Goal: Information Seeking & Learning: Find specific fact

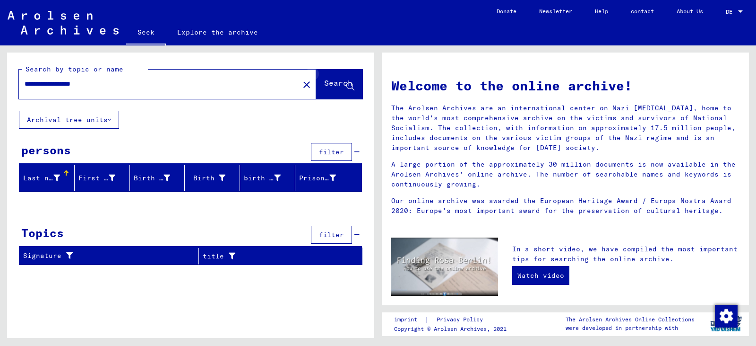
click at [351, 85] on icon at bounding box center [350, 87] width 8 height 8
drag, startPoint x: 26, startPoint y: 81, endPoint x: 106, endPoint y: 84, distance: 79.9
click at [106, 84] on input "**********" at bounding box center [156, 84] width 263 height 10
click at [32, 79] on input "**********" at bounding box center [156, 84] width 263 height 10
click at [324, 85] on font "Search" at bounding box center [338, 82] width 28 height 9
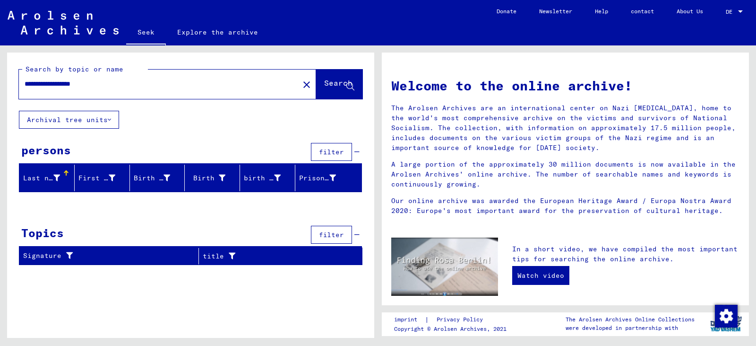
drag, startPoint x: 25, startPoint y: 82, endPoint x: 108, endPoint y: 76, distance: 83.4
click at [108, 76] on div "**********" at bounding box center [153, 83] width 269 height 21
click at [331, 84] on font "Search" at bounding box center [338, 82] width 28 height 9
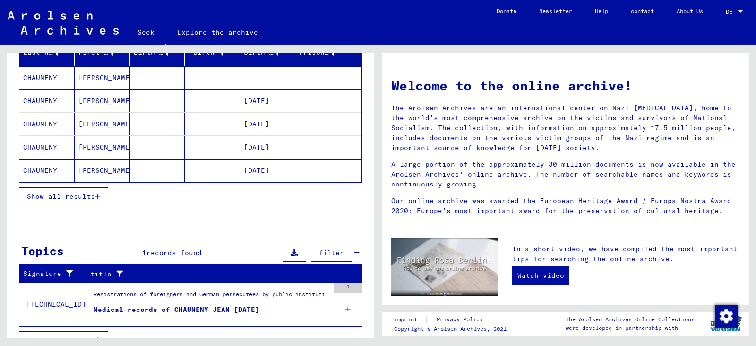
scroll to position [142, 0]
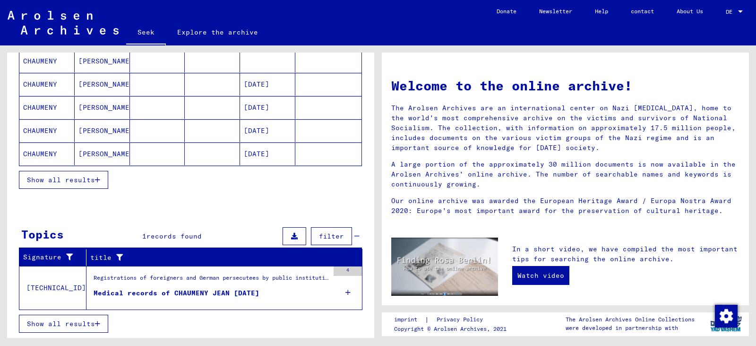
click at [91, 179] on font "Show all results" at bounding box center [61, 179] width 68 height 9
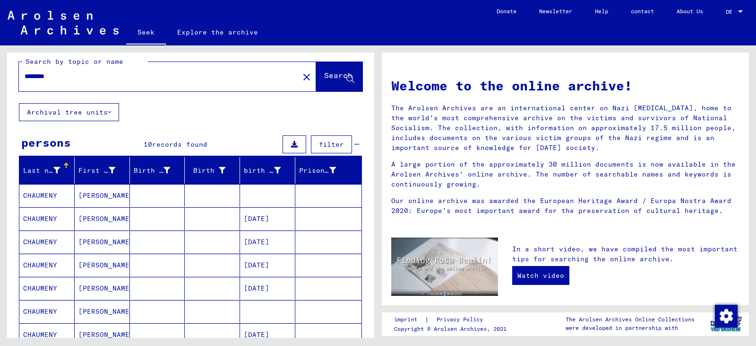
scroll to position [0, 0]
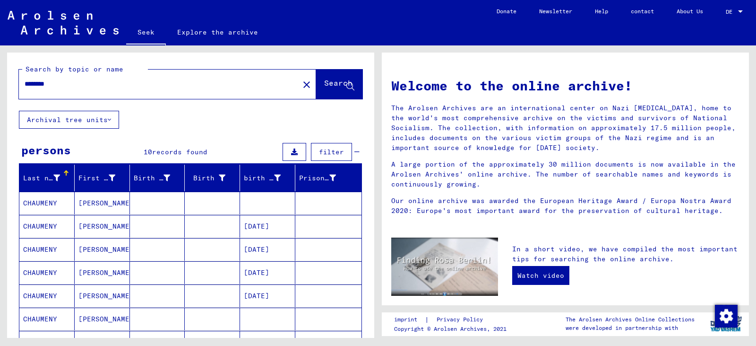
drag, startPoint x: 25, startPoint y: 85, endPoint x: 69, endPoint y: 79, distance: 43.8
click at [69, 79] on input "********" at bounding box center [156, 84] width 263 height 10
type input "********"
click at [324, 90] on span "Search" at bounding box center [339, 85] width 30 height 10
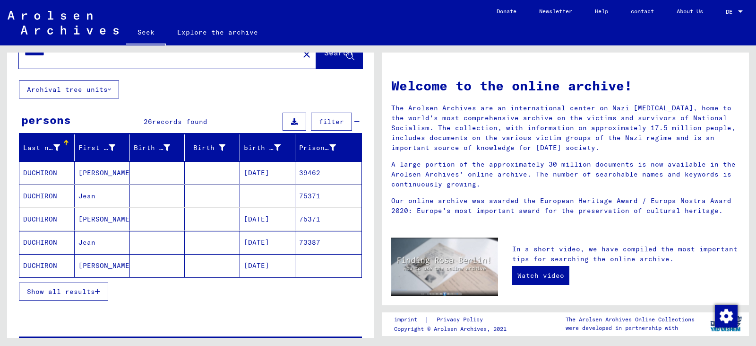
scroll to position [47, 0]
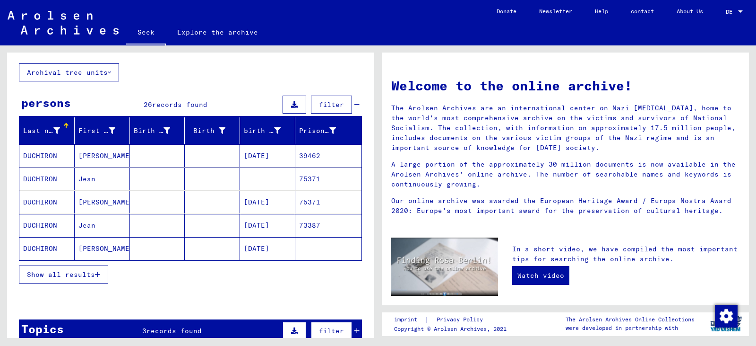
click at [35, 152] on font "DUCHIRON" at bounding box center [40, 155] width 34 height 9
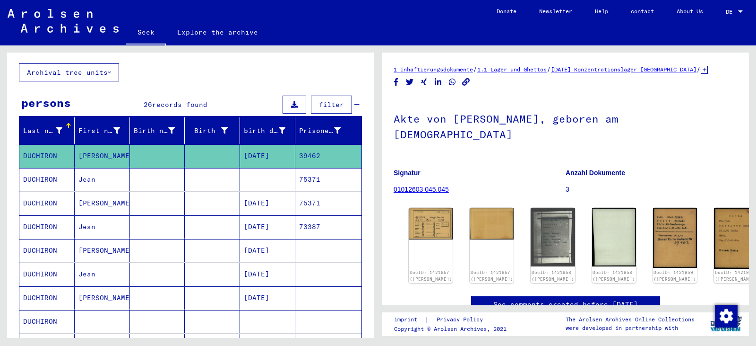
click at [35, 152] on font "DUCHIRON" at bounding box center [40, 155] width 34 height 9
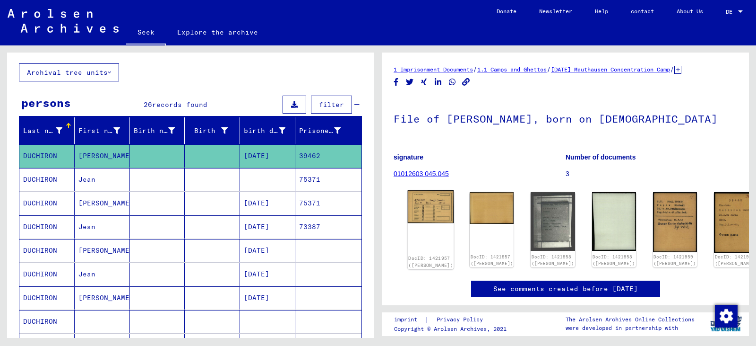
click at [377, 210] on img at bounding box center [431, 206] width 46 height 33
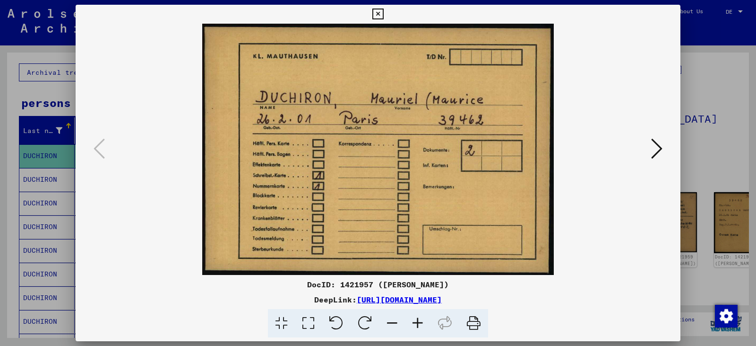
click at [377, 148] on icon at bounding box center [656, 148] width 11 height 23
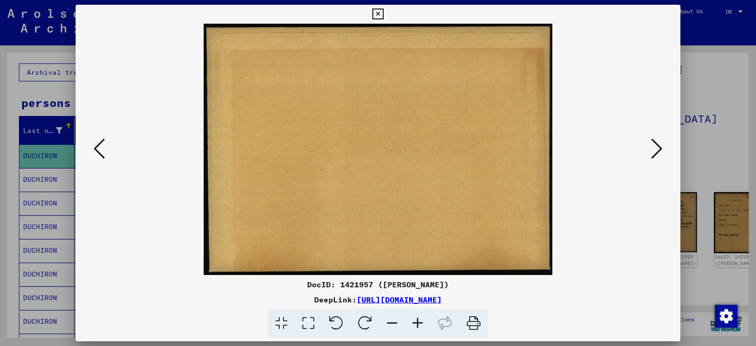
click at [377, 148] on icon at bounding box center [656, 148] width 11 height 23
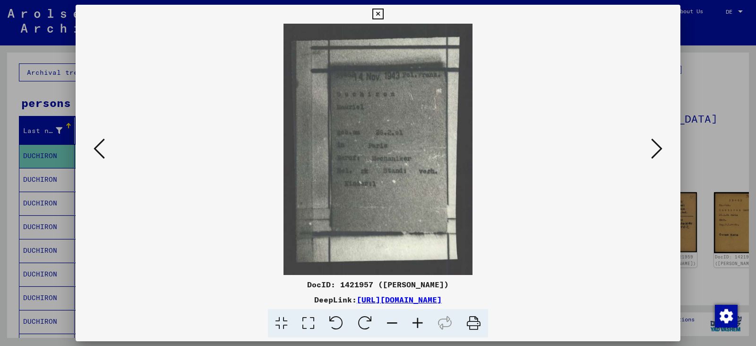
click at [377, 148] on icon at bounding box center [656, 148] width 11 height 23
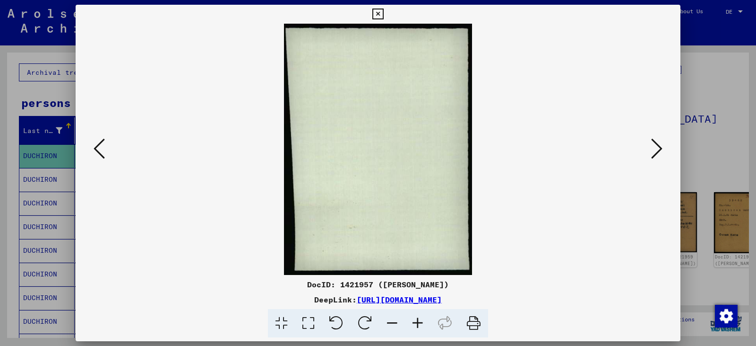
click at [377, 148] on icon at bounding box center [656, 148] width 11 height 23
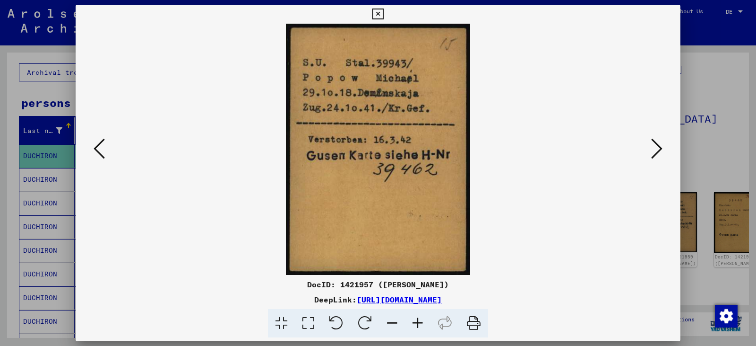
click at [377, 151] on icon at bounding box center [656, 148] width 11 height 23
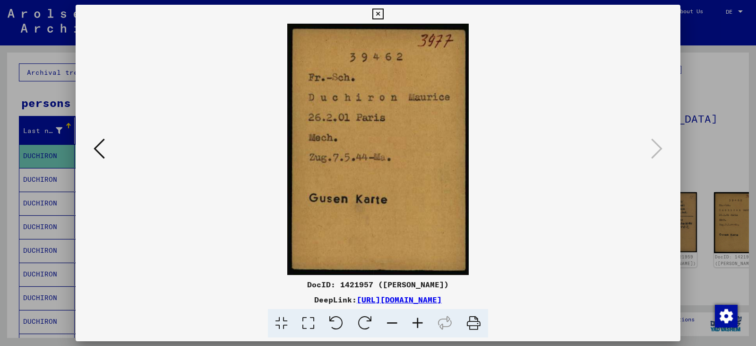
click at [42, 179] on div at bounding box center [378, 173] width 756 height 346
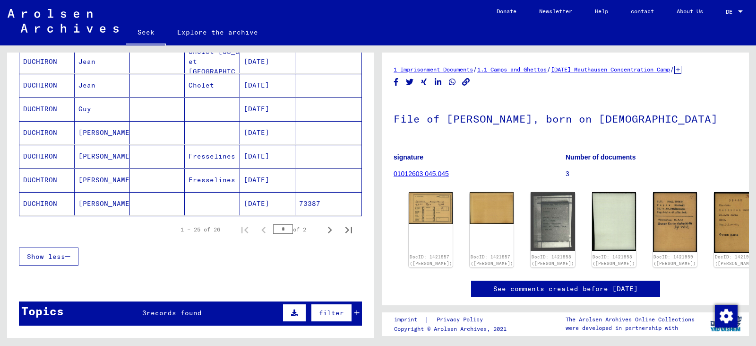
scroll to position [567, 0]
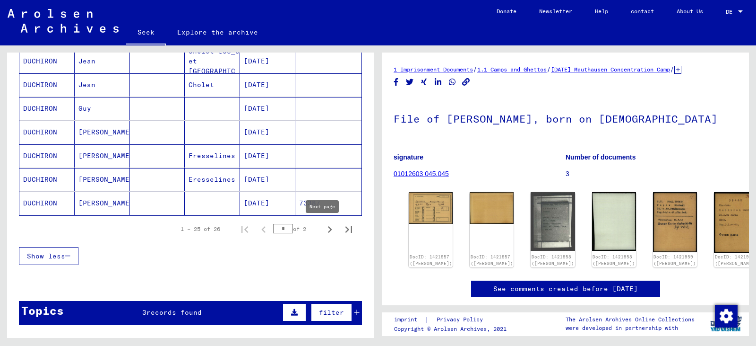
click at [323, 229] on icon "Next page" at bounding box center [329, 229] width 13 height 13
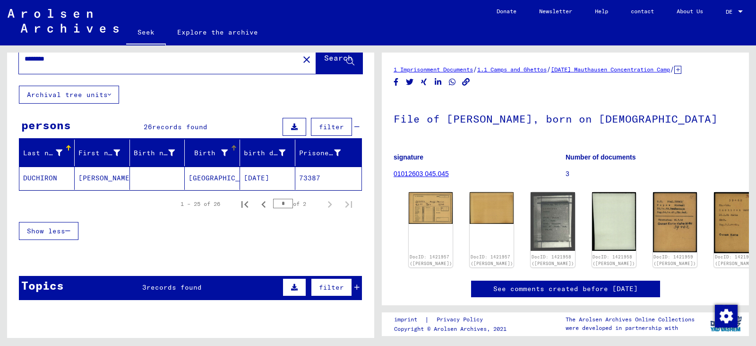
scroll to position [47, 0]
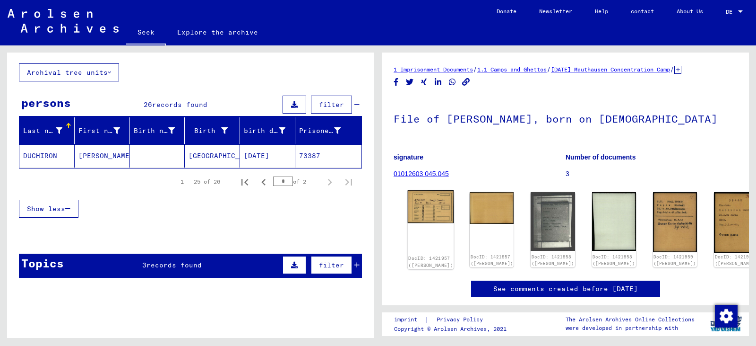
click at [377, 208] on img at bounding box center [431, 206] width 46 height 33
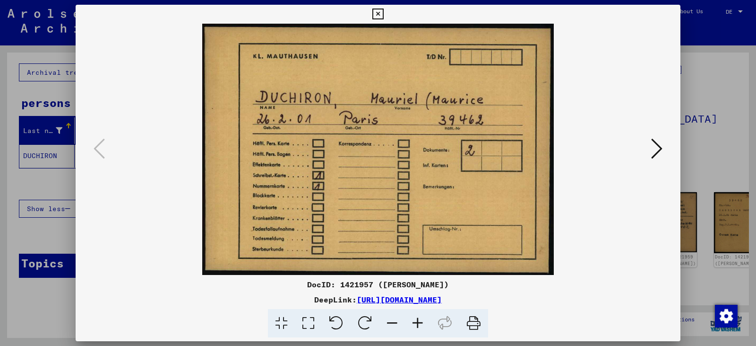
click at [377, 146] on icon at bounding box center [656, 148] width 11 height 23
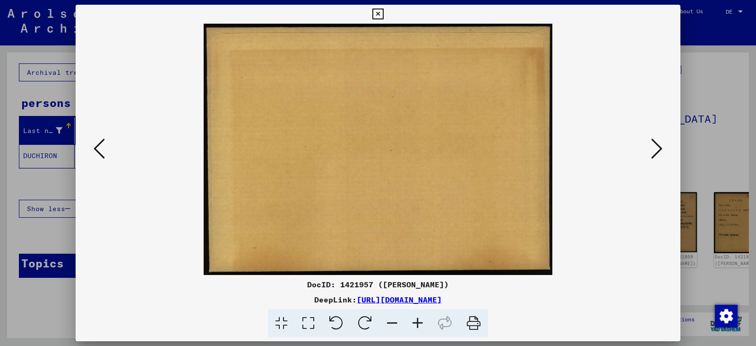
click at [377, 147] on icon at bounding box center [656, 148] width 11 height 23
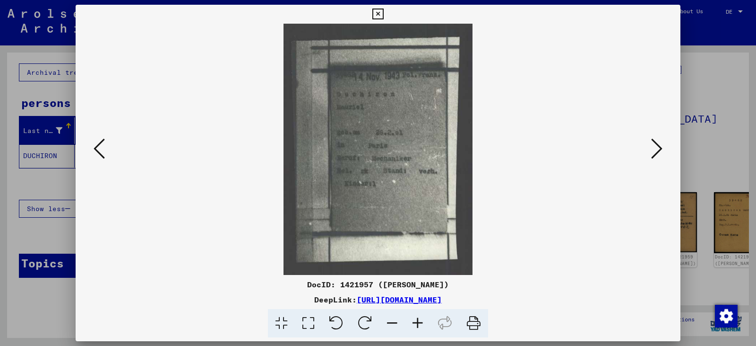
click at [377, 147] on icon at bounding box center [656, 148] width 11 height 23
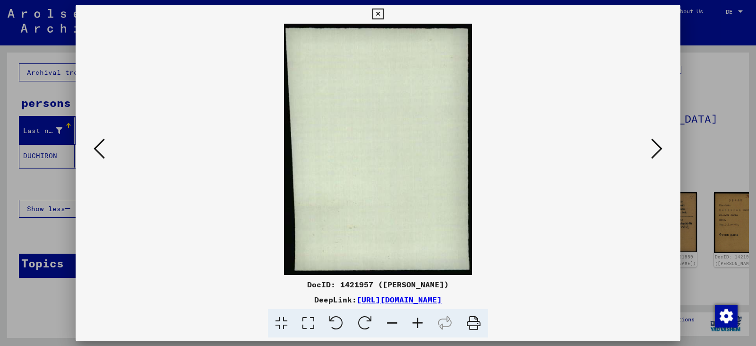
click at [377, 149] on icon at bounding box center [656, 148] width 11 height 23
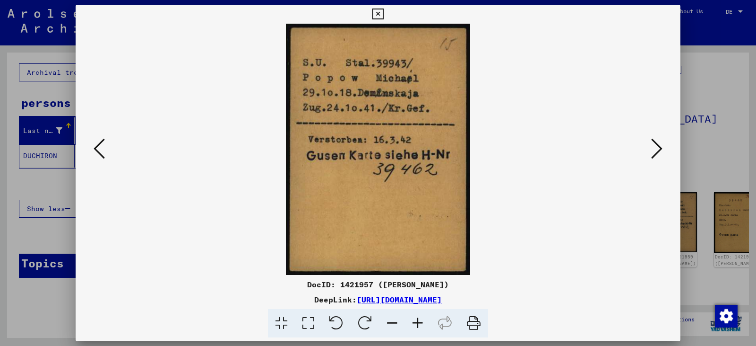
click at [377, 149] on icon at bounding box center [656, 148] width 11 height 23
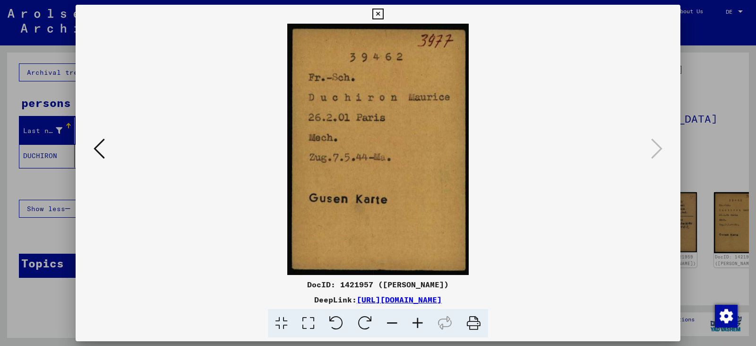
click at [99, 146] on icon at bounding box center [99, 148] width 11 height 23
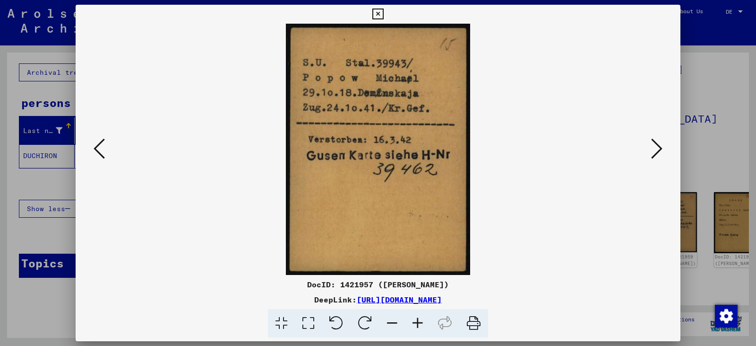
click at [99, 146] on icon at bounding box center [99, 148] width 11 height 23
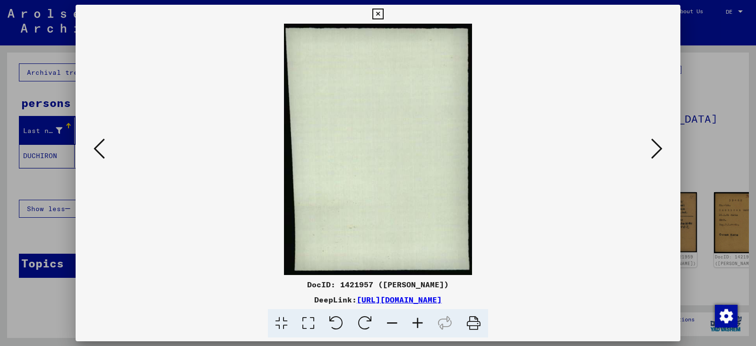
click at [99, 146] on icon at bounding box center [99, 148] width 11 height 23
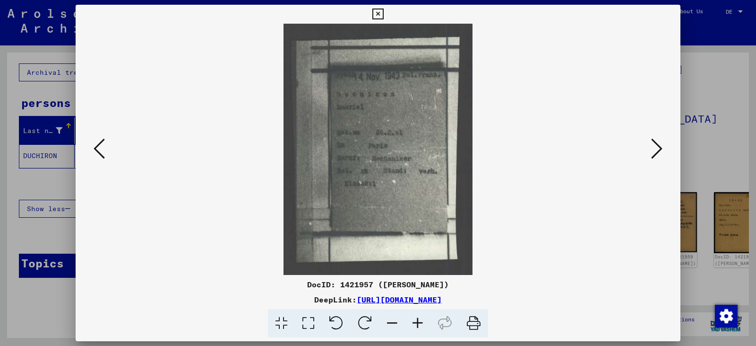
click at [98, 149] on icon at bounding box center [99, 148] width 11 height 23
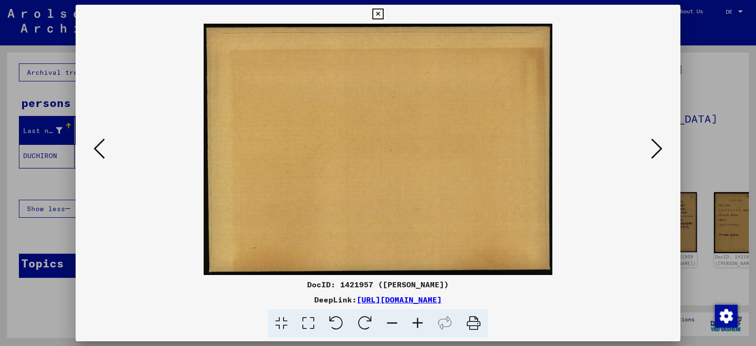
click at [47, 159] on div at bounding box center [378, 173] width 756 height 346
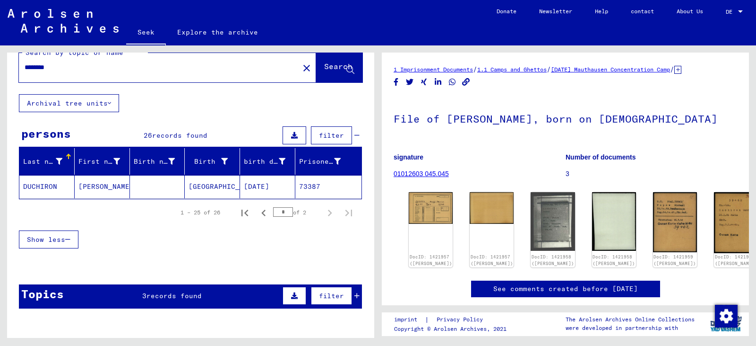
scroll to position [0, 0]
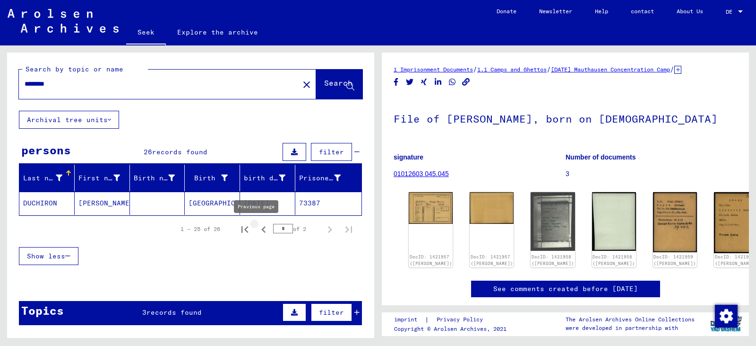
click at [258, 227] on icon "Previous page" at bounding box center [263, 229] width 13 height 13
type input "*"
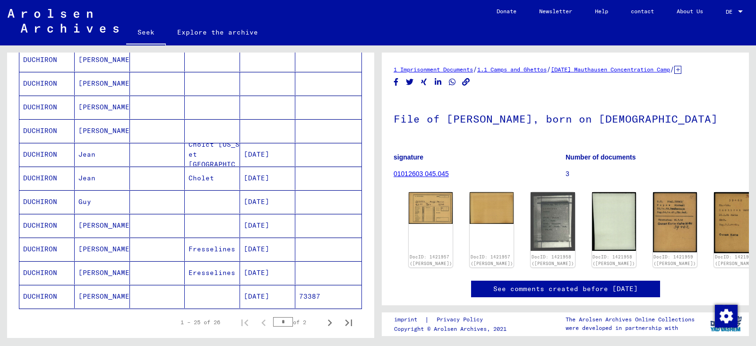
scroll to position [473, 0]
click at [377, 205] on img at bounding box center [431, 206] width 46 height 33
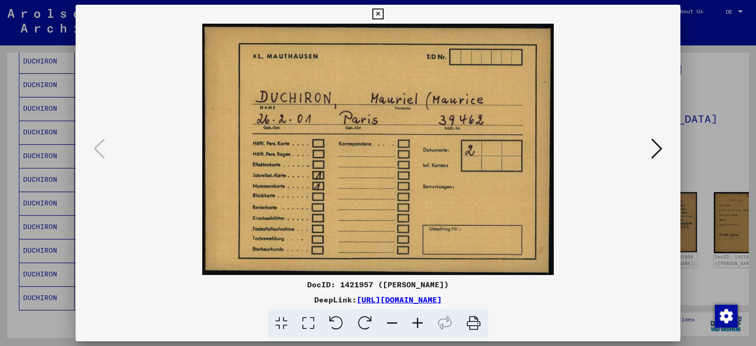
click at [377, 145] on icon at bounding box center [656, 148] width 11 height 23
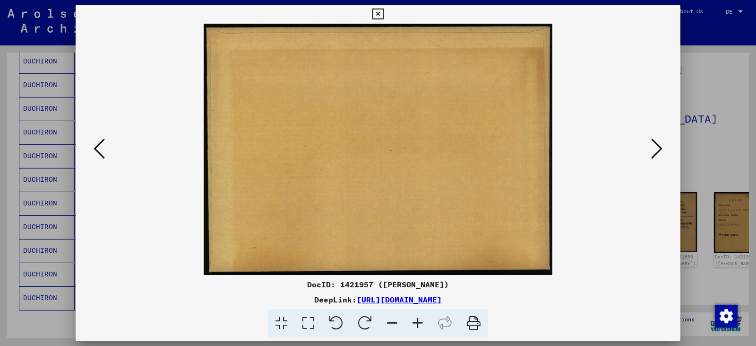
click at [377, 146] on icon at bounding box center [656, 148] width 11 height 23
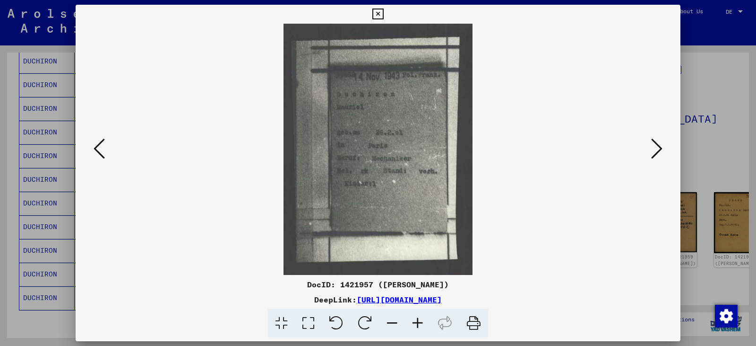
click at [377, 146] on img at bounding box center [378, 149] width 541 height 251
click at [377, 147] on icon at bounding box center [656, 148] width 11 height 23
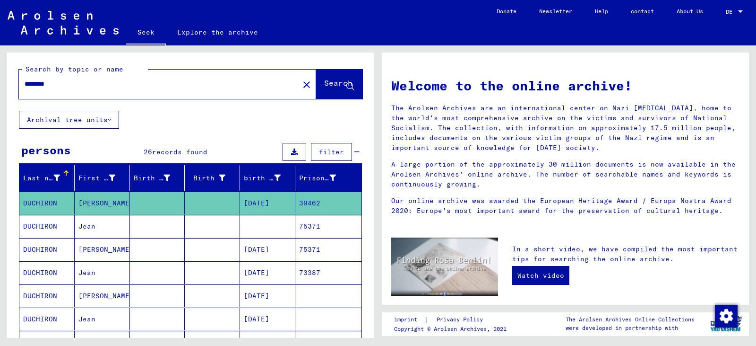
drag, startPoint x: 26, startPoint y: 85, endPoint x: 89, endPoint y: 90, distance: 63.6
click at [89, 90] on div "********" at bounding box center [153, 83] width 269 height 21
click at [327, 84] on font "Search" at bounding box center [338, 82] width 28 height 9
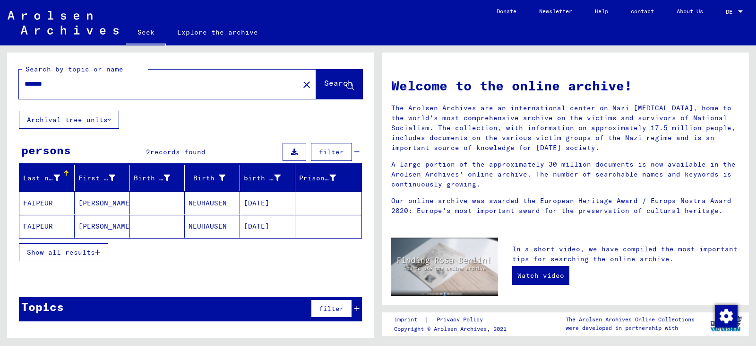
click at [95, 251] on icon "button" at bounding box center [97, 252] width 5 height 7
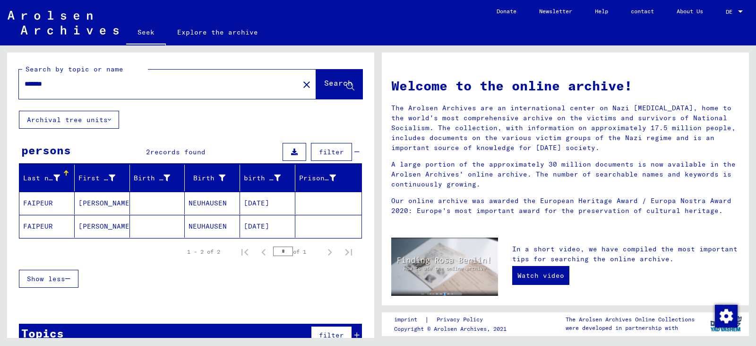
click at [26, 83] on input "*******" at bounding box center [156, 84] width 263 height 10
type input "*"
click at [324, 87] on font "Search" at bounding box center [338, 82] width 28 height 9
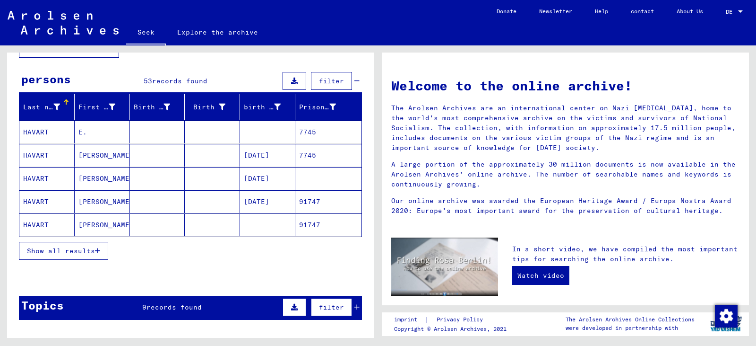
scroll to position [95, 0]
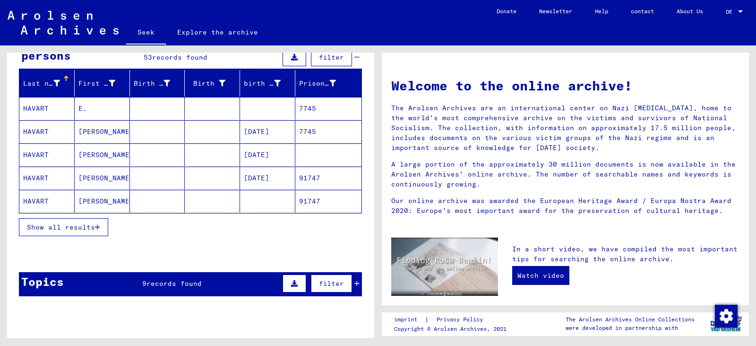
click at [95, 225] on icon "button" at bounding box center [97, 227] width 5 height 7
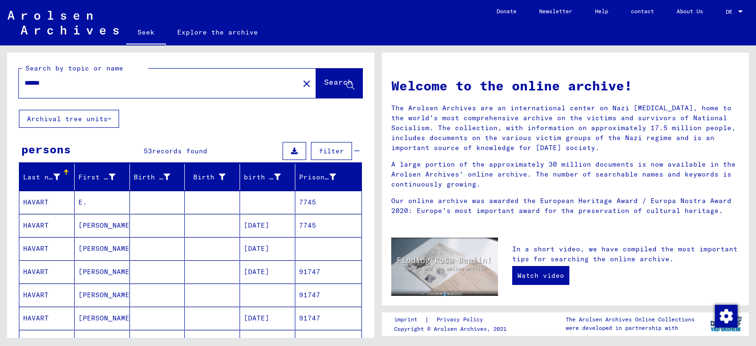
scroll to position [0, 0]
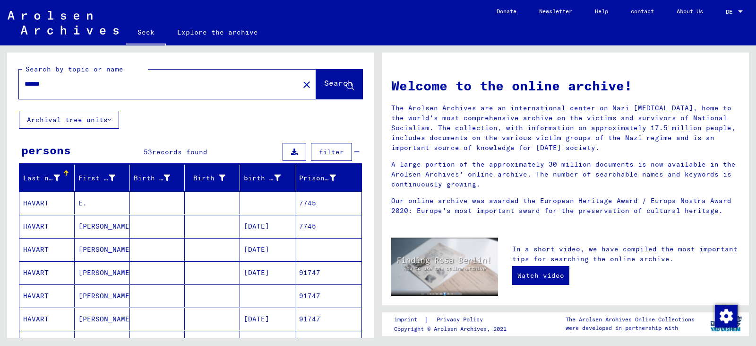
click at [53, 82] on input "******" at bounding box center [156, 84] width 263 height 10
type input "**********"
click at [326, 83] on font "Search" at bounding box center [338, 82] width 28 height 9
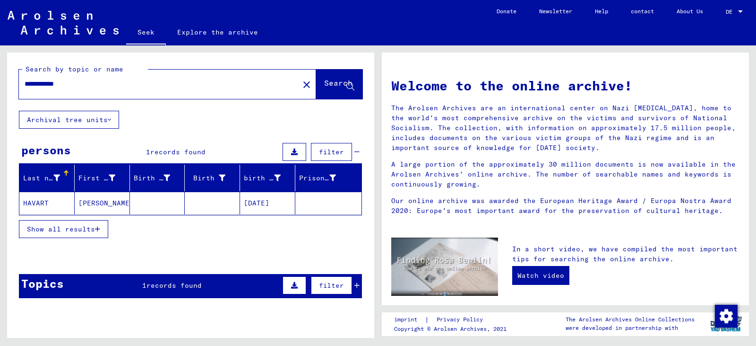
click at [39, 202] on font "HAVART" at bounding box center [36, 203] width 26 height 9
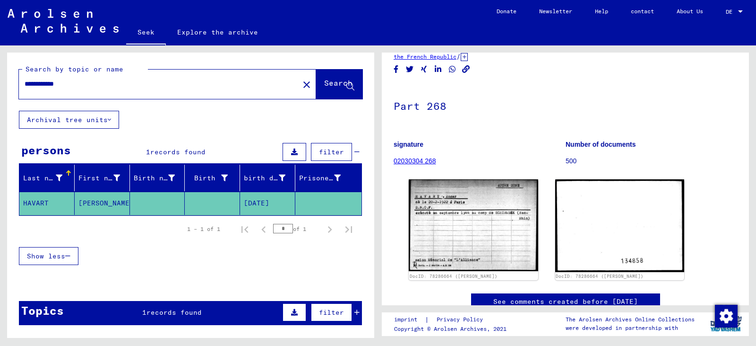
scroll to position [47, 0]
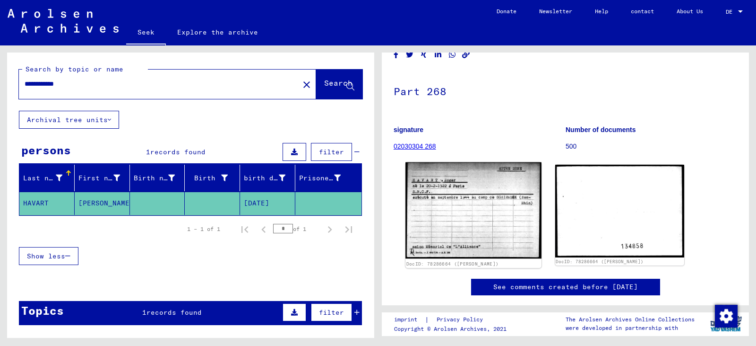
click at [377, 201] on img at bounding box center [474, 210] width 136 height 96
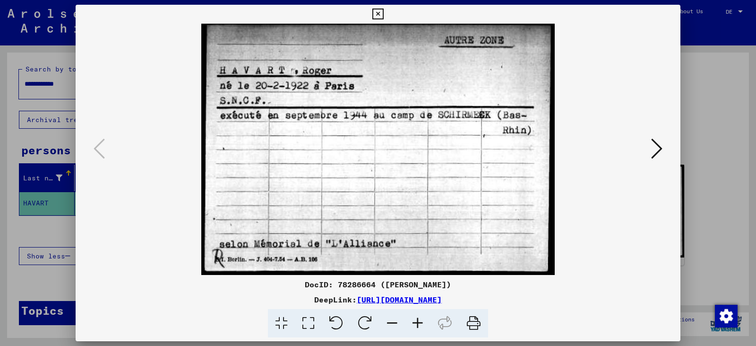
drag, startPoint x: 234, startPoint y: 140, endPoint x: 168, endPoint y: 152, distance: 67.3
click at [168, 152] on img at bounding box center [378, 149] width 541 height 251
click at [234, 38] on img at bounding box center [378, 149] width 541 height 251
click at [377, 326] on icon at bounding box center [473, 323] width 29 height 29
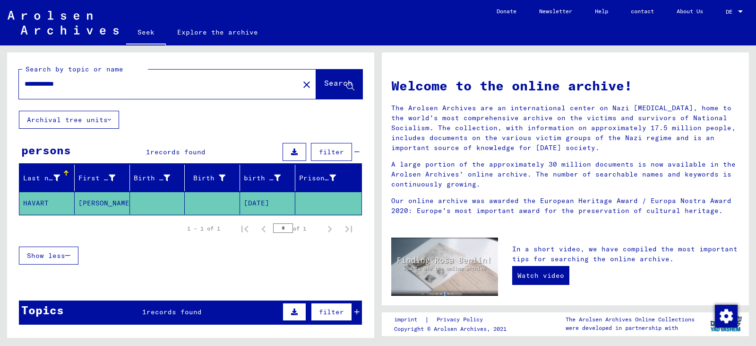
click at [54, 252] on font "Show less" at bounding box center [46, 255] width 38 height 9
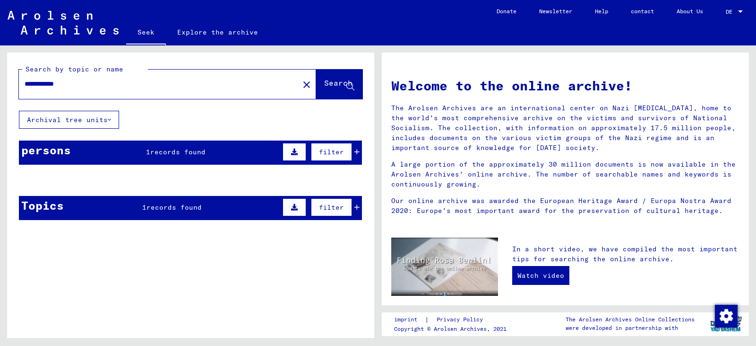
click at [177, 208] on mat-cell at bounding box center [157, 202] width 55 height 23
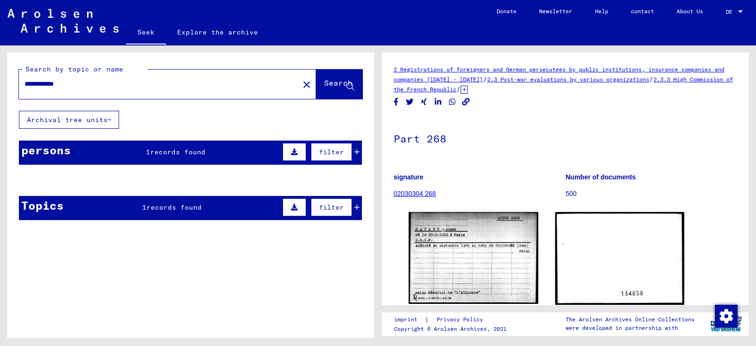
click at [190, 149] on font "records found" at bounding box center [177, 151] width 55 height 9
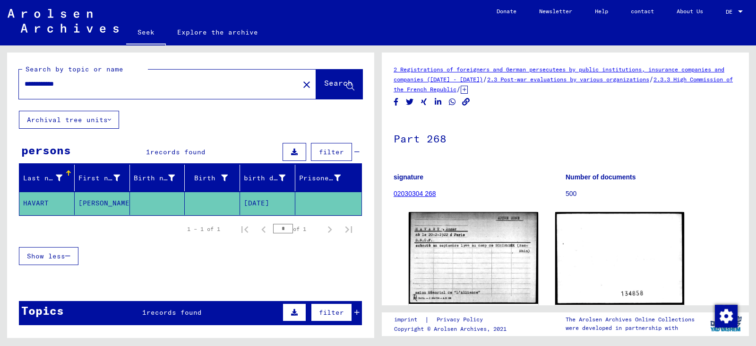
click at [24, 83] on div "**********" at bounding box center [156, 83] width 275 height 21
drag, startPoint x: 26, startPoint y: 84, endPoint x: 113, endPoint y: 98, distance: 89.0
click at [113, 98] on div "**********" at bounding box center [167, 83] width 297 height 29
click at [334, 86] on font "Search" at bounding box center [338, 82] width 28 height 9
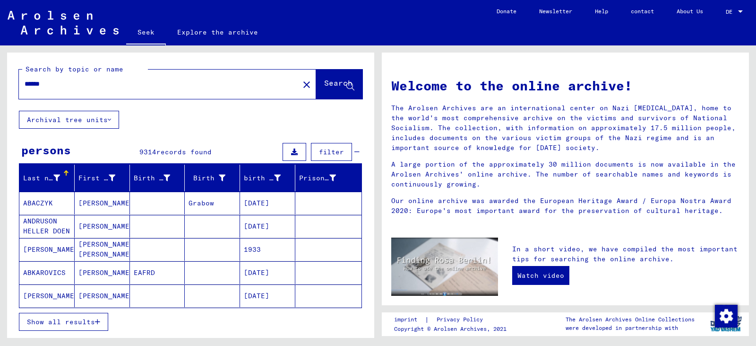
click at [51, 84] on input "******" at bounding box center [156, 84] width 263 height 10
type input "**********"
click at [346, 87] on icon at bounding box center [350, 87] width 8 height 8
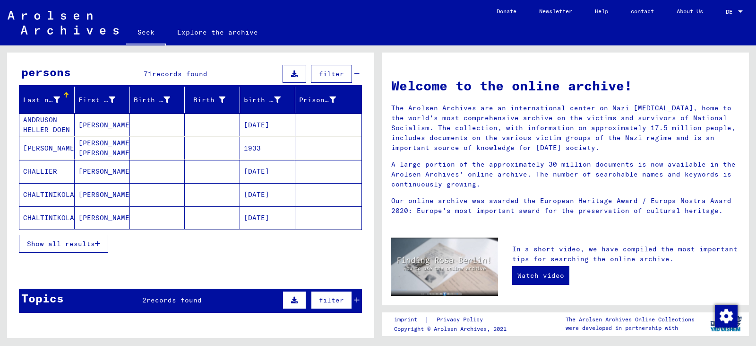
scroll to position [95, 0]
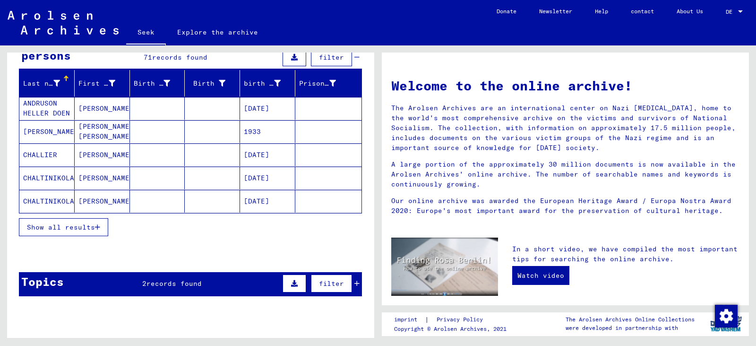
click at [97, 225] on icon "button" at bounding box center [97, 227] width 5 height 7
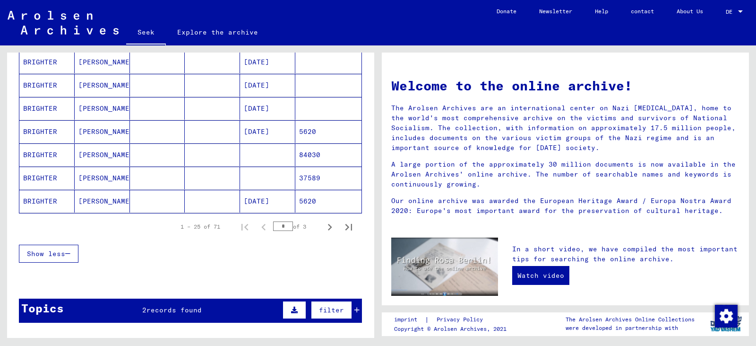
scroll to position [567, 0]
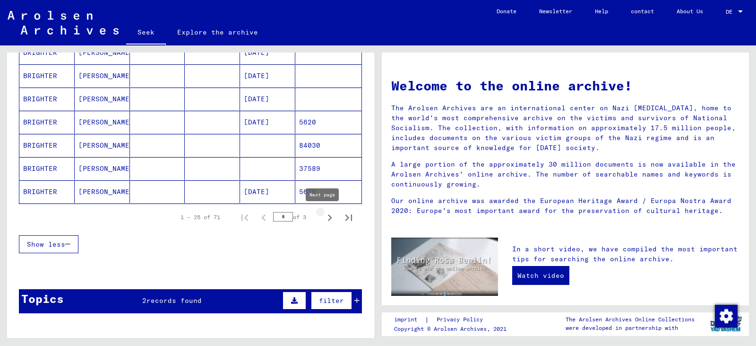
click at [328, 219] on icon "Next page" at bounding box center [330, 217] width 4 height 7
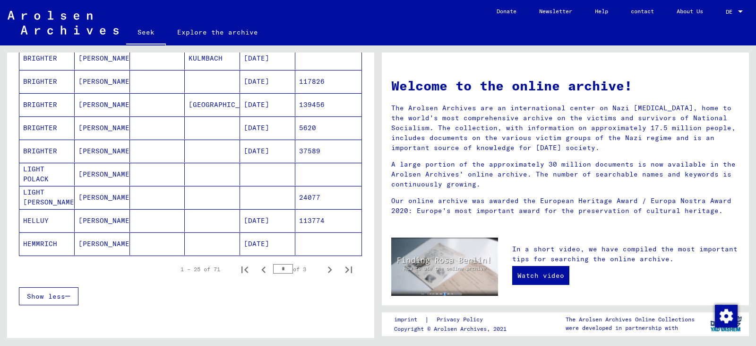
scroll to position [614, 0]
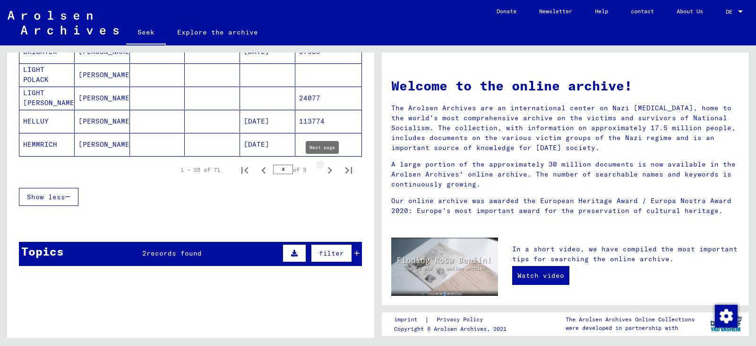
click at [323, 168] on icon "Next page" at bounding box center [329, 170] width 13 height 13
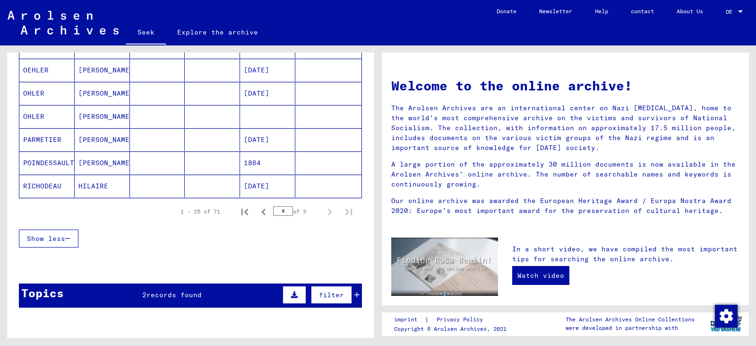
scroll to position [527, 0]
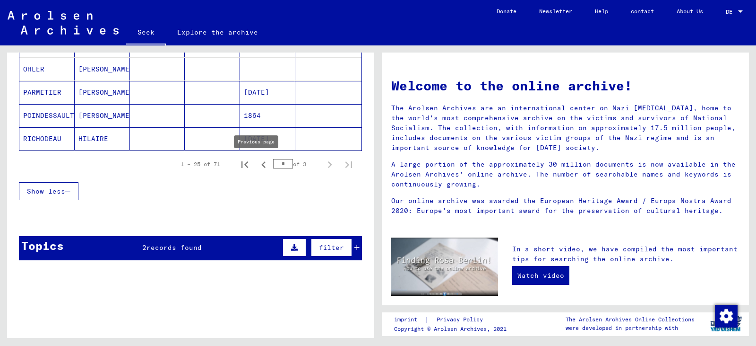
click at [257, 164] on icon "Previous page" at bounding box center [263, 164] width 13 height 13
type input "*"
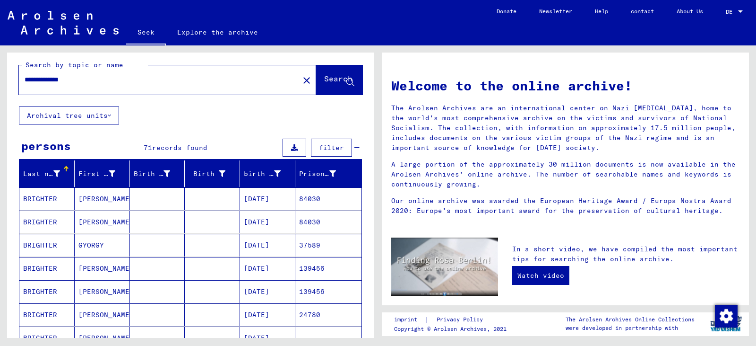
scroll to position [0, 0]
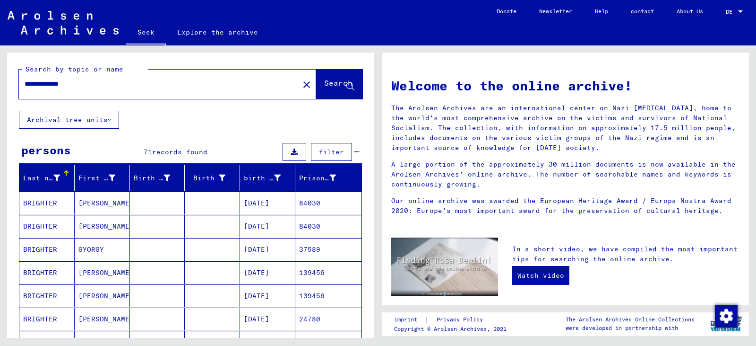
drag, startPoint x: 26, startPoint y: 83, endPoint x: 129, endPoint y: 93, distance: 104.0
click at [129, 93] on div "**********" at bounding box center [153, 83] width 269 height 21
type input "**********"
click at [330, 80] on font "Search" at bounding box center [338, 82] width 28 height 9
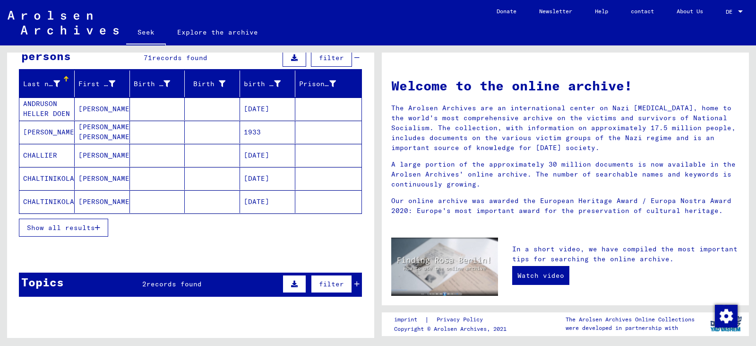
scroll to position [95, 0]
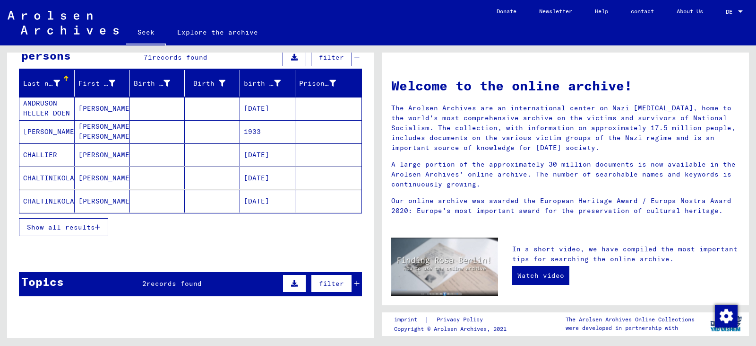
click at [65, 227] on font "Show all results" at bounding box center [61, 227] width 68 height 9
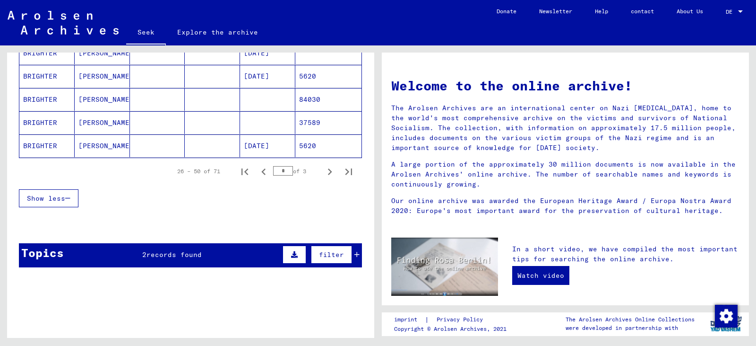
scroll to position [614, 0]
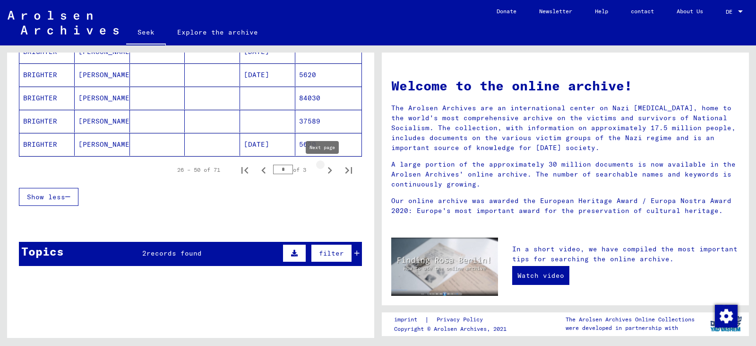
click at [328, 169] on icon "Next page" at bounding box center [330, 170] width 4 height 7
type input "*"
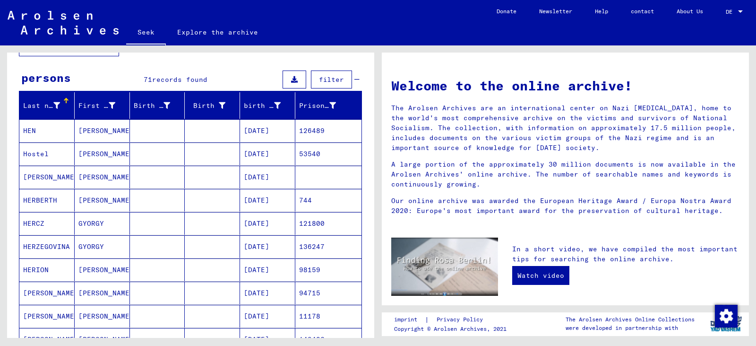
scroll to position [0, 0]
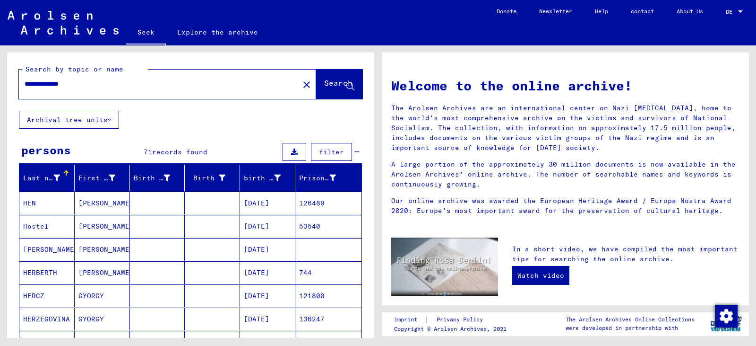
drag, startPoint x: 26, startPoint y: 86, endPoint x: 91, endPoint y: 86, distance: 65.7
click at [91, 86] on input "**********" at bounding box center [156, 84] width 263 height 10
type input "**********"
click at [324, 79] on font "Search" at bounding box center [338, 82] width 28 height 9
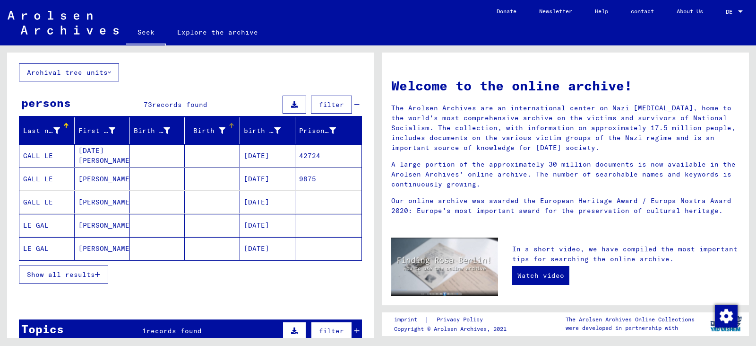
scroll to position [95, 0]
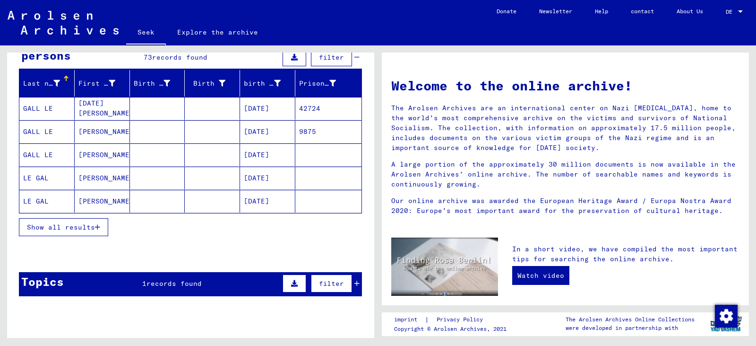
click at [35, 130] on font "GALL LE" at bounding box center [38, 131] width 30 height 9
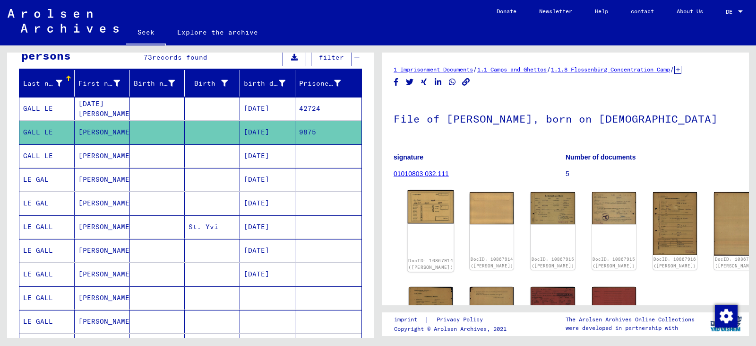
click at [377, 203] on img at bounding box center [431, 207] width 46 height 34
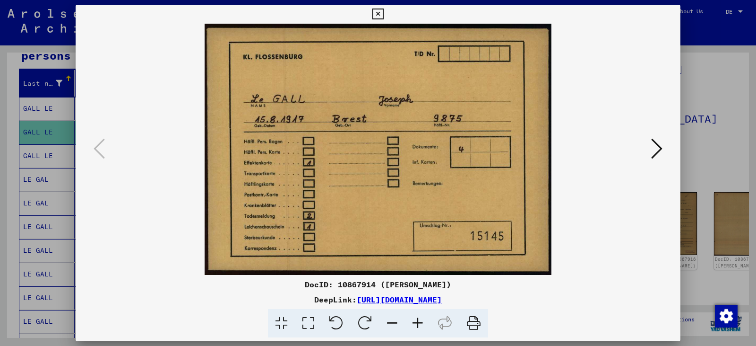
click at [377, 148] on icon at bounding box center [656, 148] width 11 height 23
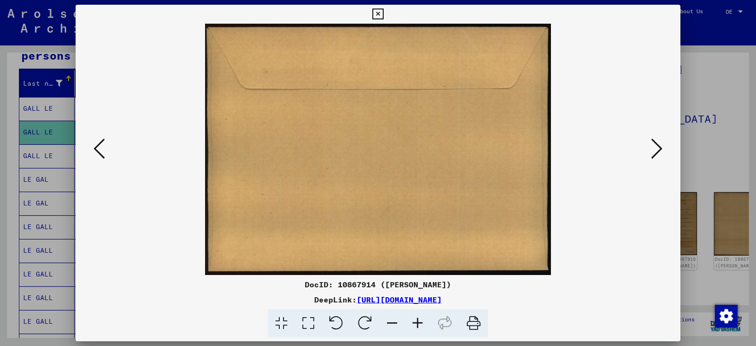
click at [377, 148] on icon at bounding box center [656, 148] width 11 height 23
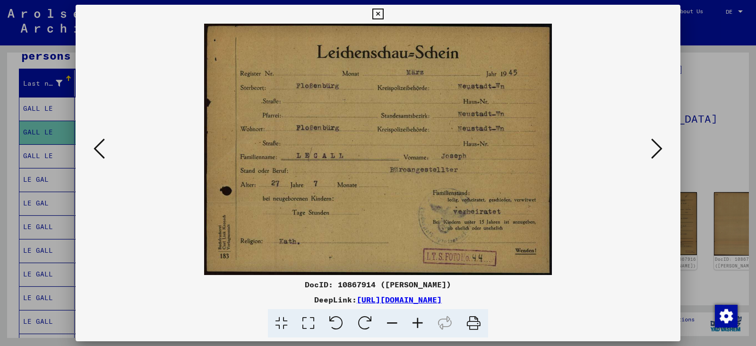
click at [377, 148] on icon at bounding box center [656, 148] width 11 height 23
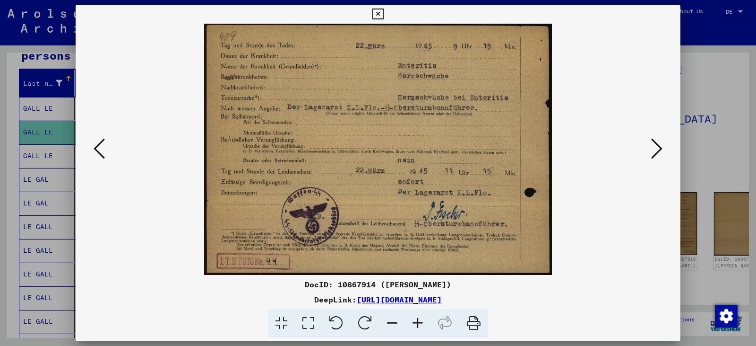
click at [377, 146] on icon at bounding box center [656, 148] width 11 height 23
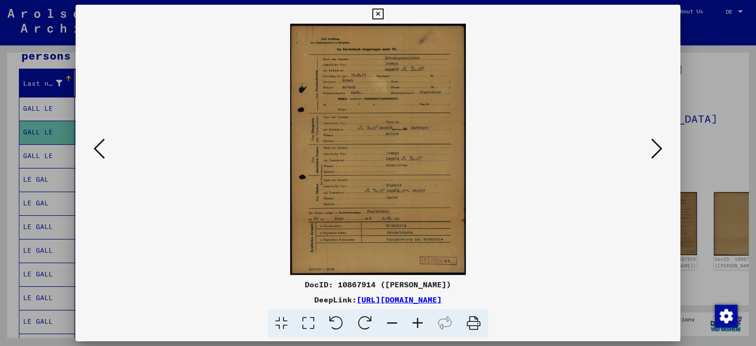
click at [377, 145] on icon at bounding box center [656, 148] width 11 height 23
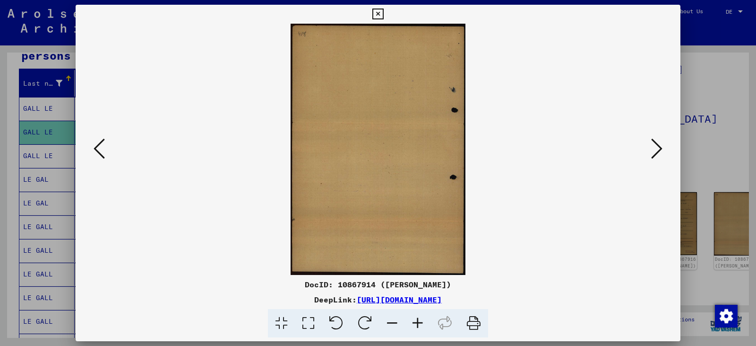
click at [377, 145] on icon at bounding box center [656, 148] width 11 height 23
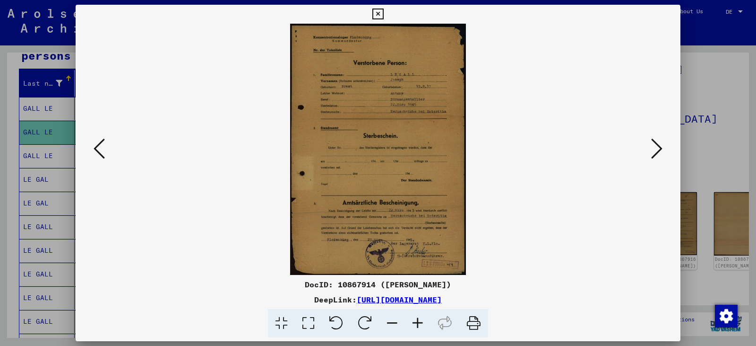
click at [377, 320] on icon at bounding box center [418, 323] width 26 height 29
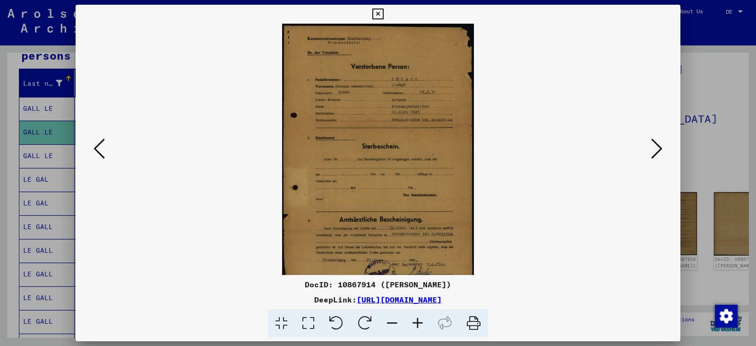
click at [377, 320] on icon at bounding box center [418, 323] width 26 height 29
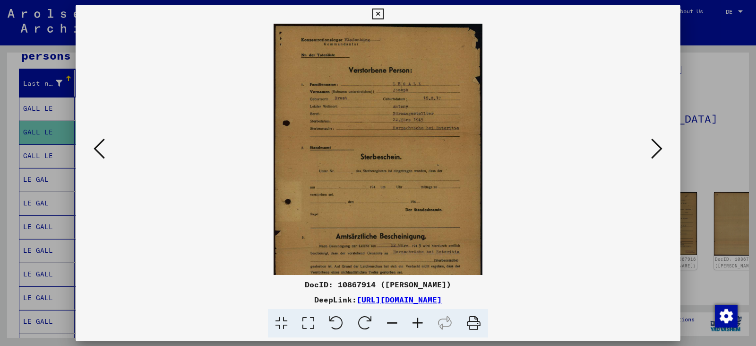
click at [377, 320] on icon at bounding box center [418, 323] width 26 height 29
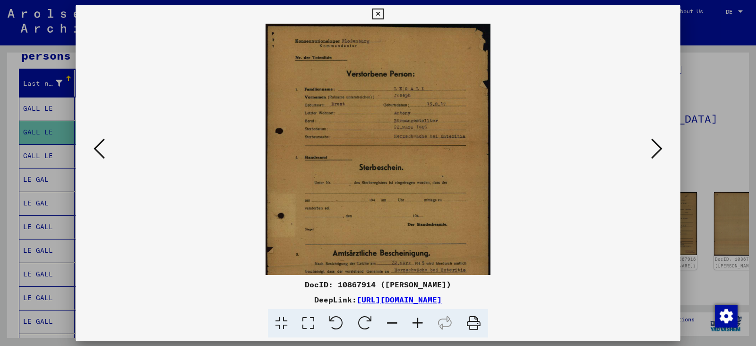
click at [377, 320] on icon at bounding box center [418, 323] width 26 height 29
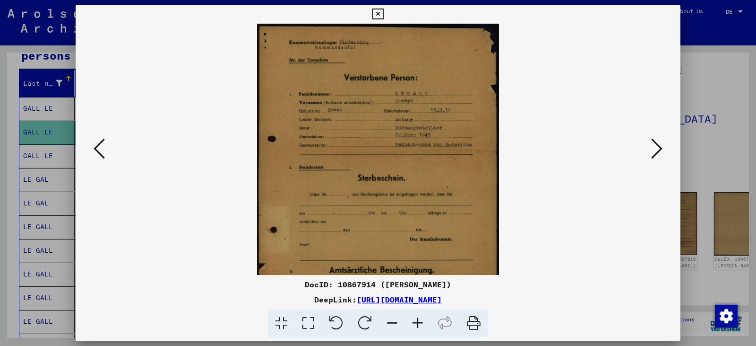
click at [377, 320] on icon at bounding box center [418, 323] width 26 height 29
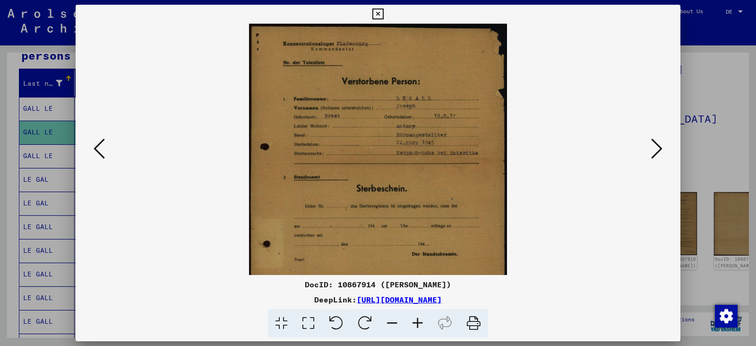
click at [377, 320] on icon at bounding box center [418, 323] width 26 height 29
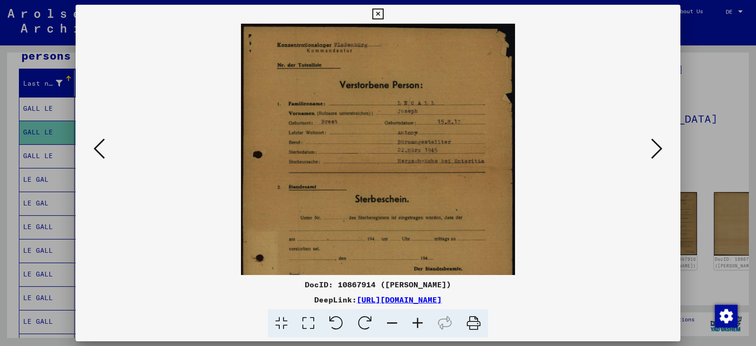
click at [377, 320] on icon at bounding box center [418, 323] width 26 height 29
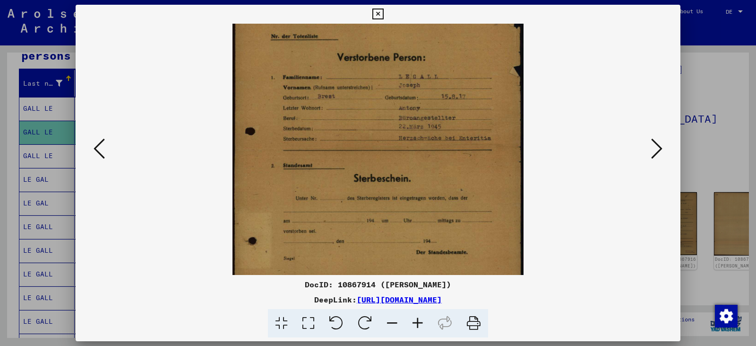
scroll to position [35, 0]
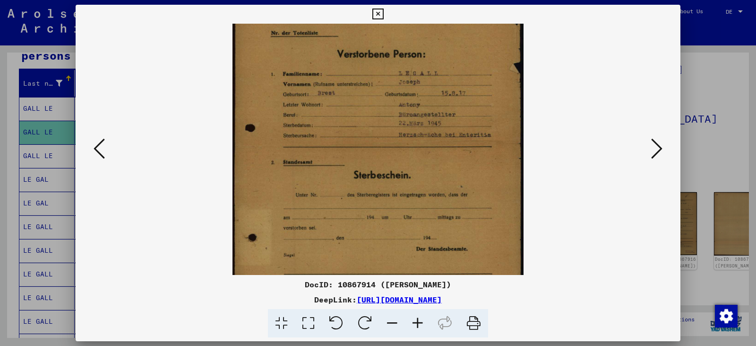
drag, startPoint x: 418, startPoint y: 252, endPoint x: 421, endPoint y: 217, distance: 34.6
click at [377, 217] on img at bounding box center [378, 197] width 291 height 416
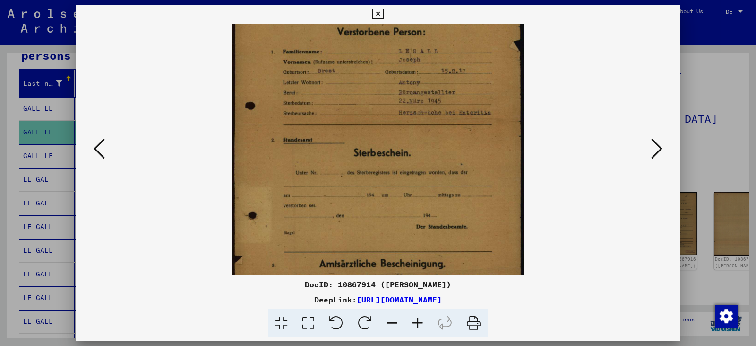
scroll to position [57, 0]
drag, startPoint x: 421, startPoint y: 217, endPoint x: 427, endPoint y: 195, distance: 23.6
click at [377, 195] on img at bounding box center [378, 174] width 291 height 416
click at [377, 145] on icon at bounding box center [656, 148] width 11 height 23
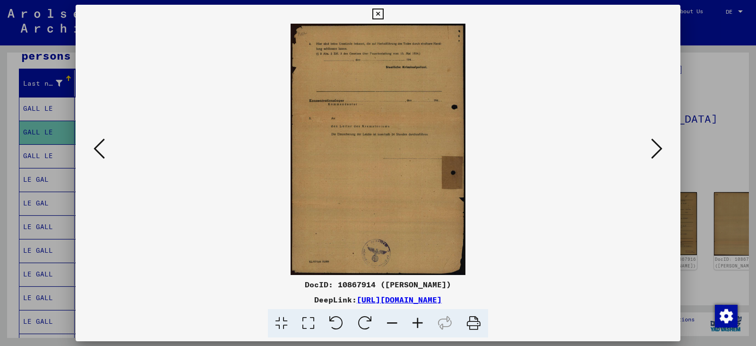
click at [377, 143] on icon at bounding box center [656, 148] width 11 height 23
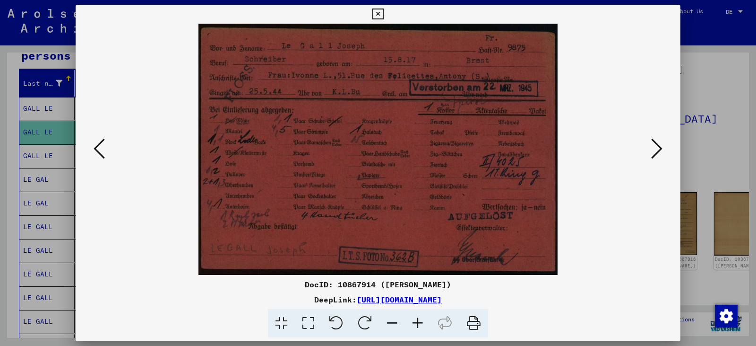
drag, startPoint x: 475, startPoint y: 325, endPoint x: 559, endPoint y: 302, distance: 86.7
click at [377, 325] on icon at bounding box center [473, 323] width 29 height 29
click at [323, 187] on img at bounding box center [379, 149] width 360 height 251
click at [377, 152] on img at bounding box center [379, 149] width 360 height 251
click at [308, 90] on img at bounding box center [379, 149] width 360 height 251
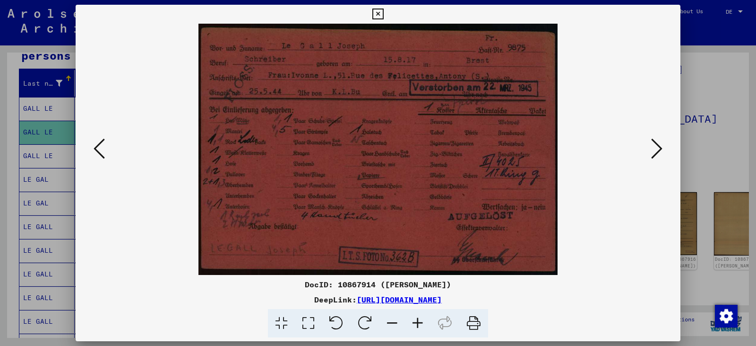
click at [377, 147] on icon at bounding box center [656, 148] width 11 height 23
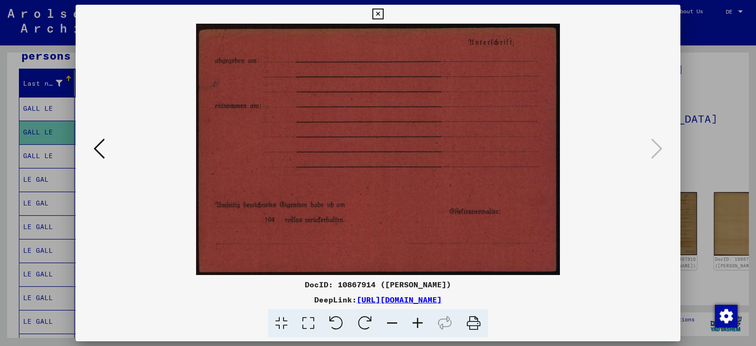
click at [104, 153] on icon at bounding box center [99, 148] width 11 height 23
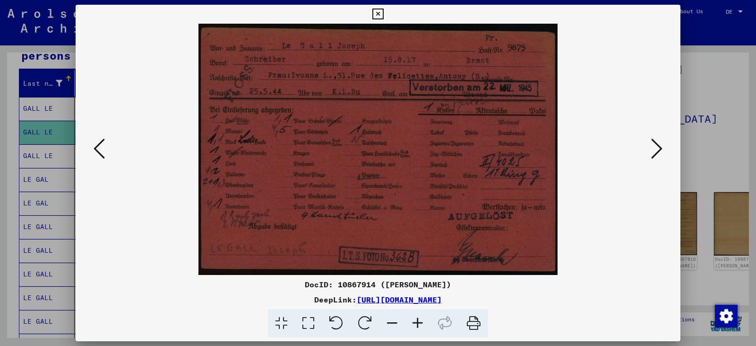
drag, startPoint x: 324, startPoint y: 112, endPoint x: 562, endPoint y: 302, distance: 304.7
click at [377, 327] on icon at bounding box center [473, 323] width 29 height 29
click at [377, 148] on icon at bounding box center [656, 148] width 11 height 23
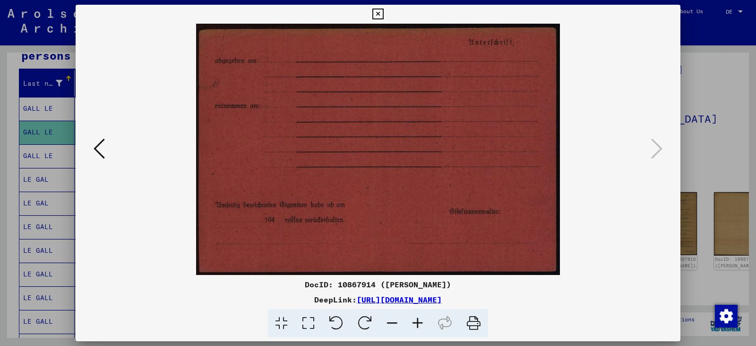
click at [43, 132] on div at bounding box center [378, 173] width 756 height 346
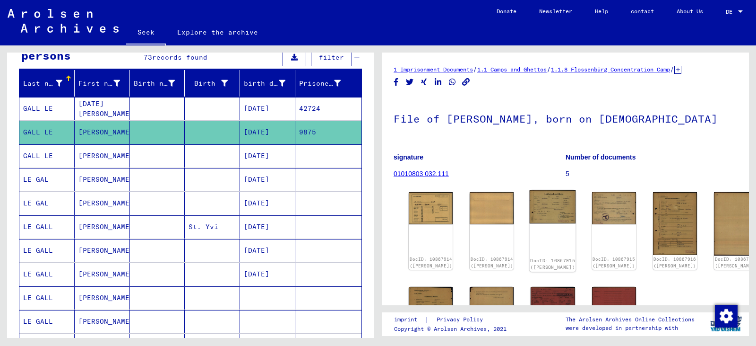
click at [377, 212] on img at bounding box center [553, 207] width 46 height 34
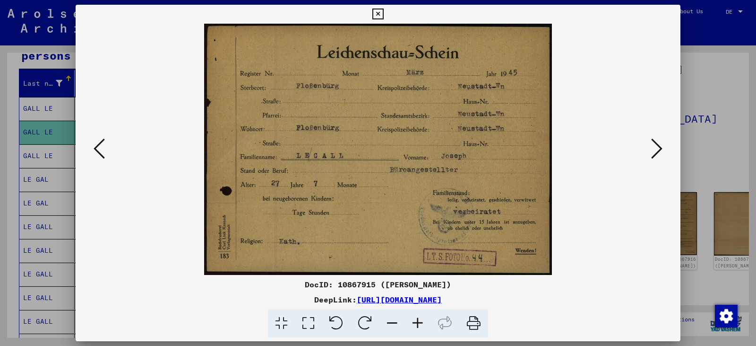
click at [377, 149] on icon at bounding box center [656, 148] width 11 height 23
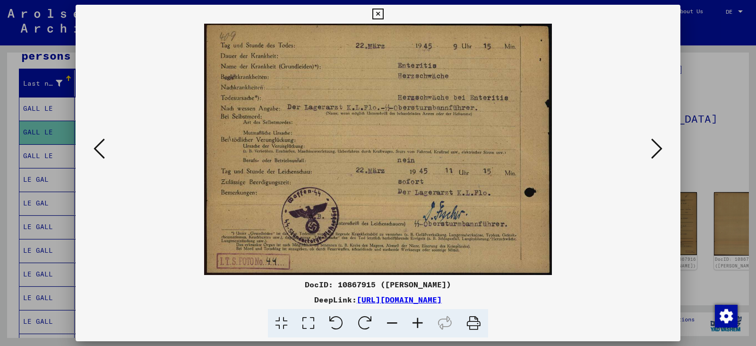
click at [377, 151] on icon at bounding box center [656, 148] width 11 height 23
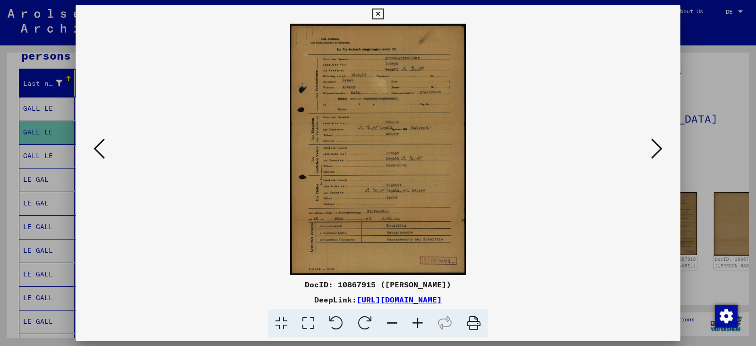
click at [377, 153] on icon at bounding box center [656, 148] width 11 height 23
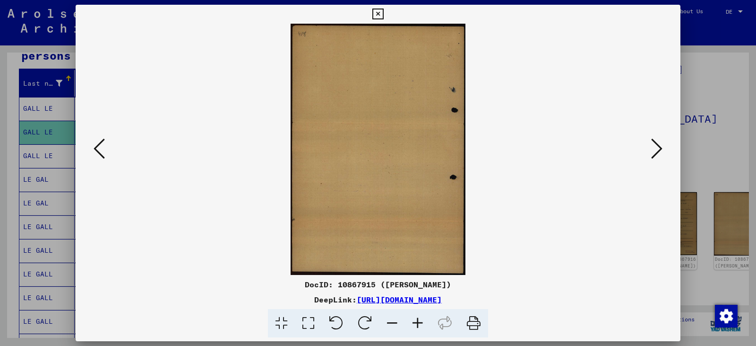
click at [377, 153] on icon at bounding box center [656, 148] width 11 height 23
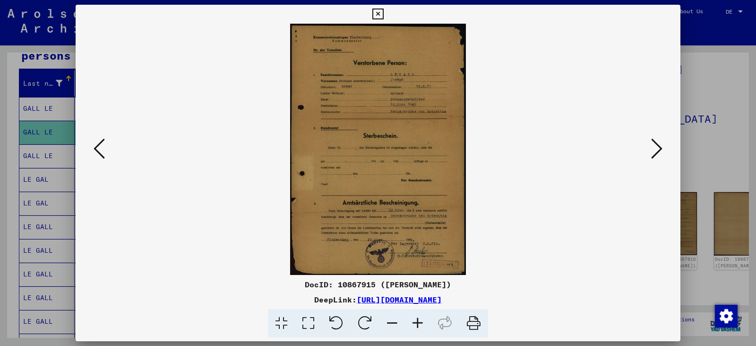
click at [377, 325] on icon at bounding box center [418, 323] width 26 height 29
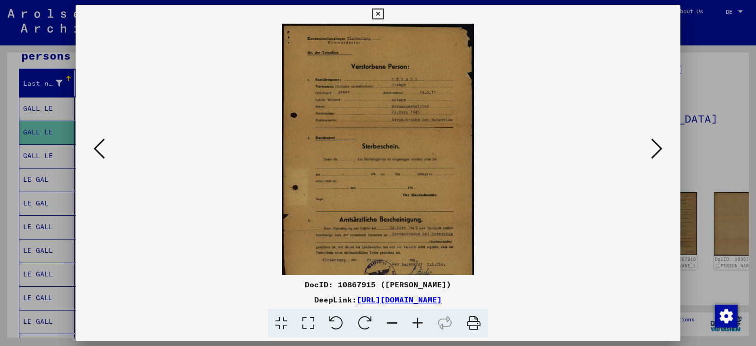
click at [377, 324] on icon at bounding box center [418, 323] width 26 height 29
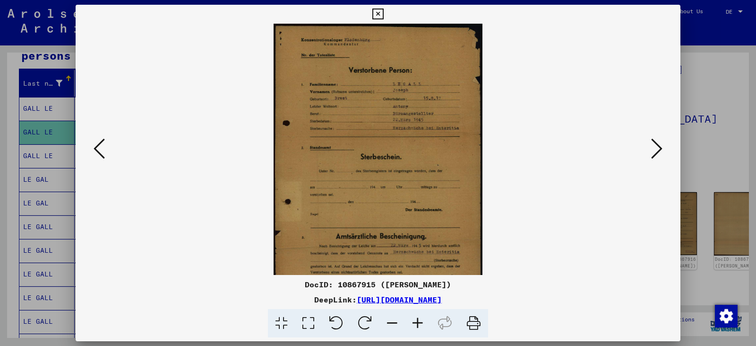
click at [377, 324] on icon at bounding box center [418, 323] width 26 height 29
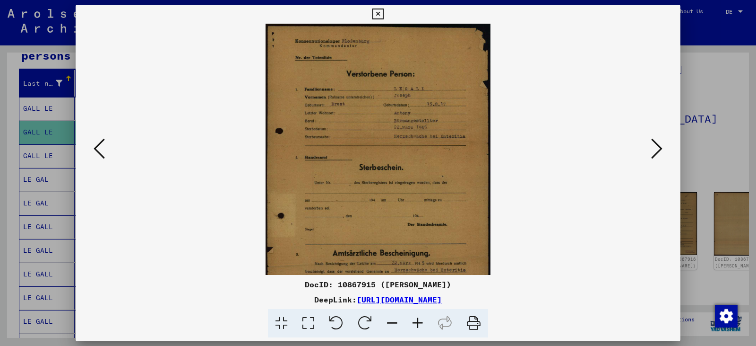
click at [377, 324] on icon at bounding box center [418, 323] width 26 height 29
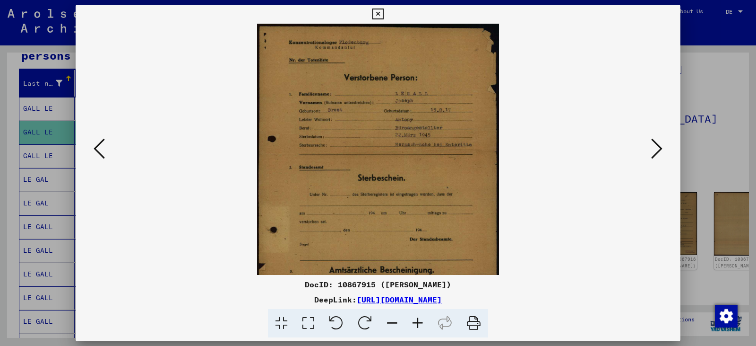
click at [377, 324] on icon at bounding box center [418, 323] width 26 height 29
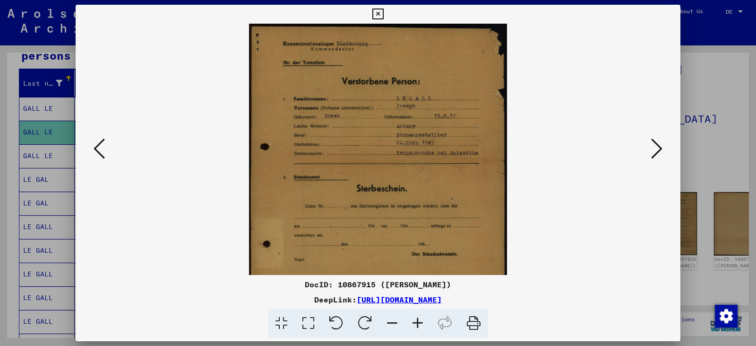
click at [377, 324] on icon at bounding box center [418, 323] width 26 height 29
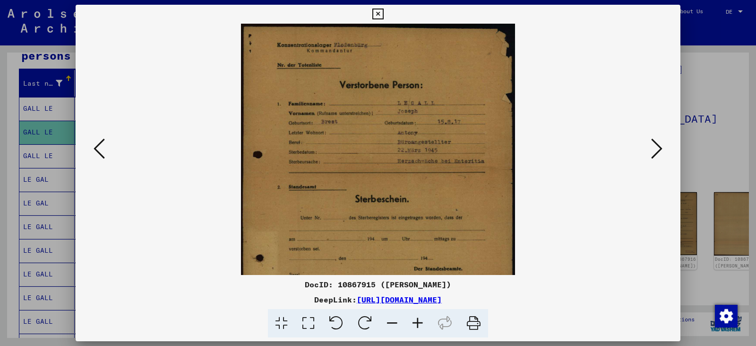
click at [377, 324] on icon at bounding box center [418, 323] width 26 height 29
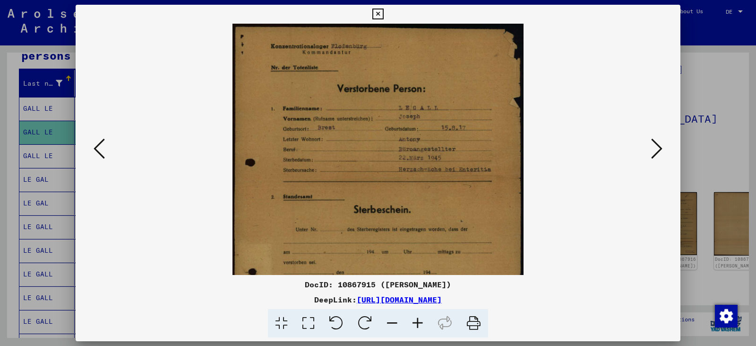
click at [377, 324] on icon at bounding box center [418, 323] width 26 height 29
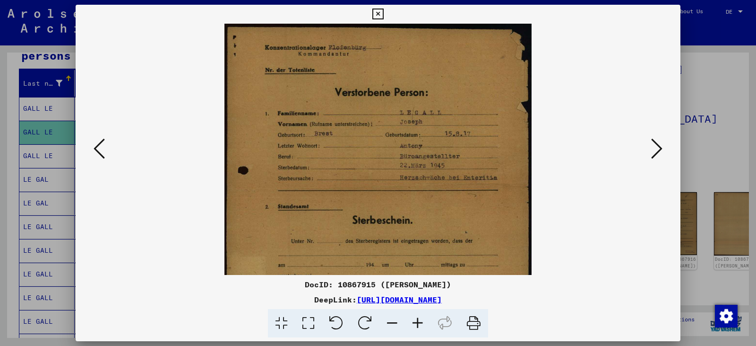
click at [377, 324] on icon at bounding box center [418, 323] width 26 height 29
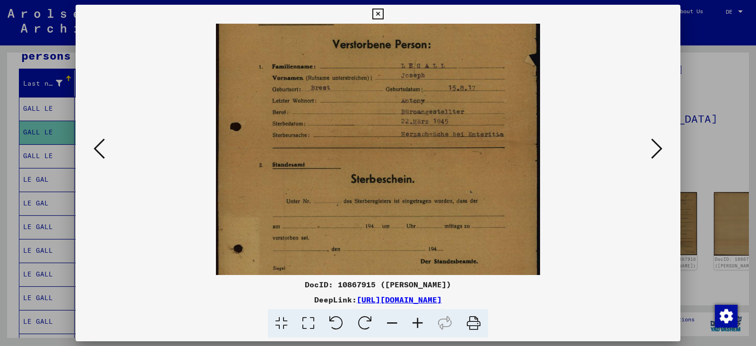
scroll to position [57, 0]
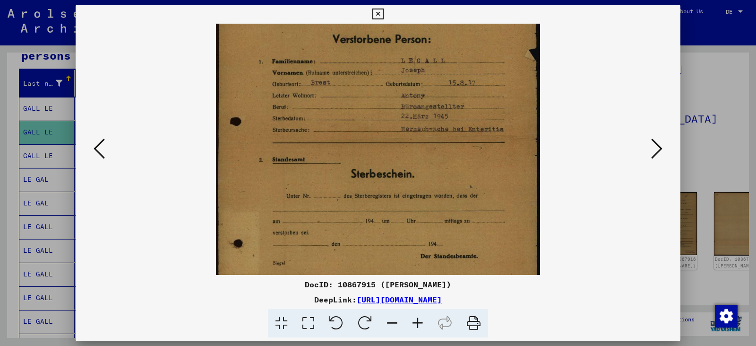
drag, startPoint x: 419, startPoint y: 198, endPoint x: 422, endPoint y: 141, distance: 56.8
click at [377, 141] on img at bounding box center [378, 199] width 324 height 464
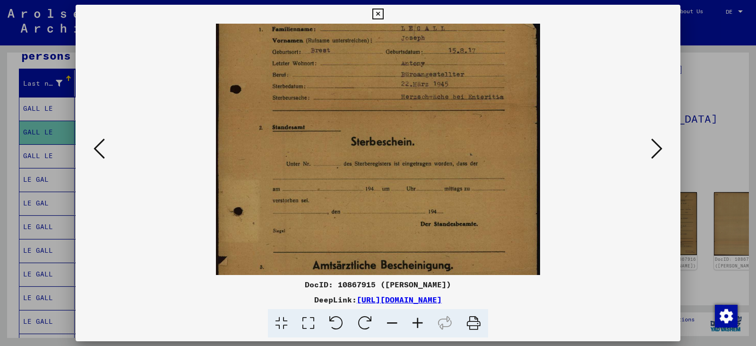
scroll to position [91, 0]
drag, startPoint x: 428, startPoint y: 187, endPoint x: 432, endPoint y: 153, distance: 34.3
click at [377, 153] on img at bounding box center [378, 165] width 324 height 464
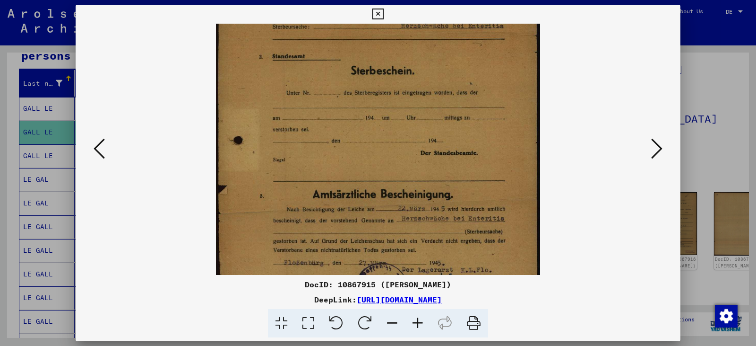
drag, startPoint x: 418, startPoint y: 181, endPoint x: 423, endPoint y: 112, distance: 69.6
click at [377, 112] on img at bounding box center [378, 96] width 324 height 464
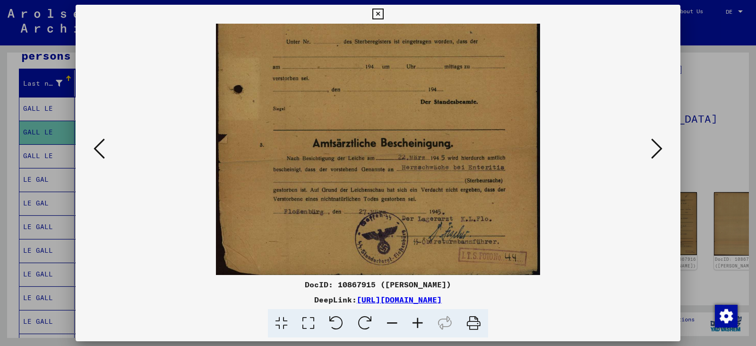
scroll to position [213, 0]
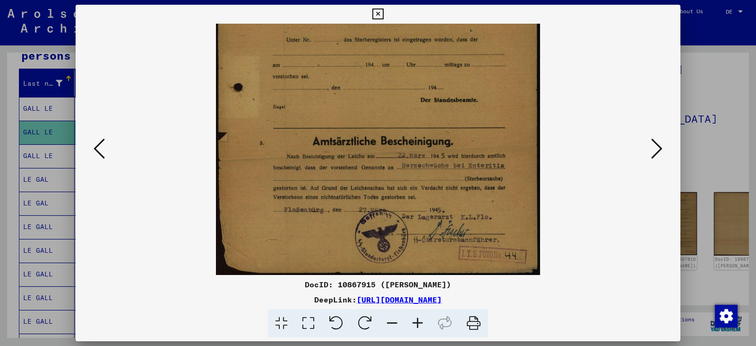
drag, startPoint x: 411, startPoint y: 167, endPoint x: 425, endPoint y: 89, distance: 78.9
click at [377, 90] on img at bounding box center [378, 43] width 324 height 464
click at [377, 146] on icon at bounding box center [656, 148] width 11 height 23
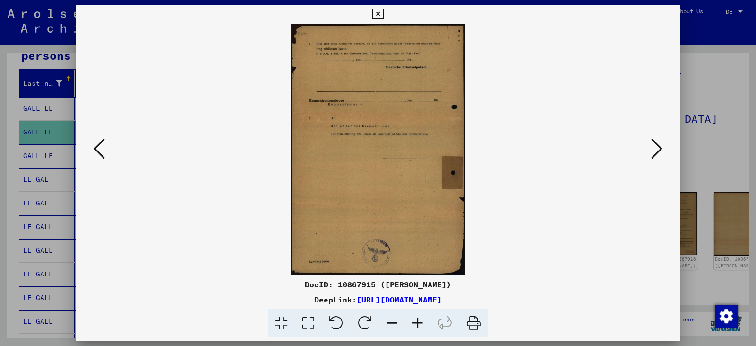
click at [377, 146] on icon at bounding box center [656, 148] width 11 height 23
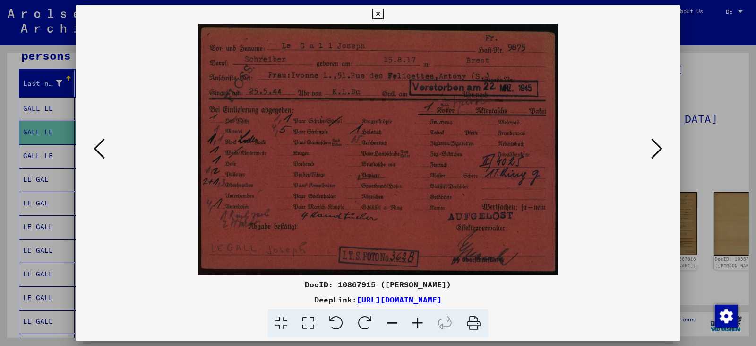
click at [377, 146] on icon at bounding box center [656, 148] width 11 height 23
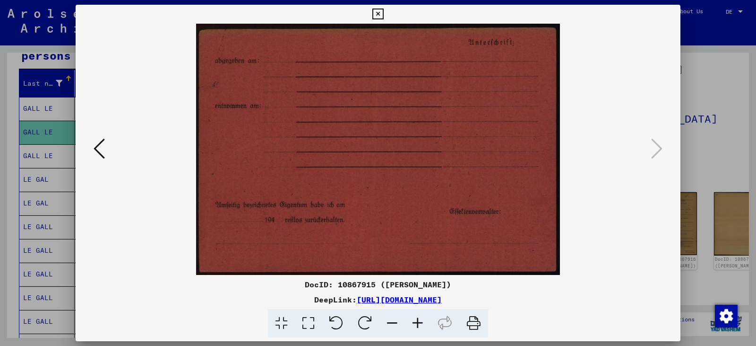
click at [95, 149] on icon at bounding box center [99, 148] width 11 height 23
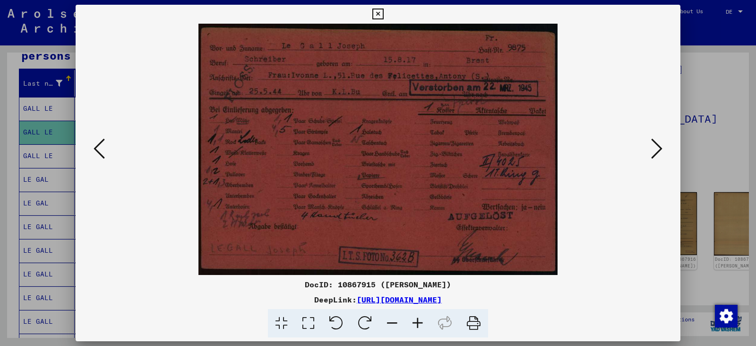
click at [52, 131] on div at bounding box center [378, 173] width 756 height 346
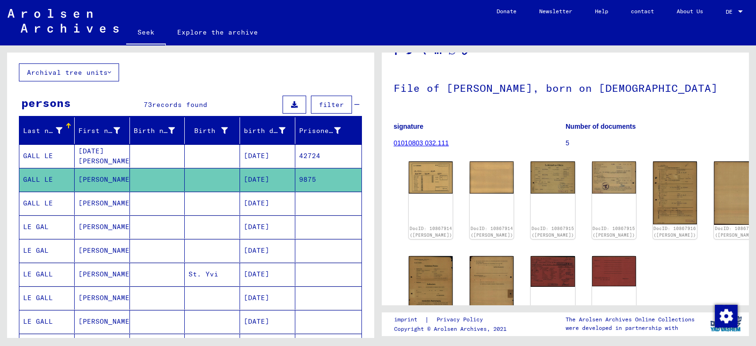
scroll to position [47, 0]
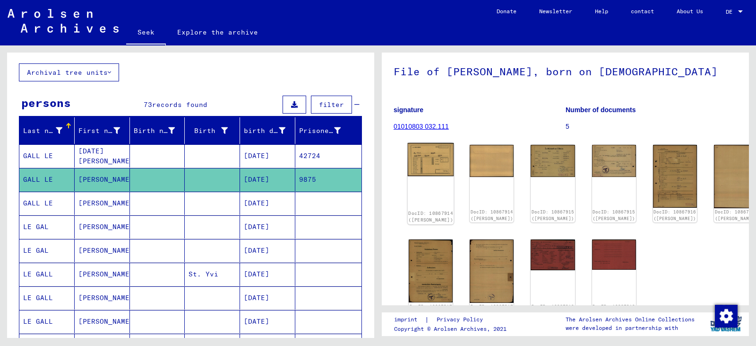
click at [377, 158] on img at bounding box center [431, 160] width 46 height 34
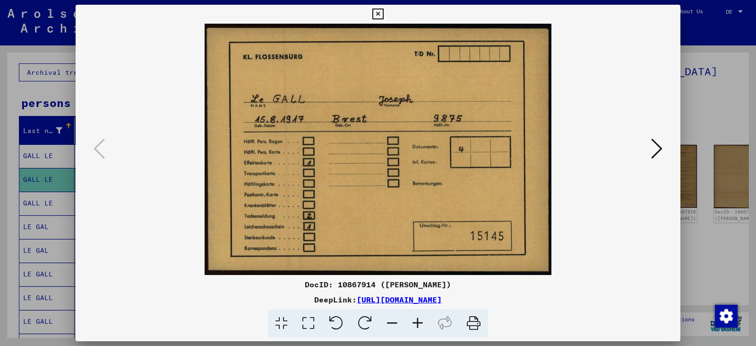
click at [377, 143] on icon at bounding box center [656, 148] width 11 height 23
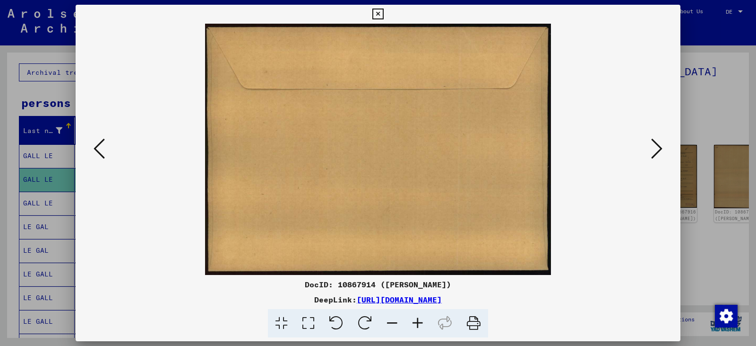
click at [377, 144] on icon at bounding box center [656, 148] width 11 height 23
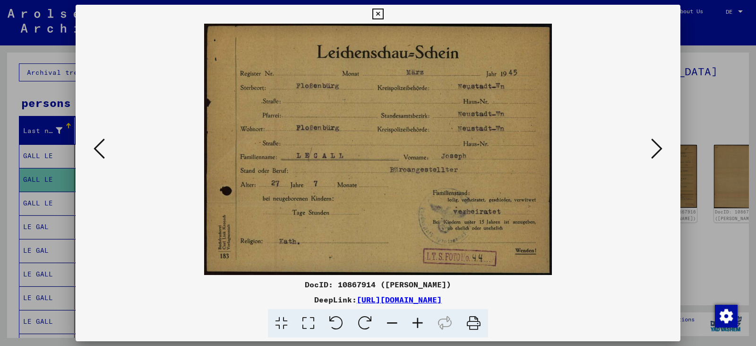
click at [377, 151] on icon at bounding box center [656, 148] width 11 height 23
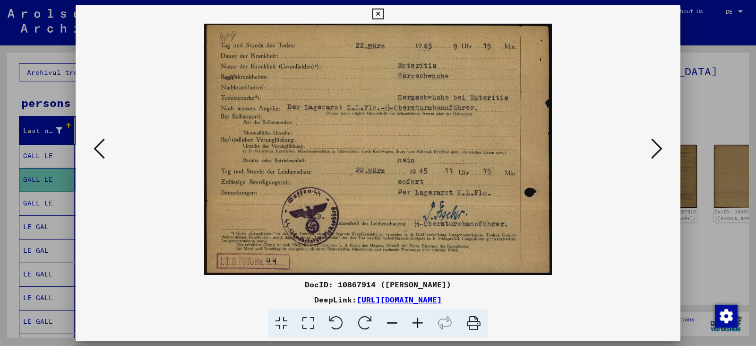
click at [377, 323] on icon at bounding box center [473, 323] width 29 height 29
click at [99, 149] on icon at bounding box center [99, 148] width 11 height 23
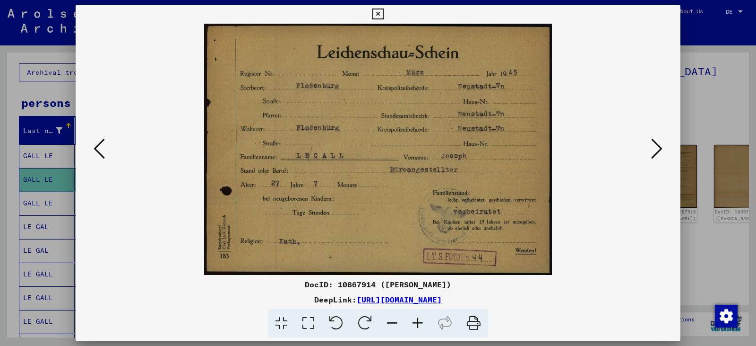
click at [100, 147] on icon at bounding box center [99, 148] width 11 height 23
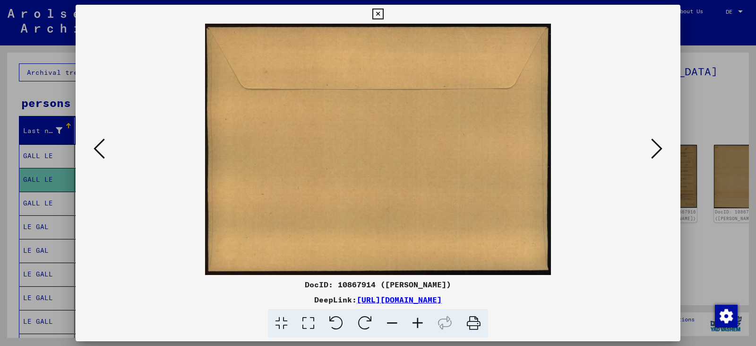
click at [100, 147] on icon at bounding box center [99, 148] width 11 height 23
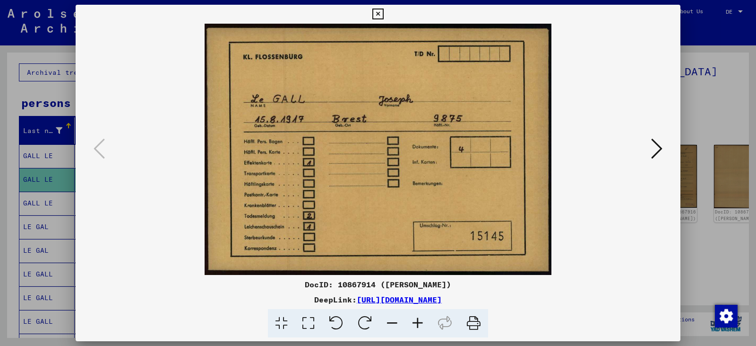
click at [71, 180] on div at bounding box center [378, 173] width 756 height 346
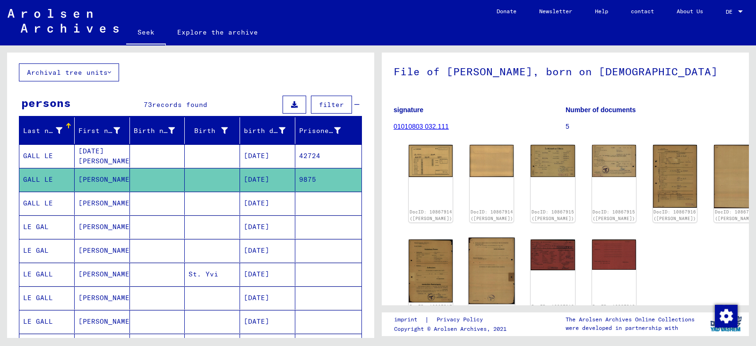
click at [377, 265] on img at bounding box center [492, 270] width 46 height 67
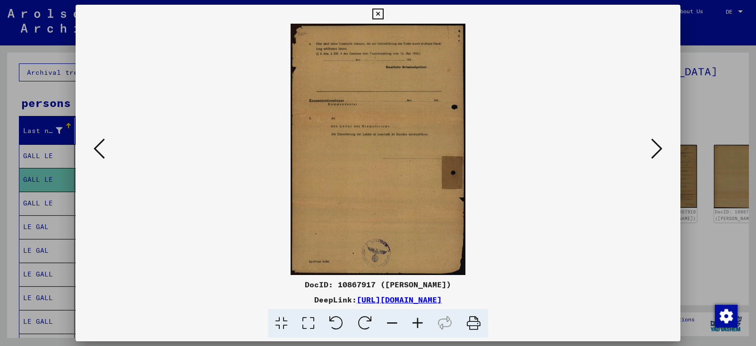
click at [377, 320] on icon at bounding box center [418, 323] width 26 height 29
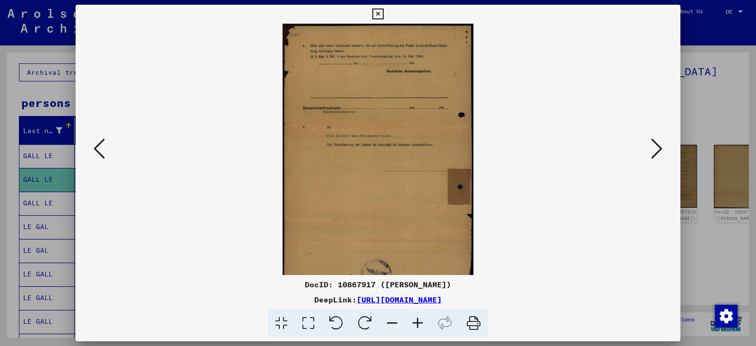
click at [377, 320] on icon at bounding box center [418, 323] width 26 height 29
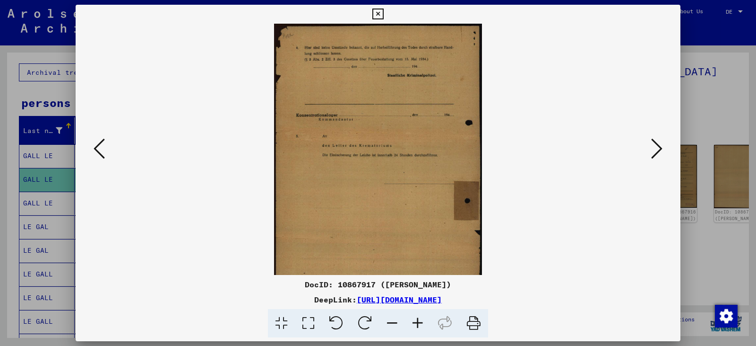
click at [377, 320] on icon at bounding box center [418, 323] width 26 height 29
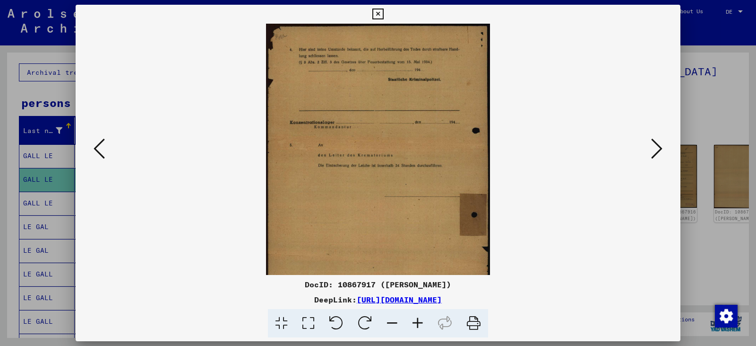
click at [377, 320] on icon at bounding box center [418, 323] width 26 height 29
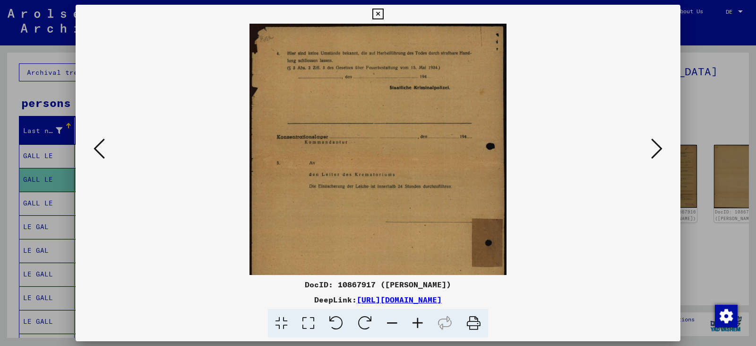
click at [377, 320] on icon at bounding box center [418, 323] width 26 height 29
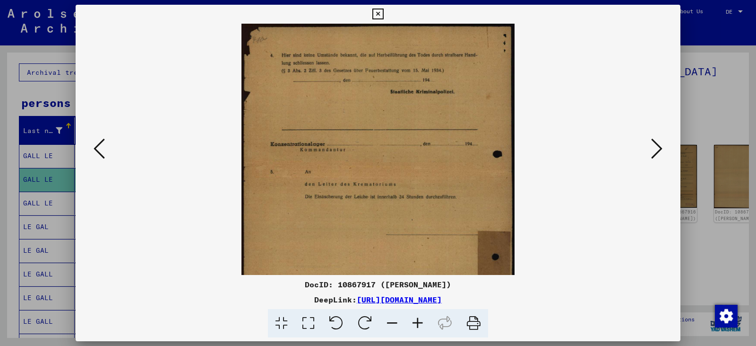
click at [377, 320] on icon at bounding box center [418, 323] width 26 height 29
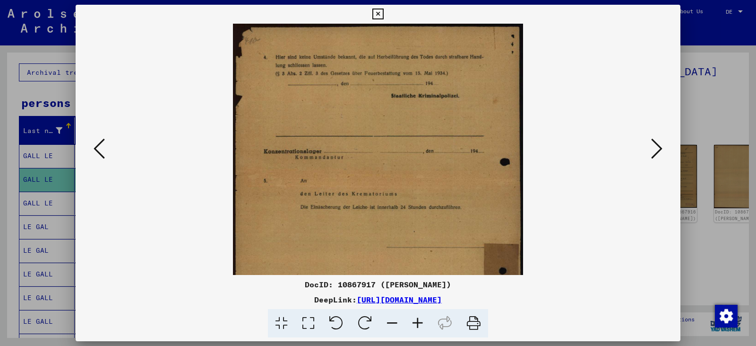
click at [377, 320] on icon at bounding box center [418, 323] width 26 height 29
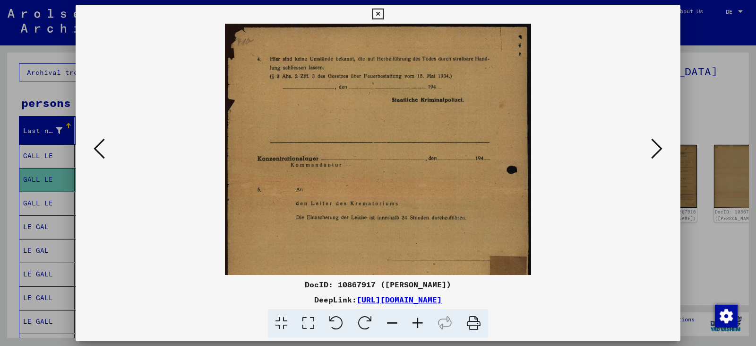
click at [377, 320] on icon at bounding box center [418, 323] width 26 height 29
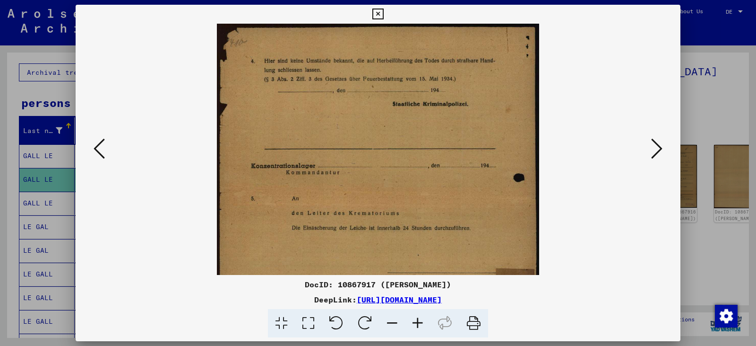
click at [377, 320] on icon at bounding box center [418, 323] width 26 height 29
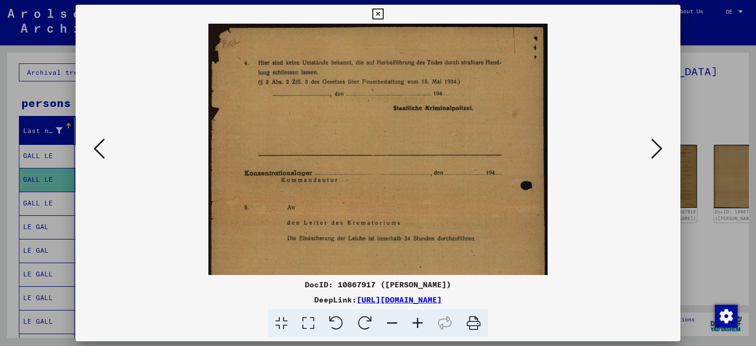
click at [377, 320] on icon at bounding box center [418, 323] width 26 height 29
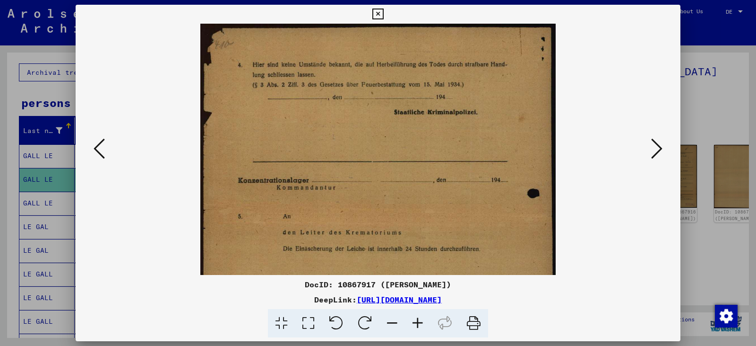
click at [377, 320] on icon at bounding box center [418, 323] width 26 height 29
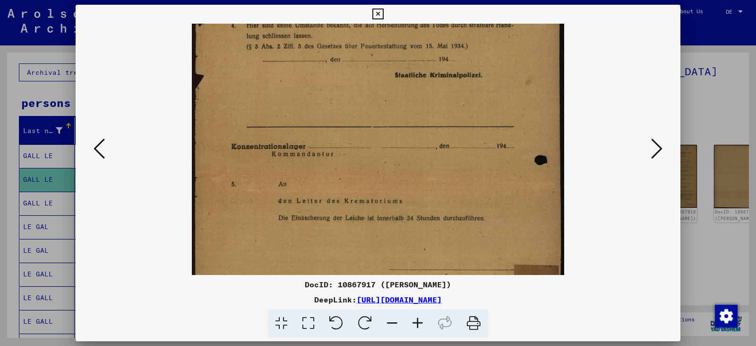
scroll to position [46, 0]
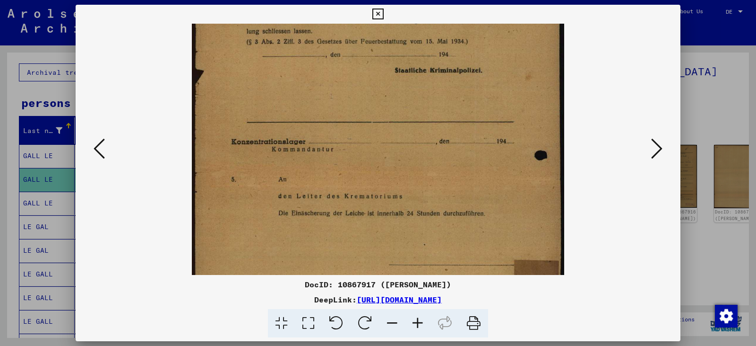
drag, startPoint x: 449, startPoint y: 186, endPoint x: 464, endPoint y: 140, distance: 48.3
click at [377, 140] on img at bounding box center [378, 245] width 372 height 535
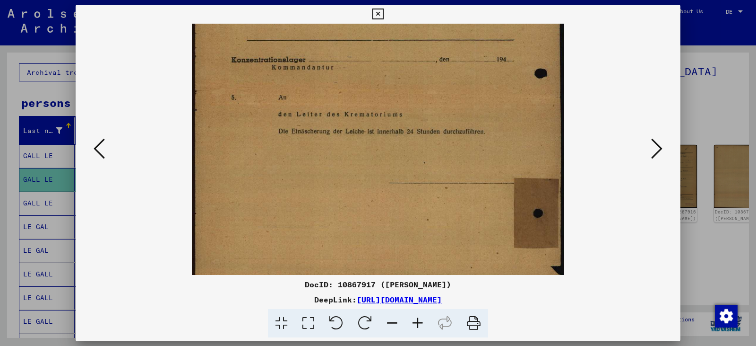
scroll to position [129, 0]
drag, startPoint x: 453, startPoint y: 191, endPoint x: 475, endPoint y: 108, distance: 85.8
click at [377, 108] on img at bounding box center [378, 162] width 372 height 535
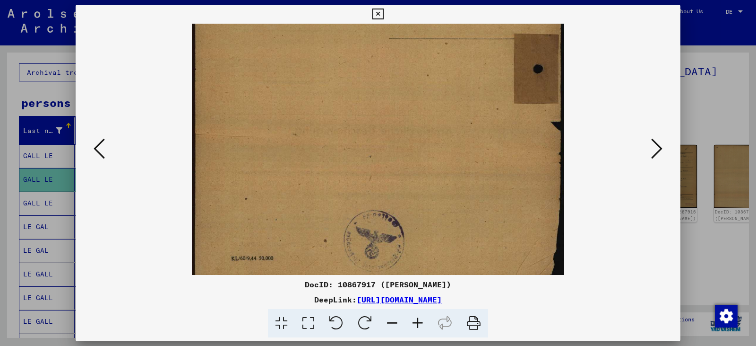
scroll to position [284, 0]
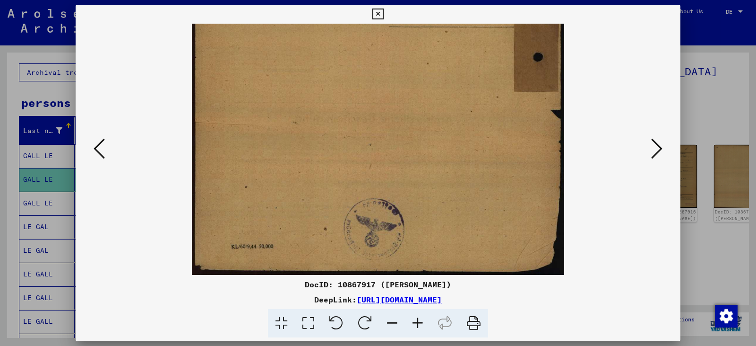
drag, startPoint x: 432, startPoint y: 189, endPoint x: 447, endPoint y: 30, distance: 159.5
click at [377, 30] on img at bounding box center [378, 7] width 372 height 535
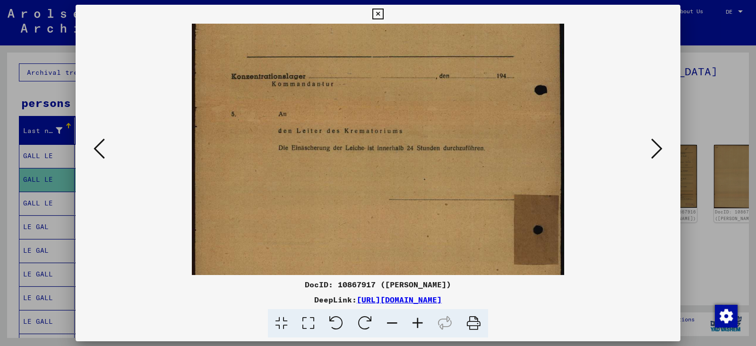
drag, startPoint x: 441, startPoint y: 137, endPoint x: 449, endPoint y: 288, distance: 152.0
click at [377, 288] on div "DocID: 10867917 ([PERSON_NAME]) DeepLink: [URL][DOMAIN_NAME]" at bounding box center [378, 171] width 605 height 333
click at [104, 146] on icon at bounding box center [99, 148] width 11 height 23
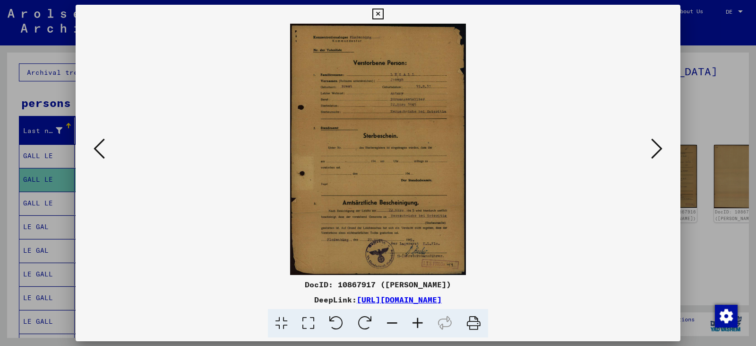
scroll to position [0, 0]
click at [377, 148] on icon at bounding box center [656, 148] width 11 height 23
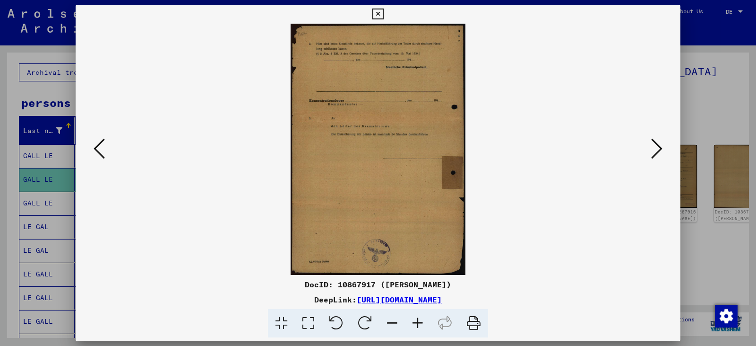
click at [377, 148] on icon at bounding box center [656, 148] width 11 height 23
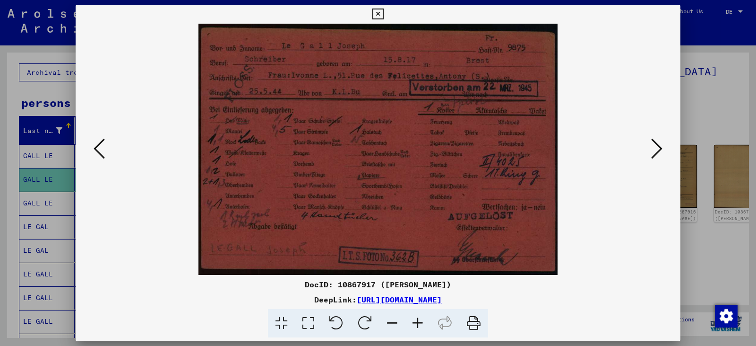
click at [377, 148] on icon at bounding box center [656, 148] width 11 height 23
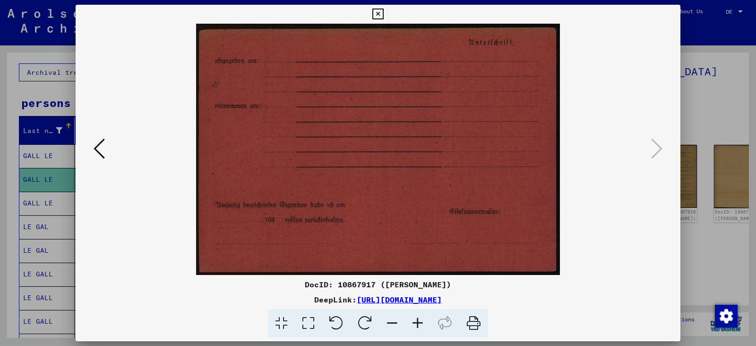
click at [98, 147] on icon at bounding box center [99, 148] width 11 height 23
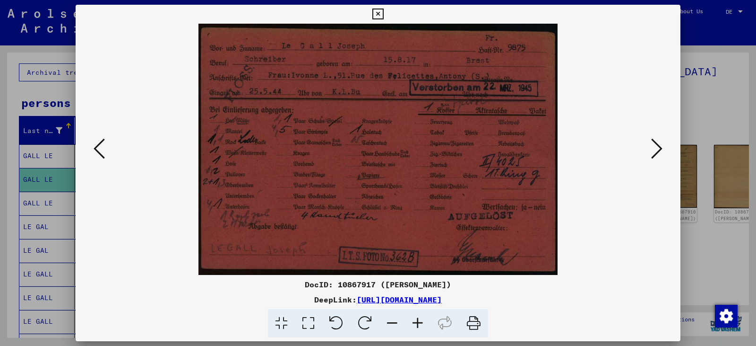
click at [98, 147] on icon at bounding box center [99, 148] width 11 height 23
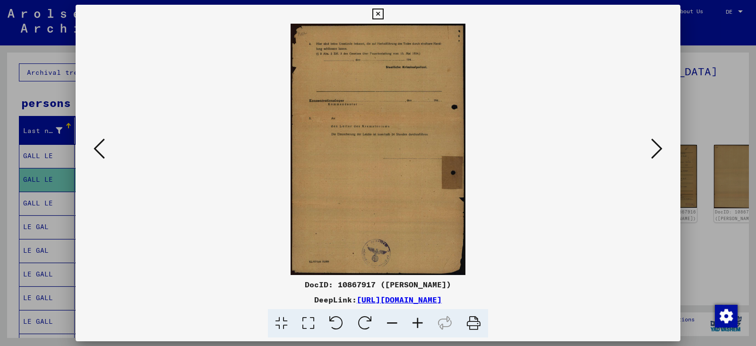
click at [98, 147] on icon at bounding box center [99, 148] width 11 height 23
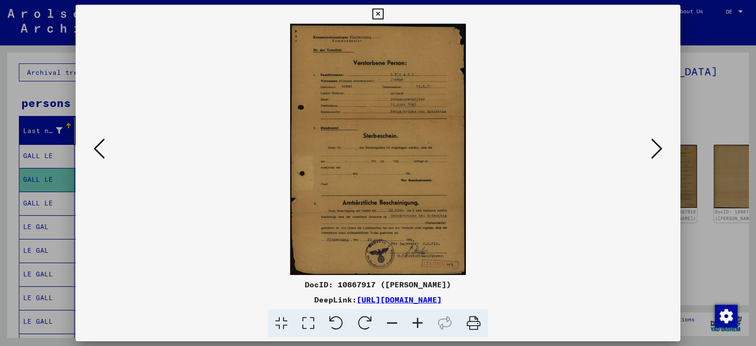
click at [98, 147] on icon at bounding box center [99, 148] width 11 height 23
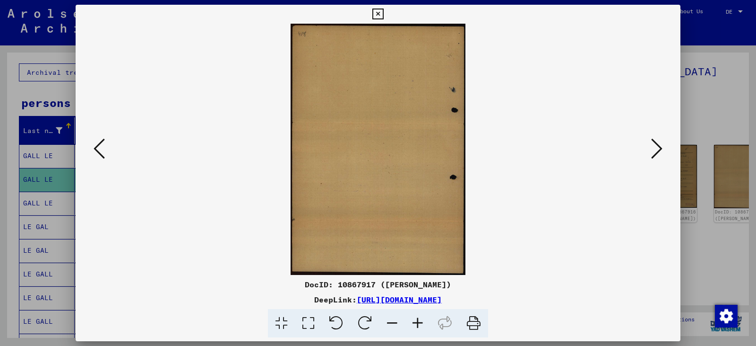
click at [98, 147] on icon at bounding box center [99, 148] width 11 height 23
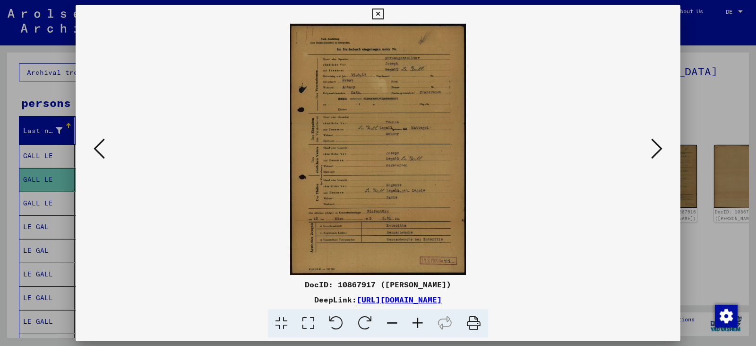
click at [377, 319] on icon at bounding box center [418, 323] width 26 height 29
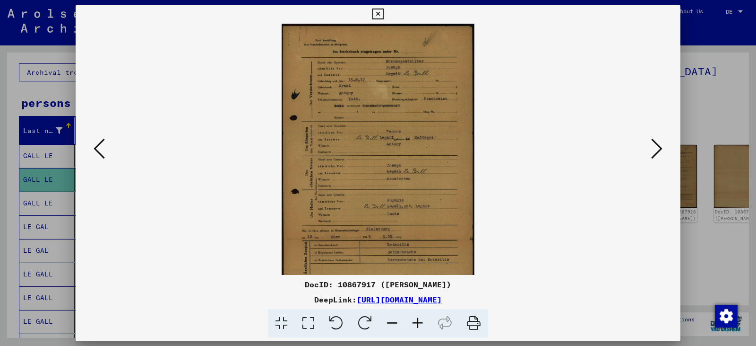
click at [377, 319] on icon at bounding box center [418, 323] width 26 height 29
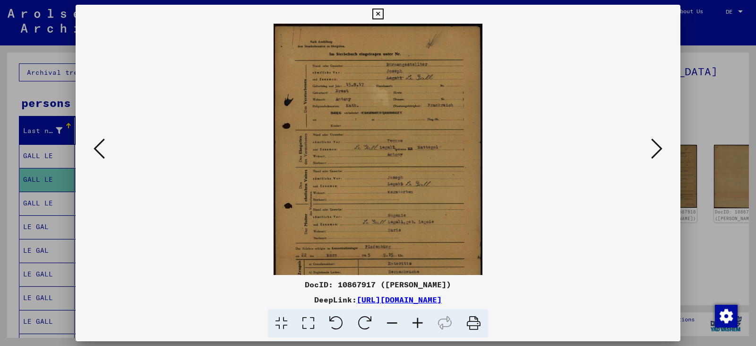
click at [377, 319] on icon at bounding box center [418, 323] width 26 height 29
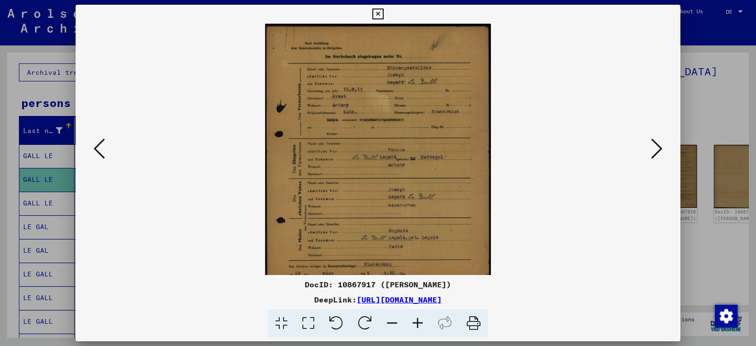
click at [377, 319] on icon at bounding box center [418, 323] width 26 height 29
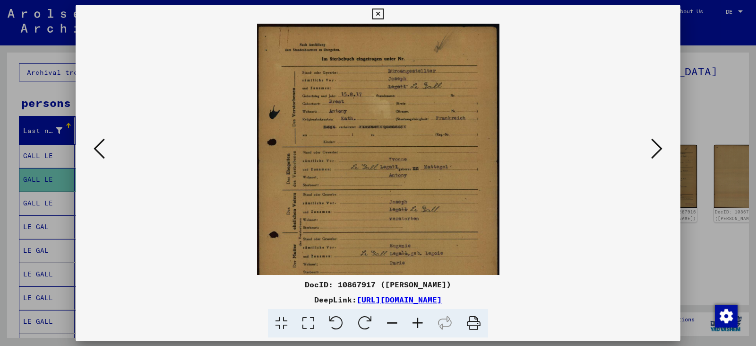
click at [377, 319] on icon at bounding box center [418, 323] width 26 height 29
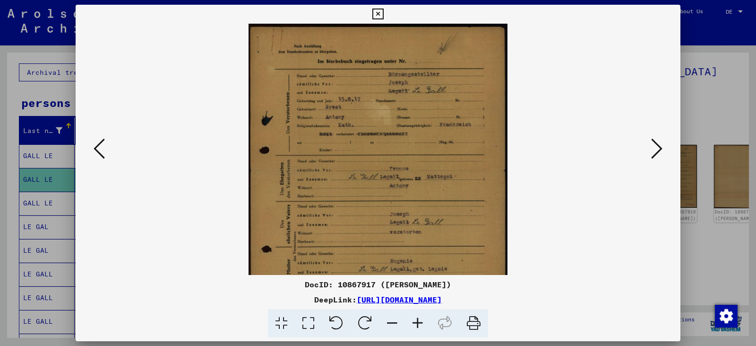
click at [377, 319] on icon at bounding box center [418, 323] width 26 height 29
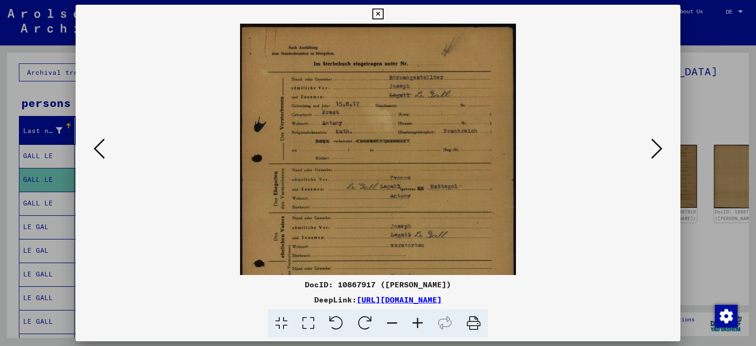
click at [377, 319] on icon at bounding box center [418, 323] width 26 height 29
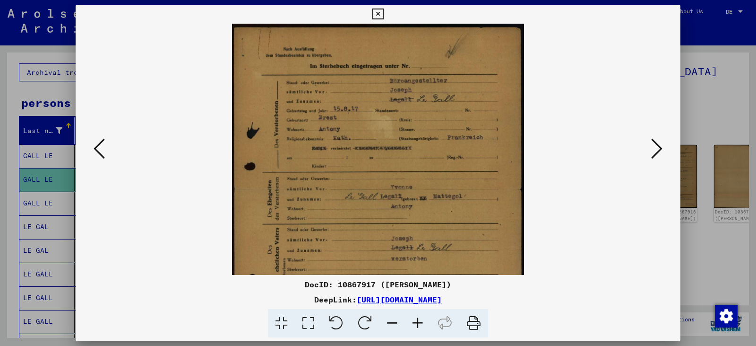
click at [377, 319] on icon at bounding box center [418, 323] width 26 height 29
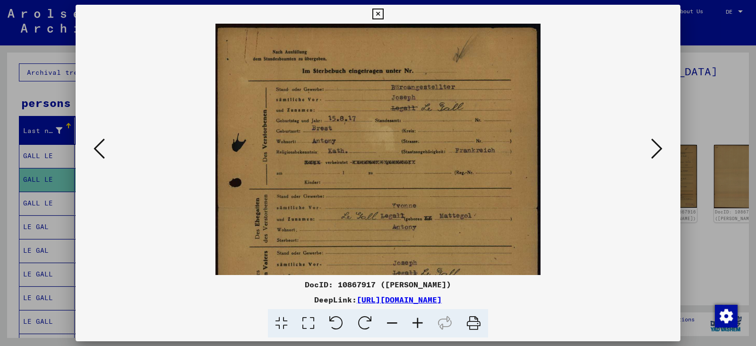
click at [377, 319] on icon at bounding box center [418, 323] width 26 height 29
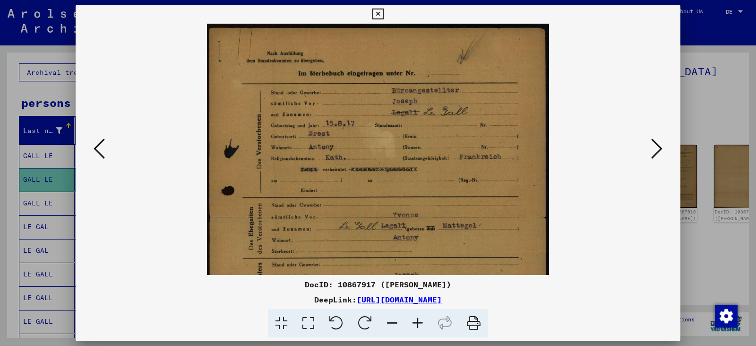
click at [377, 319] on icon at bounding box center [418, 323] width 26 height 29
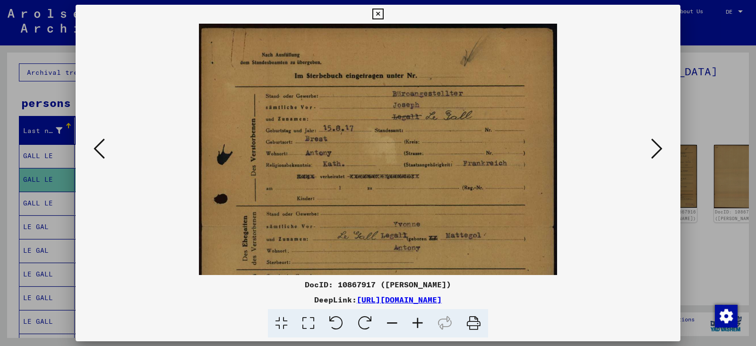
click at [377, 319] on icon at bounding box center [418, 323] width 26 height 29
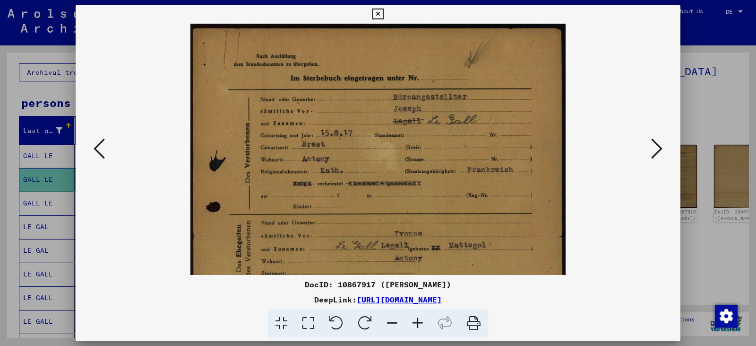
click at [377, 319] on icon at bounding box center [418, 323] width 26 height 29
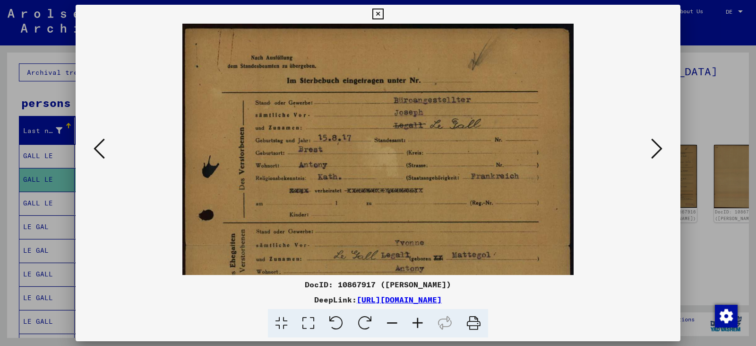
click at [377, 319] on icon at bounding box center [418, 323] width 26 height 29
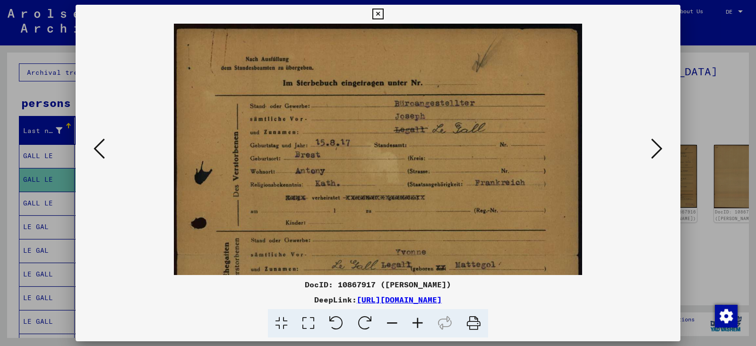
click at [377, 319] on icon at bounding box center [418, 323] width 26 height 29
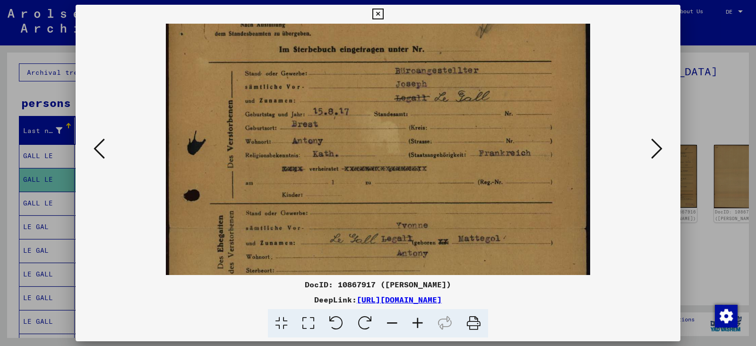
scroll to position [36, 0]
drag, startPoint x: 455, startPoint y: 199, endPoint x: 479, endPoint y: 163, distance: 43.4
click at [377, 163] on img at bounding box center [378, 289] width 425 height 605
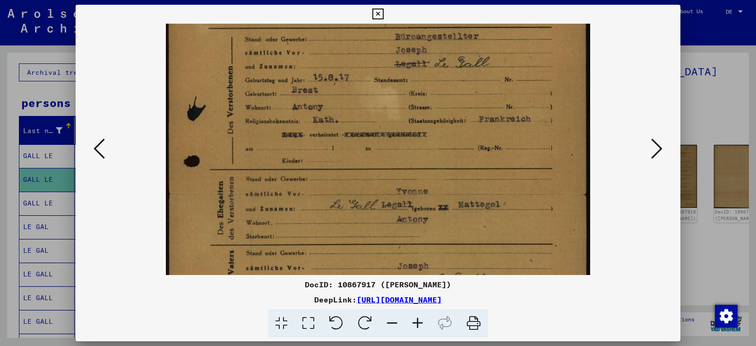
scroll to position [77, 0]
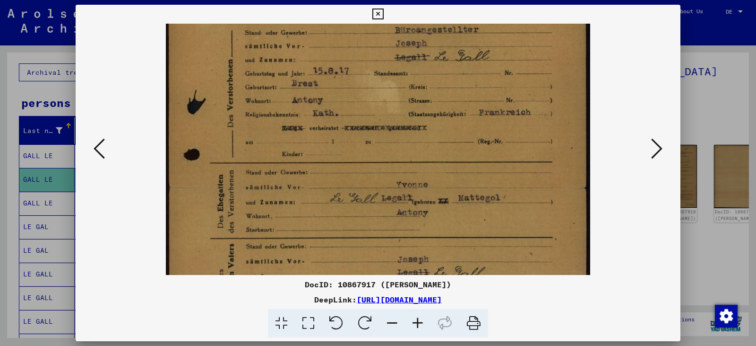
drag, startPoint x: 459, startPoint y: 202, endPoint x: 465, endPoint y: 162, distance: 40.6
click at [377, 162] on img at bounding box center [378, 249] width 425 height 605
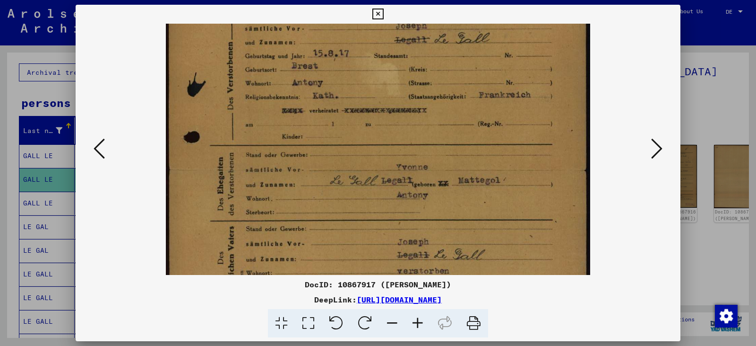
scroll to position [95, 0]
drag, startPoint x: 463, startPoint y: 207, endPoint x: 464, endPoint y: 189, distance: 18.5
click at [377, 189] on img at bounding box center [378, 231] width 425 height 605
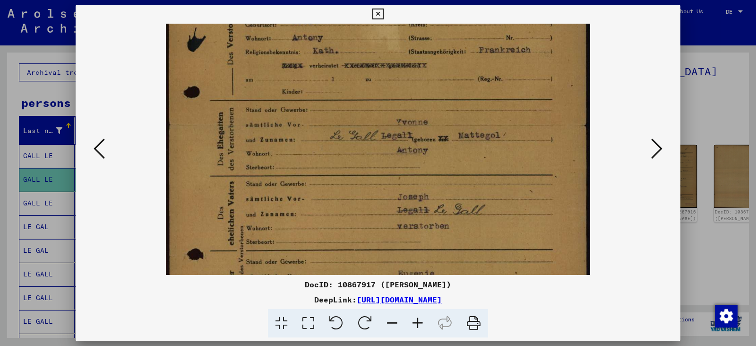
scroll to position [141, 0]
drag, startPoint x: 476, startPoint y: 220, endPoint x: 481, endPoint y: 174, distance: 46.1
click at [377, 174] on img at bounding box center [378, 185] width 425 height 605
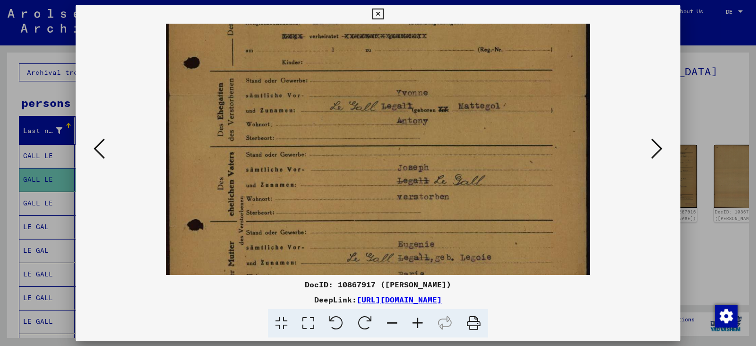
scroll to position [169, 0]
drag, startPoint x: 483, startPoint y: 224, endPoint x: 492, endPoint y: 196, distance: 29.2
click at [377, 196] on img at bounding box center [378, 157] width 425 height 605
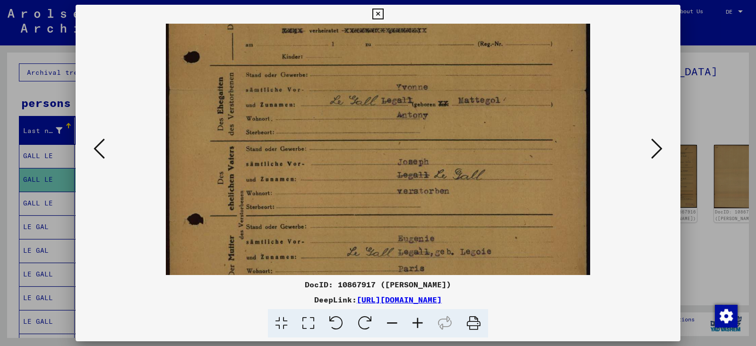
scroll to position [178, 0]
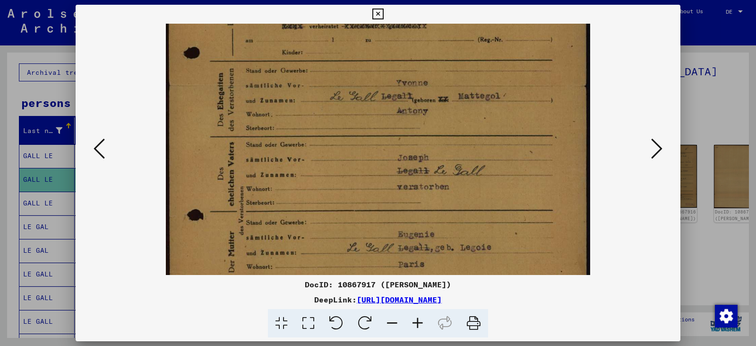
drag, startPoint x: 490, startPoint y: 216, endPoint x: 492, endPoint y: 206, distance: 9.6
click at [377, 206] on img at bounding box center [378, 147] width 425 height 605
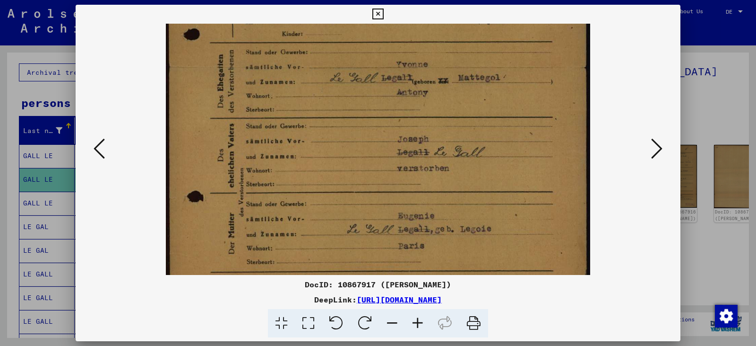
scroll to position [199, 0]
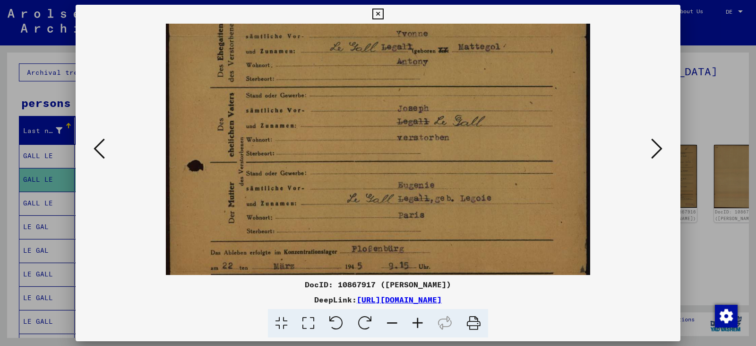
drag, startPoint x: 448, startPoint y: 191, endPoint x: 438, endPoint y: 142, distance: 50.1
click at [377, 142] on img at bounding box center [378, 98] width 425 height 605
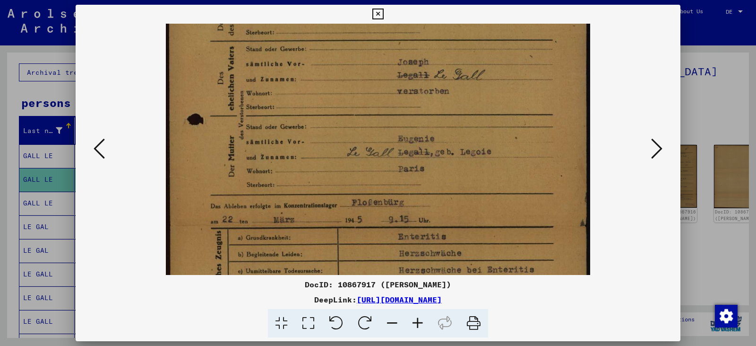
scroll to position [275, 0]
drag, startPoint x: 455, startPoint y: 217, endPoint x: 450, endPoint y: 170, distance: 47.9
click at [377, 170] on img at bounding box center [378, 51] width 425 height 605
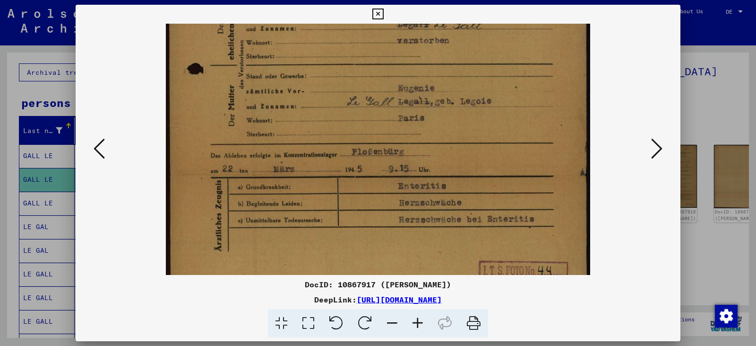
scroll to position [325, 0]
drag, startPoint x: 456, startPoint y: 207, endPoint x: 458, endPoint y: 158, distance: 49.7
click at [377, 158] on img at bounding box center [378, 1] width 425 height 605
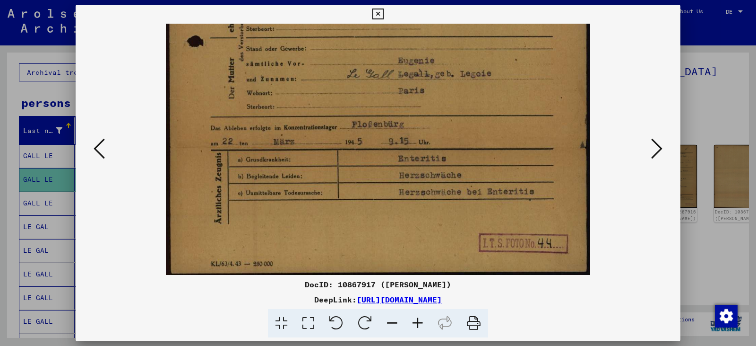
scroll to position [353, 0]
drag, startPoint x: 460, startPoint y: 194, endPoint x: 460, endPoint y: 165, distance: 28.4
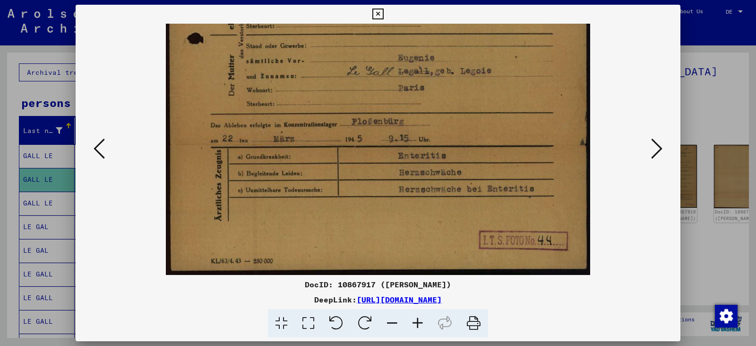
drag, startPoint x: 461, startPoint y: 193, endPoint x: 464, endPoint y: 162, distance: 30.8
click at [377, 318] on icon at bounding box center [473, 323] width 29 height 29
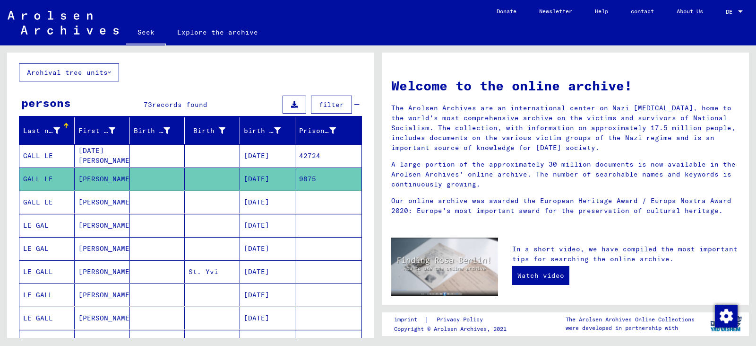
click at [27, 74] on font "Archival tree units" at bounding box center [67, 72] width 81 height 9
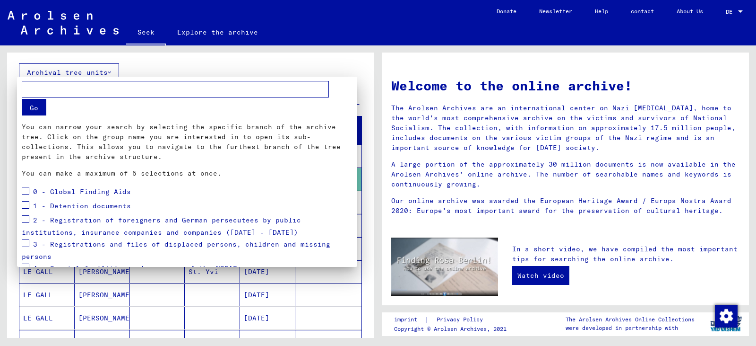
click at [34, 92] on input "text" at bounding box center [175, 89] width 307 height 17
drag, startPoint x: 229, startPoint y: 83, endPoint x: 229, endPoint y: 137, distance: 53.9
click at [229, 84] on input "**********" at bounding box center [175, 89] width 307 height 17
type input "**********"
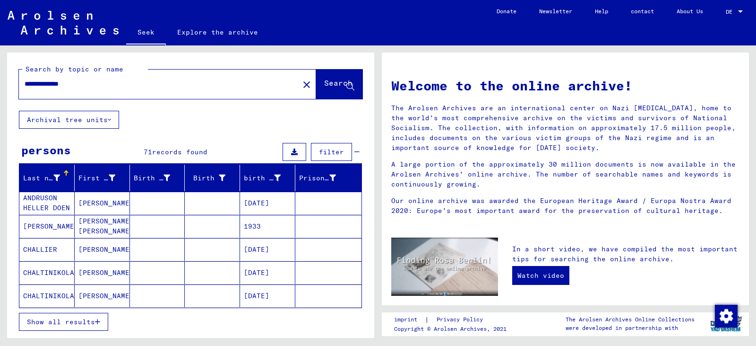
drag, startPoint x: 26, startPoint y: 85, endPoint x: 116, endPoint y: 88, distance: 90.8
click at [116, 88] on input "**********" at bounding box center [156, 84] width 263 height 10
type input "**********"
click at [324, 82] on font "Search" at bounding box center [338, 82] width 28 height 9
click at [36, 202] on font "LEVEQUE" at bounding box center [38, 203] width 30 height 9
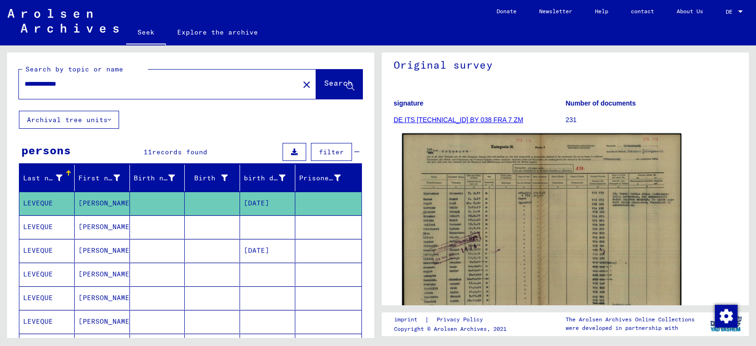
scroll to position [95, 0]
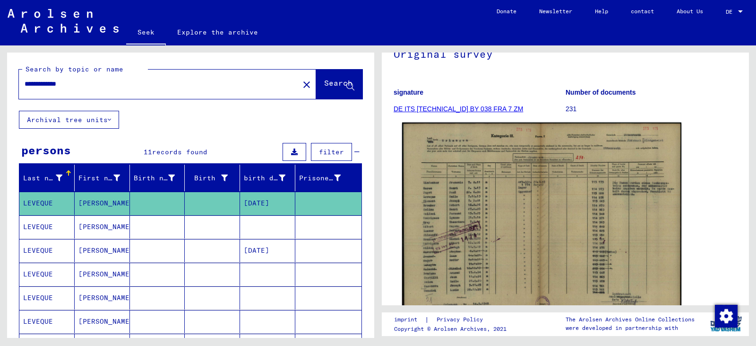
click at [377, 227] on img at bounding box center [541, 221] width 279 height 198
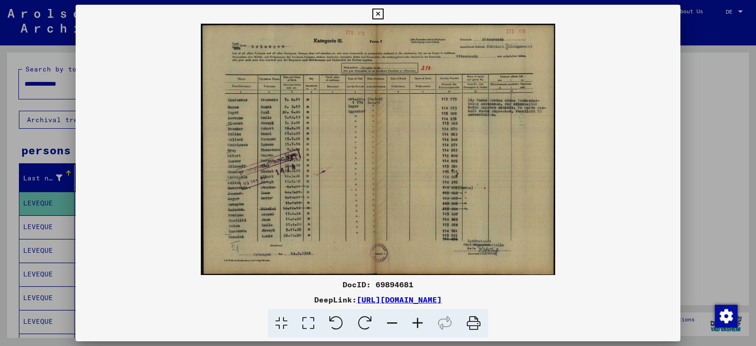
click at [377, 323] on icon at bounding box center [418, 323] width 26 height 29
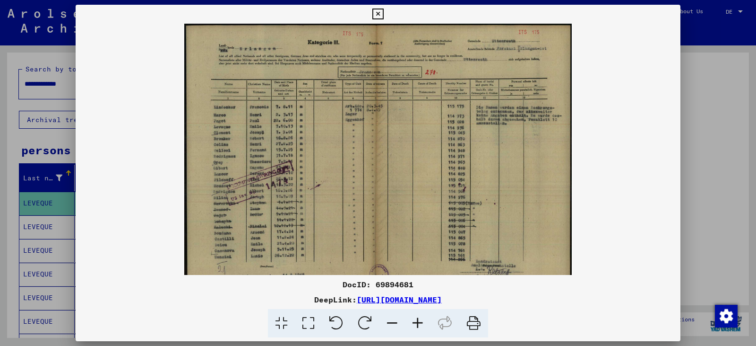
click at [377, 323] on icon at bounding box center [418, 323] width 26 height 29
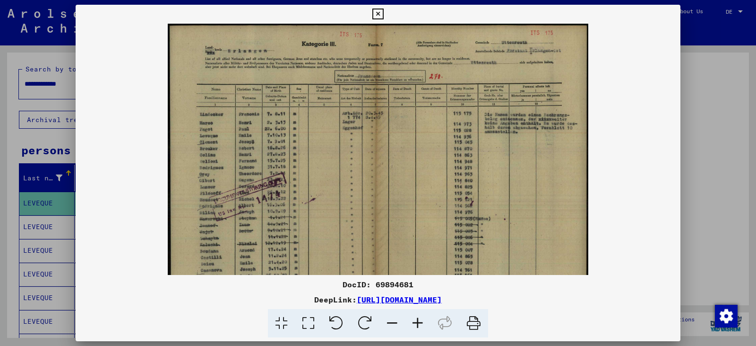
click at [377, 323] on icon at bounding box center [418, 323] width 26 height 29
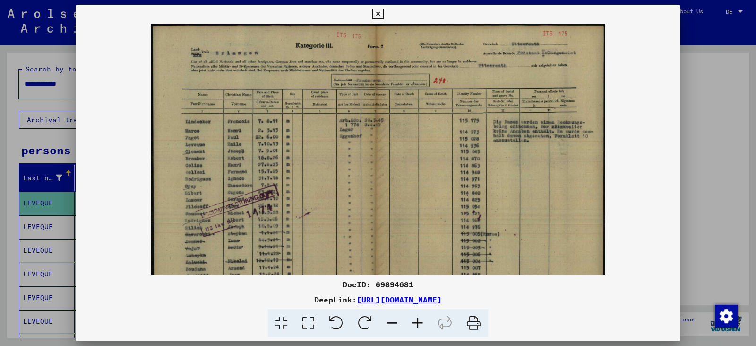
click at [377, 323] on icon at bounding box center [418, 323] width 26 height 29
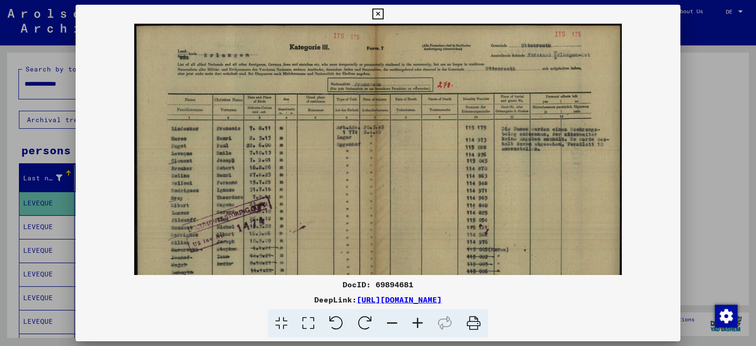
click at [377, 323] on icon at bounding box center [418, 323] width 26 height 29
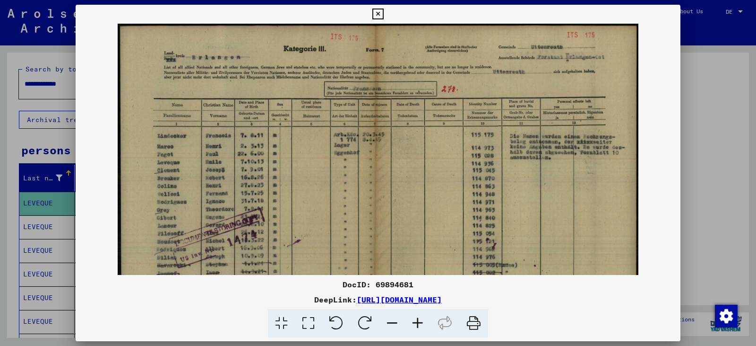
click at [377, 323] on icon at bounding box center [418, 323] width 26 height 29
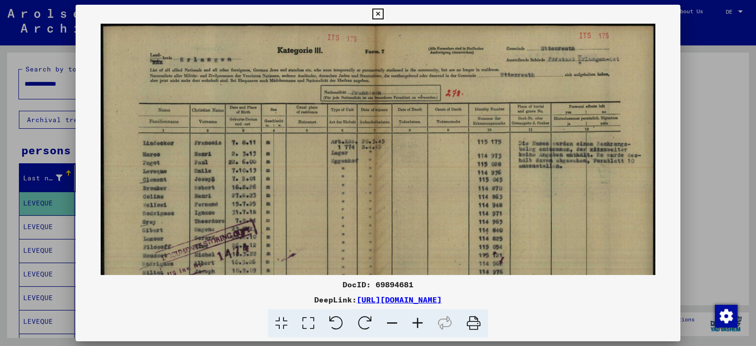
click at [377, 323] on icon at bounding box center [418, 323] width 26 height 29
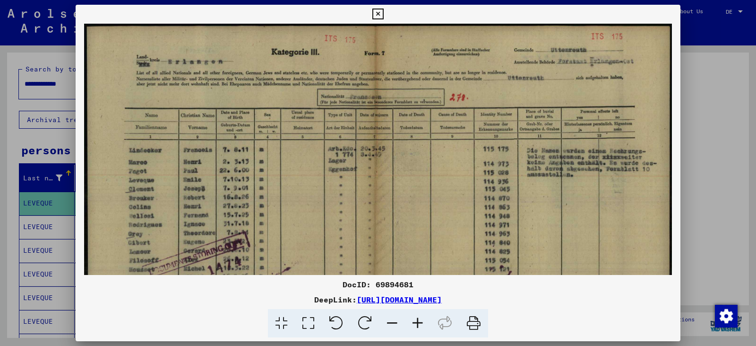
click at [377, 323] on icon at bounding box center [418, 323] width 26 height 29
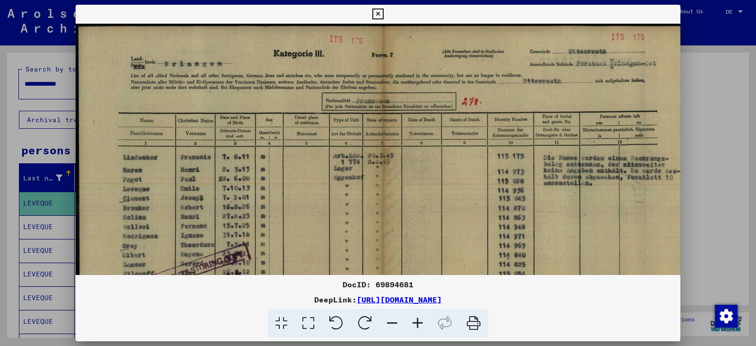
click at [377, 323] on icon at bounding box center [418, 323] width 26 height 29
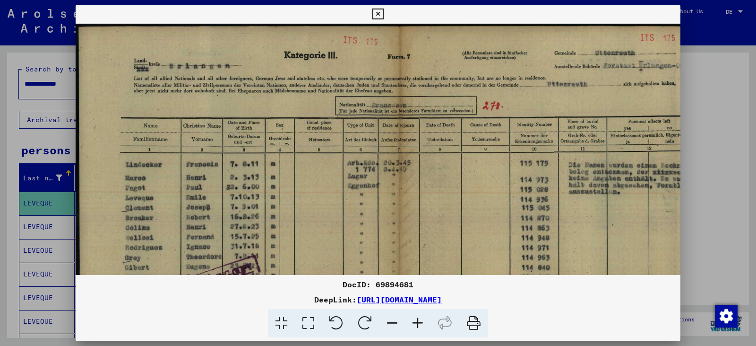
click at [377, 323] on icon at bounding box center [418, 323] width 26 height 29
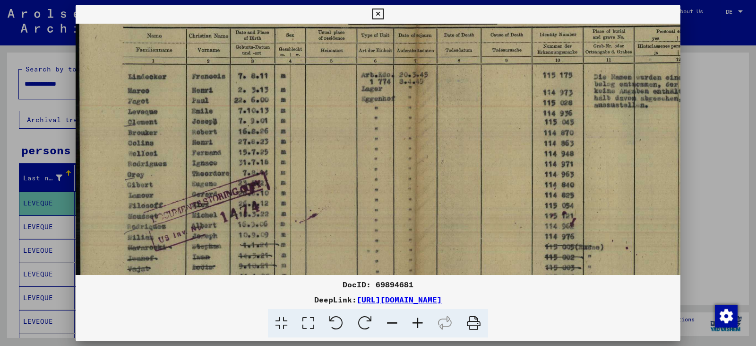
scroll to position [99, 0]
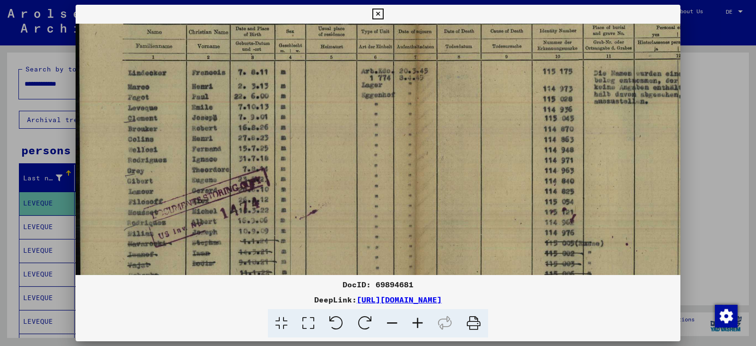
drag, startPoint x: 372, startPoint y: 217, endPoint x: 392, endPoint y: 118, distance: 101.0
click at [377, 118] on img at bounding box center [420, 168] width 688 height 487
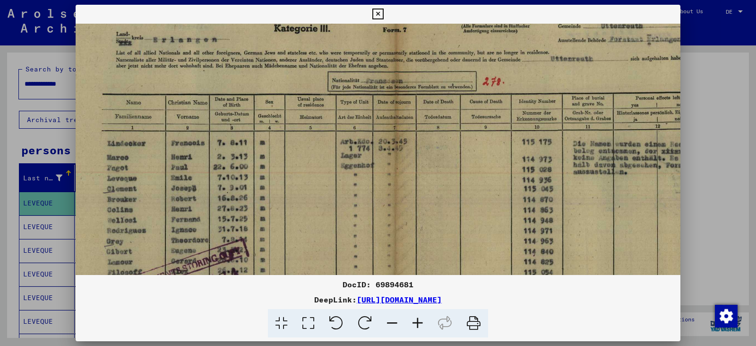
scroll to position [33, 16]
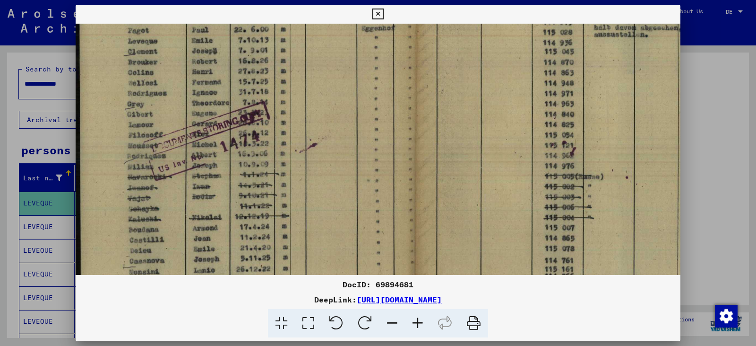
drag, startPoint x: 369, startPoint y: 193, endPoint x: 387, endPoint y: 126, distance: 69.8
click at [377, 126] on img at bounding box center [420, 101] width 688 height 487
click at [26, 202] on div at bounding box center [378, 173] width 756 height 346
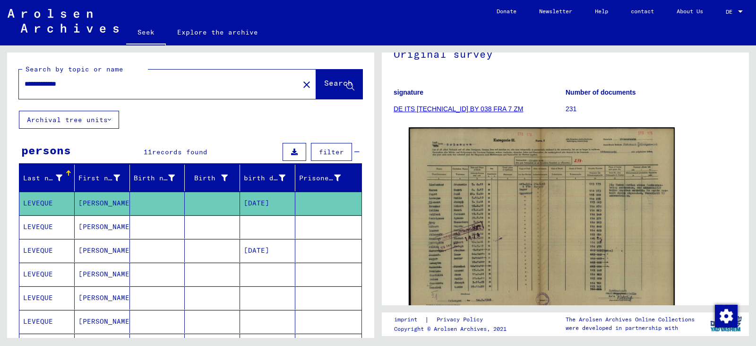
click at [55, 204] on mat-cell "LEVEQUE" at bounding box center [46, 202] width 55 height 23
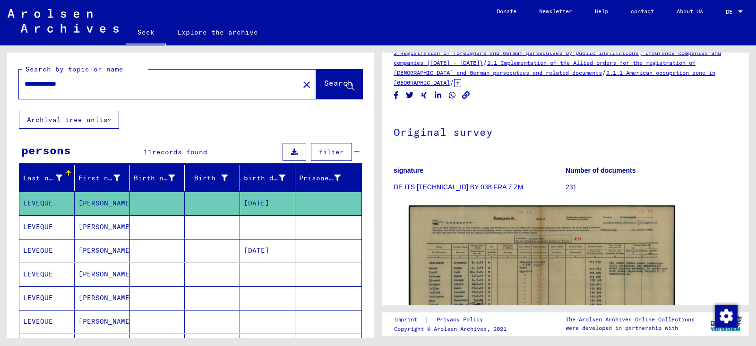
scroll to position [0, 0]
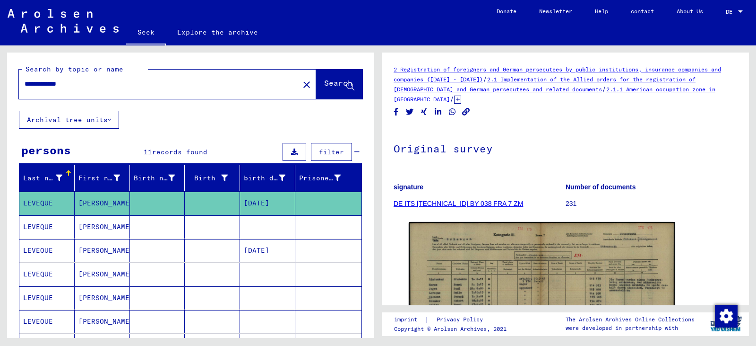
click at [40, 226] on font "LEVEQUE" at bounding box center [38, 226] width 30 height 9
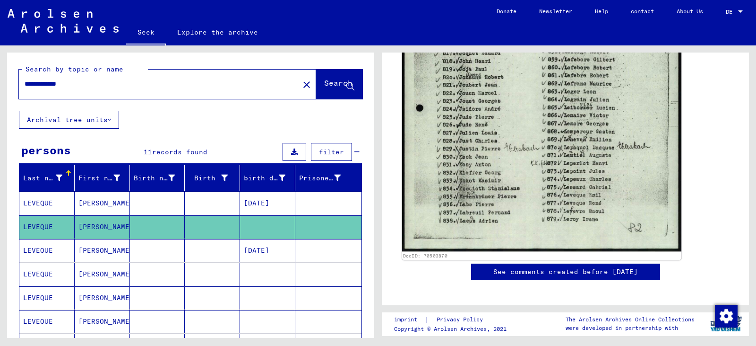
scroll to position [520, 0]
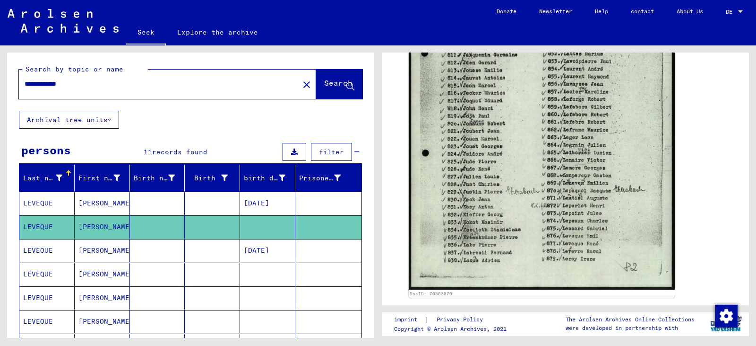
click at [37, 256] on mat-cell "LEVEQUE" at bounding box center [46, 250] width 55 height 23
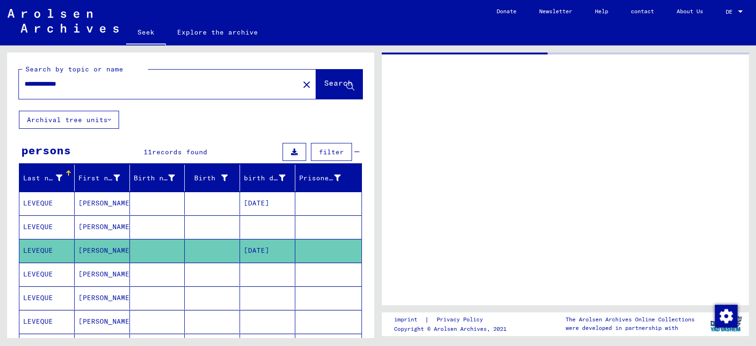
click at [37, 256] on mat-cell "LEVEQUE" at bounding box center [46, 250] width 55 height 23
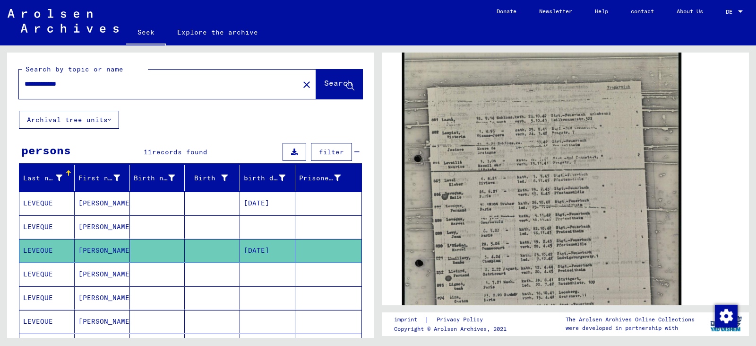
scroll to position [378, 0]
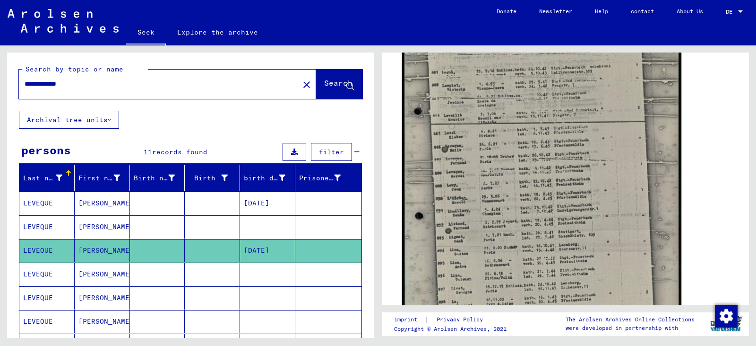
click at [377, 264] on img at bounding box center [541, 173] width 279 height 372
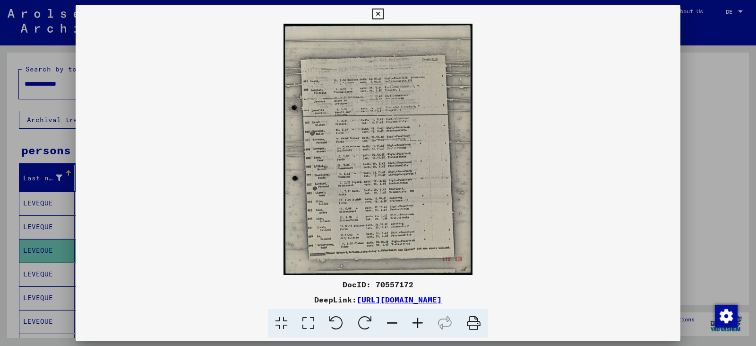
scroll to position [363, 0]
click at [377, 324] on icon at bounding box center [418, 323] width 26 height 29
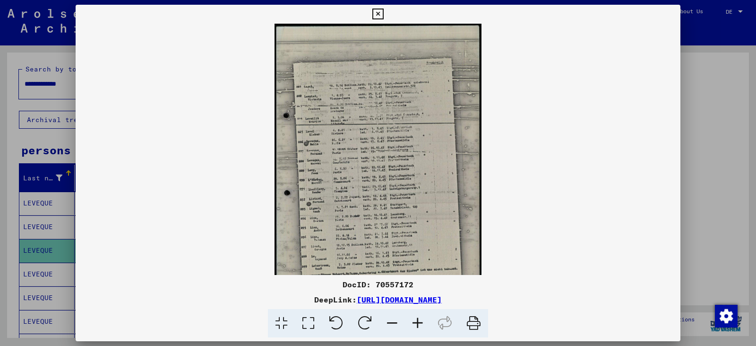
click at [377, 324] on icon at bounding box center [418, 323] width 26 height 29
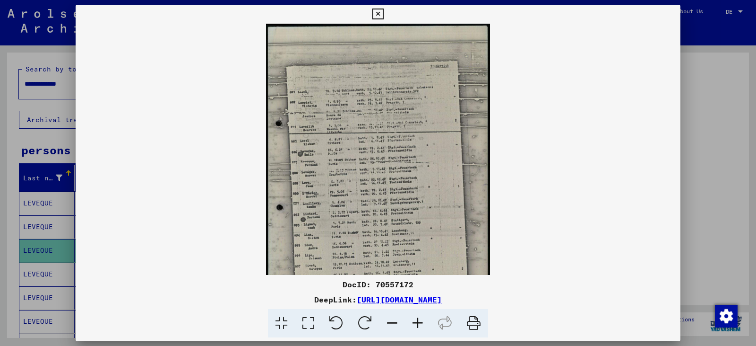
click at [377, 324] on icon at bounding box center [418, 323] width 26 height 29
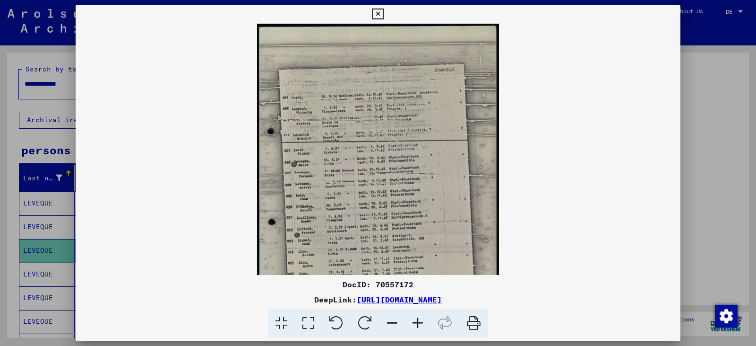
click at [377, 324] on icon at bounding box center [418, 323] width 26 height 29
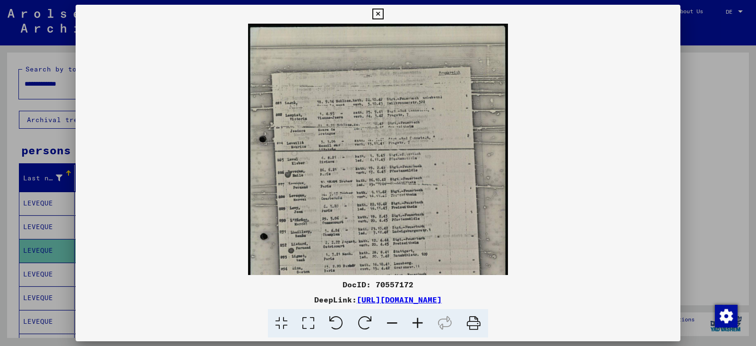
click at [377, 324] on icon at bounding box center [418, 323] width 26 height 29
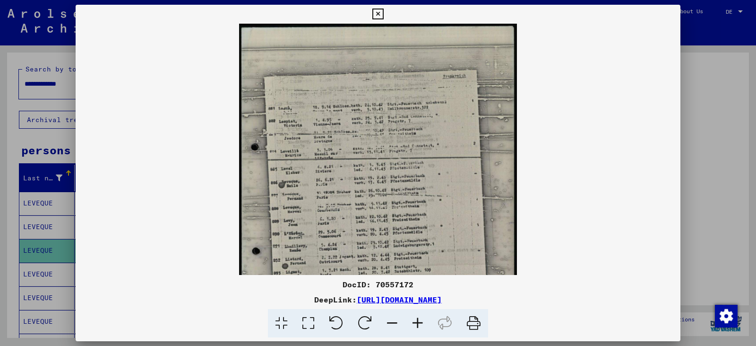
click at [377, 324] on icon at bounding box center [418, 323] width 26 height 29
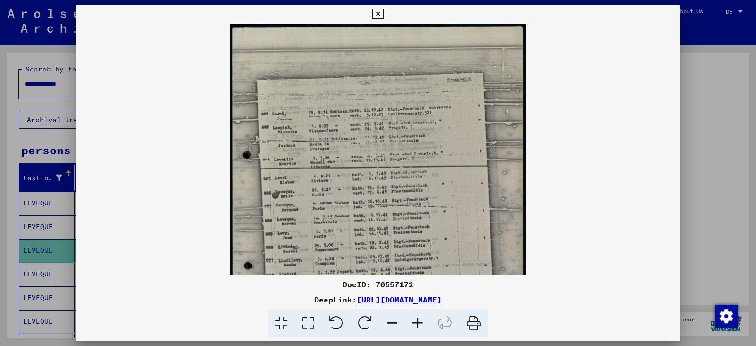
click at [377, 324] on icon at bounding box center [418, 323] width 26 height 29
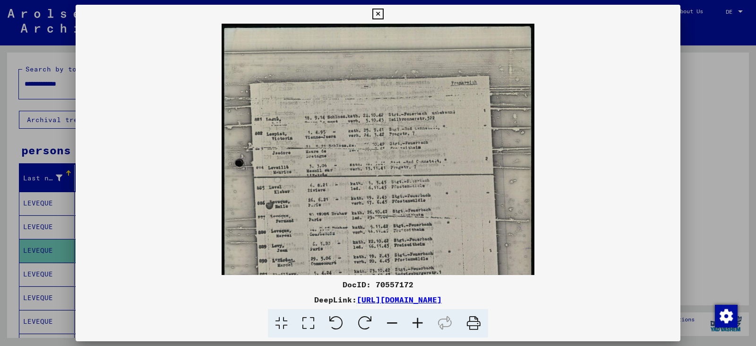
click at [377, 324] on icon at bounding box center [418, 323] width 26 height 29
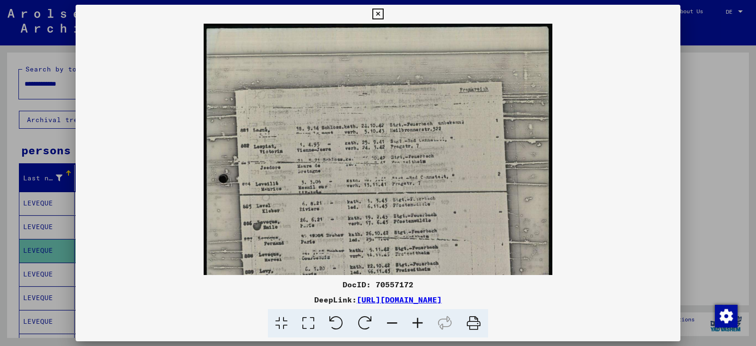
click at [377, 324] on icon at bounding box center [418, 323] width 26 height 29
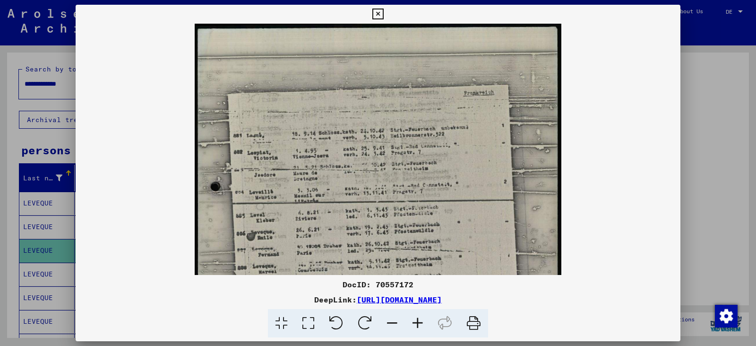
click at [377, 324] on icon at bounding box center [418, 323] width 26 height 29
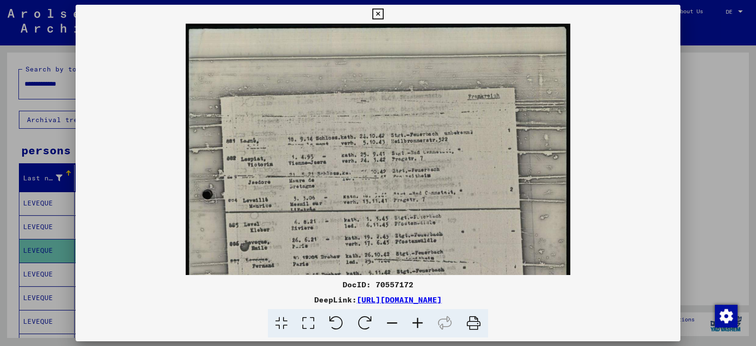
click at [377, 324] on icon at bounding box center [418, 323] width 26 height 29
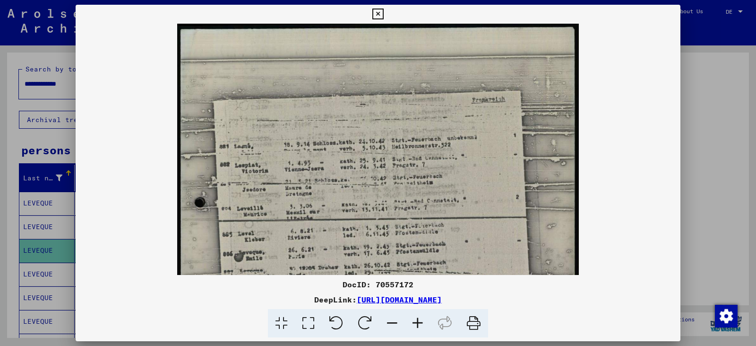
click at [377, 324] on icon at bounding box center [418, 323] width 26 height 29
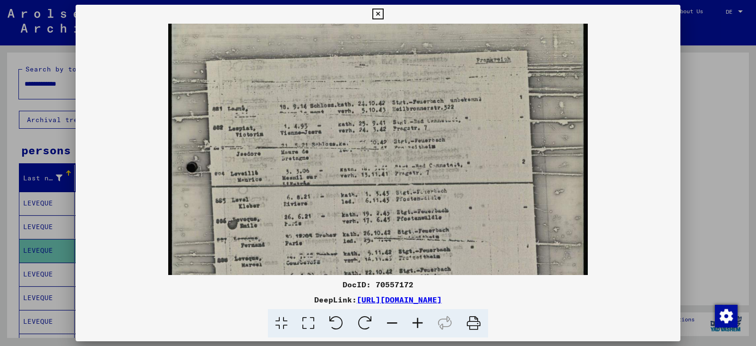
drag, startPoint x: 379, startPoint y: 253, endPoint x: 447, endPoint y: 207, distance: 81.4
click at [377, 207] on img at bounding box center [378, 260] width 420 height 558
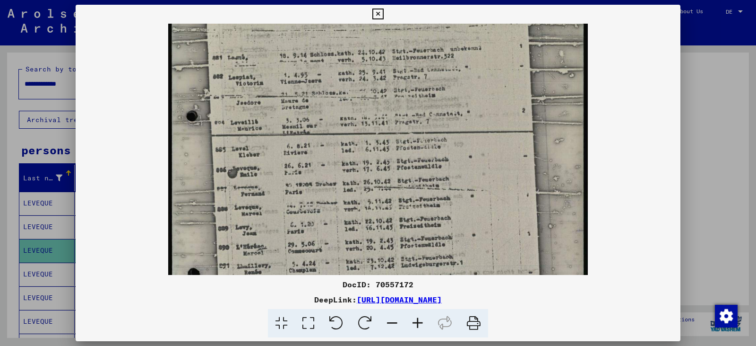
drag, startPoint x: 413, startPoint y: 270, endPoint x: 417, endPoint y: 221, distance: 48.8
click at [377, 221] on img at bounding box center [378, 209] width 420 height 558
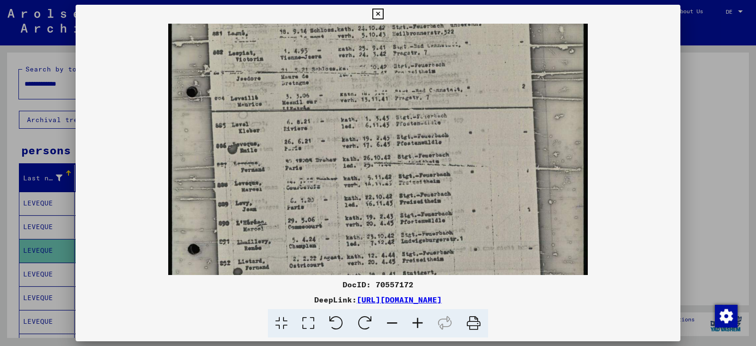
scroll to position [119, 0]
drag, startPoint x: 408, startPoint y: 258, endPoint x: 413, endPoint y: 233, distance: 25.0
click at [377, 233] on img at bounding box center [378, 184] width 420 height 558
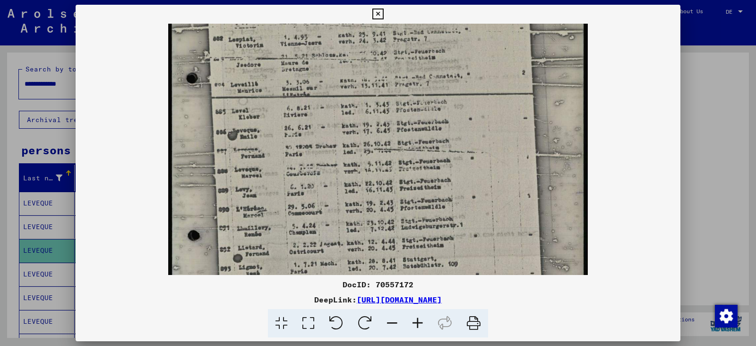
scroll to position [133, 0]
drag, startPoint x: 405, startPoint y: 246, endPoint x: 407, endPoint y: 232, distance: 14.5
click at [377, 232] on img at bounding box center [378, 170] width 420 height 558
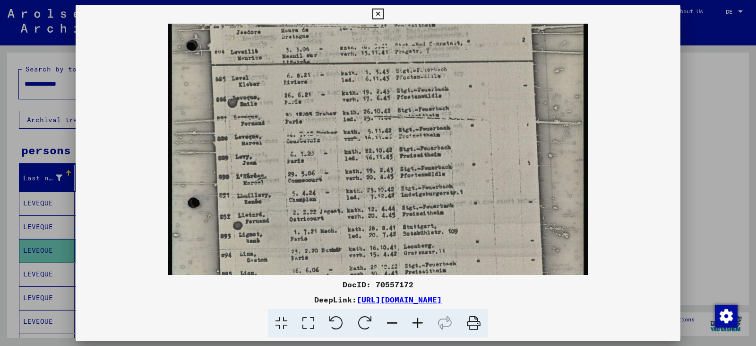
scroll to position [167, 0]
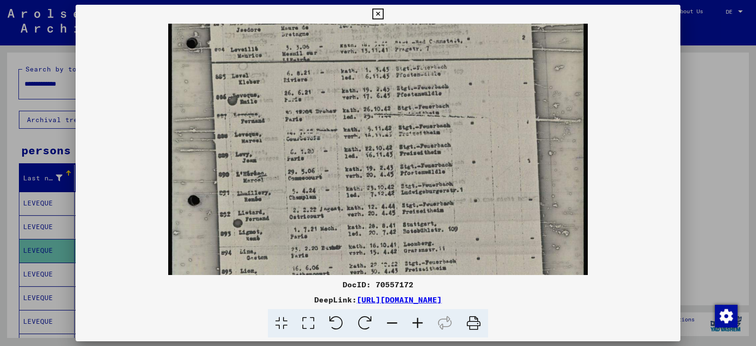
drag, startPoint x: 406, startPoint y: 244, endPoint x: 414, endPoint y: 210, distance: 34.8
click at [377, 210] on img at bounding box center [378, 136] width 420 height 558
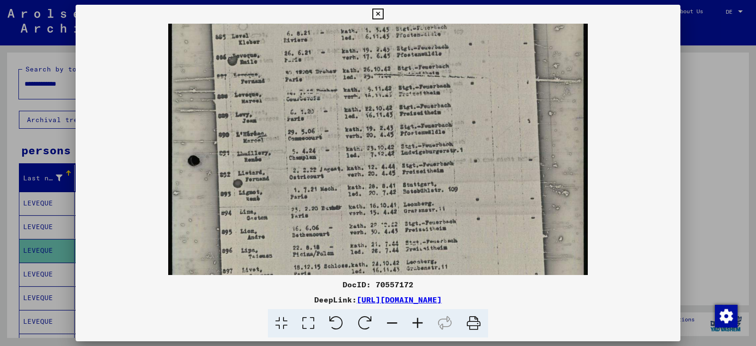
scroll to position [207, 0]
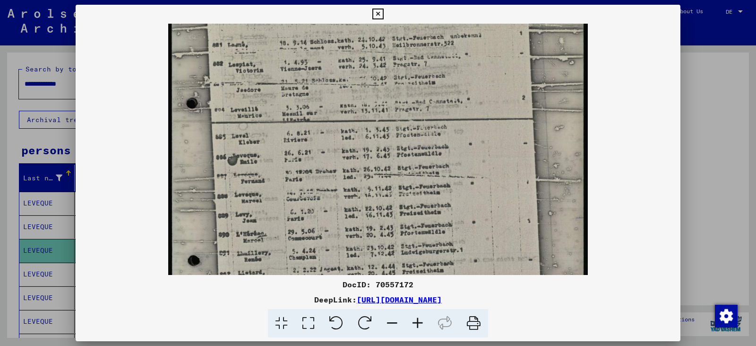
drag, startPoint x: 387, startPoint y: 231, endPoint x: 405, endPoint y: 280, distance: 52.2
click at [377, 293] on div "DocID: 70557172 DeepLink: [URL][DOMAIN_NAME]" at bounding box center [378, 171] width 605 height 333
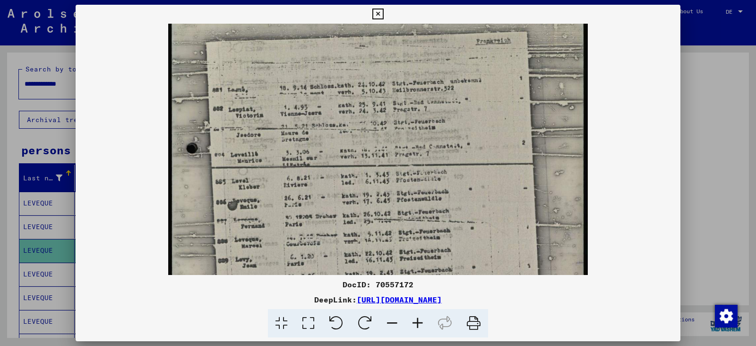
scroll to position [59, 0]
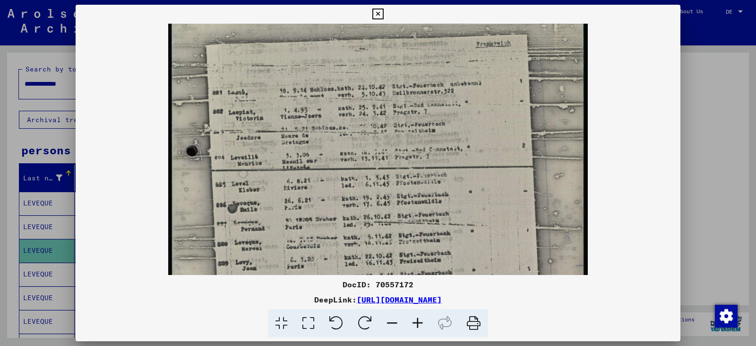
drag, startPoint x: 398, startPoint y: 222, endPoint x: 398, endPoint y: 268, distance: 45.4
click at [377, 268] on img at bounding box center [378, 244] width 420 height 558
click at [43, 207] on div at bounding box center [378, 173] width 756 height 346
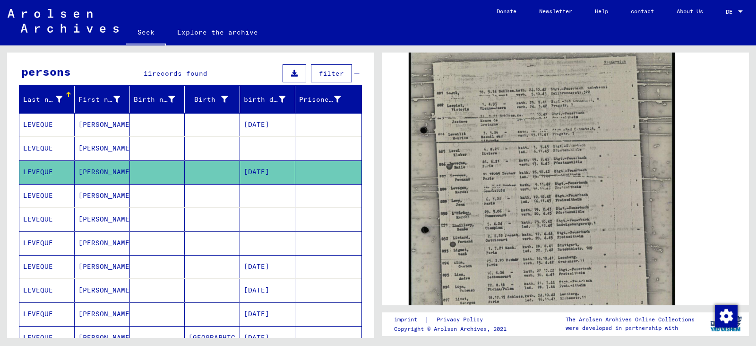
scroll to position [95, 0]
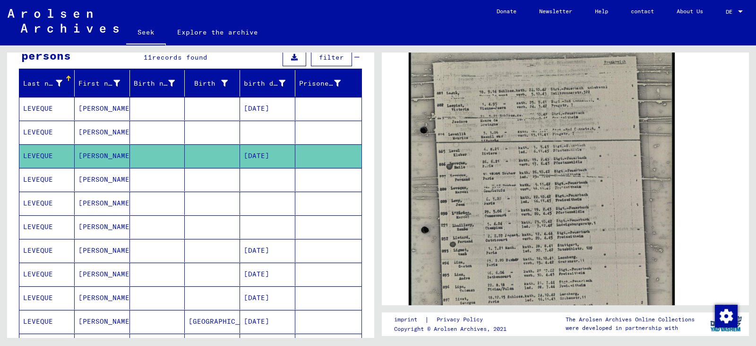
click at [33, 247] on font "LEVEQUE" at bounding box center [38, 250] width 30 height 9
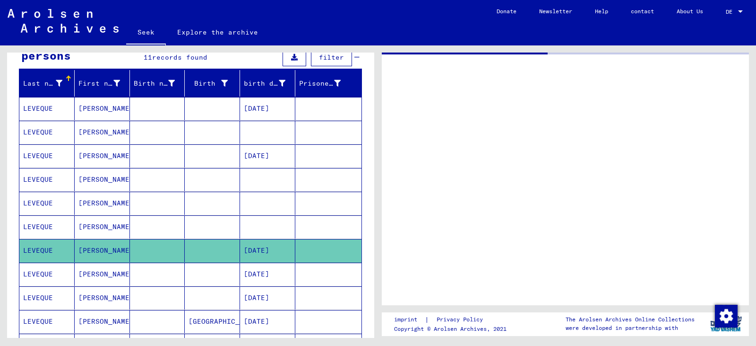
click at [33, 247] on font "LEVEQUE" at bounding box center [38, 250] width 30 height 9
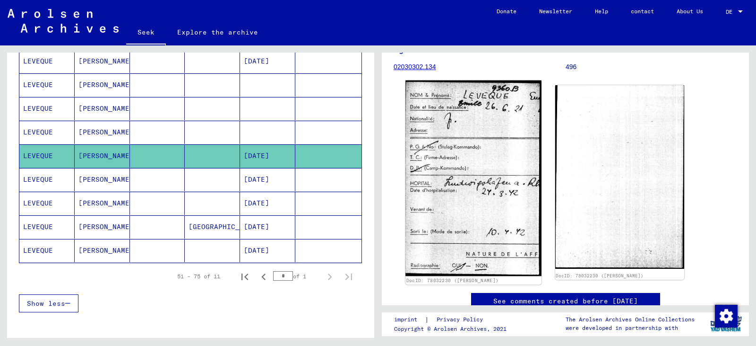
scroll to position [142, 0]
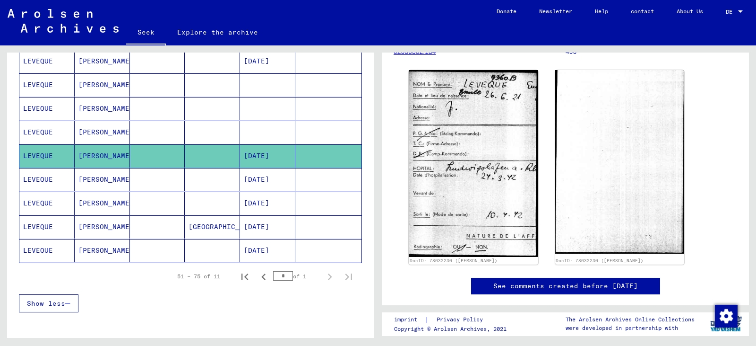
click at [33, 182] on font "LEVEQUE" at bounding box center [38, 179] width 30 height 9
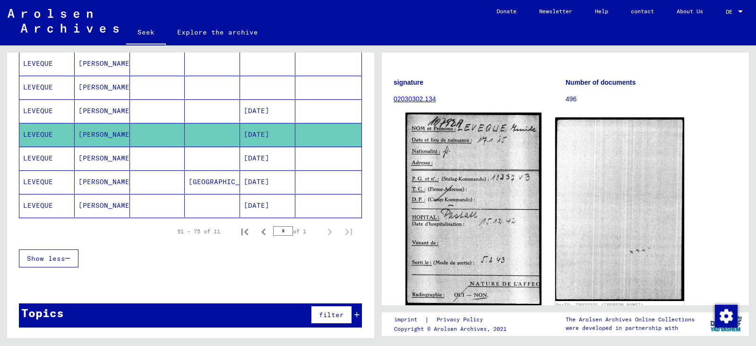
scroll to position [142, 0]
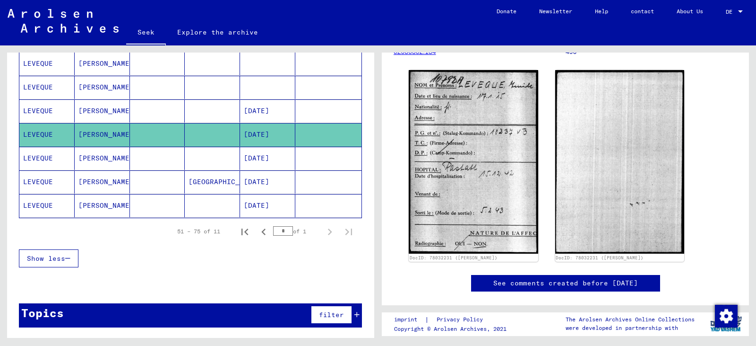
click at [41, 159] on font "LEVEQUE" at bounding box center [38, 158] width 30 height 9
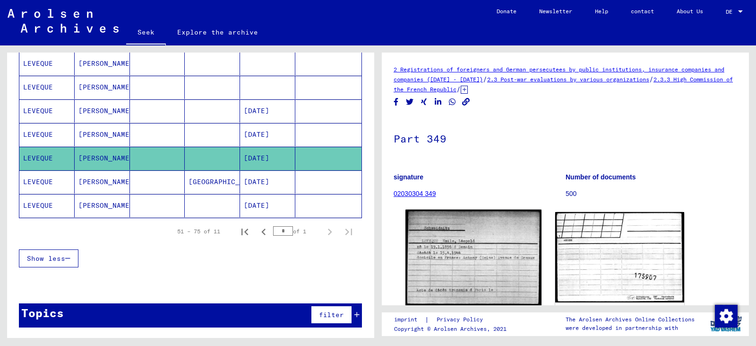
click at [377, 255] on img at bounding box center [474, 257] width 136 height 96
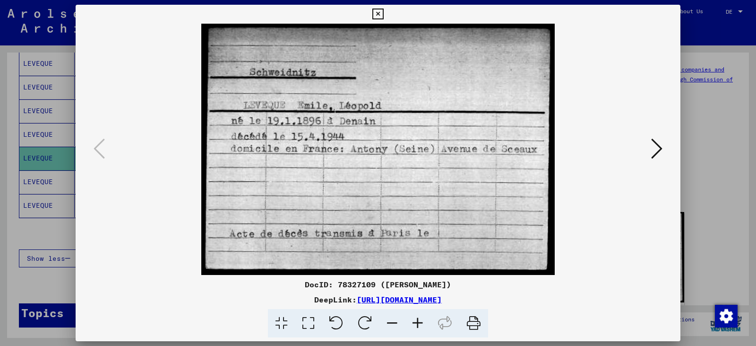
click at [377, 146] on icon at bounding box center [656, 148] width 11 height 23
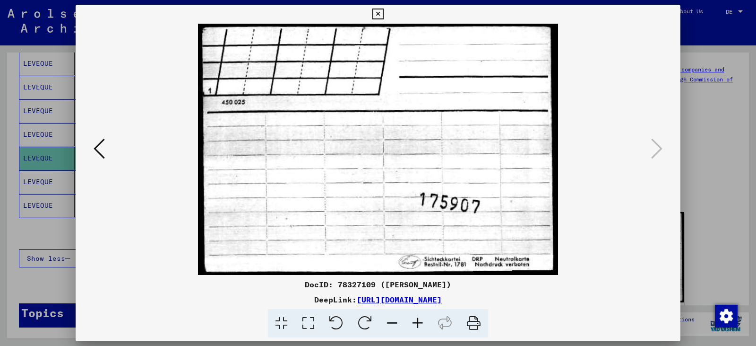
click at [91, 148] on button at bounding box center [99, 149] width 17 height 27
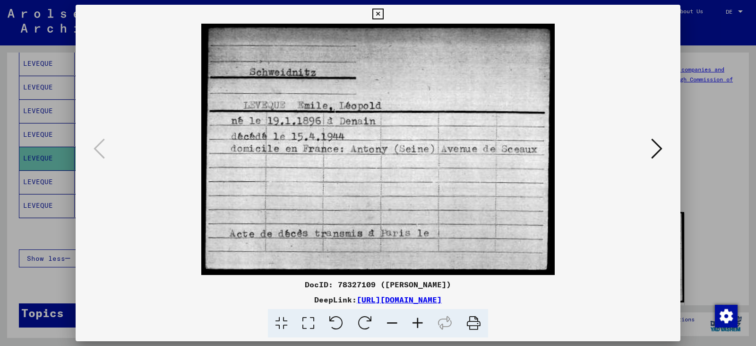
drag, startPoint x: 282, startPoint y: 164, endPoint x: 398, endPoint y: 132, distance: 120.2
click at [377, 132] on img at bounding box center [378, 149] width 541 height 251
click at [377, 323] on icon at bounding box center [473, 323] width 29 height 29
click at [377, 147] on icon at bounding box center [656, 148] width 11 height 23
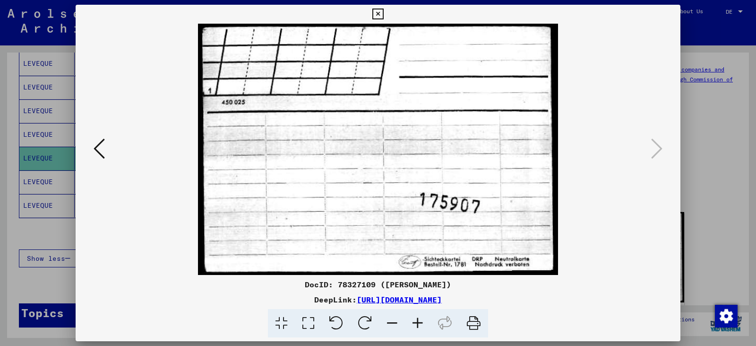
click at [44, 160] on div at bounding box center [378, 173] width 756 height 346
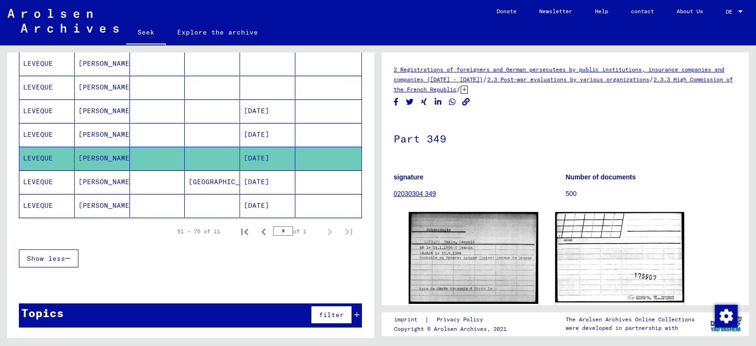
click at [35, 205] on font "LEVEQUE" at bounding box center [38, 205] width 30 height 9
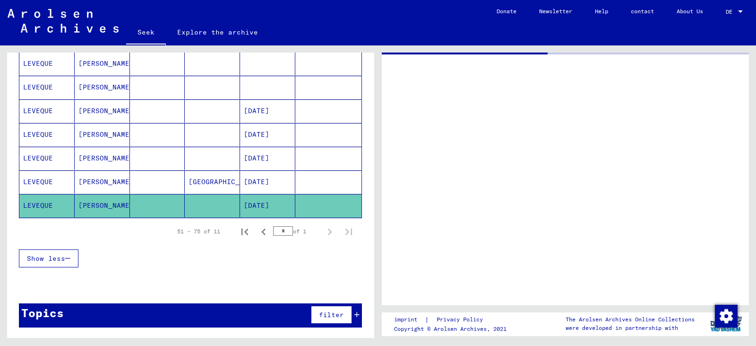
click at [35, 205] on font "LEVEQUE" at bounding box center [38, 205] width 30 height 9
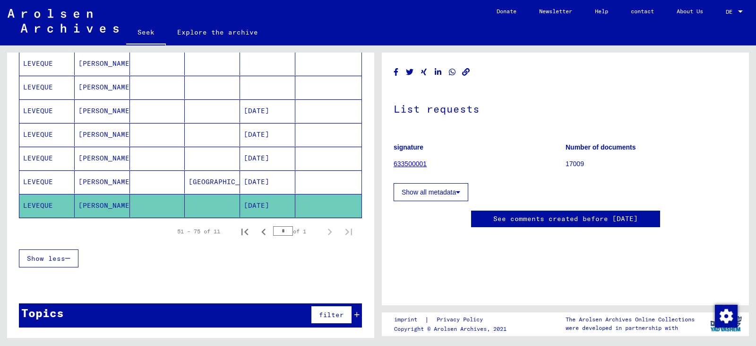
click at [377, 193] on font "Show all metadata" at bounding box center [429, 192] width 54 height 8
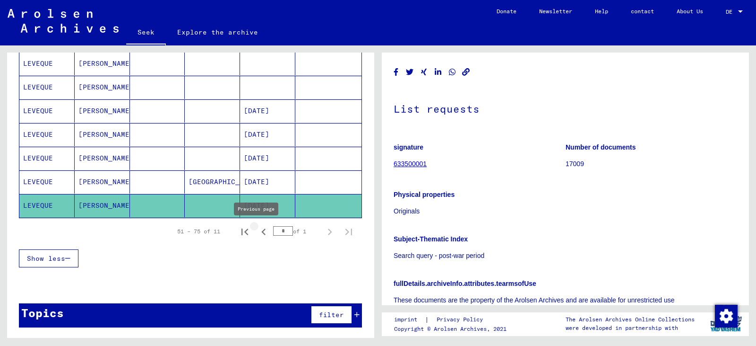
click at [257, 232] on icon "Previous page" at bounding box center [263, 231] width 13 height 13
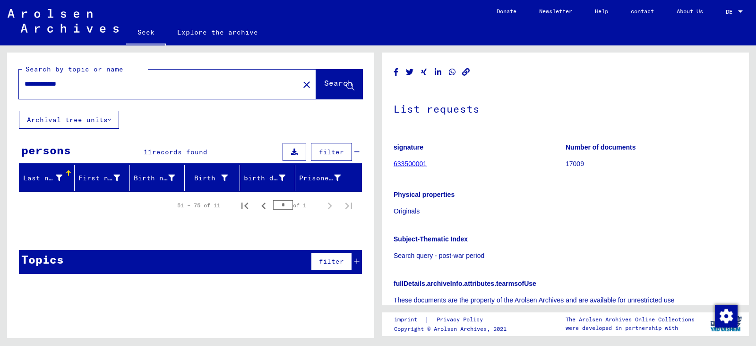
click at [161, 142] on div "persons 11 records found filter" at bounding box center [190, 152] width 343 height 24
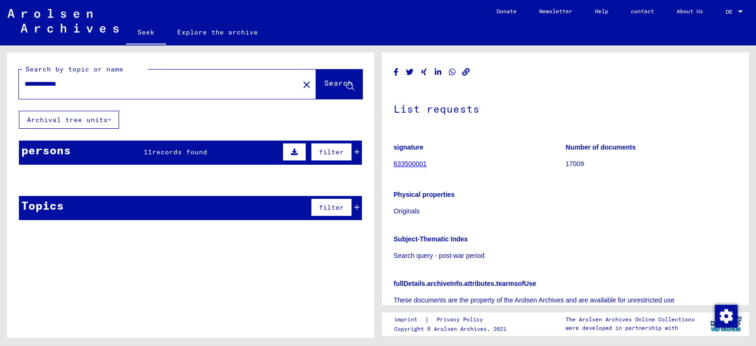
click at [324, 84] on font "Search" at bounding box center [338, 82] width 28 height 9
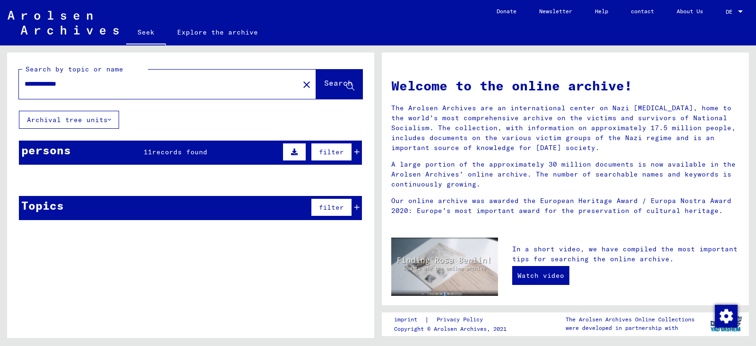
click at [125, 154] on div "persons 11 records found filter" at bounding box center [190, 152] width 343 height 24
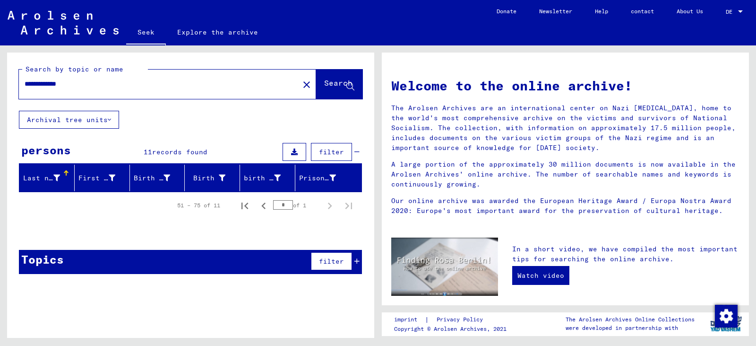
click at [68, 82] on input "**********" at bounding box center [156, 84] width 263 height 10
click at [77, 82] on input "**********" at bounding box center [156, 84] width 263 height 10
click at [346, 85] on font "Search" at bounding box center [338, 82] width 28 height 9
click at [263, 206] on icon "Previous page" at bounding box center [263, 205] width 4 height 7
type input "*"
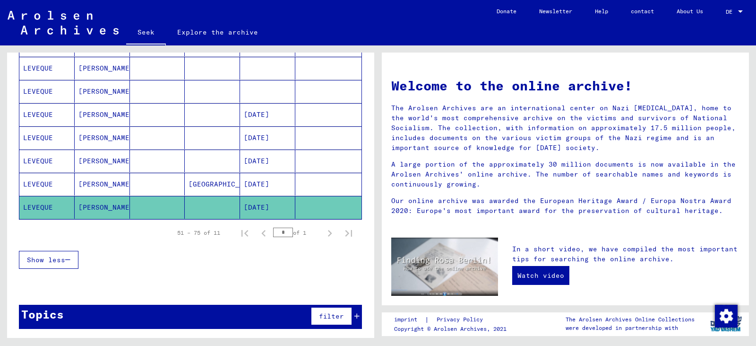
scroll to position [229, 0]
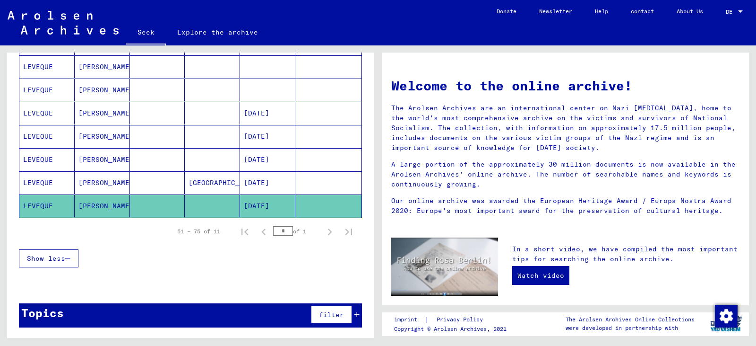
click at [41, 180] on font "LEVEQUE" at bounding box center [38, 182] width 30 height 9
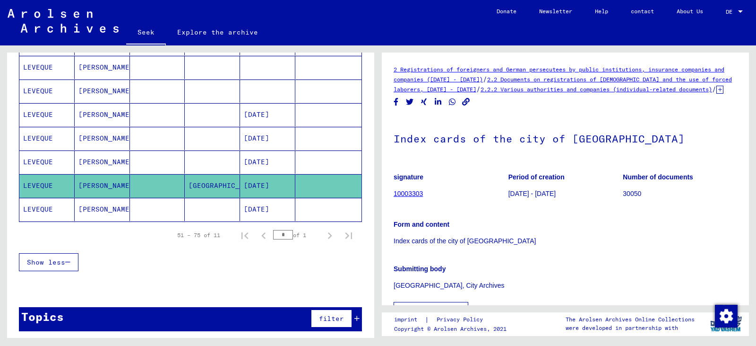
click at [35, 159] on font "LEVEQUE" at bounding box center [38, 161] width 30 height 9
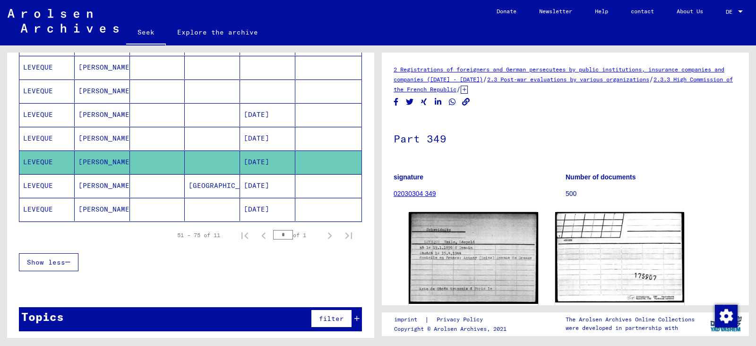
click at [27, 135] on font "LEVEQUE" at bounding box center [38, 138] width 30 height 9
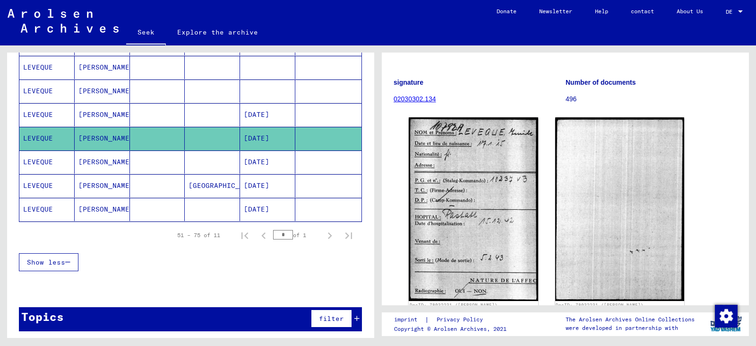
scroll to position [47, 0]
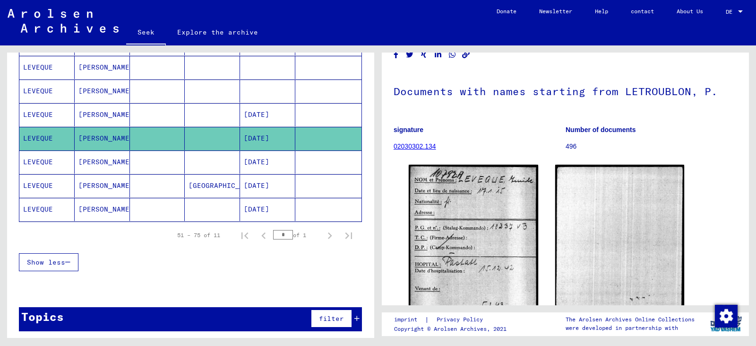
click at [42, 111] on font "LEVEQUE" at bounding box center [38, 114] width 30 height 9
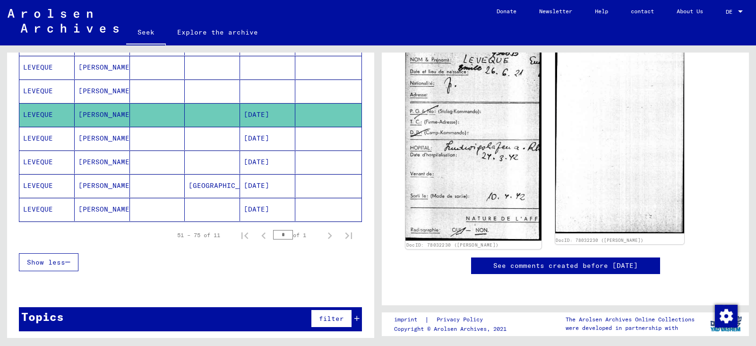
scroll to position [284, 0]
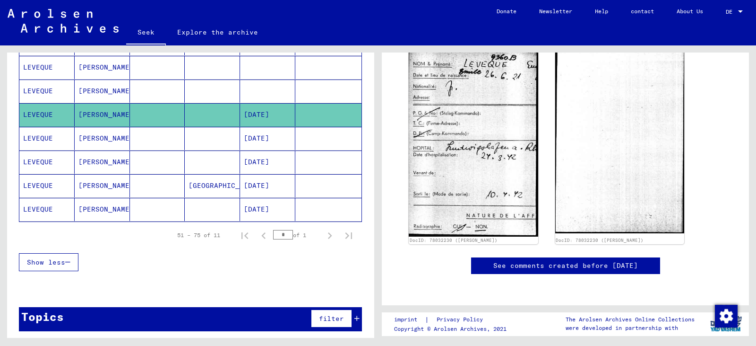
click at [27, 92] on font "LEVEQUE" at bounding box center [38, 90] width 30 height 9
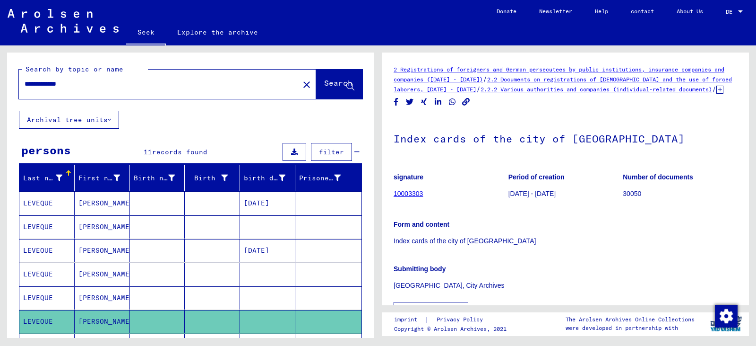
drag, startPoint x: 25, startPoint y: 82, endPoint x: 101, endPoint y: 86, distance: 76.7
click at [101, 84] on input "**********" at bounding box center [159, 84] width 269 height 10
click at [26, 80] on input "text" at bounding box center [159, 84] width 269 height 10
click at [324, 83] on font "Search" at bounding box center [338, 82] width 28 height 9
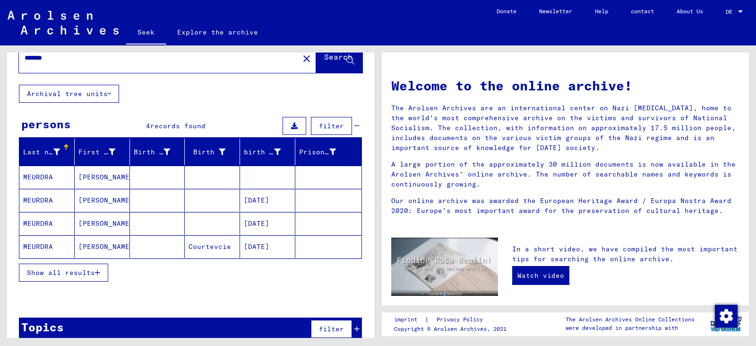
scroll to position [40, 0]
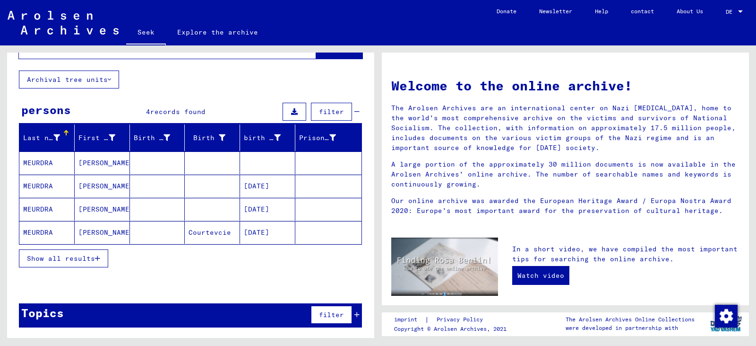
click at [84, 254] on font "Show all results" at bounding box center [61, 258] width 68 height 9
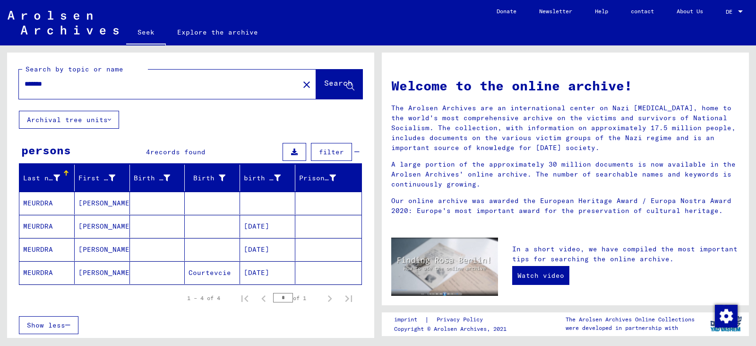
scroll to position [47, 0]
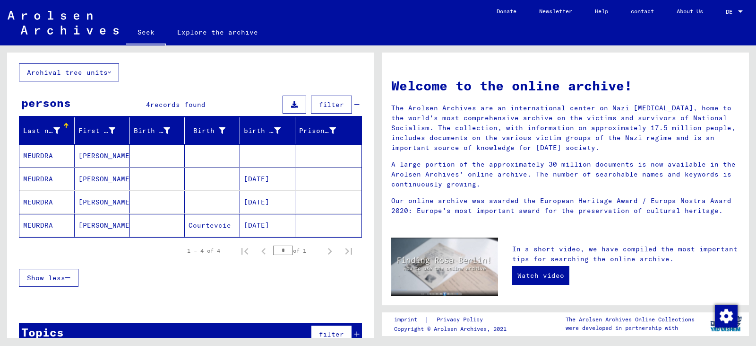
click at [37, 181] on font "MEURDRA" at bounding box center [38, 178] width 30 height 9
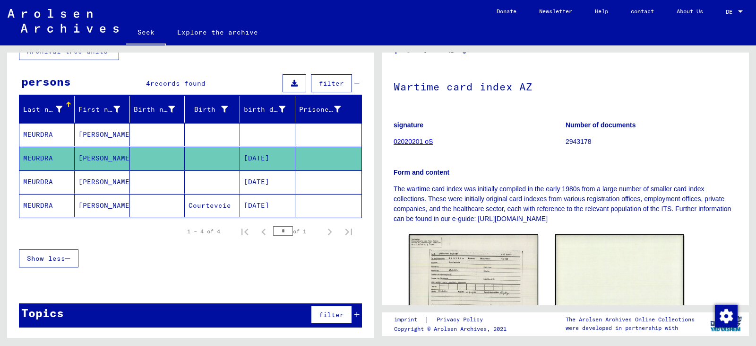
scroll to position [95, 0]
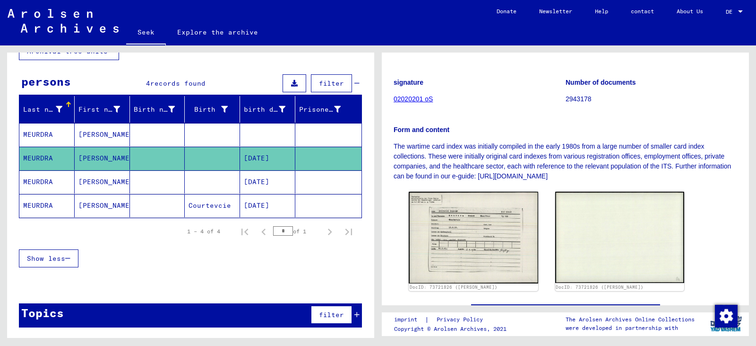
click at [35, 211] on mat-cell "MEURDRA" at bounding box center [46, 205] width 55 height 23
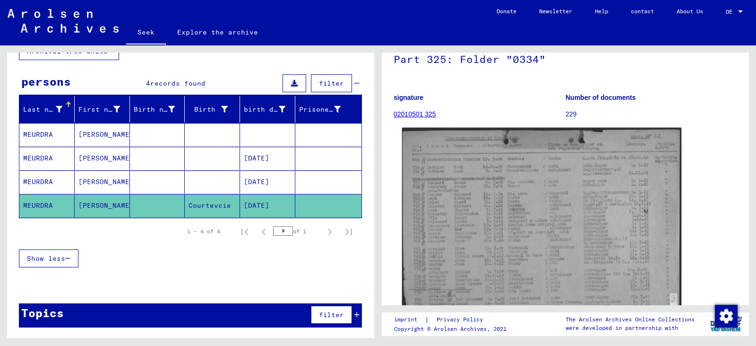
scroll to position [95, 0]
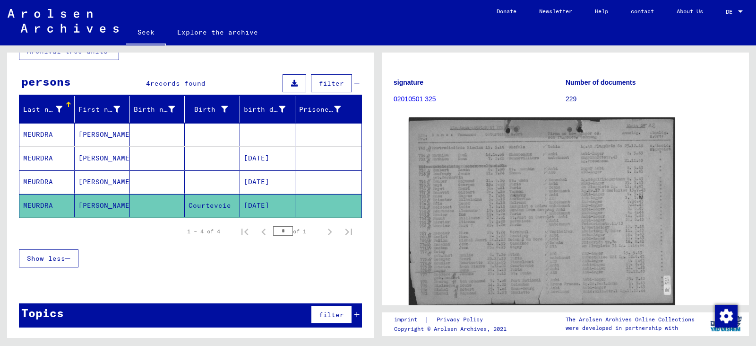
click at [35, 207] on font "MEURDRA" at bounding box center [38, 205] width 30 height 9
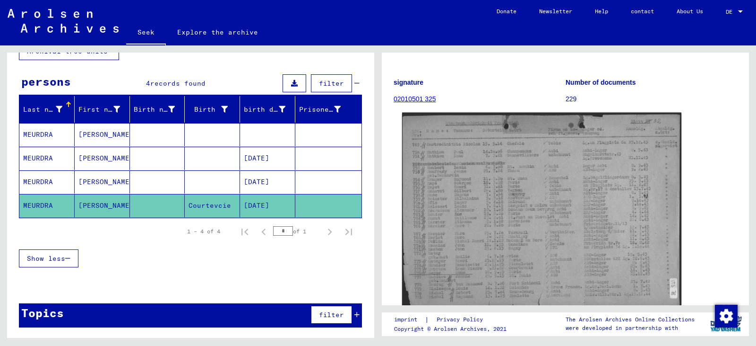
click at [377, 173] on img at bounding box center [541, 211] width 279 height 198
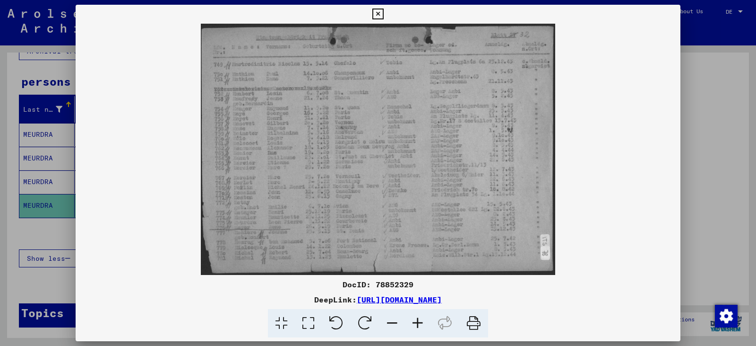
click at [53, 209] on div at bounding box center [378, 173] width 756 height 346
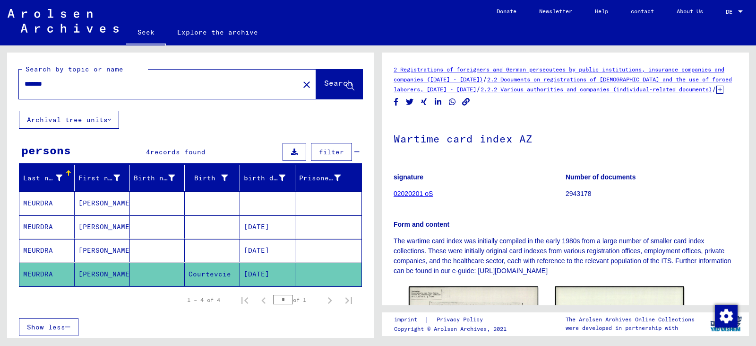
click at [59, 84] on input "*******" at bounding box center [159, 84] width 269 height 10
type input "**********"
click at [324, 87] on font "Search" at bounding box center [338, 82] width 28 height 9
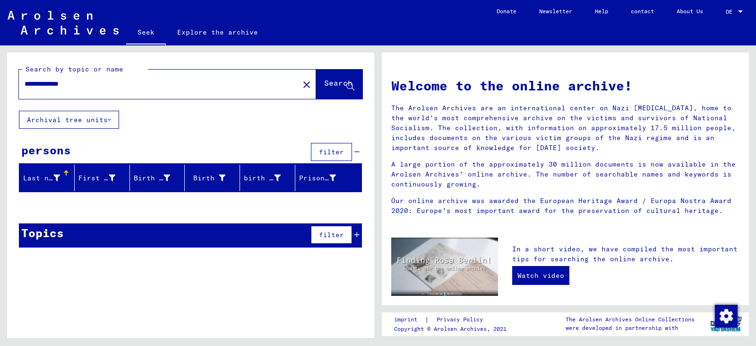
drag, startPoint x: 26, startPoint y: 84, endPoint x: 92, endPoint y: 98, distance: 68.1
click at [92, 98] on div "**********" at bounding box center [167, 83] width 297 height 29
click at [344, 85] on font "Search" at bounding box center [338, 82] width 28 height 9
drag, startPoint x: 45, startPoint y: 82, endPoint x: 116, endPoint y: 86, distance: 71.1
click at [116, 86] on input "**********" at bounding box center [156, 84] width 263 height 10
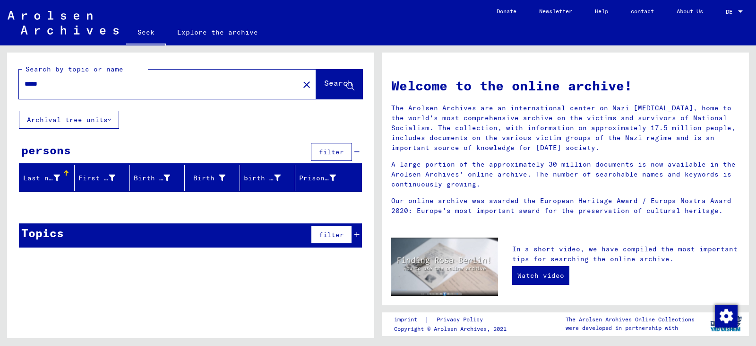
click at [337, 88] on font "Search" at bounding box center [338, 83] width 28 height 9
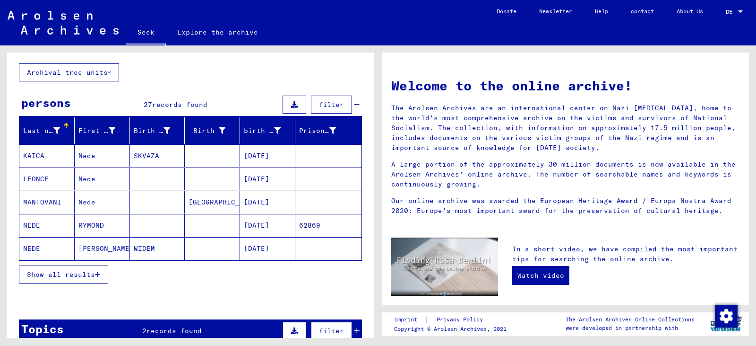
scroll to position [95, 0]
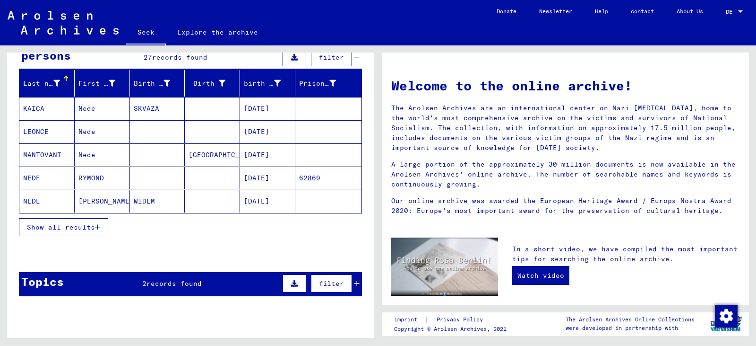
click at [38, 176] on font "NEDE" at bounding box center [31, 177] width 17 height 9
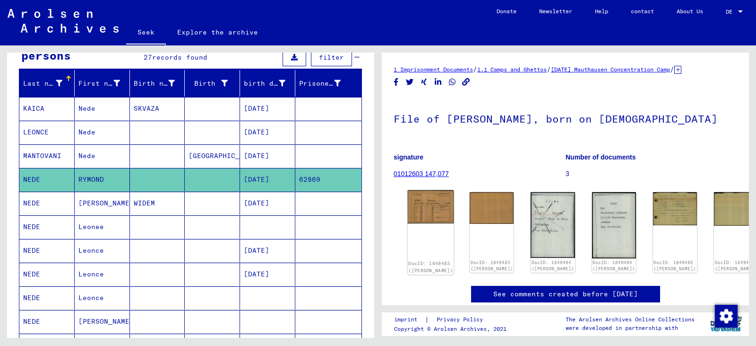
click at [377, 205] on img at bounding box center [431, 206] width 46 height 33
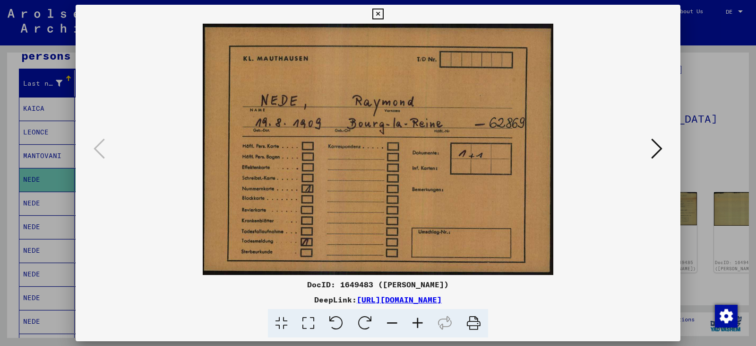
click at [377, 145] on icon at bounding box center [656, 148] width 11 height 23
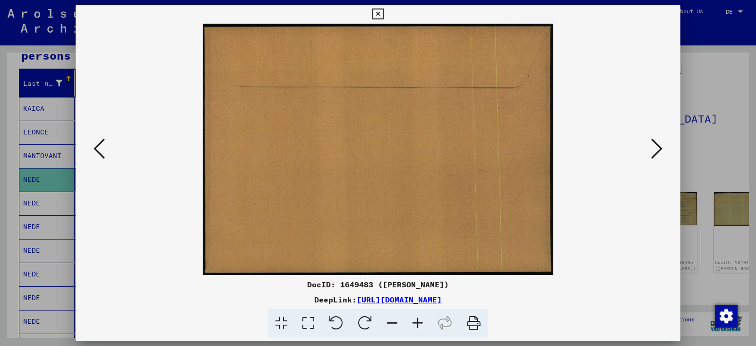
click at [377, 145] on icon at bounding box center [656, 148] width 11 height 23
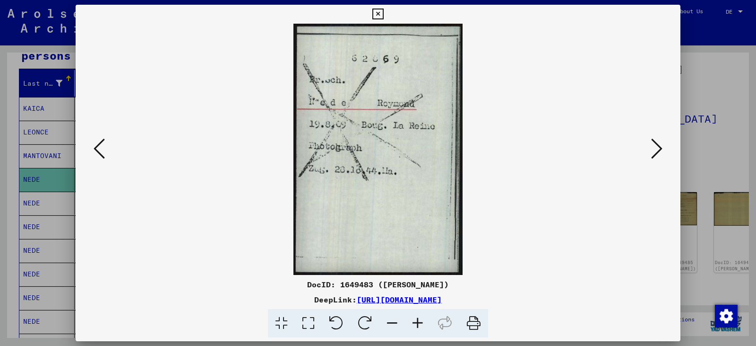
click at [377, 145] on icon at bounding box center [656, 148] width 11 height 23
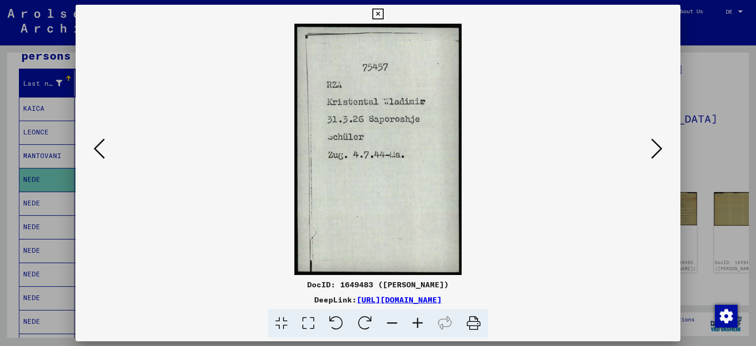
click at [377, 145] on icon at bounding box center [656, 148] width 11 height 23
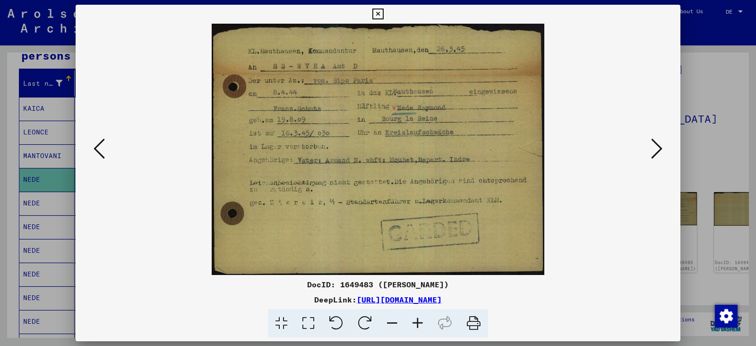
click at [95, 148] on icon at bounding box center [99, 148] width 11 height 23
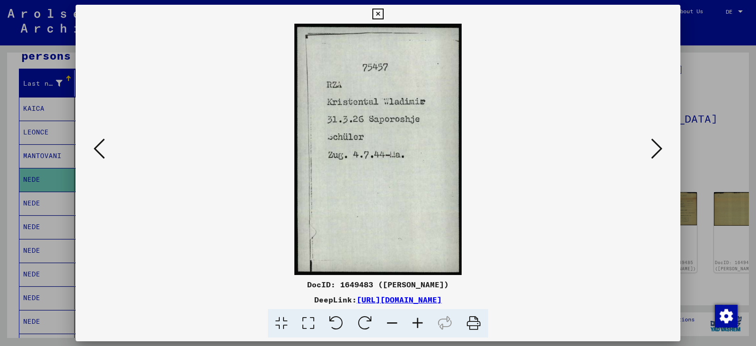
click at [377, 148] on icon at bounding box center [656, 148] width 11 height 23
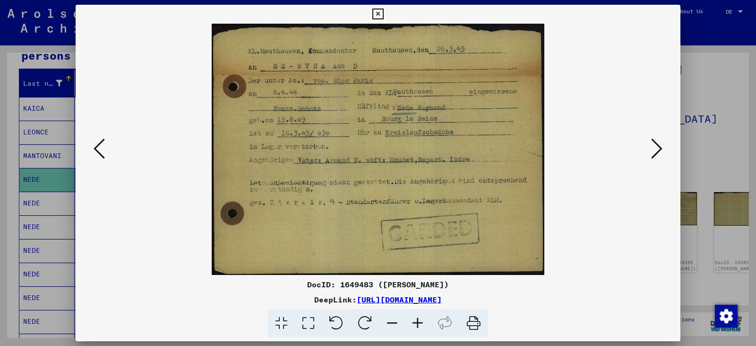
click at [377, 146] on icon at bounding box center [656, 148] width 11 height 23
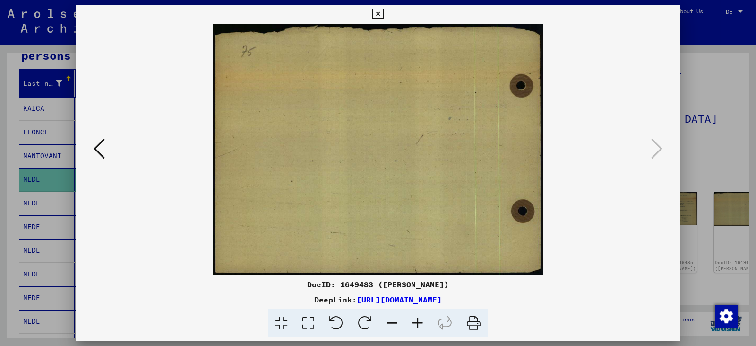
click at [91, 147] on button at bounding box center [99, 149] width 17 height 27
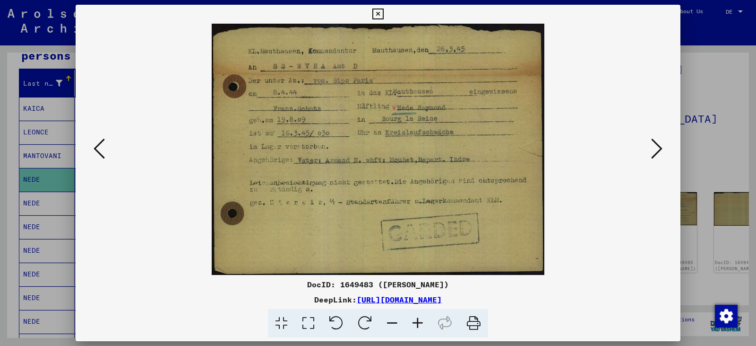
click at [95, 148] on icon at bounding box center [99, 148] width 11 height 23
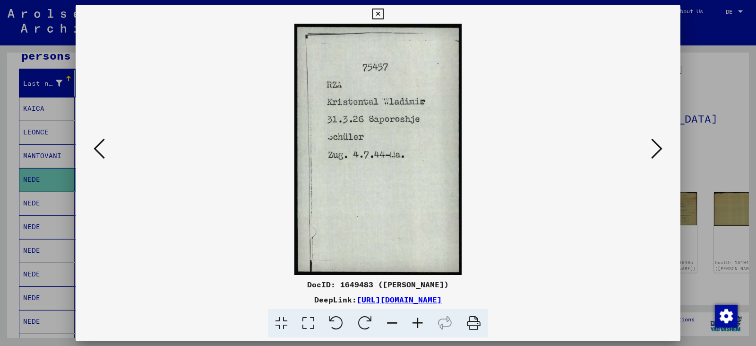
click at [99, 141] on icon at bounding box center [99, 148] width 11 height 23
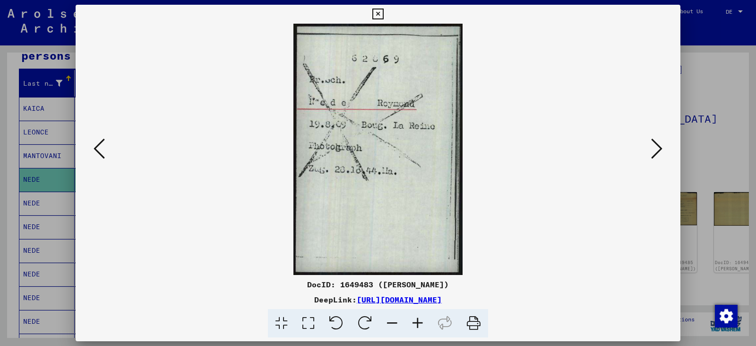
click at [64, 179] on div at bounding box center [378, 173] width 756 height 346
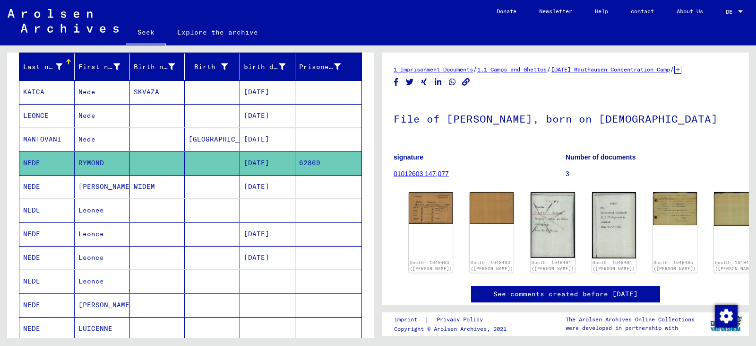
scroll to position [95, 0]
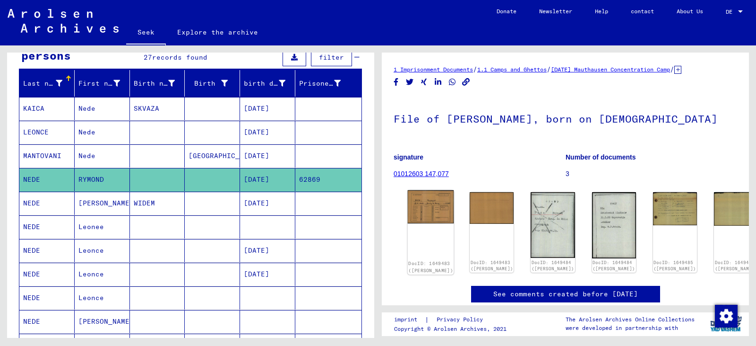
click at [377, 208] on img at bounding box center [431, 206] width 46 height 33
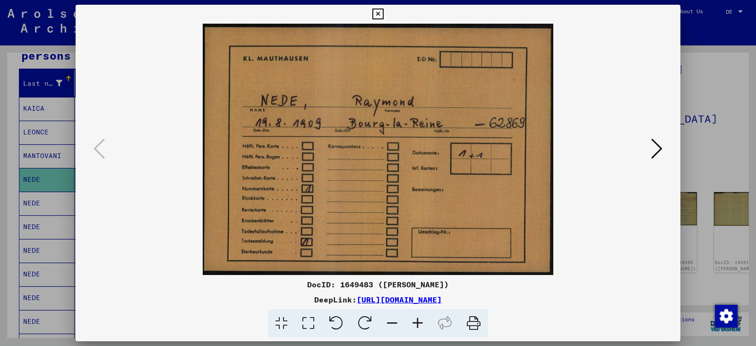
click at [377, 152] on icon at bounding box center [656, 148] width 11 height 23
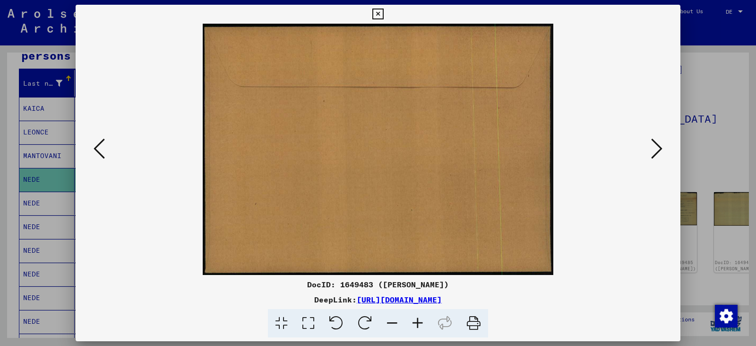
click at [377, 152] on icon at bounding box center [656, 148] width 11 height 23
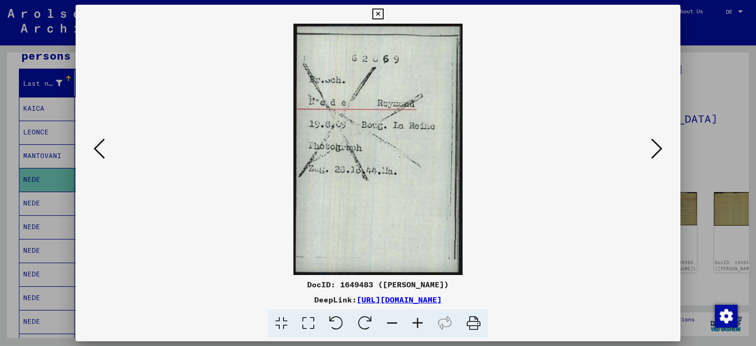
click at [377, 146] on icon at bounding box center [656, 148] width 11 height 23
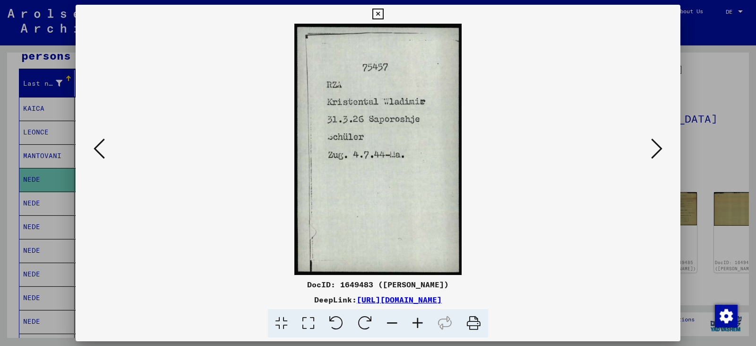
click at [377, 147] on icon at bounding box center [656, 148] width 11 height 23
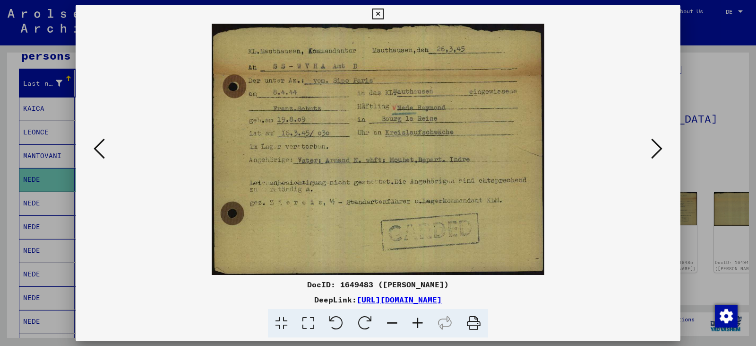
click at [377, 145] on icon at bounding box center [656, 148] width 11 height 23
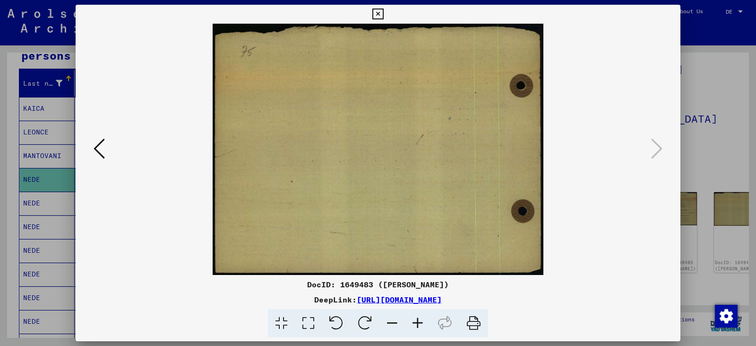
click at [101, 141] on icon at bounding box center [99, 148] width 11 height 23
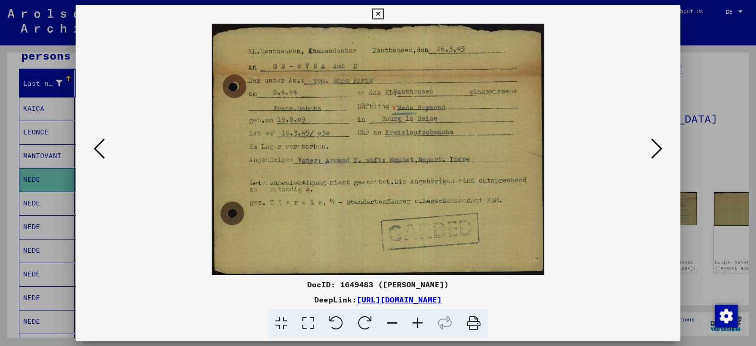
drag, startPoint x: 473, startPoint y: 323, endPoint x: 558, endPoint y: 299, distance: 89.0
click at [377, 323] on icon at bounding box center [473, 323] width 29 height 29
click at [54, 173] on div at bounding box center [378, 173] width 756 height 346
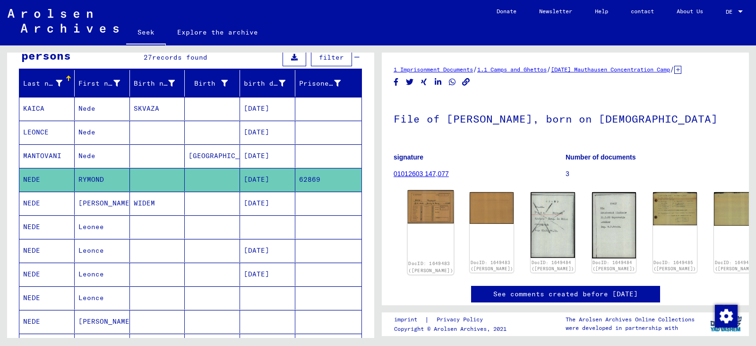
click at [377, 207] on img at bounding box center [431, 206] width 46 height 33
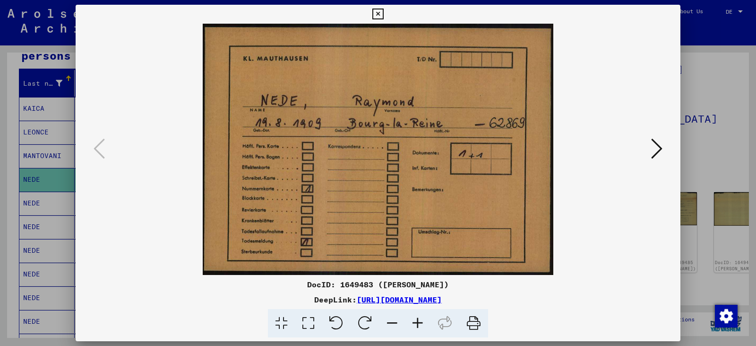
click at [377, 322] on icon at bounding box center [473, 323] width 29 height 29
click at [23, 180] on div at bounding box center [378, 173] width 756 height 346
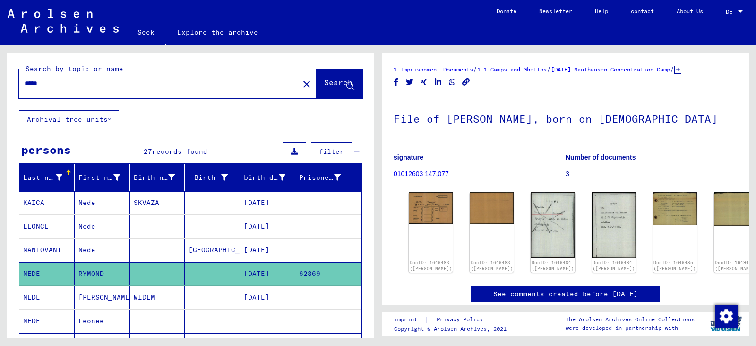
scroll to position [0, 0]
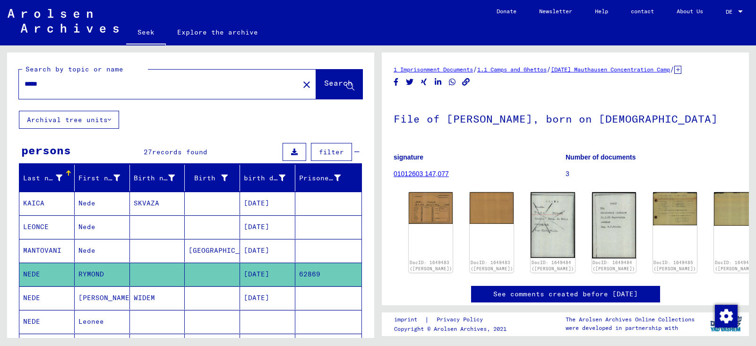
drag, startPoint x: 25, startPoint y: 83, endPoint x: 47, endPoint y: 84, distance: 22.2
click at [47, 84] on input "****" at bounding box center [159, 84] width 269 height 10
type input "**********"
click at [324, 85] on font "Search" at bounding box center [338, 82] width 28 height 9
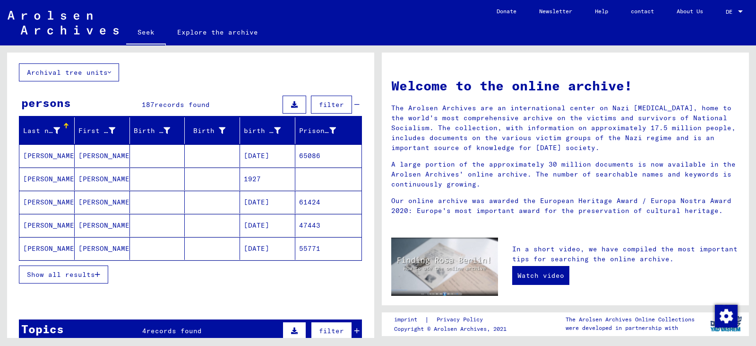
scroll to position [95, 0]
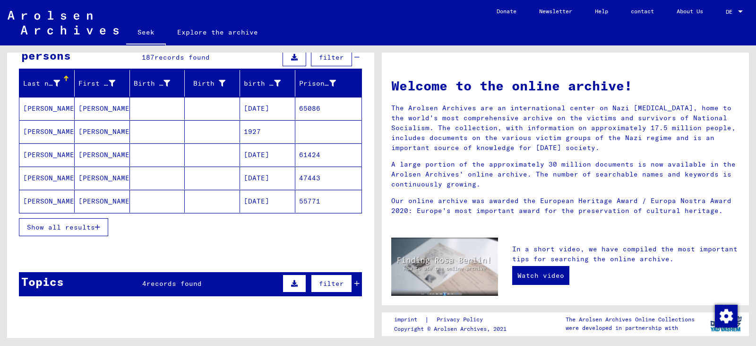
click at [94, 222] on button "Show all results" at bounding box center [63, 227] width 89 height 18
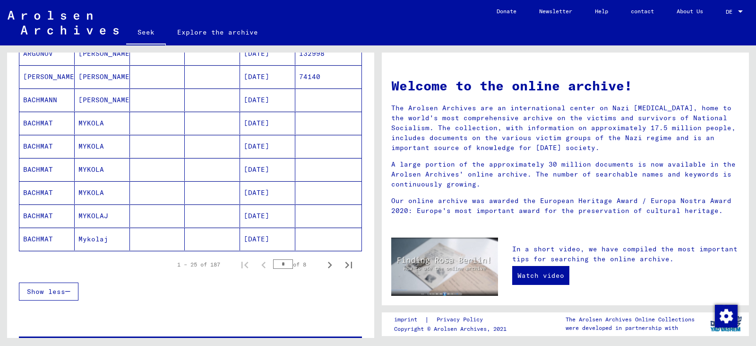
scroll to position [567, 0]
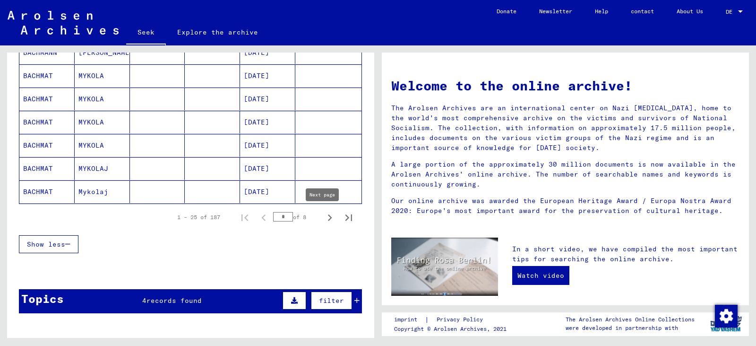
click at [323, 217] on icon "Next page" at bounding box center [329, 217] width 13 height 13
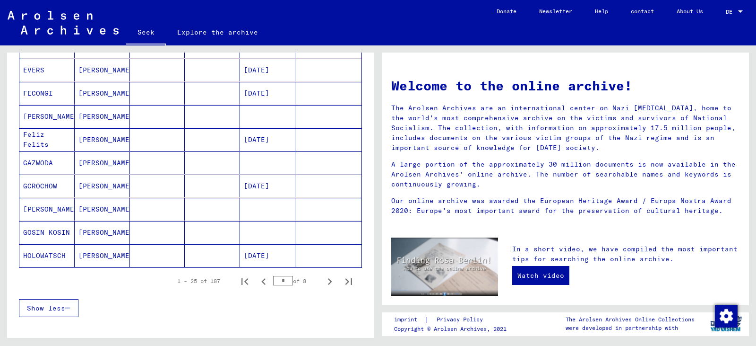
scroll to position [520, 0]
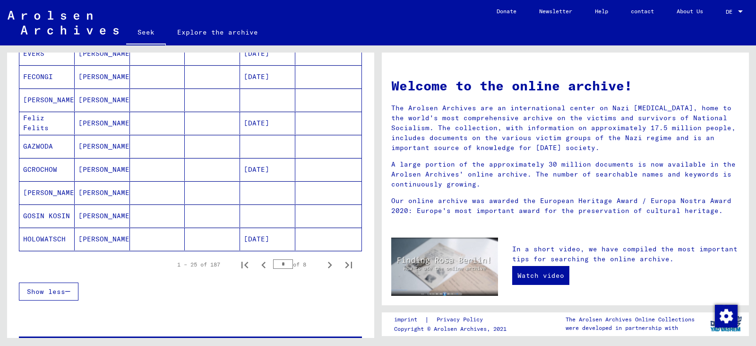
click at [38, 126] on font "Feliz Felits" at bounding box center [36, 122] width 26 height 18
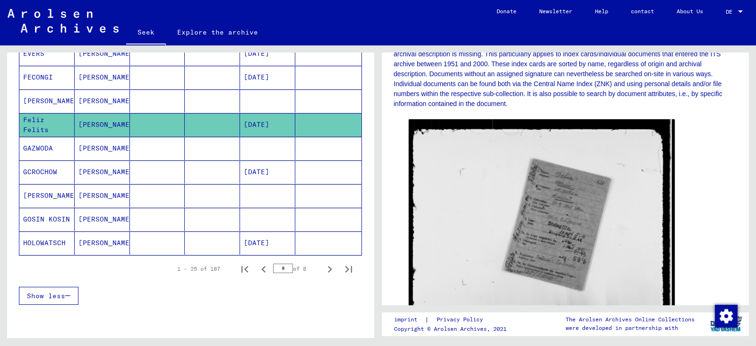
scroll to position [189, 0]
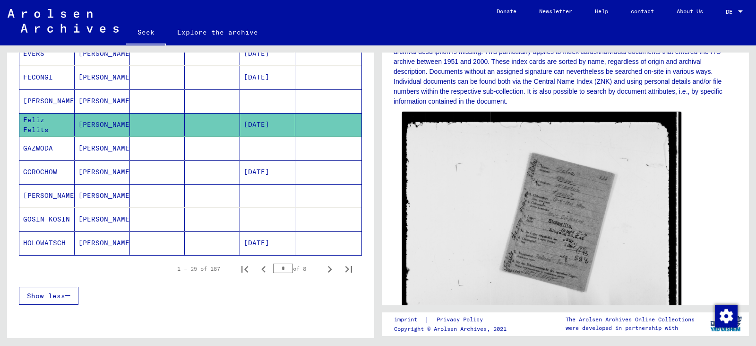
click at [377, 222] on img at bounding box center [541, 218] width 279 height 212
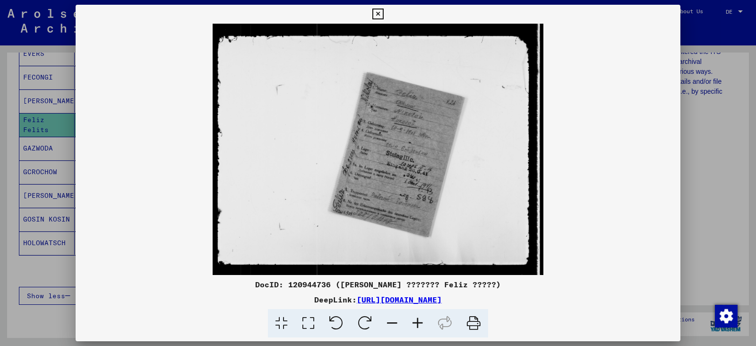
click at [377, 318] on icon at bounding box center [418, 323] width 26 height 29
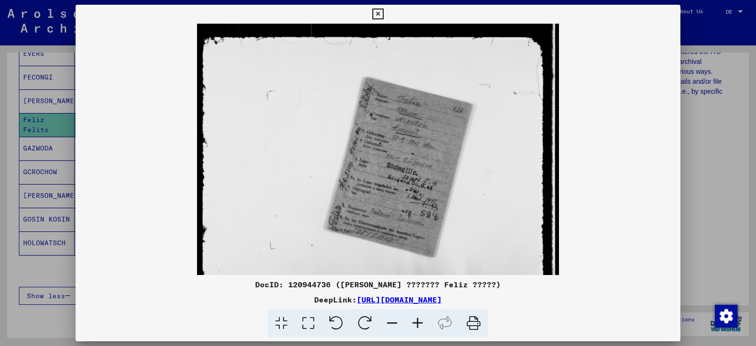
click at [377, 318] on icon at bounding box center [418, 323] width 26 height 29
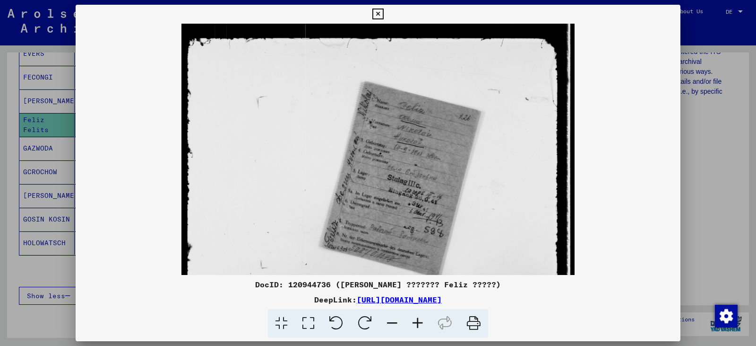
click at [377, 318] on icon at bounding box center [418, 323] width 26 height 29
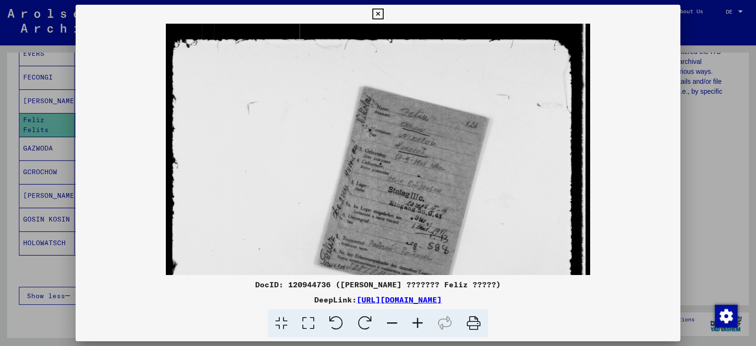
click at [377, 318] on icon at bounding box center [418, 323] width 26 height 29
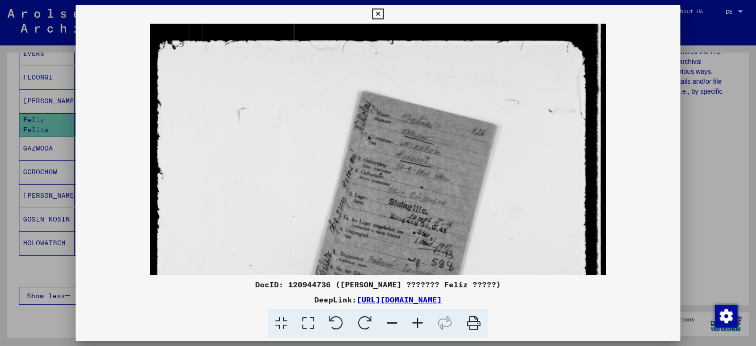
click at [377, 318] on icon at bounding box center [418, 323] width 26 height 29
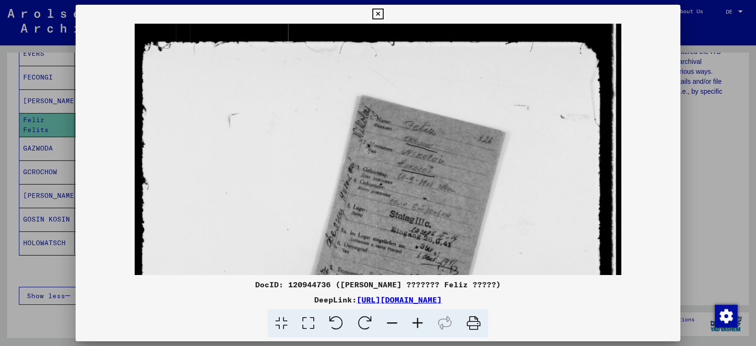
click at [377, 318] on icon at bounding box center [418, 323] width 26 height 29
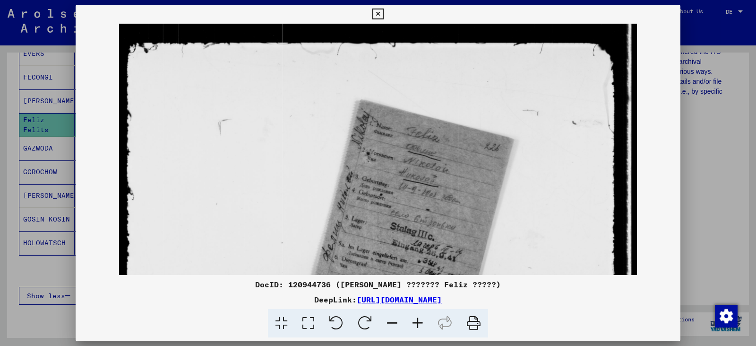
click at [377, 319] on icon at bounding box center [418, 323] width 26 height 29
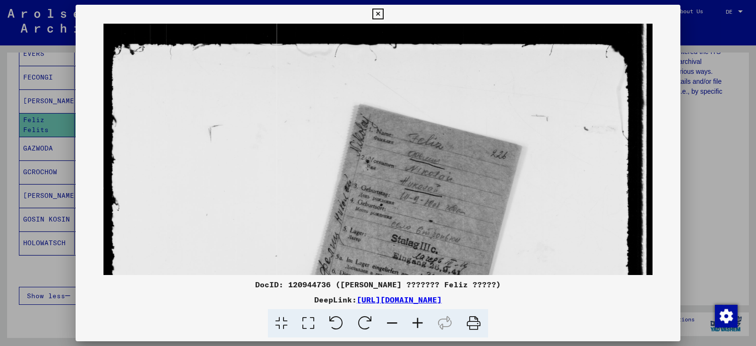
click at [377, 320] on icon at bounding box center [418, 323] width 26 height 29
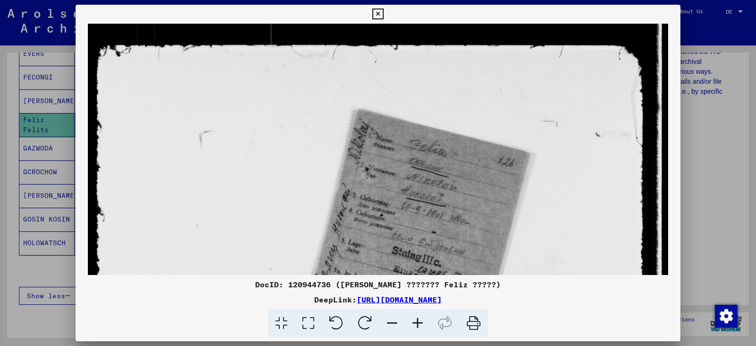
click at [377, 320] on icon at bounding box center [418, 323] width 26 height 29
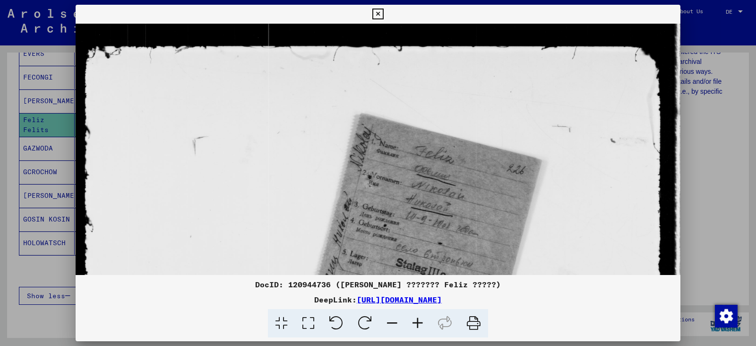
click at [377, 320] on icon at bounding box center [418, 323] width 26 height 29
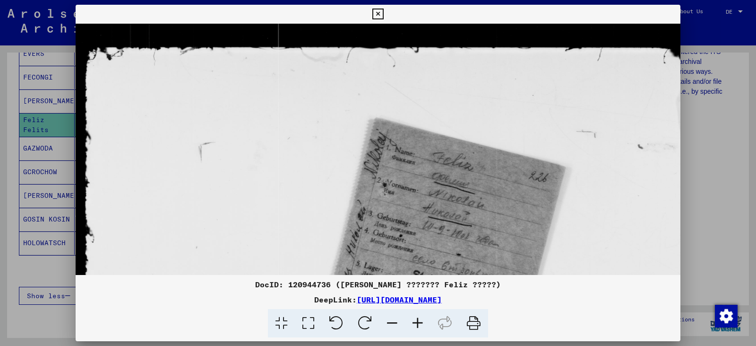
click at [377, 320] on icon at bounding box center [418, 323] width 26 height 29
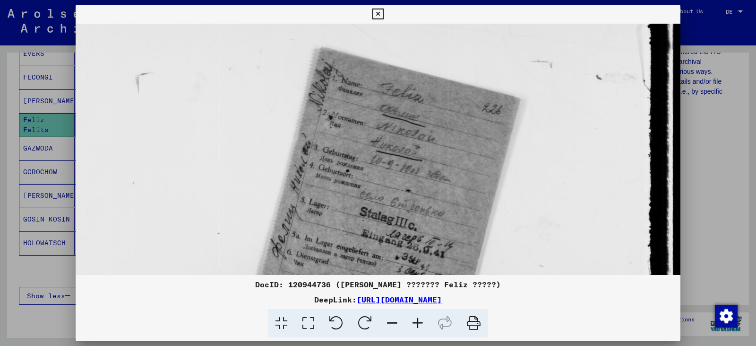
scroll to position [76, 69]
drag, startPoint x: 450, startPoint y: 258, endPoint x: 355, endPoint y: 182, distance: 121.4
click at [355, 182] on img at bounding box center [344, 203] width 674 height 511
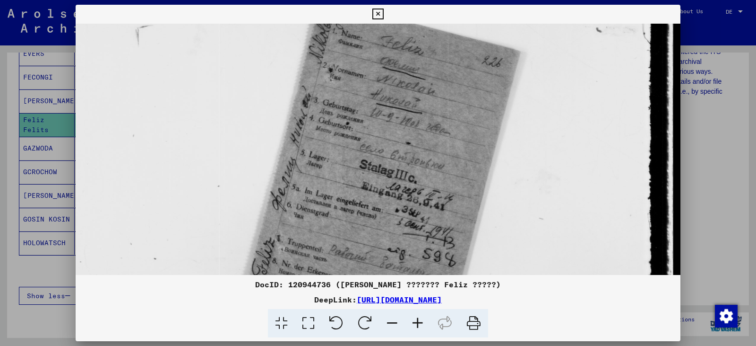
scroll to position [123, 69]
drag, startPoint x: 516, startPoint y: 224, endPoint x: 508, endPoint y: 177, distance: 47.6
click at [377, 177] on img at bounding box center [344, 156] width 674 height 511
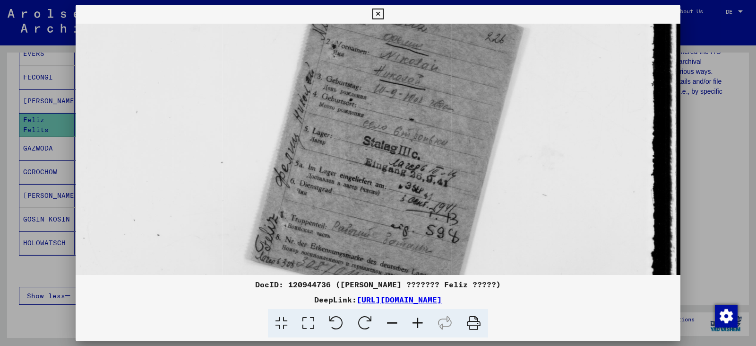
scroll to position [147, 66]
drag, startPoint x: 527, startPoint y: 193, endPoint x: 496, endPoint y: 169, distance: 38.7
click at [377, 169] on img at bounding box center [347, 132] width 674 height 511
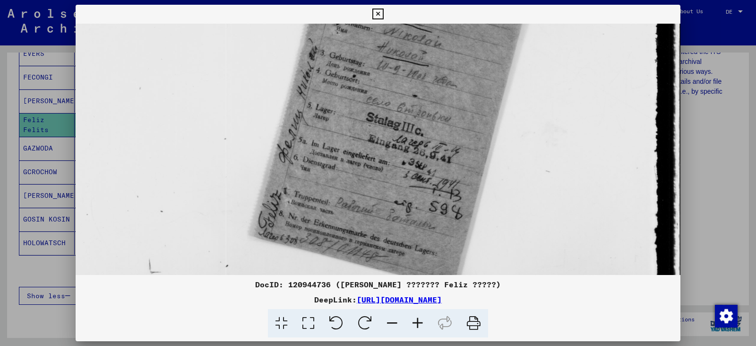
scroll to position [171, 62]
drag, startPoint x: 503, startPoint y: 205, endPoint x: 506, endPoint y: 181, distance: 23.9
click at [377, 181] on img at bounding box center [350, 108] width 674 height 511
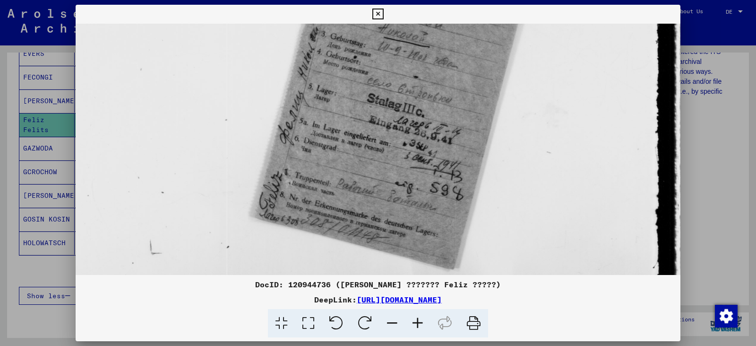
scroll to position [190, 61]
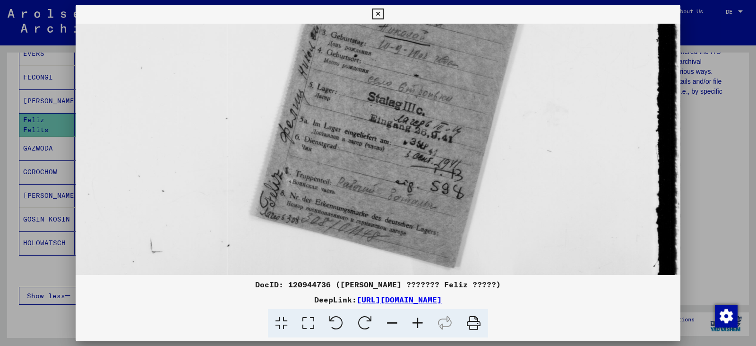
drag, startPoint x: 508, startPoint y: 216, endPoint x: 509, endPoint y: 196, distance: 19.4
click at [377, 196] on img at bounding box center [352, 89] width 674 height 511
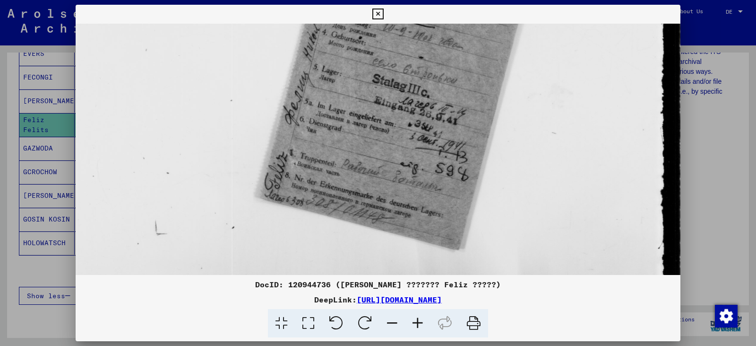
scroll to position [209, 56]
drag, startPoint x: 509, startPoint y: 213, endPoint x: 514, endPoint y: 194, distance: 20.1
click at [377, 194] on img at bounding box center [357, 69] width 674 height 511
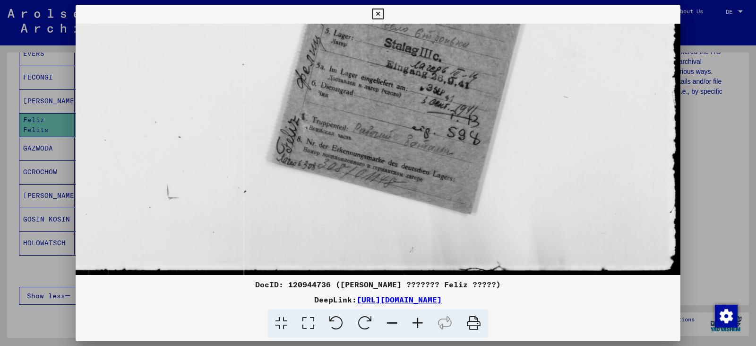
drag, startPoint x: 515, startPoint y: 194, endPoint x: 512, endPoint y: 156, distance: 38.8
click at [377, 158] on img at bounding box center [368, 35] width 674 height 511
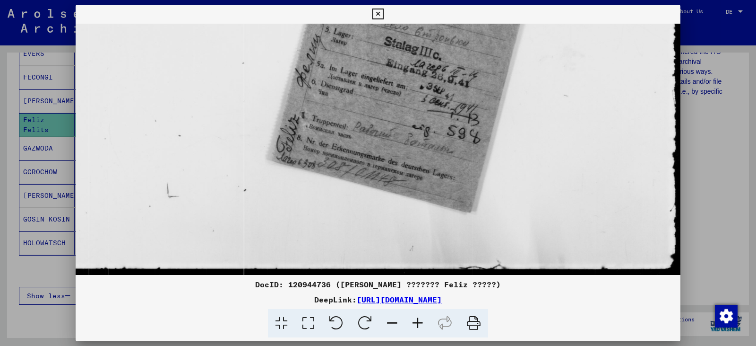
click at [48, 125] on div at bounding box center [378, 173] width 756 height 346
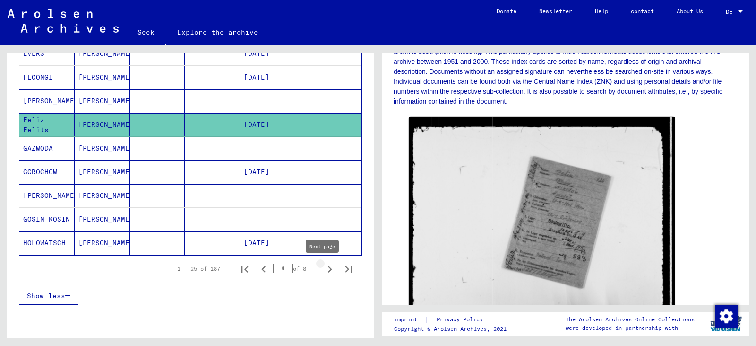
click at [323, 269] on icon "Next page" at bounding box center [329, 268] width 13 height 13
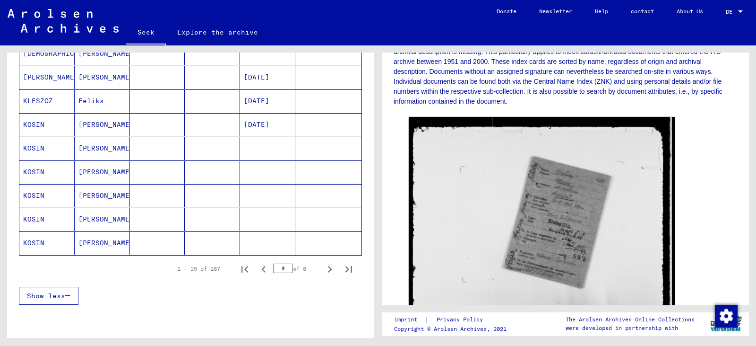
click at [323, 269] on icon "Next page" at bounding box center [329, 268] width 13 height 13
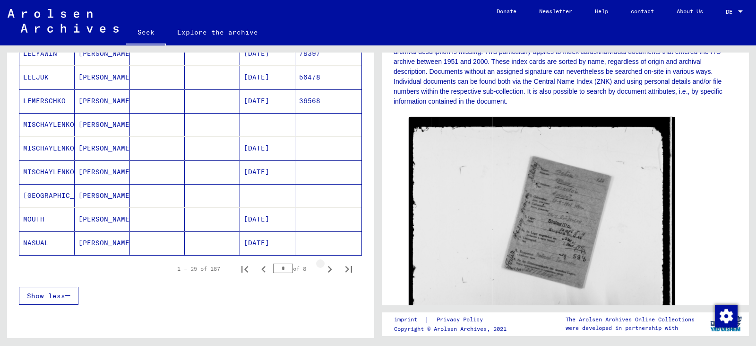
click at [323, 269] on icon "Next page" at bounding box center [329, 268] width 13 height 13
type input "*"
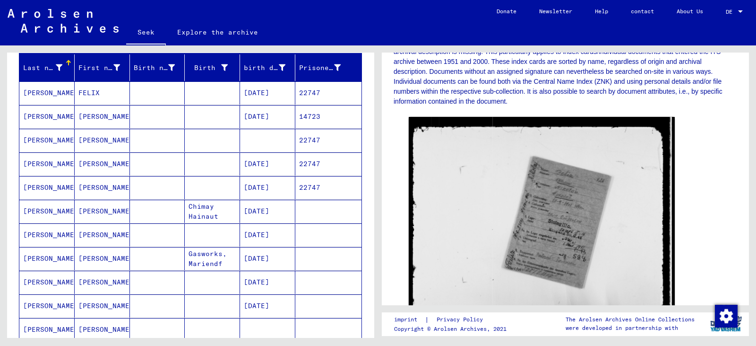
scroll to position [102, 0]
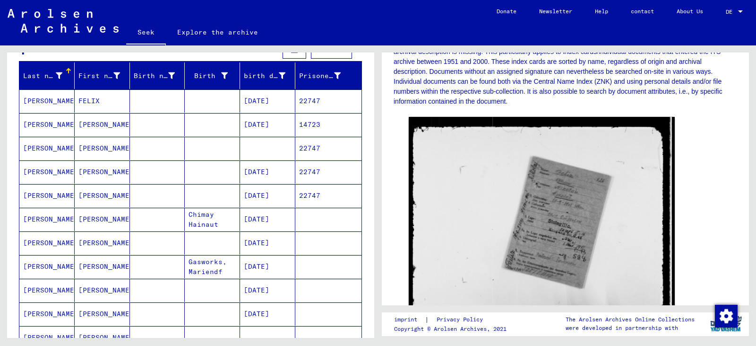
click at [36, 176] on font "[PERSON_NAME]" at bounding box center [50, 172] width 55 height 10
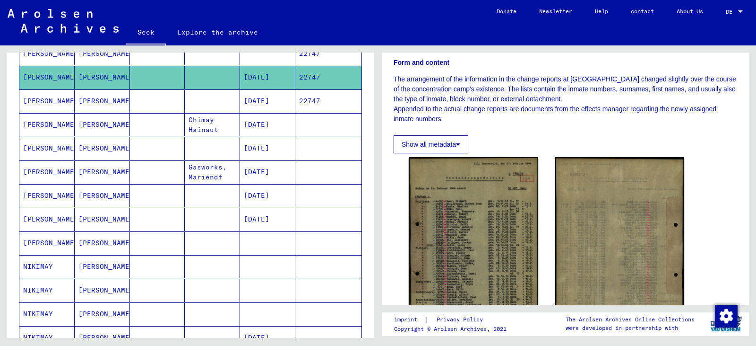
scroll to position [189, 0]
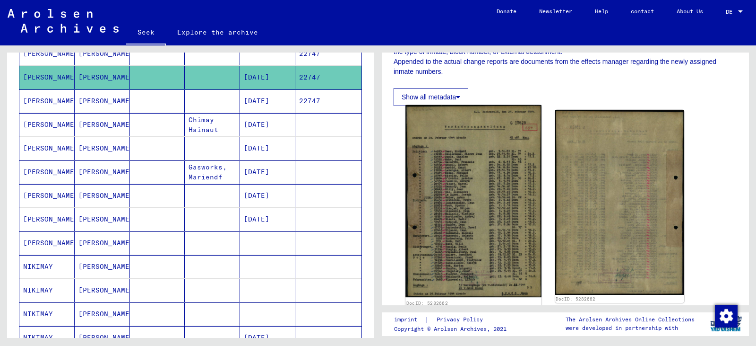
click at [377, 211] on img at bounding box center [474, 201] width 136 height 192
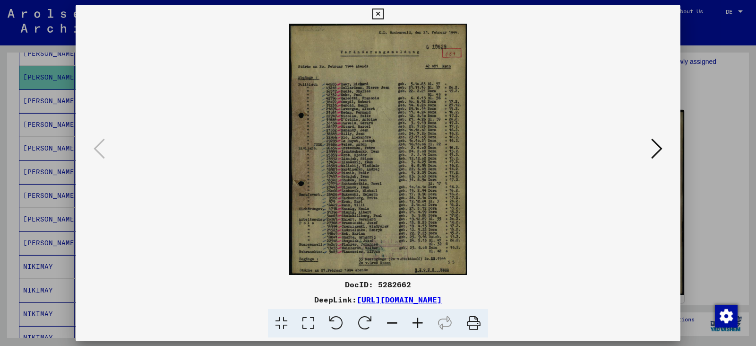
click at [377, 323] on icon at bounding box center [418, 323] width 26 height 29
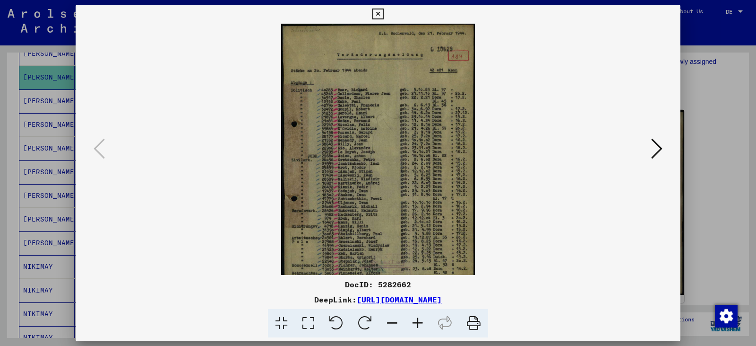
click at [377, 323] on icon at bounding box center [418, 323] width 26 height 29
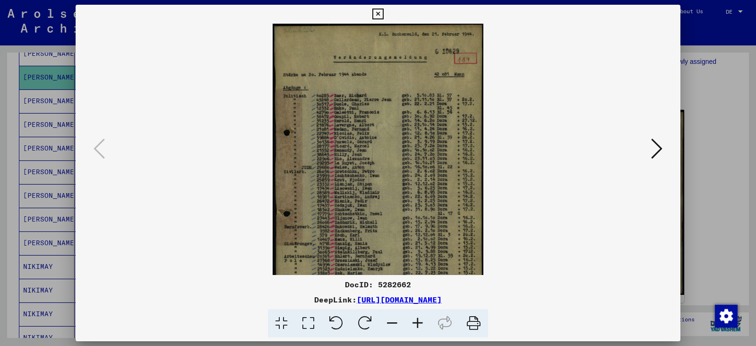
click at [377, 323] on icon at bounding box center [418, 323] width 26 height 29
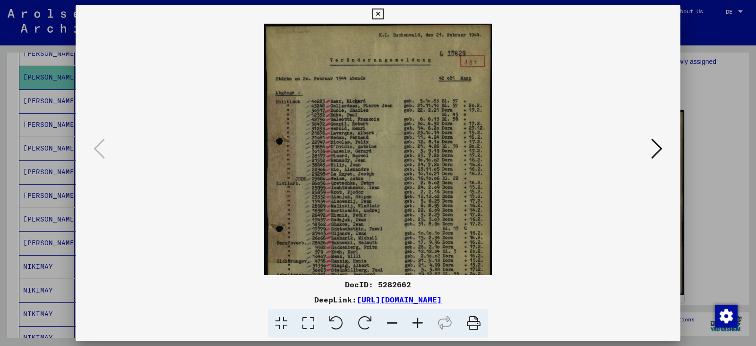
click at [377, 323] on icon at bounding box center [418, 323] width 26 height 29
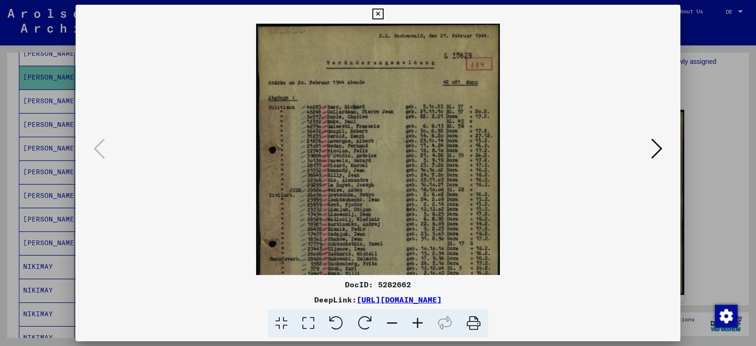
click at [377, 323] on icon at bounding box center [418, 323] width 26 height 29
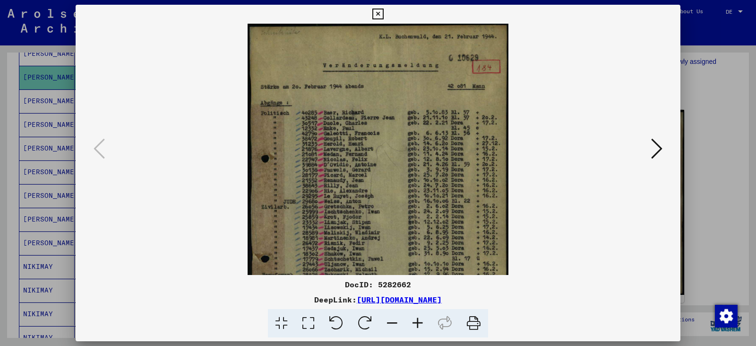
click at [377, 323] on icon at bounding box center [418, 323] width 26 height 29
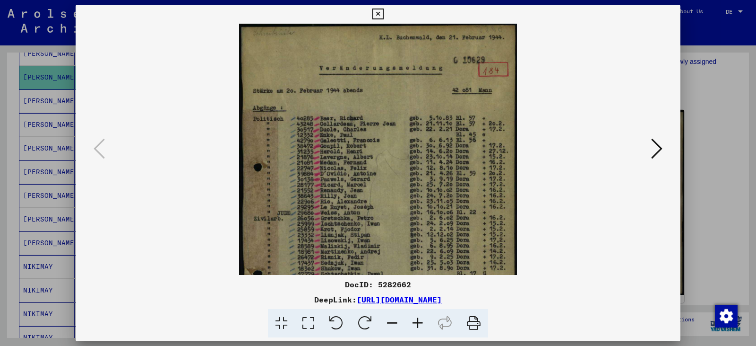
click at [377, 323] on icon at bounding box center [418, 323] width 26 height 29
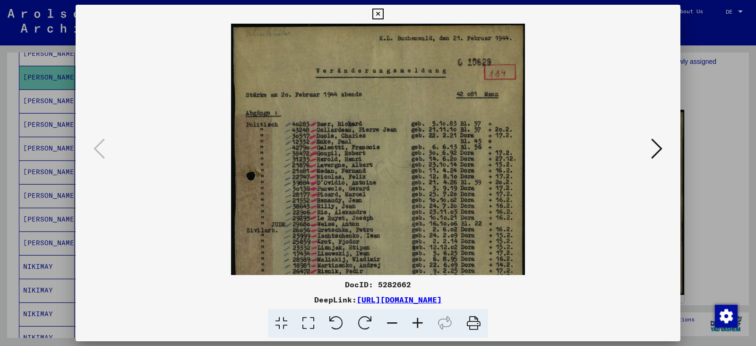
click at [377, 323] on icon at bounding box center [418, 323] width 26 height 29
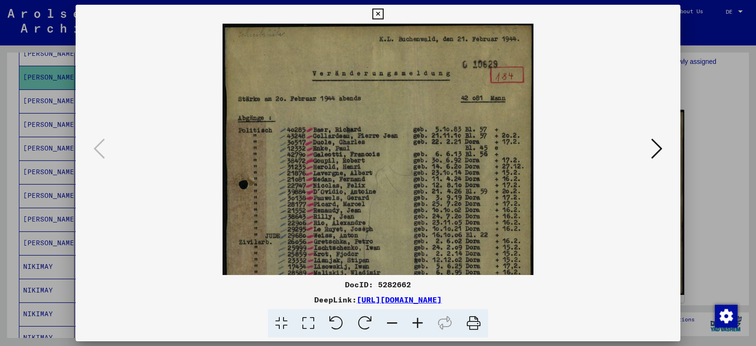
click at [377, 323] on icon at bounding box center [418, 323] width 26 height 29
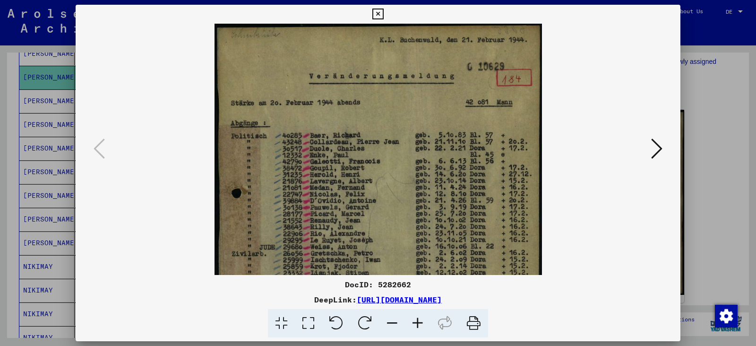
click at [377, 323] on icon at bounding box center [418, 323] width 26 height 29
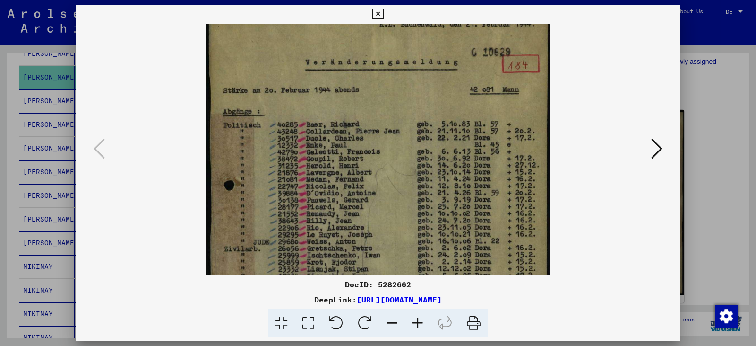
scroll to position [0, 0]
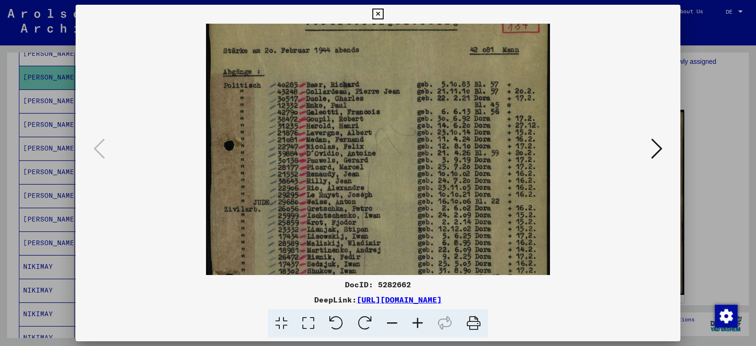
drag, startPoint x: 436, startPoint y: 246, endPoint x: 476, endPoint y: 210, distance: 53.5
click at [377, 210] on img at bounding box center [378, 210] width 344 height 487
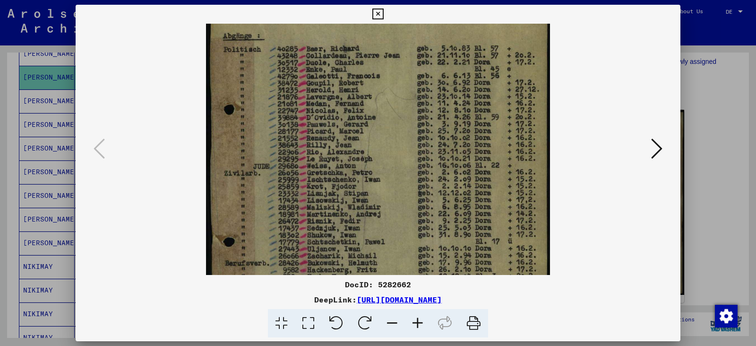
drag, startPoint x: 405, startPoint y: 223, endPoint x: 399, endPoint y: 202, distance: 22.0
click at [377, 202] on img at bounding box center [378, 174] width 344 height 487
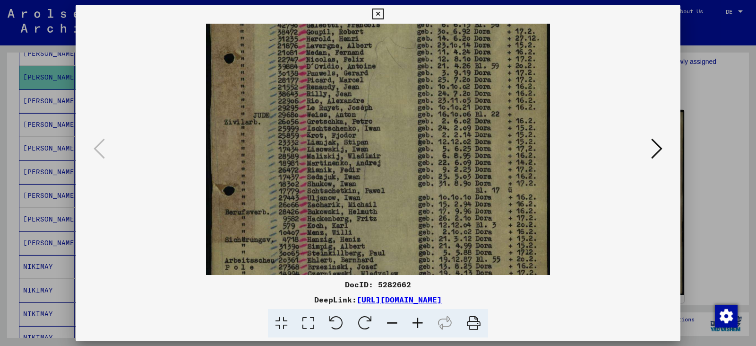
drag, startPoint x: 393, startPoint y: 241, endPoint x: 399, endPoint y: 190, distance: 50.9
click at [377, 190] on img at bounding box center [378, 123] width 344 height 487
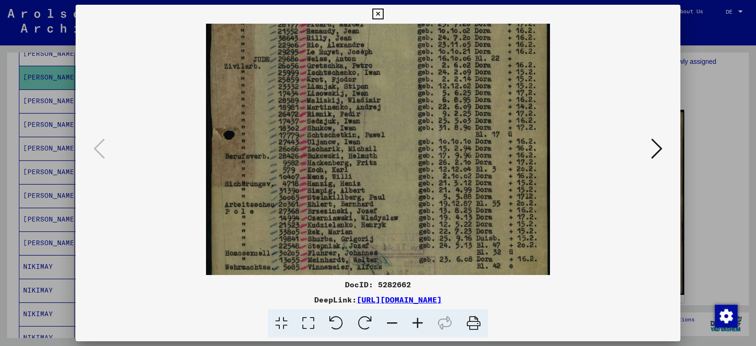
drag, startPoint x: 385, startPoint y: 242, endPoint x: 396, endPoint y: 187, distance: 56.8
click at [377, 187] on img at bounding box center [378, 68] width 344 height 487
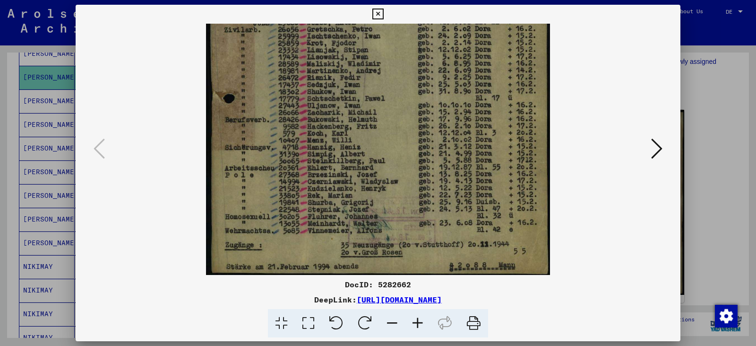
scroll to position [236, 0]
drag, startPoint x: 399, startPoint y: 248, endPoint x: 408, endPoint y: 197, distance: 51.8
click at [377, 197] on img at bounding box center [378, 30] width 344 height 487
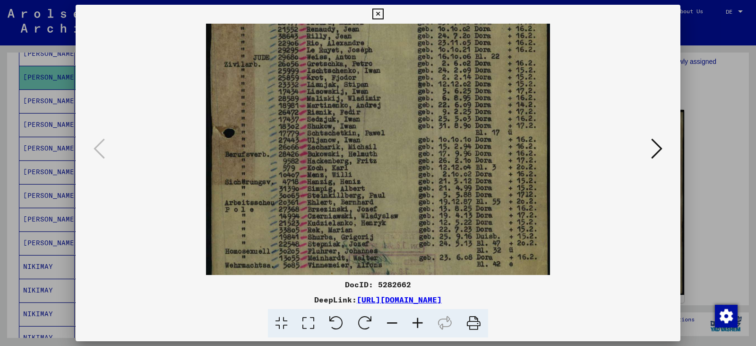
scroll to position [200, 0]
drag, startPoint x: 418, startPoint y: 180, endPoint x: 423, endPoint y: 216, distance: 36.3
click at [377, 216] on img at bounding box center [378, 66] width 344 height 487
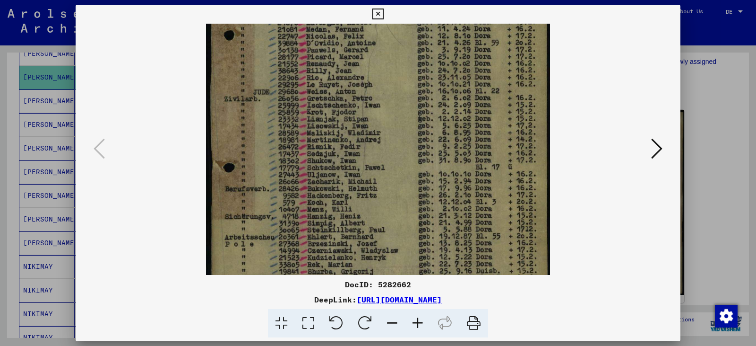
scroll to position [164, 0]
drag, startPoint x: 422, startPoint y: 187, endPoint x: 427, endPoint y: 223, distance: 36.3
click at [377, 223] on img at bounding box center [378, 102] width 344 height 487
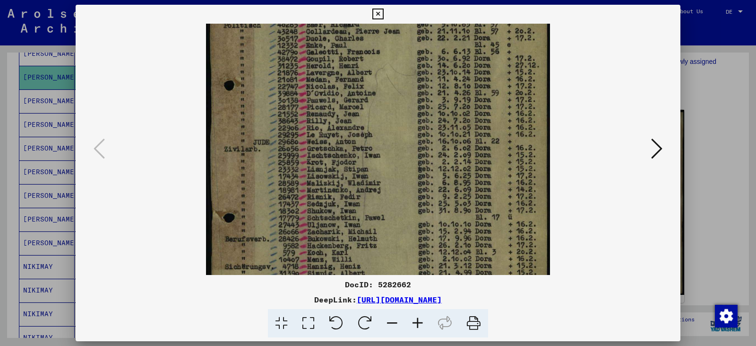
drag, startPoint x: 414, startPoint y: 180, endPoint x: 417, endPoint y: 228, distance: 48.8
click at [377, 228] on img at bounding box center [378, 150] width 344 height 487
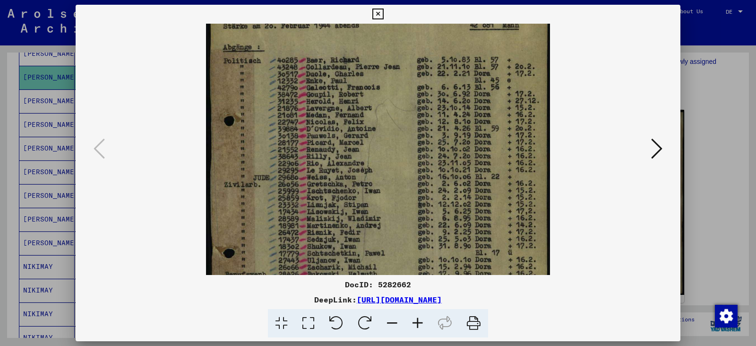
scroll to position [78, 0]
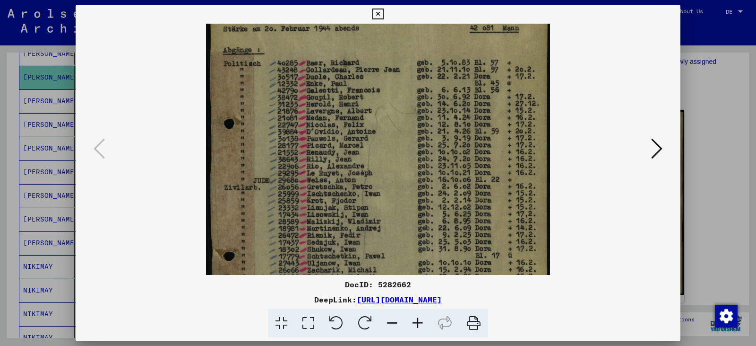
drag, startPoint x: 407, startPoint y: 198, endPoint x: 409, endPoint y: 236, distance: 37.8
click at [377, 236] on img at bounding box center [378, 189] width 344 height 487
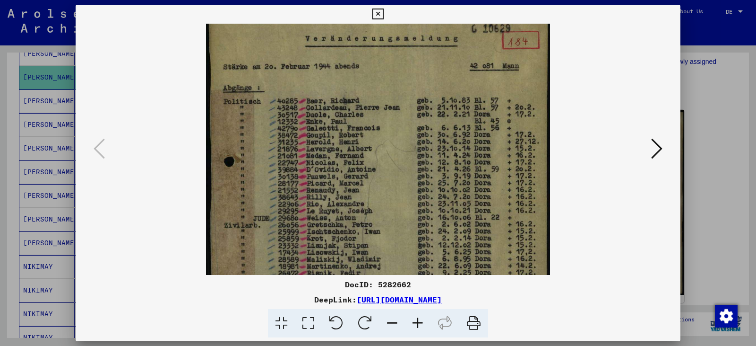
scroll to position [36, 0]
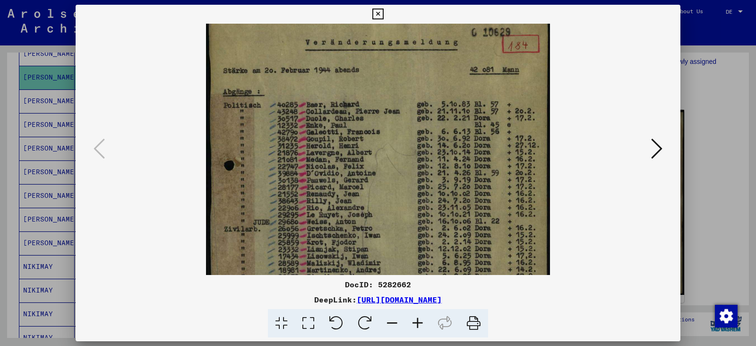
drag, startPoint x: 403, startPoint y: 201, endPoint x: 408, endPoint y: 242, distance: 42.0
click at [377, 242] on img at bounding box center [378, 230] width 344 height 487
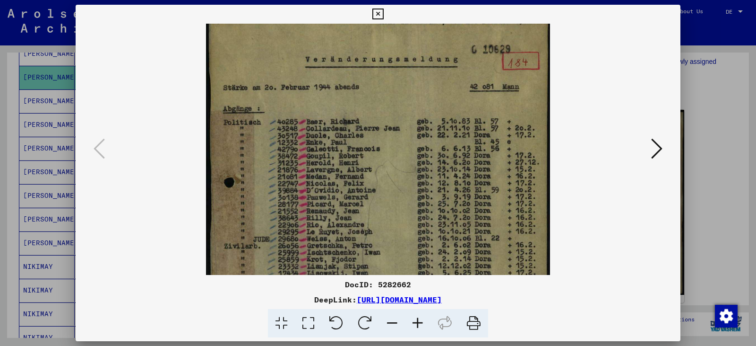
scroll to position [16, 0]
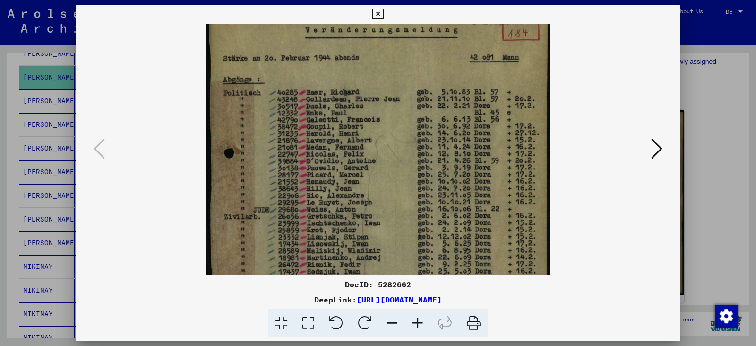
drag, startPoint x: 399, startPoint y: 214, endPoint x: 414, endPoint y: 201, distance: 19.5
click at [377, 201] on img at bounding box center [378, 218] width 344 height 487
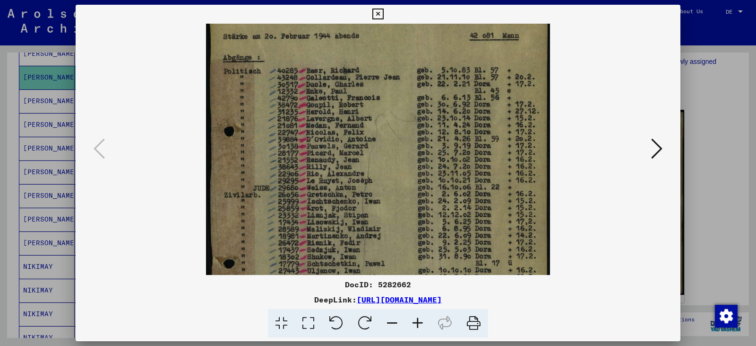
drag, startPoint x: 408, startPoint y: 230, endPoint x: 409, endPoint y: 208, distance: 21.8
click at [377, 208] on img at bounding box center [378, 196] width 344 height 487
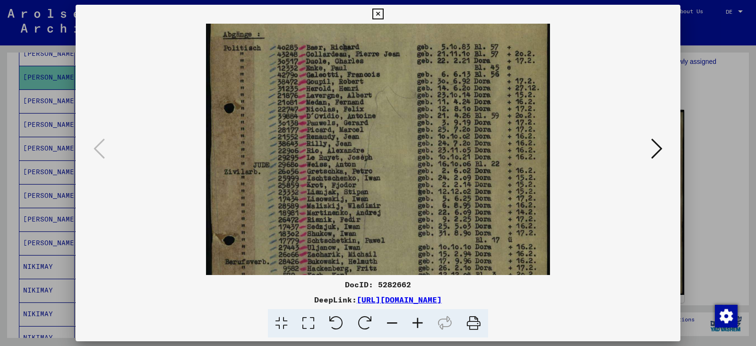
drag, startPoint x: 406, startPoint y: 232, endPoint x: 414, endPoint y: 208, distance: 24.8
click at [377, 208] on img at bounding box center [378, 173] width 344 height 487
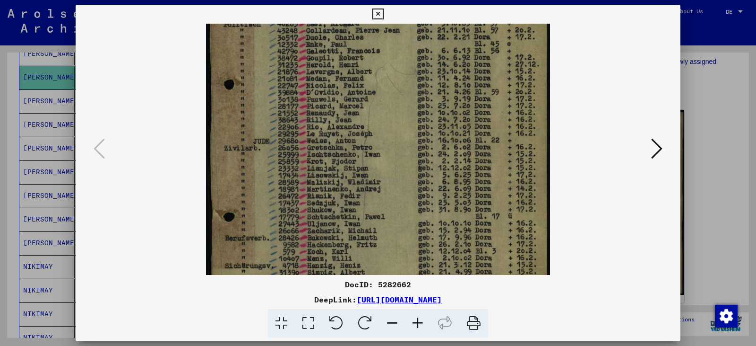
scroll to position [118, 0]
drag, startPoint x: 409, startPoint y: 230, endPoint x: 414, endPoint y: 206, distance: 24.6
click at [377, 206] on img at bounding box center [378, 149] width 344 height 487
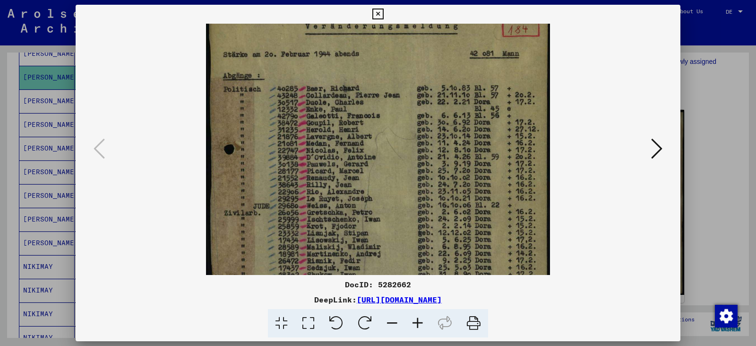
scroll to position [56, 0]
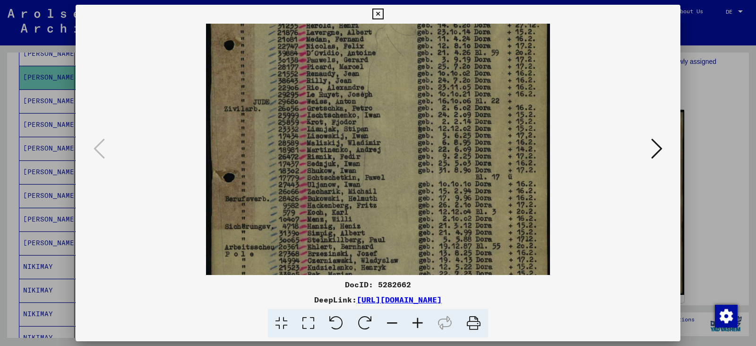
drag, startPoint x: 488, startPoint y: 209, endPoint x: 488, endPoint y: 169, distance: 39.7
click at [377, 169] on img at bounding box center [378, 110] width 344 height 487
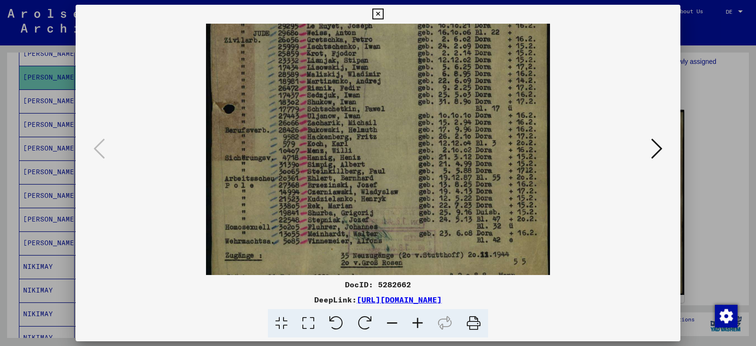
scroll to position [236, 0]
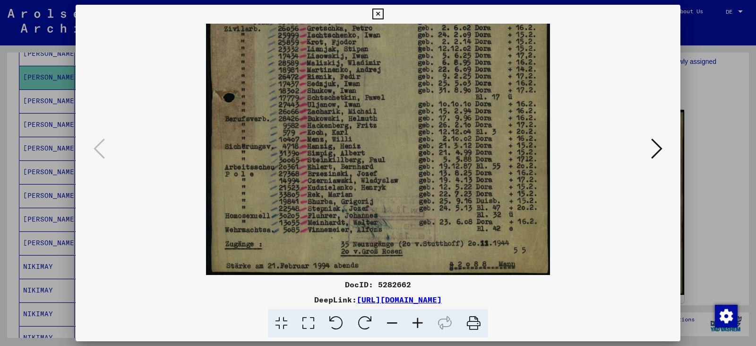
drag, startPoint x: 494, startPoint y: 215, endPoint x: 495, endPoint y: 117, distance: 97.4
click at [377, 117] on img at bounding box center [378, 30] width 344 height 487
drag, startPoint x: 502, startPoint y: 199, endPoint x: 504, endPoint y: 171, distance: 28.4
click at [377, 171] on img at bounding box center [378, 30] width 344 height 487
click at [377, 324] on icon at bounding box center [473, 323] width 29 height 29
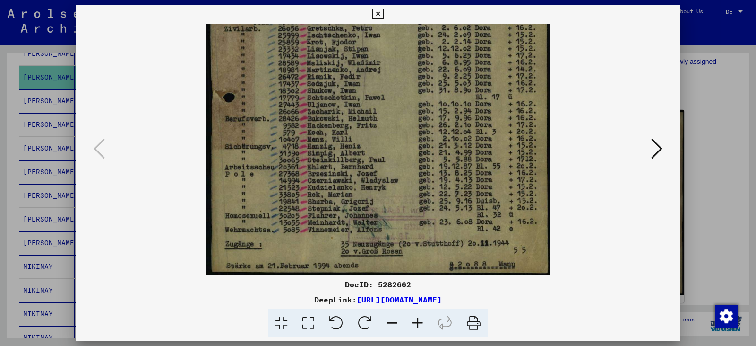
click at [377, 145] on icon at bounding box center [656, 148] width 11 height 23
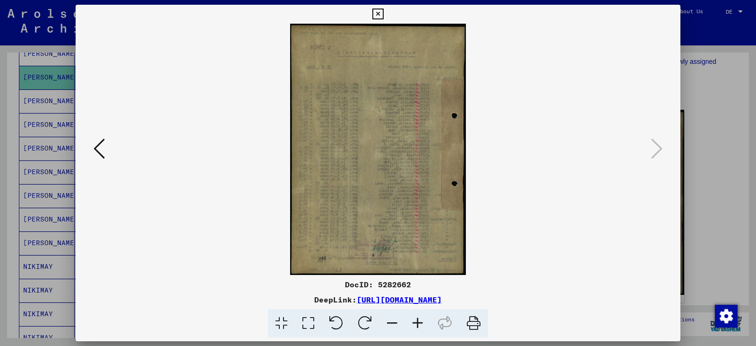
click at [45, 77] on div at bounding box center [378, 173] width 756 height 346
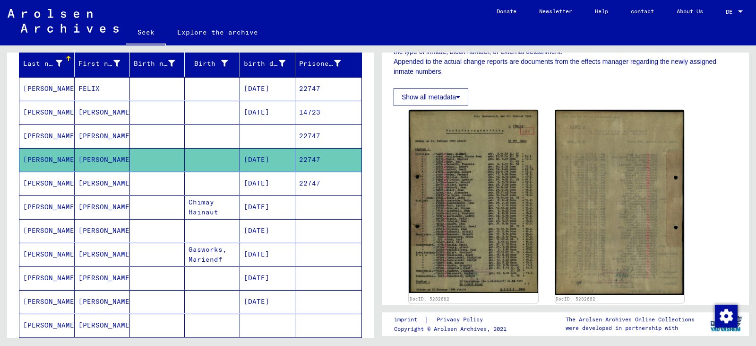
scroll to position [102, 0]
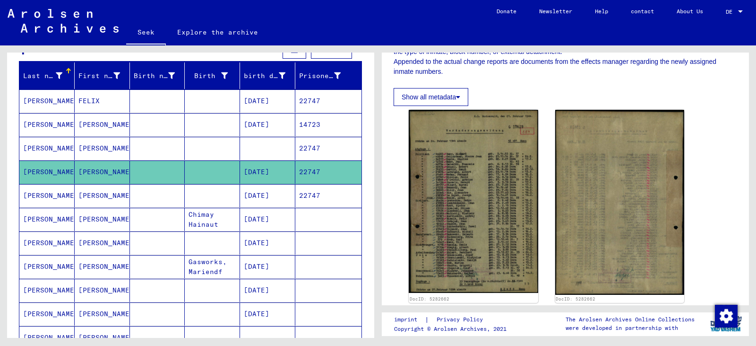
click at [45, 146] on font "[PERSON_NAME]" at bounding box center [50, 148] width 55 height 9
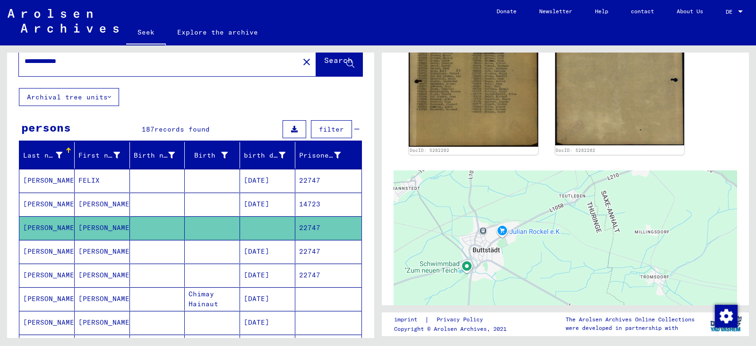
scroll to position [8, 0]
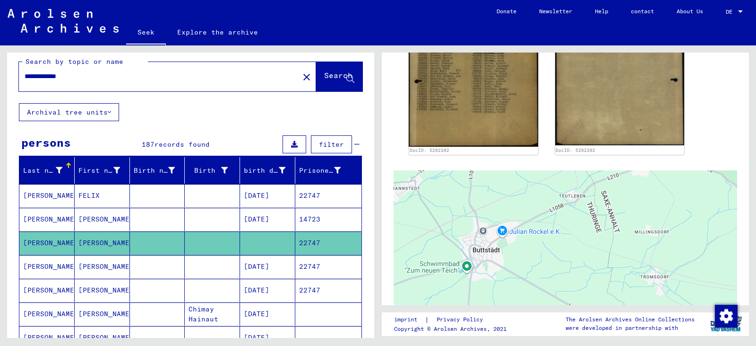
click at [36, 196] on font "[PERSON_NAME]" at bounding box center [50, 195] width 55 height 9
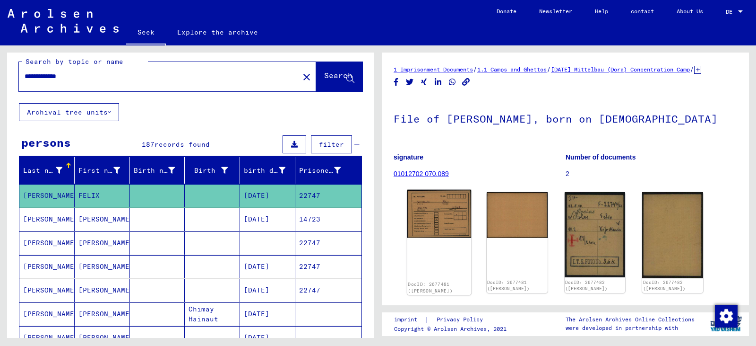
click at [377, 222] on img at bounding box center [439, 214] width 64 height 48
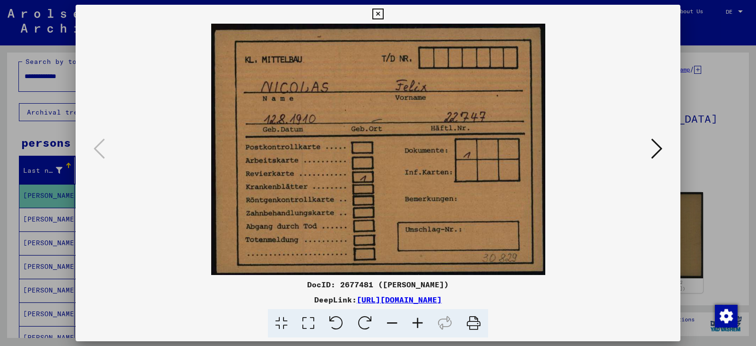
click at [377, 144] on icon at bounding box center [656, 148] width 11 height 23
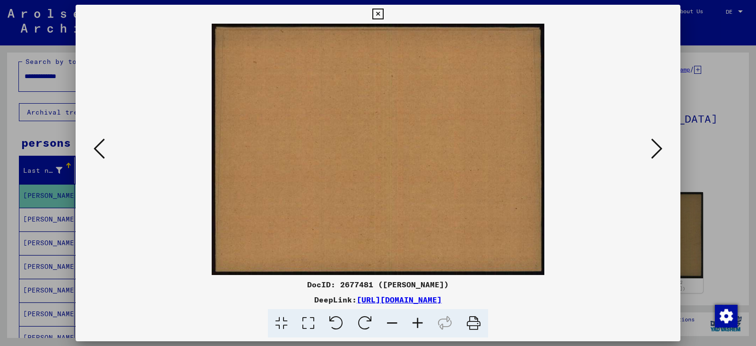
click at [377, 144] on icon at bounding box center [656, 148] width 11 height 23
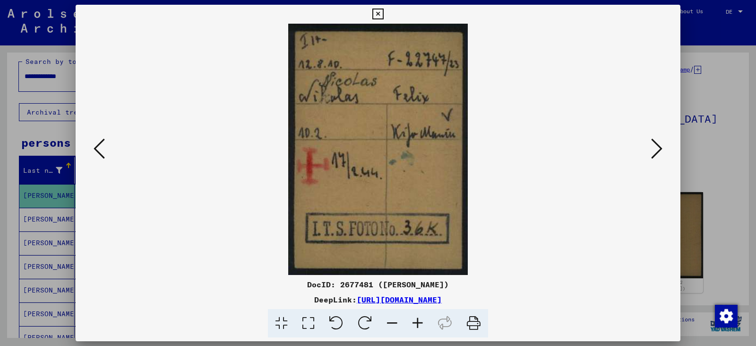
click at [377, 145] on icon at bounding box center [656, 148] width 11 height 23
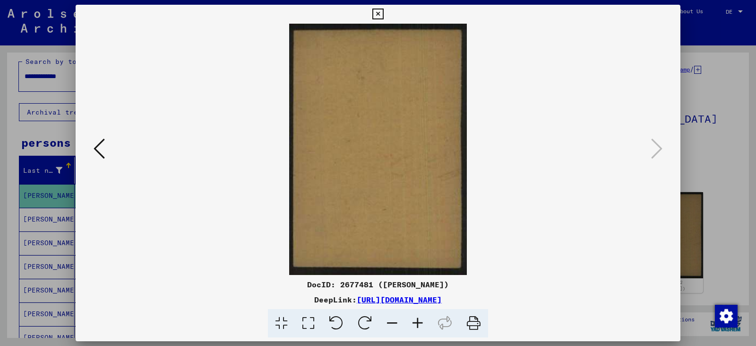
click at [100, 149] on icon at bounding box center [99, 148] width 11 height 23
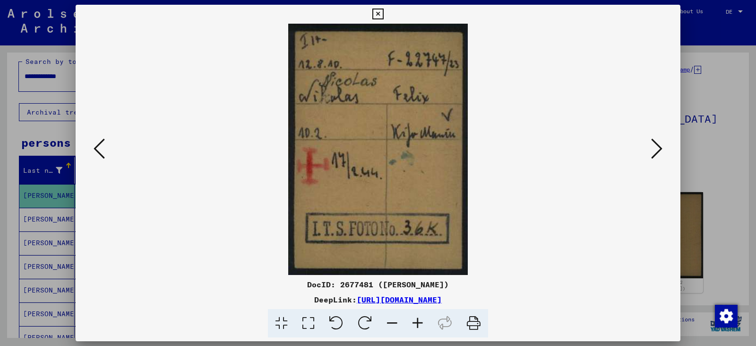
click at [26, 190] on div at bounding box center [378, 173] width 756 height 346
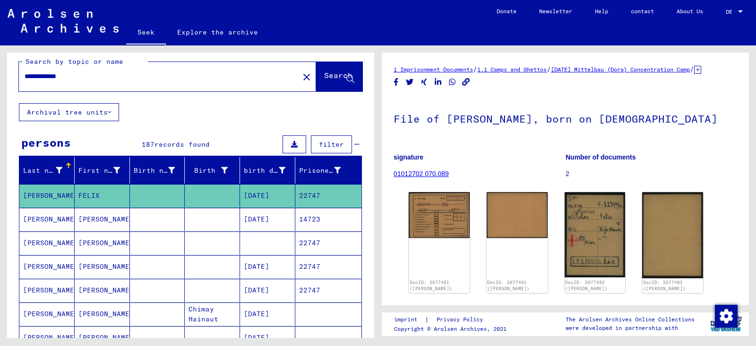
click at [42, 242] on font "[PERSON_NAME]" at bounding box center [50, 242] width 55 height 9
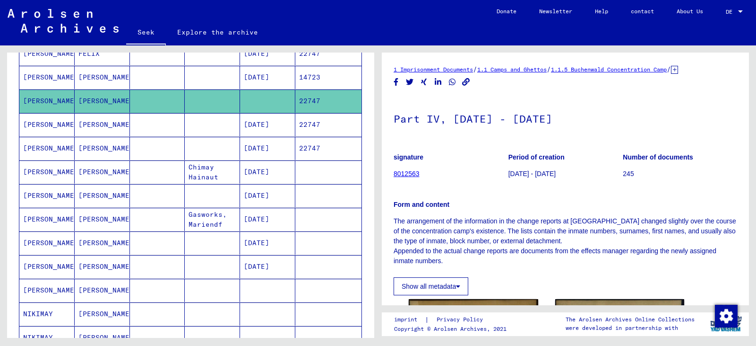
click at [42, 128] on font "[PERSON_NAME]" at bounding box center [50, 124] width 55 height 9
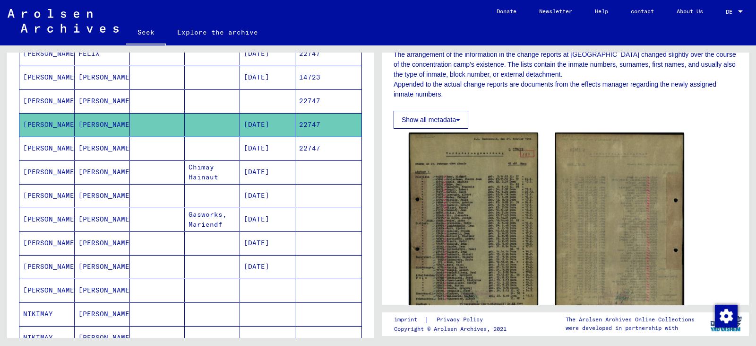
scroll to position [284, 0]
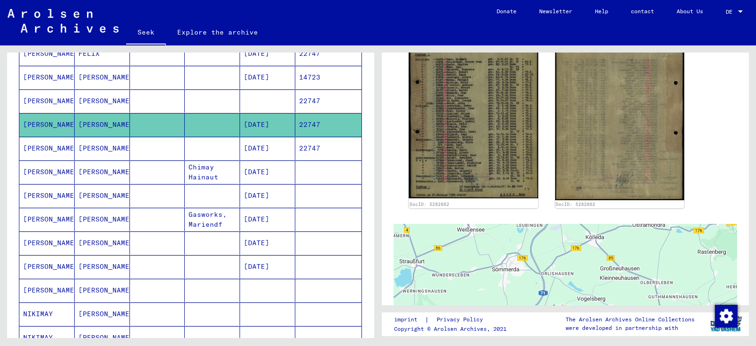
click at [26, 147] on font "[PERSON_NAME]" at bounding box center [50, 148] width 55 height 9
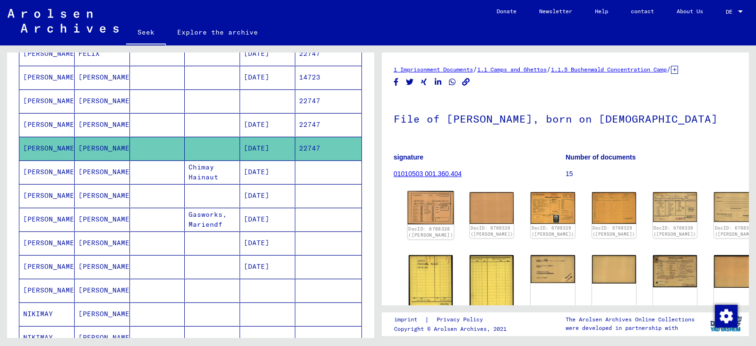
click at [377, 209] on img at bounding box center [431, 207] width 46 height 33
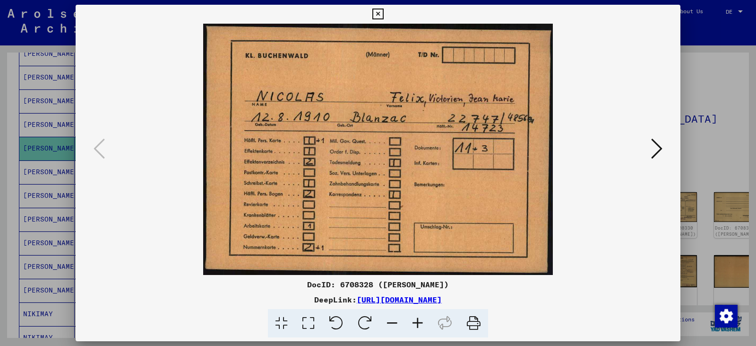
click at [377, 150] on icon at bounding box center [656, 148] width 11 height 23
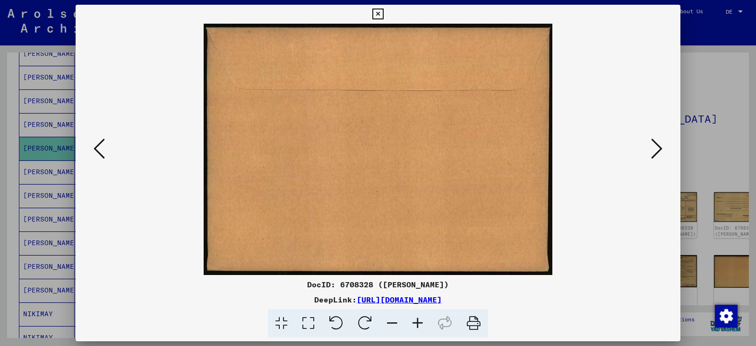
click at [377, 150] on icon at bounding box center [656, 148] width 11 height 23
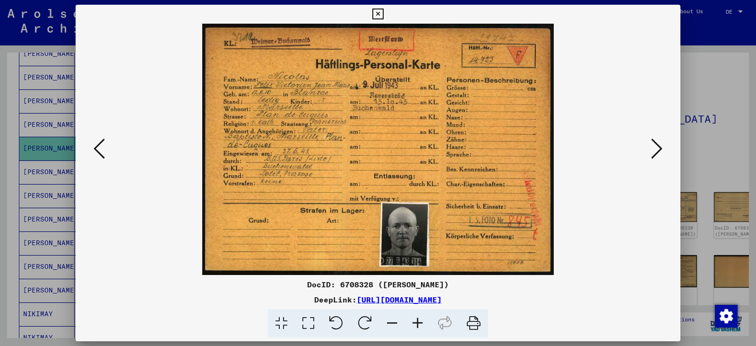
click at [377, 149] on icon at bounding box center [656, 148] width 11 height 23
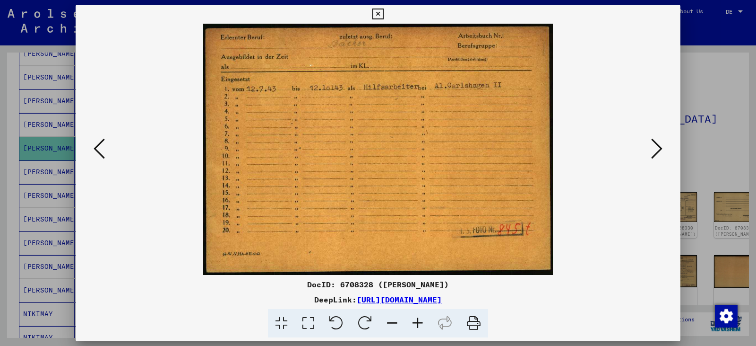
click at [377, 149] on icon at bounding box center [656, 148] width 11 height 23
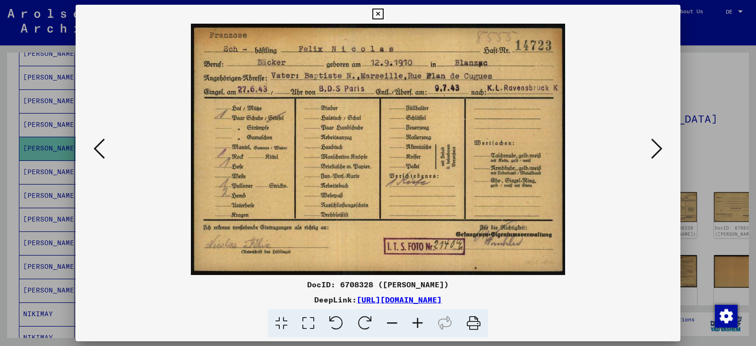
click at [377, 149] on icon at bounding box center [656, 148] width 11 height 23
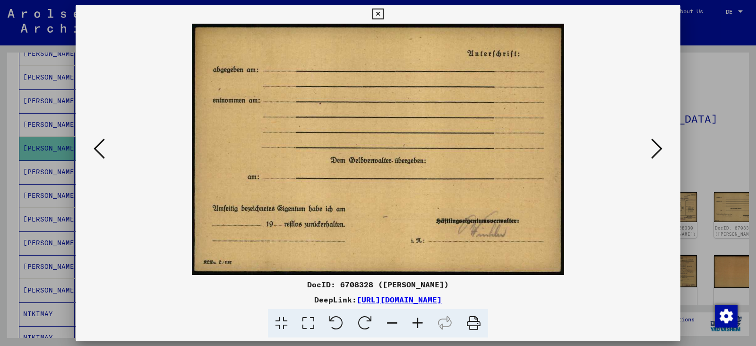
click at [377, 149] on icon at bounding box center [656, 148] width 11 height 23
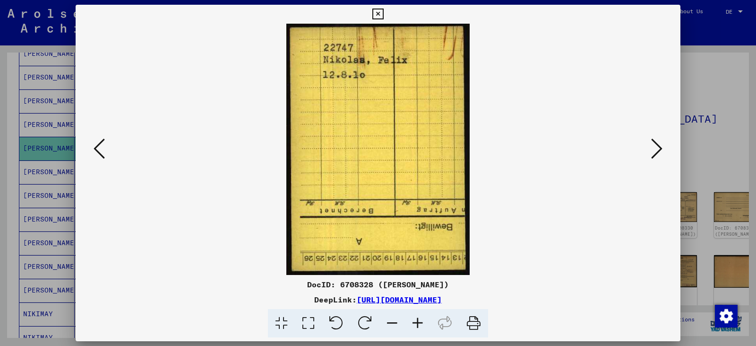
click at [377, 149] on icon at bounding box center [656, 148] width 11 height 23
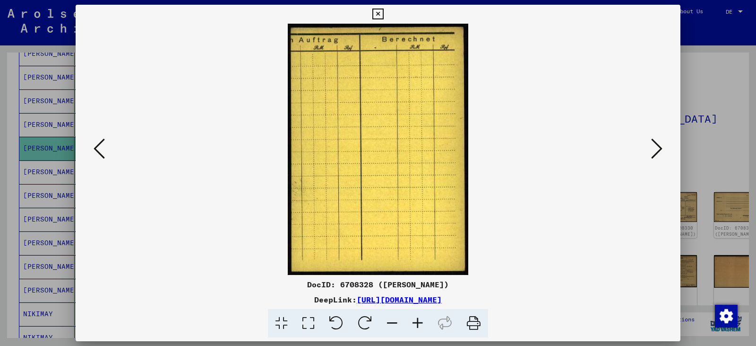
click at [377, 149] on icon at bounding box center [656, 148] width 11 height 23
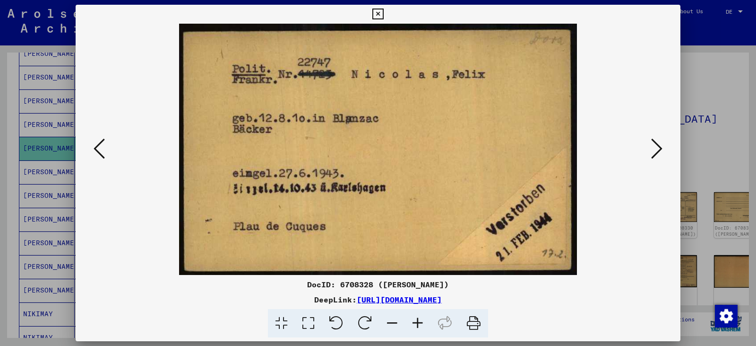
click at [377, 149] on icon at bounding box center [656, 148] width 11 height 23
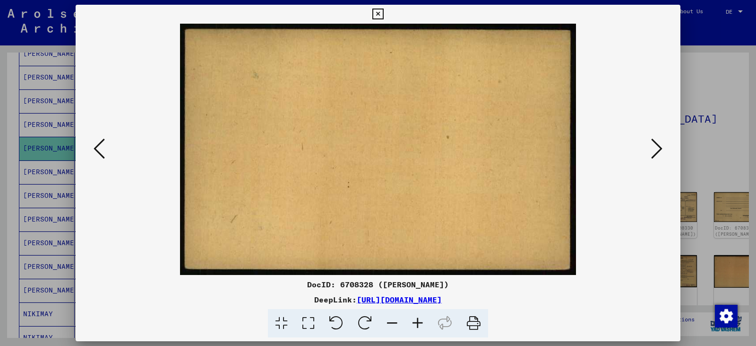
click at [377, 149] on icon at bounding box center [656, 148] width 11 height 23
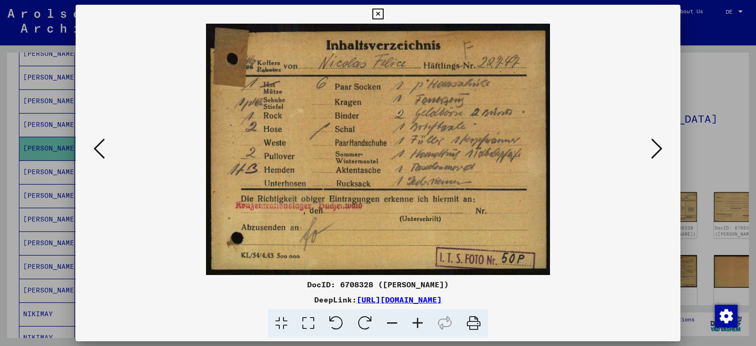
click at [377, 146] on div at bounding box center [378, 149] width 605 height 251
click at [35, 171] on div at bounding box center [378, 173] width 756 height 346
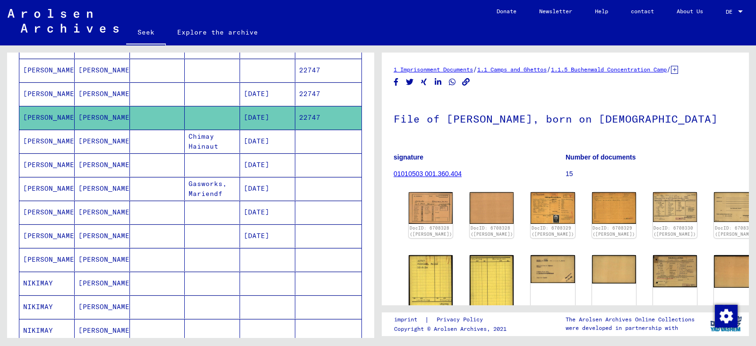
scroll to position [197, 0]
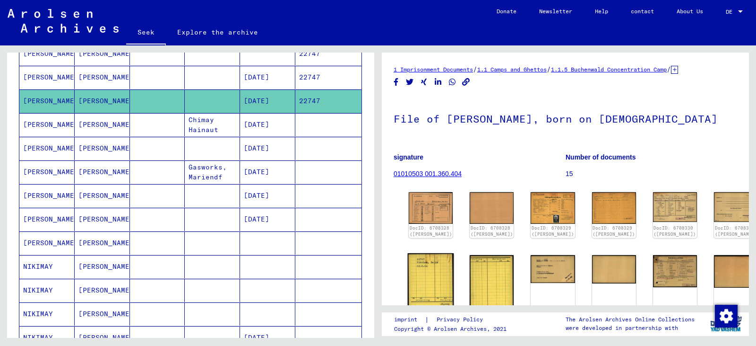
click at [377, 275] on img at bounding box center [431, 284] width 46 height 63
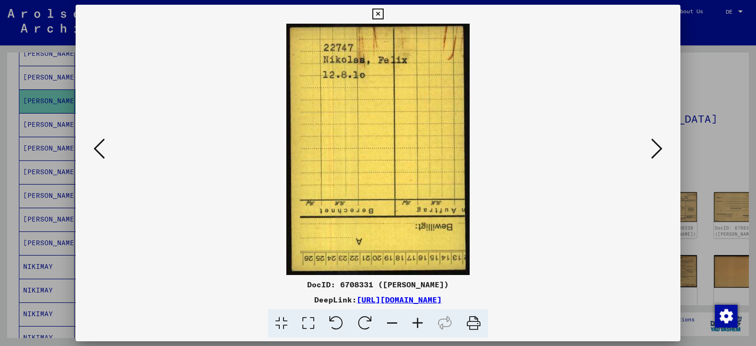
click at [377, 151] on icon at bounding box center [656, 148] width 11 height 23
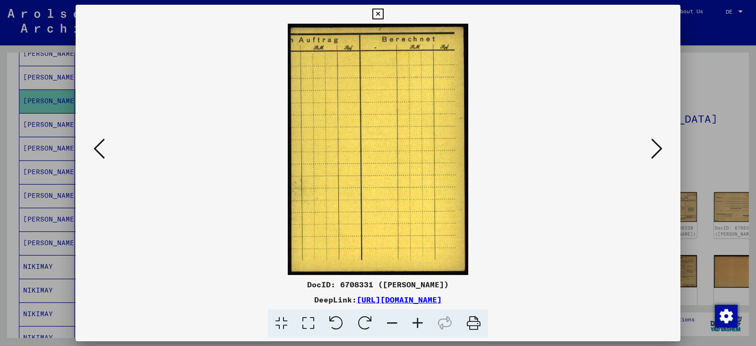
click at [377, 151] on icon at bounding box center [656, 148] width 11 height 23
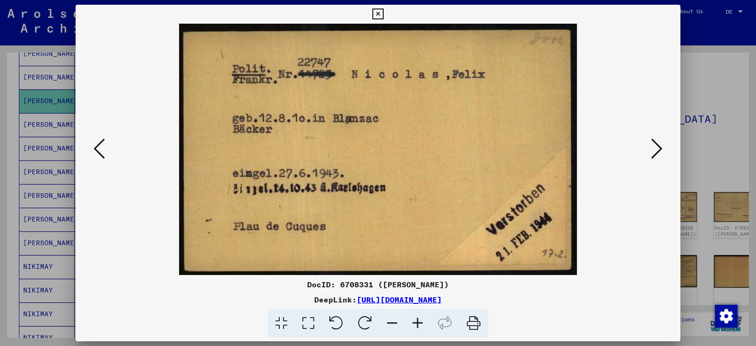
click at [377, 151] on icon at bounding box center [656, 148] width 11 height 23
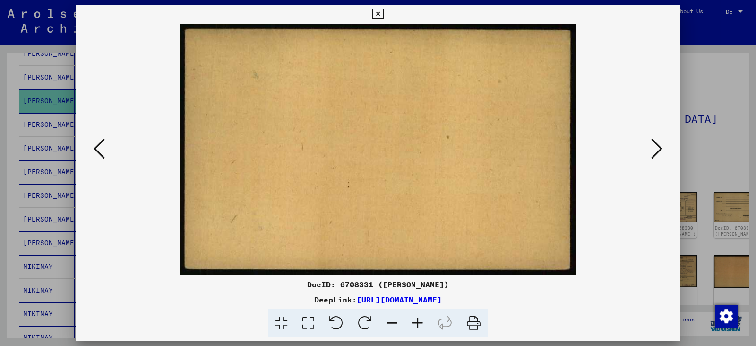
click at [377, 151] on icon at bounding box center [656, 148] width 11 height 23
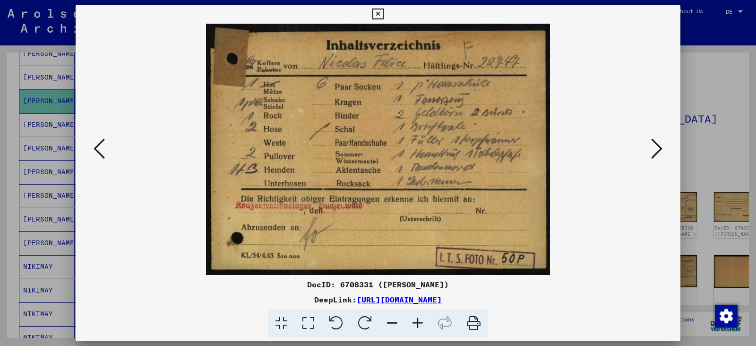
click at [45, 129] on div at bounding box center [378, 173] width 756 height 346
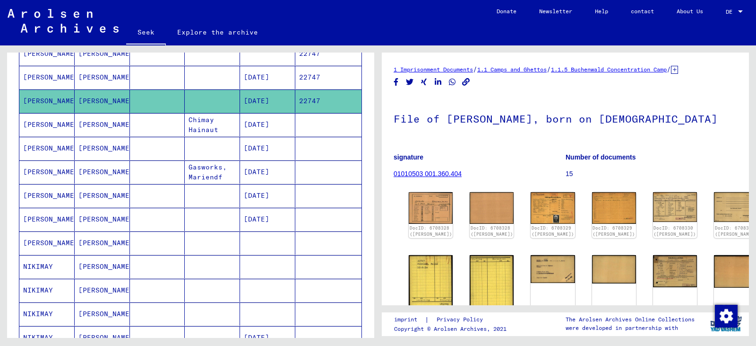
click at [45, 129] on font "[PERSON_NAME]" at bounding box center [50, 125] width 55 height 10
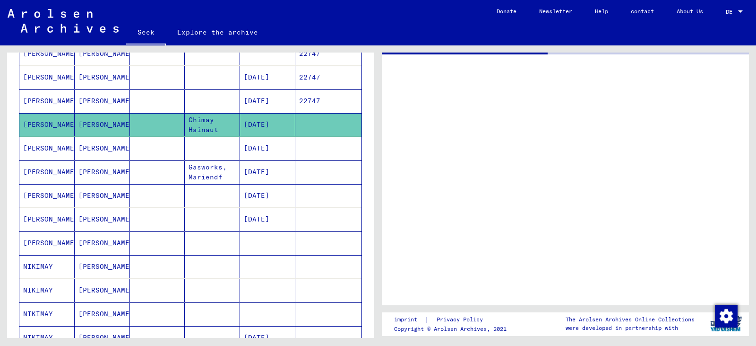
click at [45, 129] on font "[PERSON_NAME]" at bounding box center [50, 125] width 55 height 10
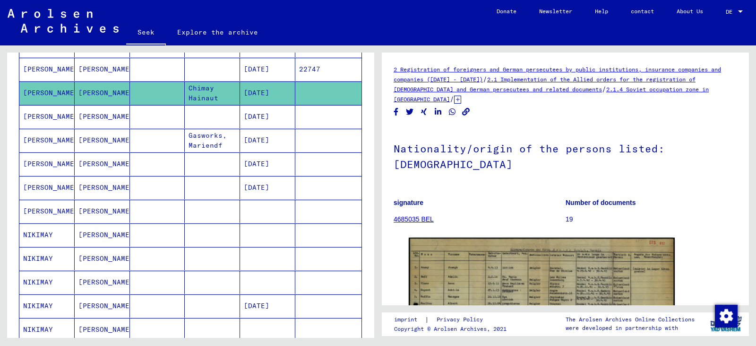
scroll to position [244, 0]
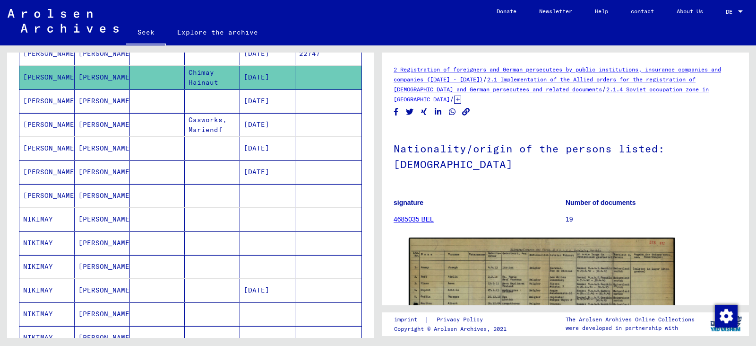
click at [35, 147] on font "[PERSON_NAME]" at bounding box center [50, 148] width 55 height 9
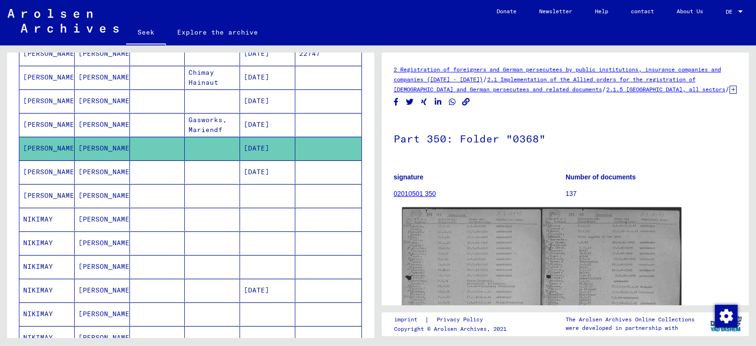
click at [377, 258] on img at bounding box center [541, 304] width 279 height 194
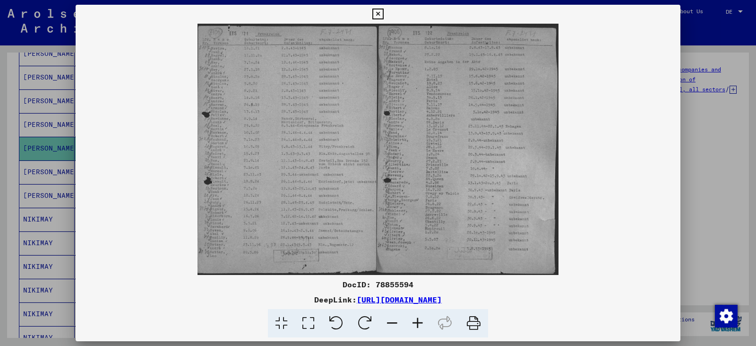
click at [377, 323] on icon at bounding box center [418, 323] width 26 height 29
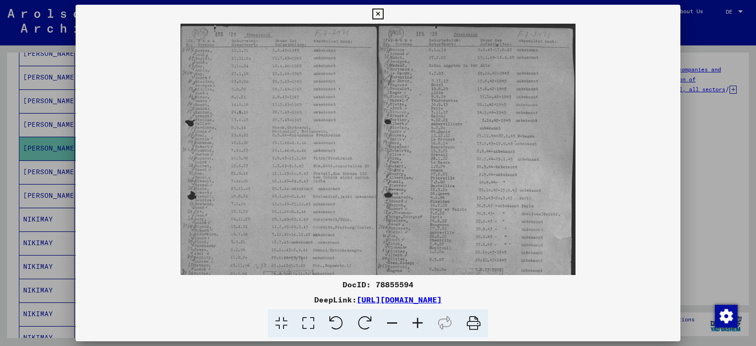
click at [377, 323] on icon at bounding box center [418, 323] width 26 height 29
click at [377, 322] on icon at bounding box center [418, 323] width 26 height 29
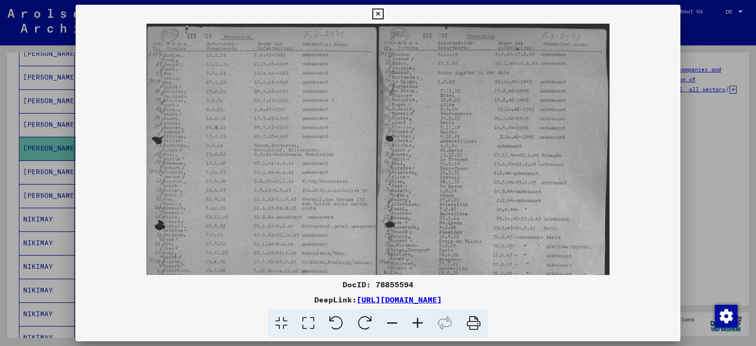
click at [377, 322] on icon at bounding box center [418, 323] width 26 height 29
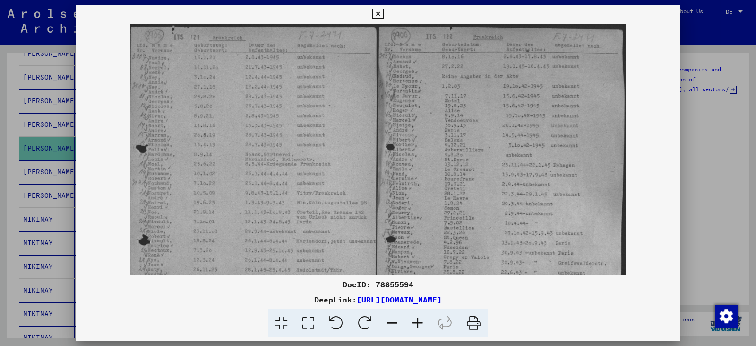
click at [377, 322] on icon at bounding box center [418, 323] width 26 height 29
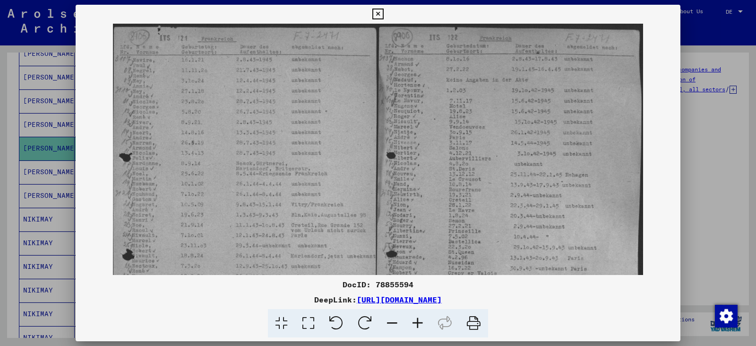
click at [377, 322] on icon at bounding box center [418, 323] width 26 height 29
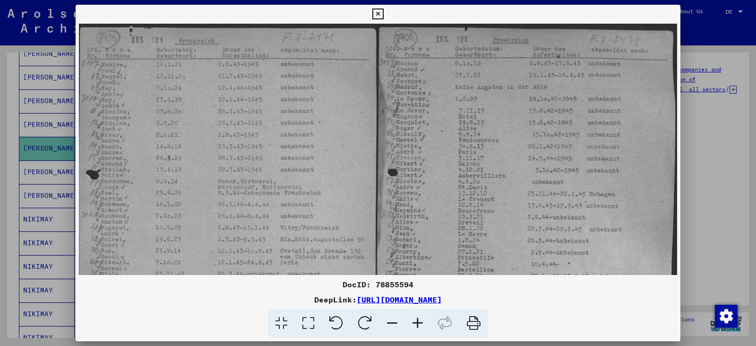
click at [377, 322] on icon at bounding box center [418, 323] width 26 height 29
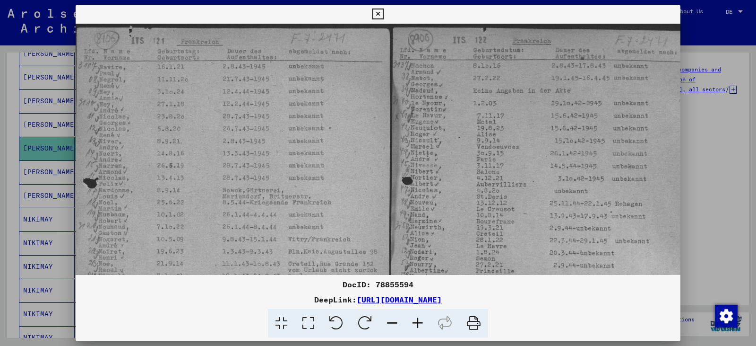
click at [377, 322] on icon at bounding box center [418, 323] width 26 height 29
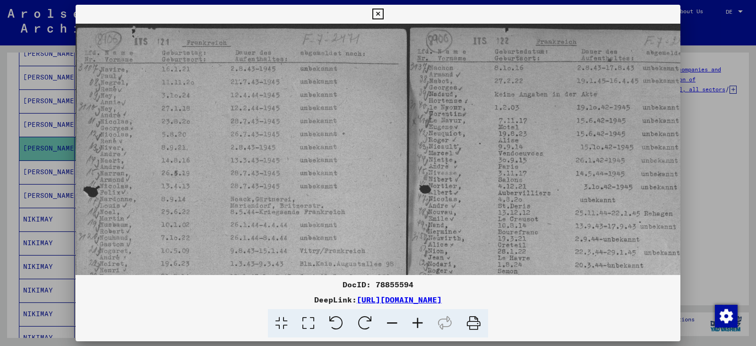
click at [377, 322] on icon at bounding box center [418, 323] width 26 height 29
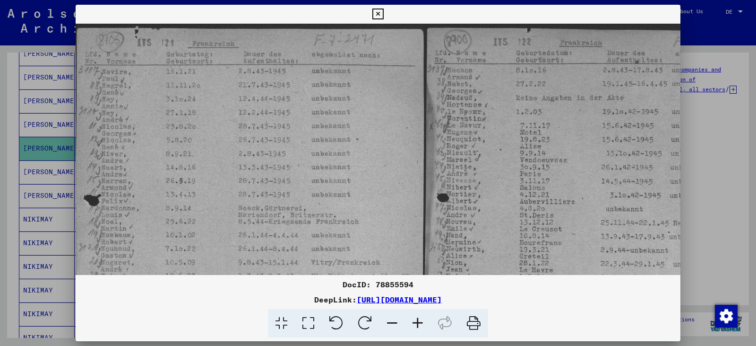
click at [377, 322] on icon at bounding box center [418, 323] width 26 height 29
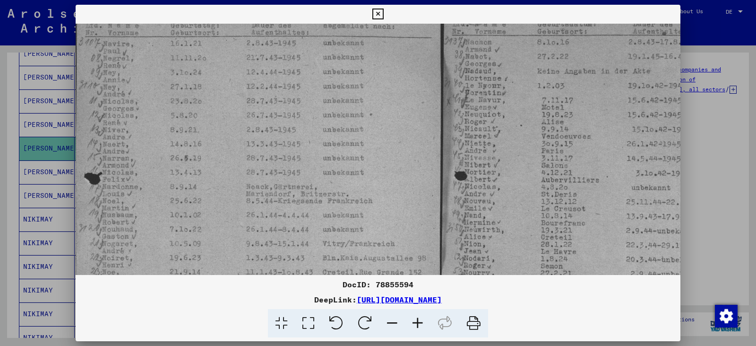
drag, startPoint x: 328, startPoint y: 274, endPoint x: 387, endPoint y: 243, distance: 66.0
click at [377, 243] on img at bounding box center [443, 248] width 735 height 511
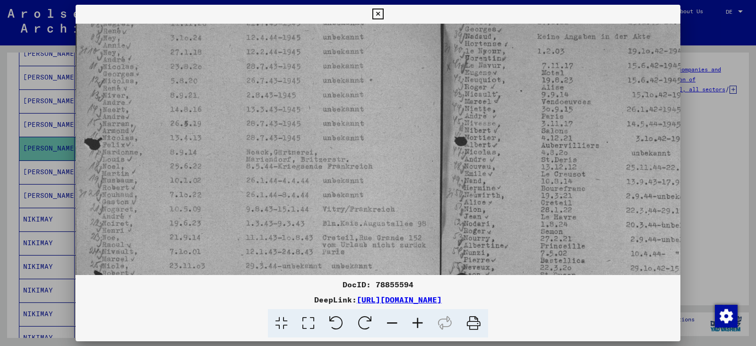
scroll to position [66, 0]
drag, startPoint x: 359, startPoint y: 268, endPoint x: 370, endPoint y: 232, distance: 37.4
click at [370, 232] on img at bounding box center [443, 212] width 735 height 511
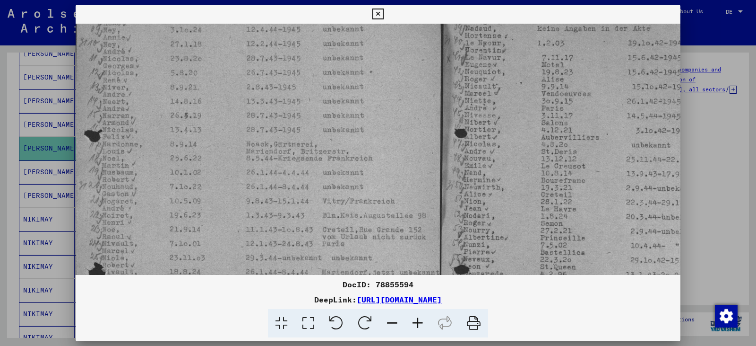
scroll to position [73, 0]
drag, startPoint x: 363, startPoint y: 236, endPoint x: 365, endPoint y: 229, distance: 7.5
click at [365, 229] on img at bounding box center [443, 205] width 735 height 511
click at [354, 228] on img at bounding box center [443, 205] width 735 height 511
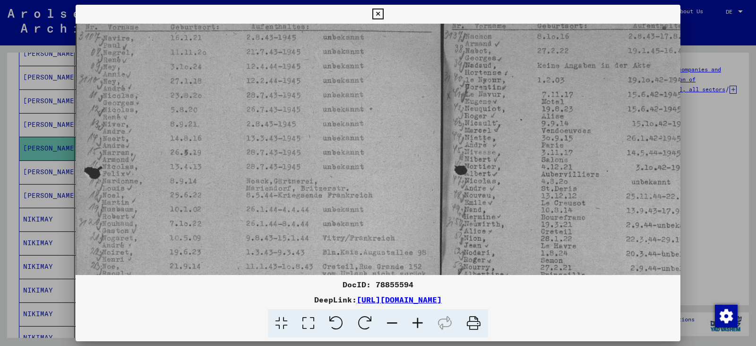
scroll to position [0, 0]
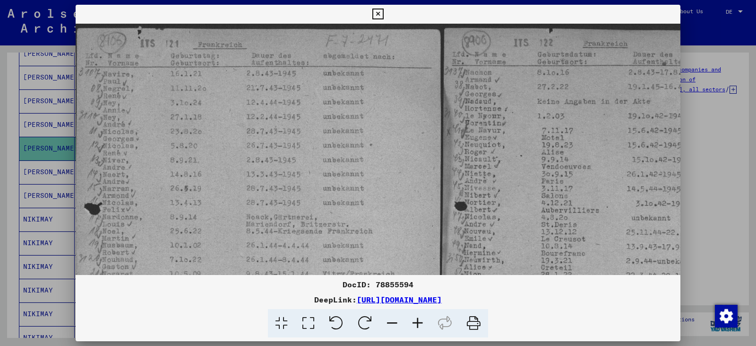
drag, startPoint x: 361, startPoint y: 169, endPoint x: 379, endPoint y: 225, distance: 59.5
click at [373, 294] on div "DocID: 78855594 DeepLink: [URL][DOMAIN_NAME]" at bounding box center [378, 171] width 605 height 333
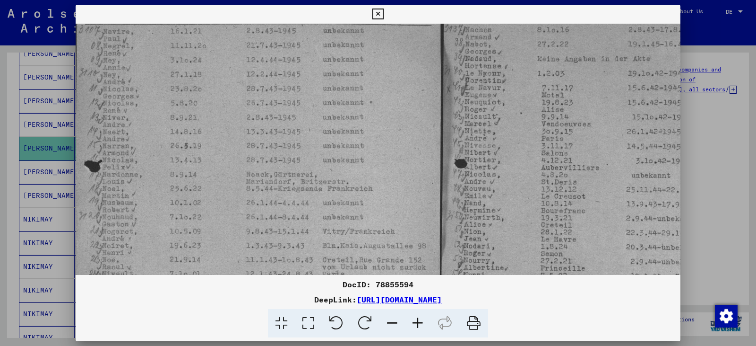
scroll to position [52, 0]
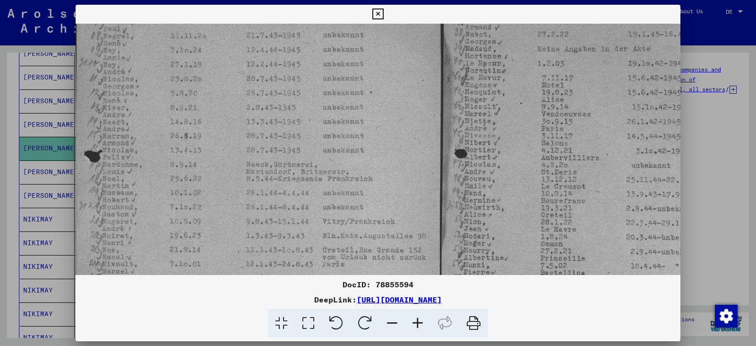
drag, startPoint x: 319, startPoint y: 208, endPoint x: 349, endPoint y: 159, distance: 57.7
click at [349, 159] on img at bounding box center [443, 226] width 735 height 511
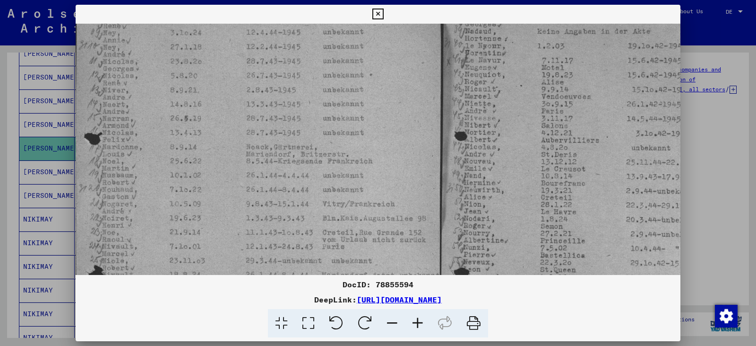
scroll to position [71, 0]
drag, startPoint x: 295, startPoint y: 197, endPoint x: 304, endPoint y: 178, distance: 20.7
click at [304, 178] on img at bounding box center [443, 207] width 735 height 511
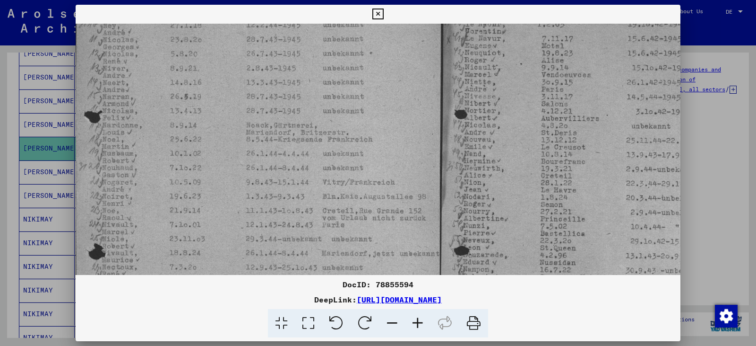
scroll to position [94, 0]
drag, startPoint x: 290, startPoint y: 201, endPoint x: 294, endPoint y: 178, distance: 23.2
click at [294, 178] on img at bounding box center [443, 185] width 735 height 511
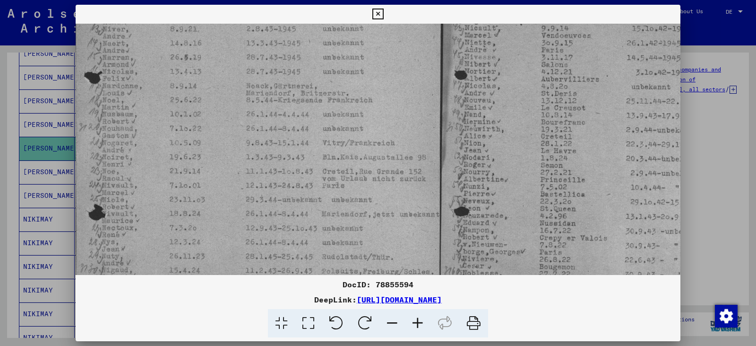
drag, startPoint x: 286, startPoint y: 211, endPoint x: 298, endPoint y: 174, distance: 39.3
click at [298, 174] on img at bounding box center [443, 148] width 735 height 511
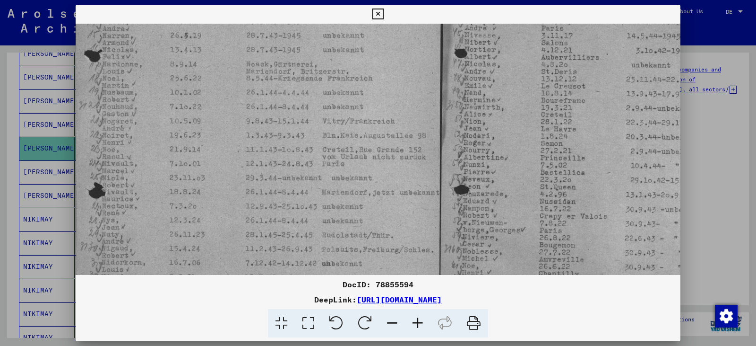
drag, startPoint x: 287, startPoint y: 208, endPoint x: 292, endPoint y: 195, distance: 14.4
click at [298, 190] on img at bounding box center [443, 126] width 735 height 511
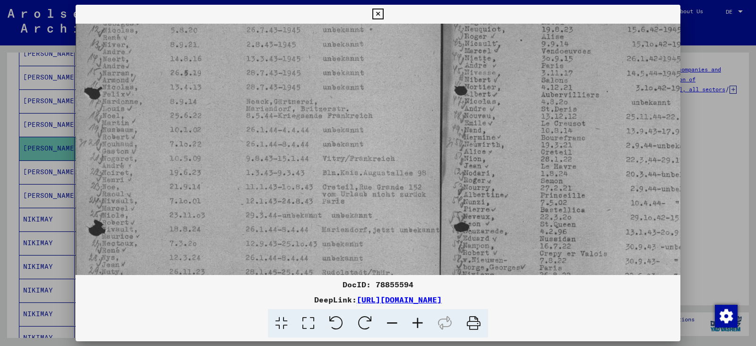
scroll to position [119, 0]
drag, startPoint x: 630, startPoint y: 168, endPoint x: 732, endPoint y: 249, distance: 130.2
click at [377, 249] on div "DocID: 78855594 DeepLink: [URL][DOMAIN_NAME]" at bounding box center [378, 173] width 756 height 346
drag, startPoint x: 622, startPoint y: 276, endPoint x: 675, endPoint y: 218, distance: 78.0
click at [377, 218] on div "DocID: 78855594 DeepLink: [URL][DOMAIN_NAME]" at bounding box center [378, 171] width 605 height 333
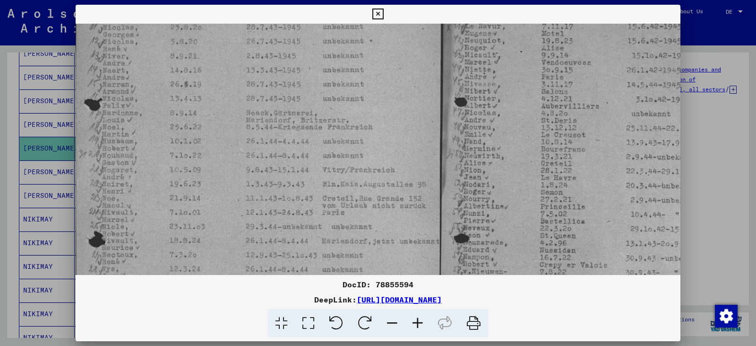
scroll to position [99, 0]
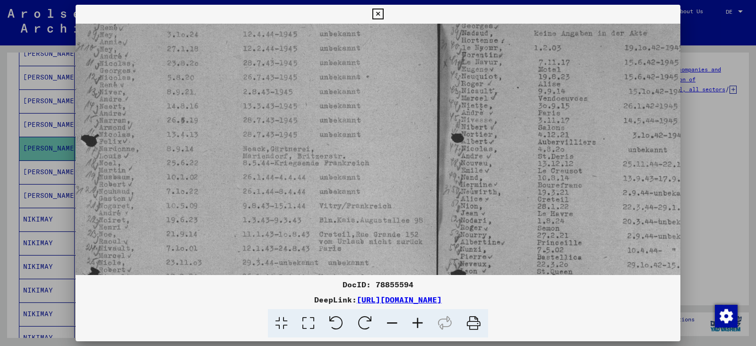
drag, startPoint x: 463, startPoint y: 211, endPoint x: 554, endPoint y: 258, distance: 102.5
click at [377, 260] on img at bounding box center [439, 211] width 735 height 511
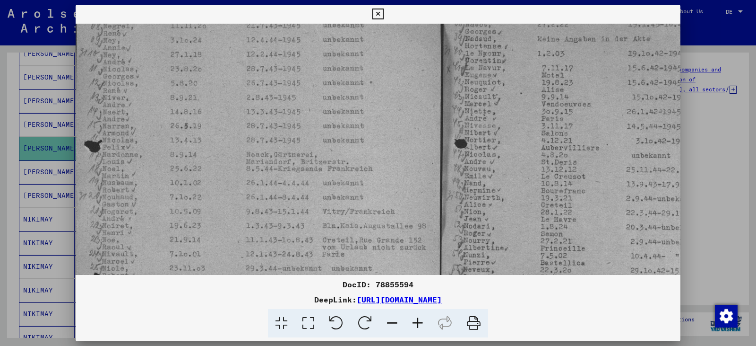
scroll to position [57, 0]
drag, startPoint x: 258, startPoint y: 136, endPoint x: 269, endPoint y: 148, distance: 17.0
click at [269, 148] on img at bounding box center [443, 222] width 735 height 511
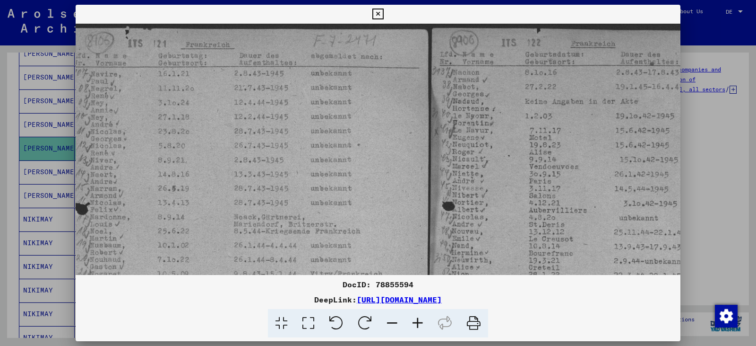
scroll to position [0, 9]
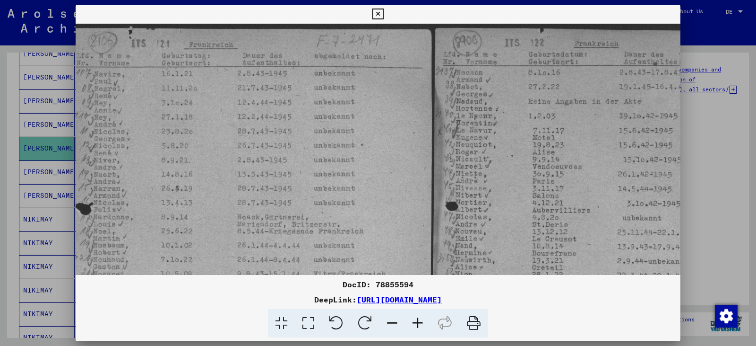
drag, startPoint x: 175, startPoint y: 118, endPoint x: 163, endPoint y: 313, distance: 195.6
click at [173, 334] on div "DocID: 78855594 DeepLink: [URL][DOMAIN_NAME]" at bounding box center [378, 171] width 605 height 333
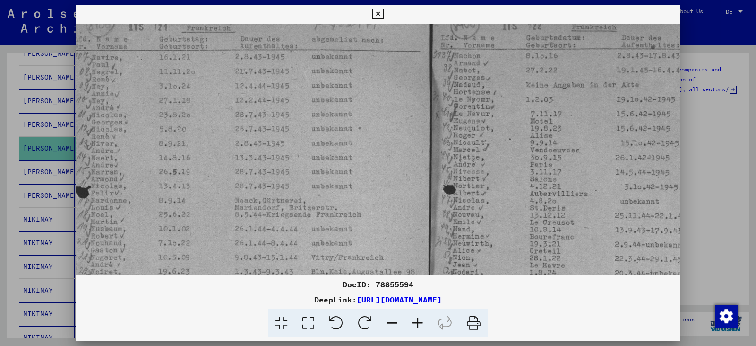
drag, startPoint x: 18, startPoint y: 170, endPoint x: 43, endPoint y: 34, distance: 137.9
click at [52, 157] on div at bounding box center [378, 173] width 756 height 346
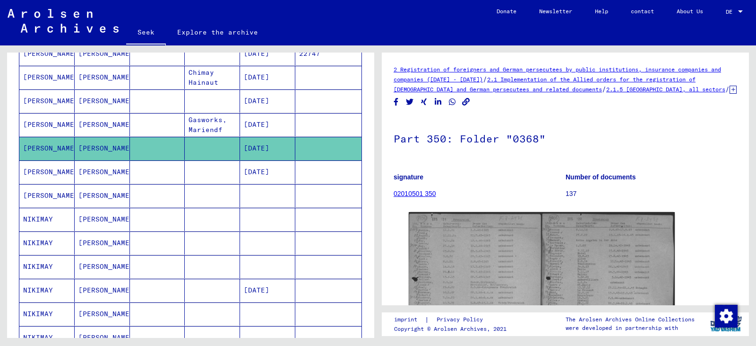
click at [51, 151] on font "[PERSON_NAME]" at bounding box center [50, 148] width 55 height 9
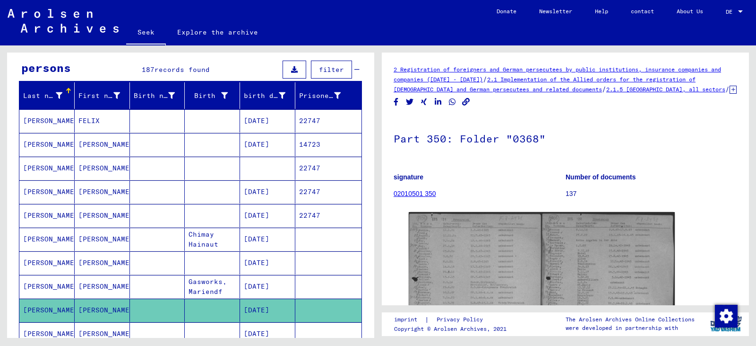
scroll to position [0, 0]
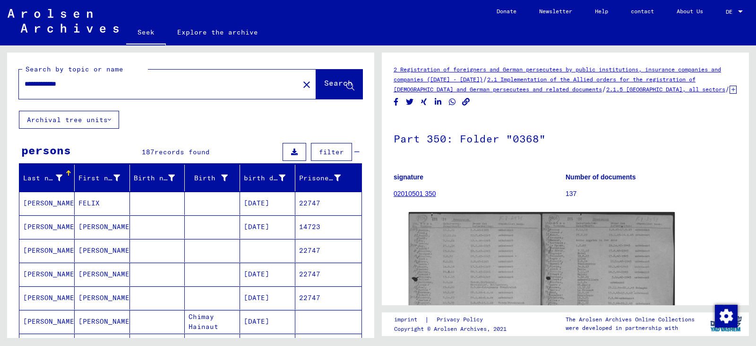
drag, startPoint x: 27, startPoint y: 83, endPoint x: 63, endPoint y: 88, distance: 36.4
click at [63, 88] on input "**********" at bounding box center [159, 84] width 269 height 10
drag, startPoint x: 25, startPoint y: 80, endPoint x: 85, endPoint y: 90, distance: 60.9
click at [85, 90] on div "**********" at bounding box center [156, 83] width 275 height 21
click at [26, 81] on input "text" at bounding box center [159, 84] width 269 height 10
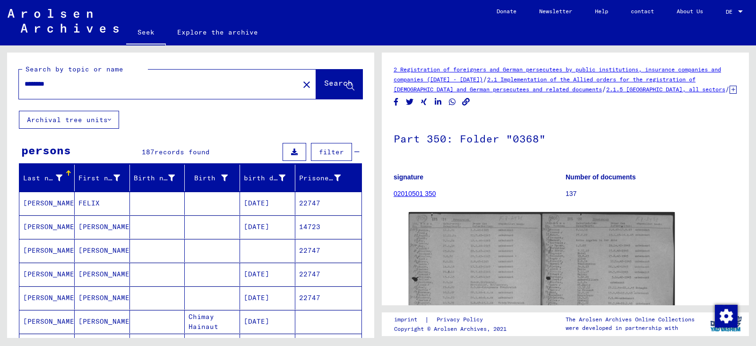
type input "********"
click at [346, 86] on icon at bounding box center [350, 87] width 8 height 8
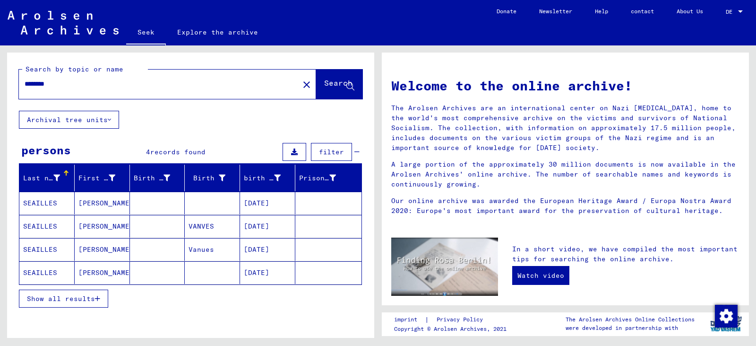
click at [51, 274] on font "SEAILLES" at bounding box center [40, 272] width 34 height 9
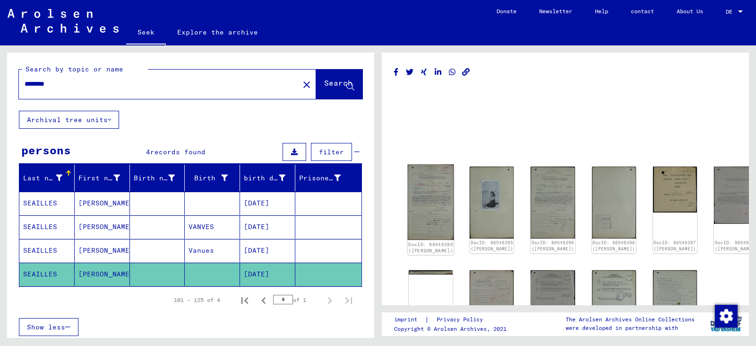
click at [377, 193] on img at bounding box center [431, 201] width 46 height 75
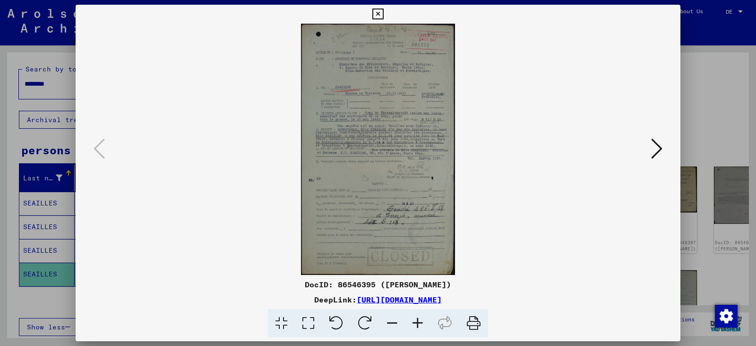
click at [377, 323] on icon at bounding box center [418, 323] width 26 height 29
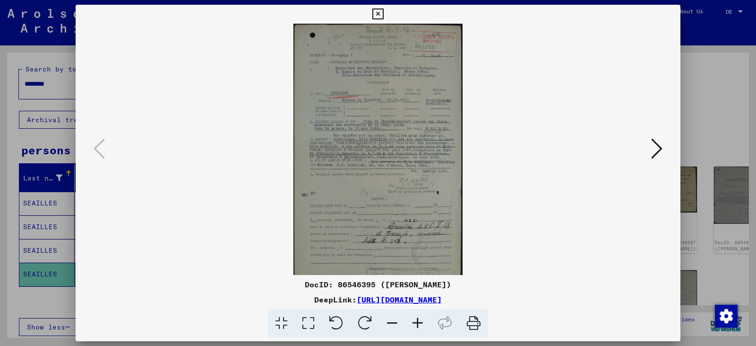
click at [377, 323] on icon at bounding box center [418, 323] width 26 height 29
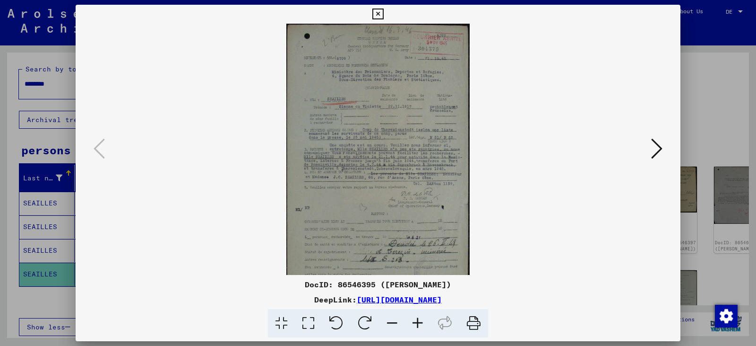
click at [377, 323] on icon at bounding box center [418, 323] width 26 height 29
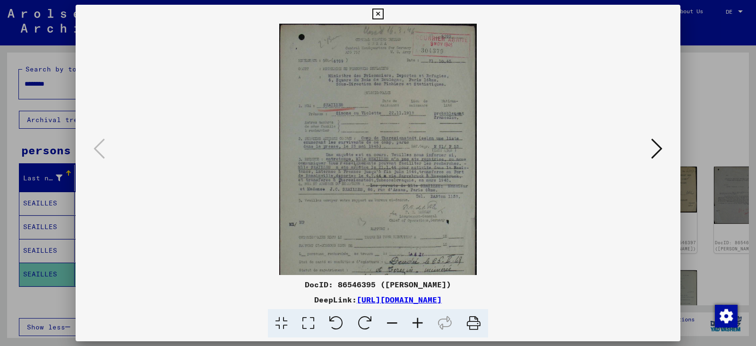
click at [377, 323] on icon at bounding box center [418, 323] width 26 height 29
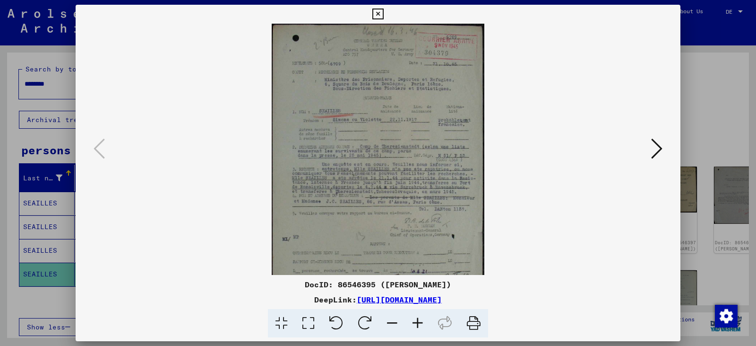
click at [377, 323] on icon at bounding box center [418, 323] width 26 height 29
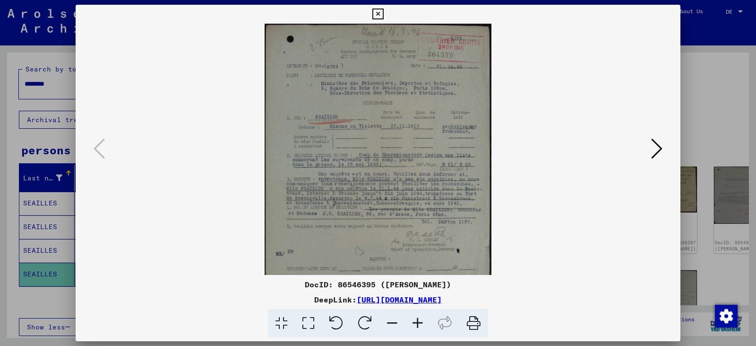
click at [377, 323] on icon at bounding box center [418, 323] width 26 height 29
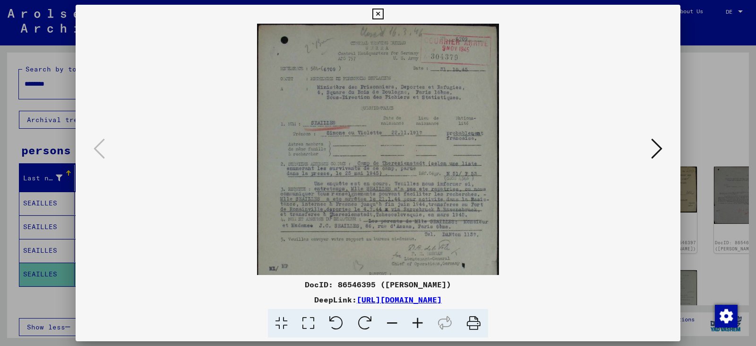
click at [377, 323] on icon at bounding box center [418, 323] width 26 height 29
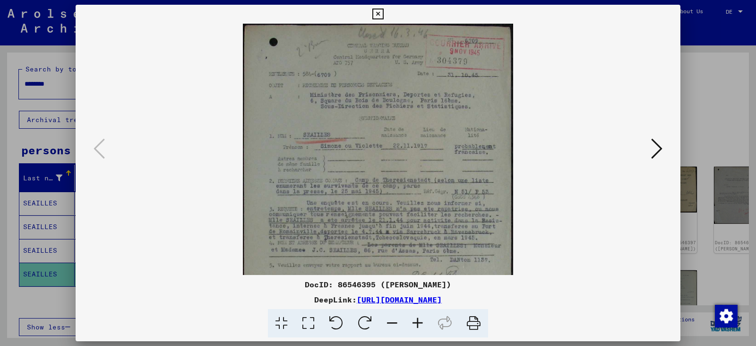
click at [377, 323] on icon at bounding box center [418, 323] width 26 height 29
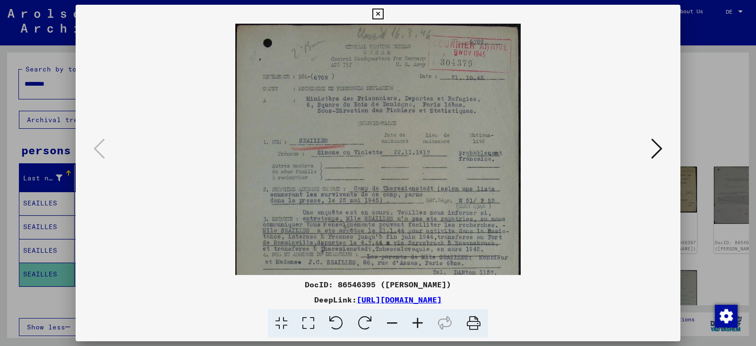
click at [377, 323] on icon at bounding box center [418, 323] width 26 height 29
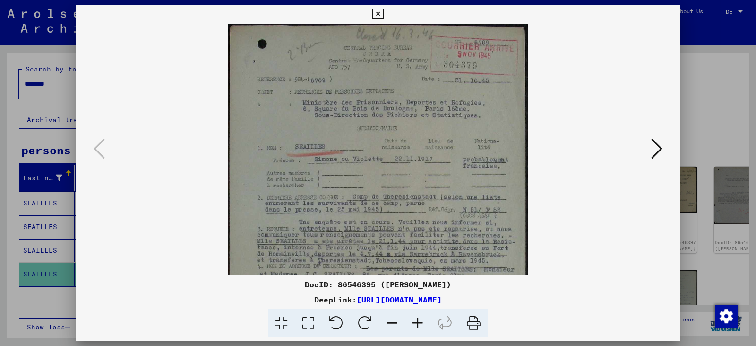
click at [377, 323] on icon at bounding box center [418, 323] width 26 height 29
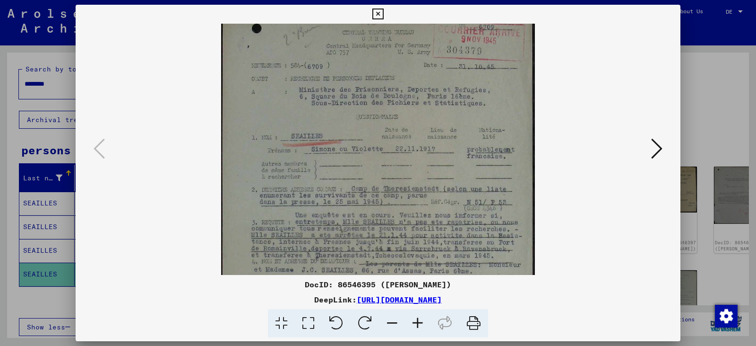
scroll to position [22, 0]
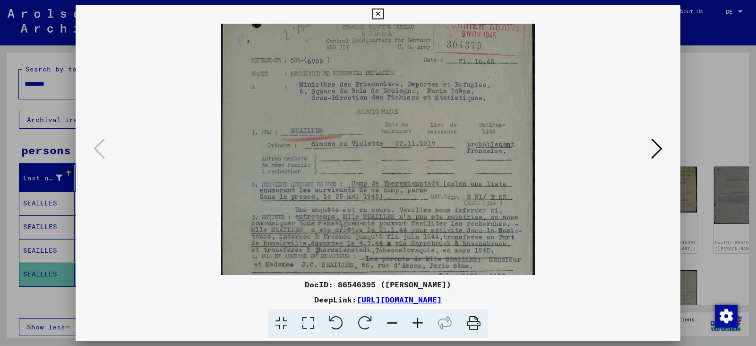
drag, startPoint x: 421, startPoint y: 262, endPoint x: 427, endPoint y: 241, distance: 22.5
click at [377, 241] on img at bounding box center [378, 257] width 314 height 511
drag, startPoint x: 410, startPoint y: 276, endPoint x: 421, endPoint y: 231, distance: 46.1
click at [377, 234] on div "DocID: 86546395 ([PERSON_NAME]) DeepLink: [URL][DOMAIN_NAME]" at bounding box center [378, 171] width 605 height 333
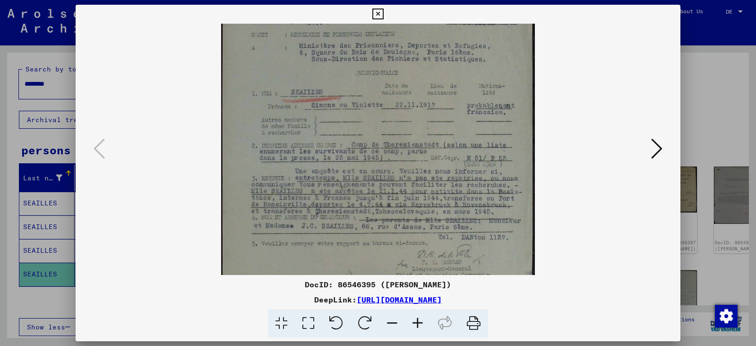
drag, startPoint x: 421, startPoint y: 229, endPoint x: 433, endPoint y: 190, distance: 40.7
click at [377, 190] on img at bounding box center [378, 218] width 314 height 511
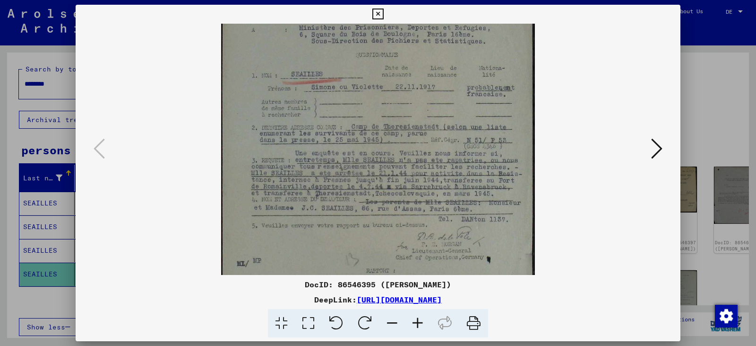
scroll to position [79, 0]
drag, startPoint x: 419, startPoint y: 213, endPoint x: 424, endPoint y: 194, distance: 19.5
click at [377, 194] on img at bounding box center [378, 199] width 314 height 511
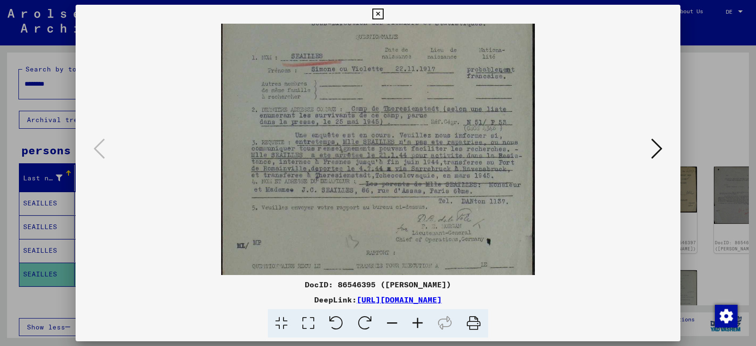
scroll to position [98, 0]
drag, startPoint x: 424, startPoint y: 215, endPoint x: 427, endPoint y: 196, distance: 19.1
click at [377, 196] on img at bounding box center [378, 180] width 314 height 511
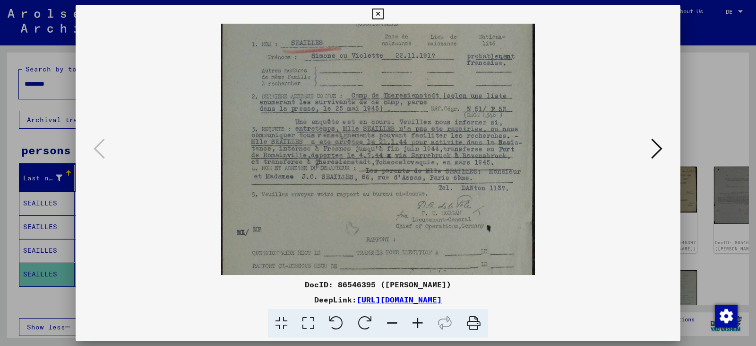
scroll to position [110, 0]
drag, startPoint x: 428, startPoint y: 203, endPoint x: 436, endPoint y: 191, distance: 14.3
click at [377, 191] on img at bounding box center [378, 169] width 314 height 511
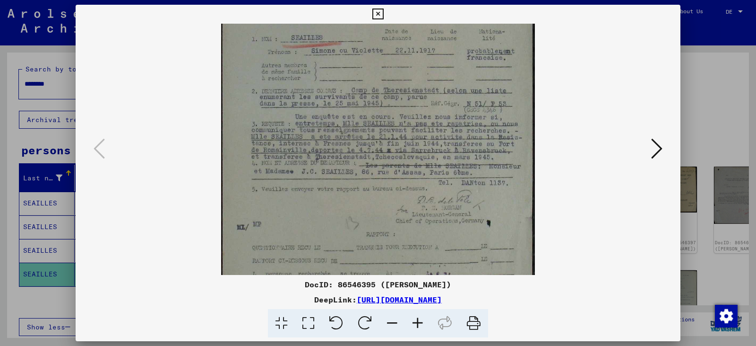
scroll to position [117, 0]
drag, startPoint x: 435, startPoint y: 196, endPoint x: 435, endPoint y: 189, distance: 6.6
click at [377, 189] on img at bounding box center [378, 162] width 314 height 511
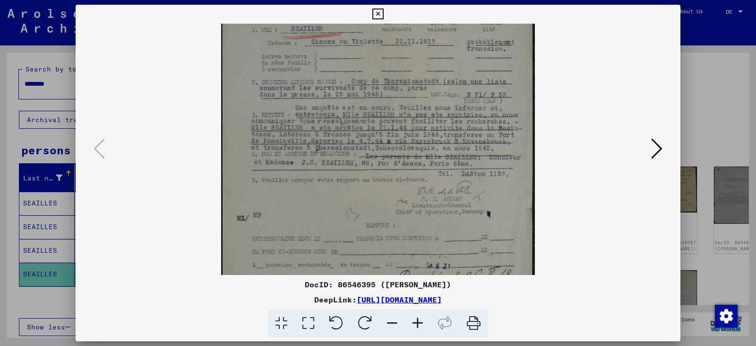
scroll to position [127, 0]
drag, startPoint x: 428, startPoint y: 205, endPoint x: 428, endPoint y: 195, distance: 9.9
click at [377, 195] on img at bounding box center [378, 152] width 314 height 511
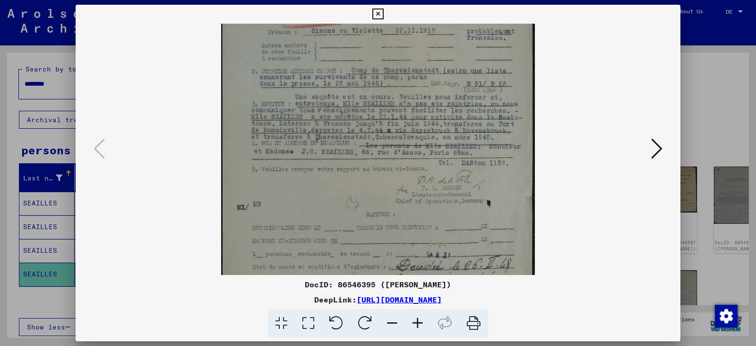
scroll to position [135, 0]
drag, startPoint x: 423, startPoint y: 203, endPoint x: 423, endPoint y: 194, distance: 8.5
click at [377, 194] on img at bounding box center [378, 143] width 314 height 511
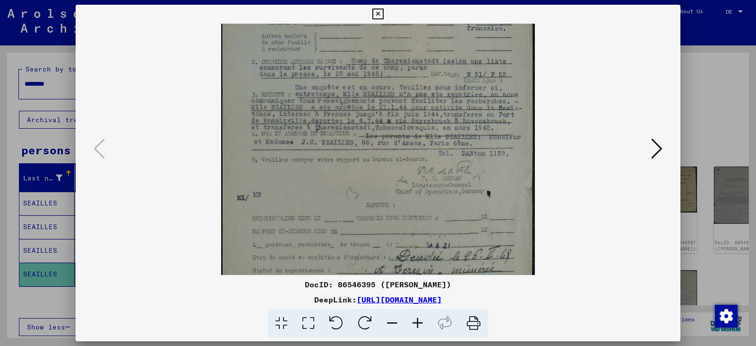
scroll to position [145, 0]
drag, startPoint x: 423, startPoint y: 202, endPoint x: 424, endPoint y: 192, distance: 10.0
click at [377, 192] on img at bounding box center [378, 134] width 314 height 511
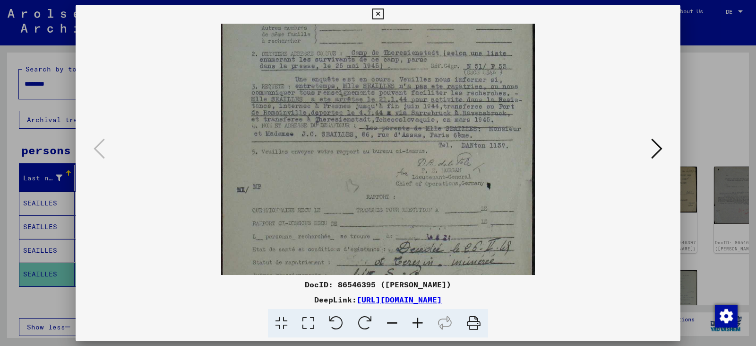
drag, startPoint x: 417, startPoint y: 205, endPoint x: 417, endPoint y: 198, distance: 7.1
click at [377, 198] on img at bounding box center [378, 126] width 314 height 511
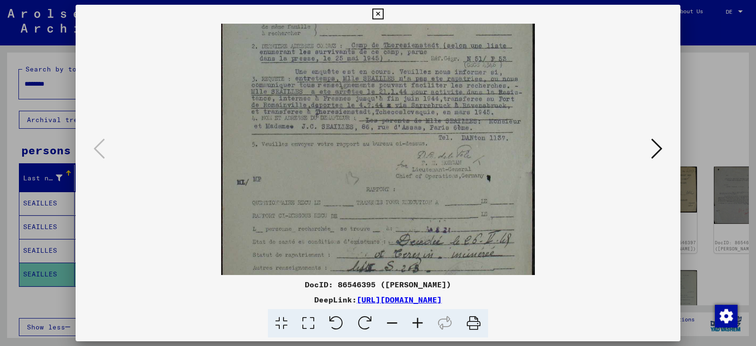
scroll to position [160, 0]
drag, startPoint x: 417, startPoint y: 201, endPoint x: 417, endPoint y: 193, distance: 8.0
click at [377, 193] on img at bounding box center [378, 118] width 314 height 511
click at [377, 202] on img at bounding box center [378, 115] width 314 height 511
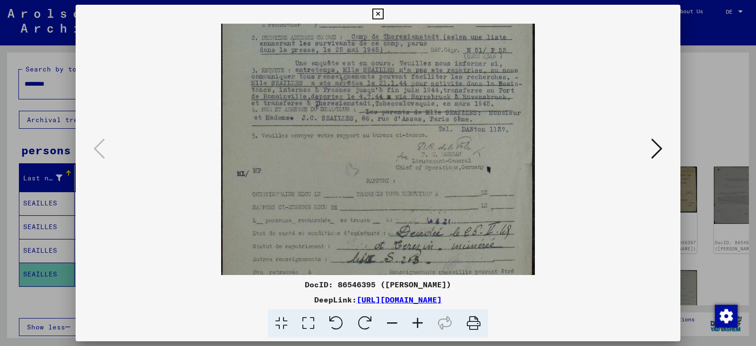
scroll to position [170, 0]
drag, startPoint x: 419, startPoint y: 209, endPoint x: 423, endPoint y: 203, distance: 7.0
click at [377, 203] on img at bounding box center [378, 109] width 314 height 511
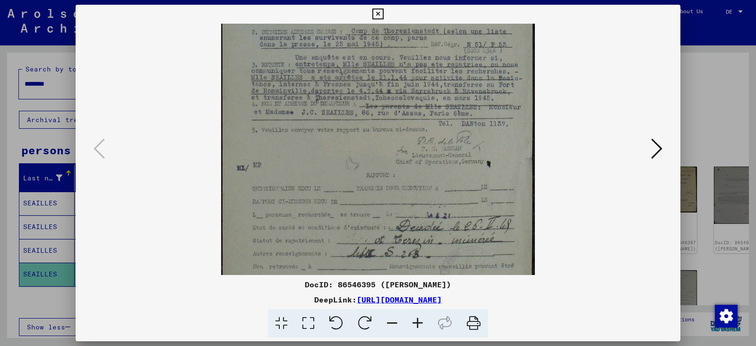
scroll to position [175, 0]
drag, startPoint x: 385, startPoint y: 135, endPoint x: 386, endPoint y: 130, distance: 5.3
click at [377, 130] on img at bounding box center [378, 104] width 314 height 511
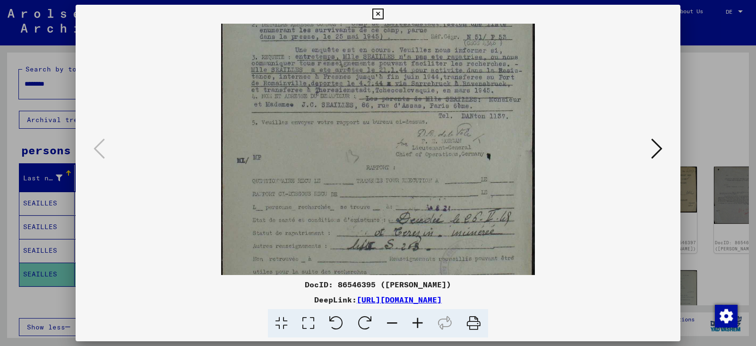
scroll to position [182, 0]
drag, startPoint x: 386, startPoint y: 135, endPoint x: 387, endPoint y: 127, distance: 7.6
click at [377, 127] on img at bounding box center [378, 96] width 314 height 511
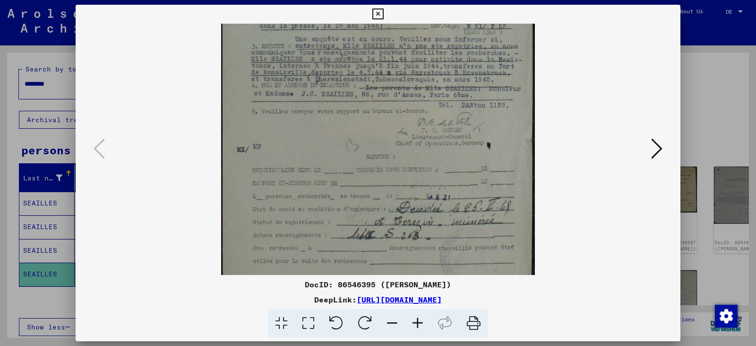
scroll to position [193, 0]
drag, startPoint x: 385, startPoint y: 143, endPoint x: 385, endPoint y: 132, distance: 10.9
click at [377, 132] on img at bounding box center [378, 85] width 314 height 511
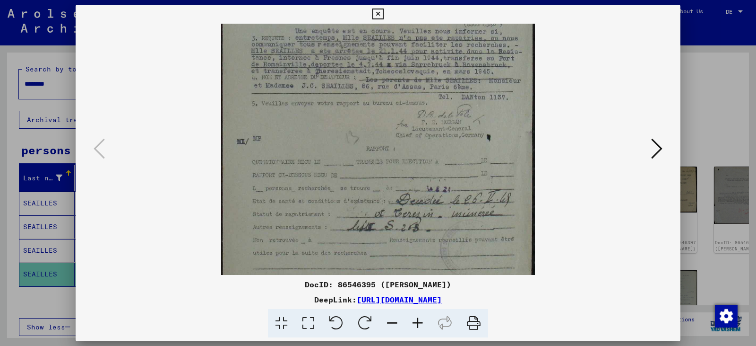
scroll to position [202, 0]
drag, startPoint x: 380, startPoint y: 142, endPoint x: 381, endPoint y: 133, distance: 9.0
click at [377, 133] on img at bounding box center [378, 76] width 314 height 511
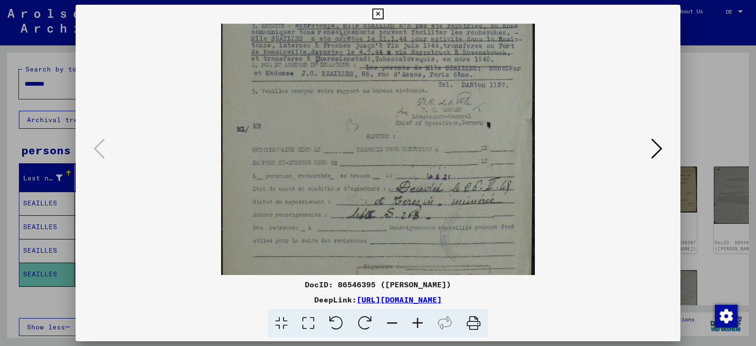
scroll to position [214, 0]
drag, startPoint x: 381, startPoint y: 141, endPoint x: 381, endPoint y: 130, distance: 11.3
click at [377, 130] on img at bounding box center [378, 65] width 314 height 511
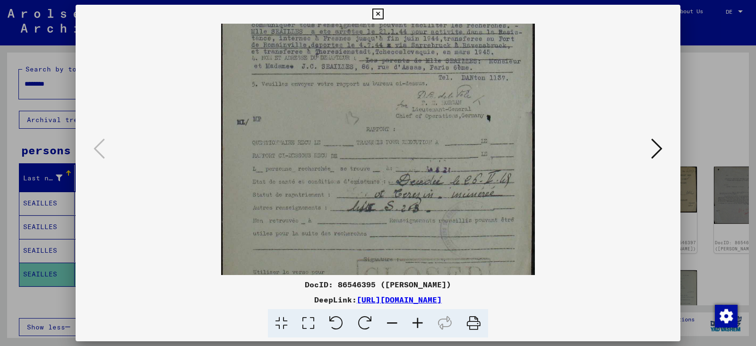
scroll to position [221, 0]
drag, startPoint x: 380, startPoint y: 142, endPoint x: 380, endPoint y: 135, distance: 7.6
click at [377, 135] on img at bounding box center [378, 57] width 314 height 511
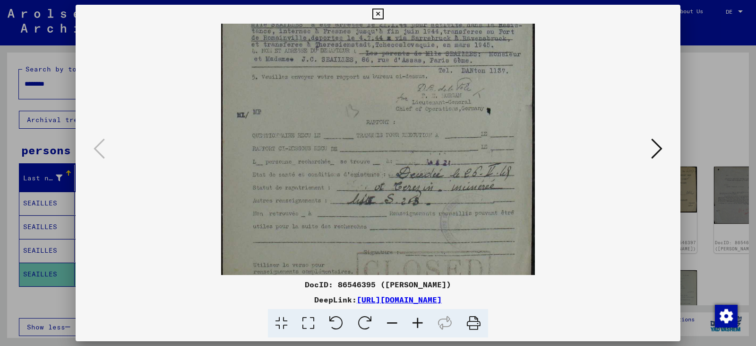
scroll to position [227, 0]
drag, startPoint x: 381, startPoint y: 149, endPoint x: 381, endPoint y: 143, distance: 6.1
click at [377, 143] on img at bounding box center [378, 51] width 314 height 511
click at [377, 143] on img at bounding box center [378, 47] width 314 height 511
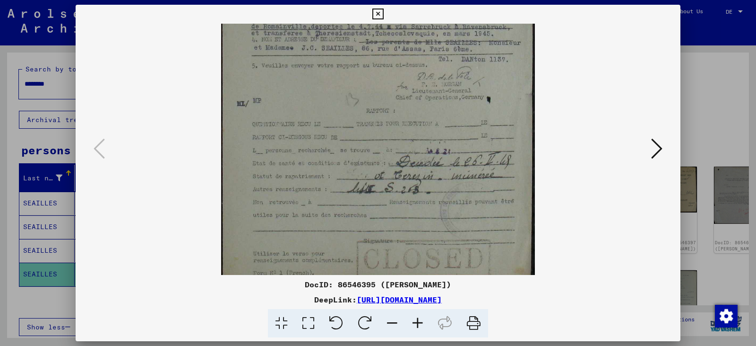
scroll to position [239, 0]
drag, startPoint x: 378, startPoint y: 150, endPoint x: 378, endPoint y: 143, distance: 6.6
click at [377, 143] on img at bounding box center [378, 40] width 314 height 511
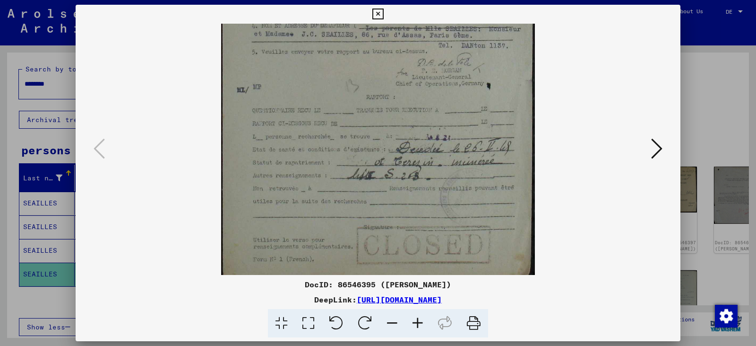
drag, startPoint x: 373, startPoint y: 160, endPoint x: 373, endPoint y: 147, distance: 13.2
click at [373, 147] on img at bounding box center [378, 27] width 314 height 511
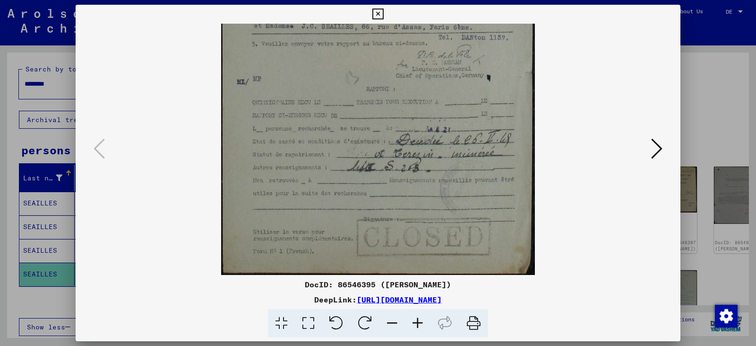
drag, startPoint x: 375, startPoint y: 166, endPoint x: 379, endPoint y: 148, distance: 18.5
click at [377, 148] on img at bounding box center [378, 19] width 314 height 511
drag, startPoint x: 401, startPoint y: 183, endPoint x: 402, endPoint y: 170, distance: 13.2
click at [377, 170] on img at bounding box center [378, 19] width 314 height 511
drag, startPoint x: 334, startPoint y: 160, endPoint x: 341, endPoint y: 146, distance: 15.9
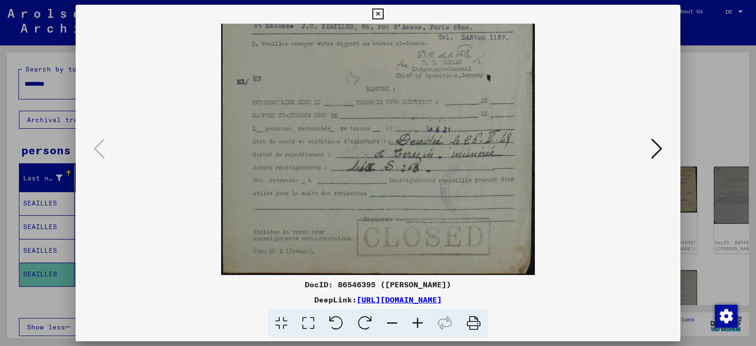
click at [341, 146] on img at bounding box center [378, 19] width 314 height 511
drag, startPoint x: 470, startPoint y: 325, endPoint x: 550, endPoint y: 305, distance: 82.7
click at [377, 325] on icon at bounding box center [473, 323] width 29 height 29
click at [377, 151] on icon at bounding box center [656, 148] width 11 height 23
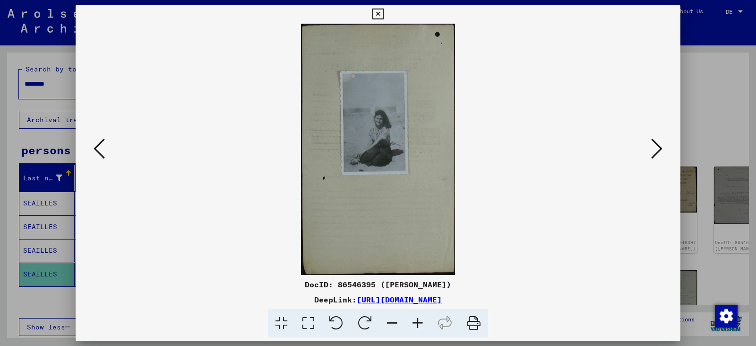
click at [377, 140] on img at bounding box center [378, 149] width 154 height 251
drag, startPoint x: 472, startPoint y: 326, endPoint x: 561, endPoint y: 298, distance: 92.8
click at [377, 326] on icon at bounding box center [473, 323] width 29 height 29
click at [377, 152] on icon at bounding box center [656, 148] width 11 height 23
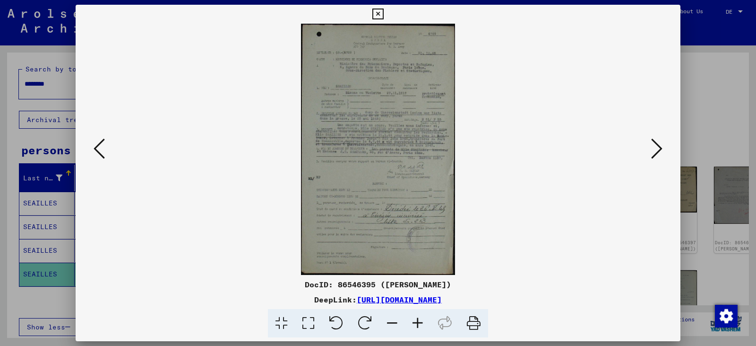
click at [377, 150] on icon at bounding box center [656, 148] width 11 height 23
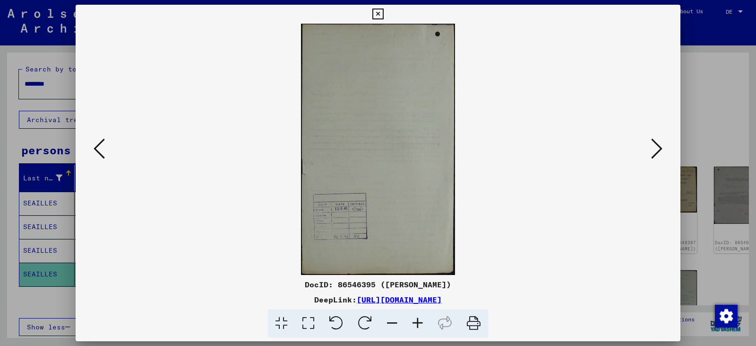
click at [377, 146] on icon at bounding box center [656, 148] width 11 height 23
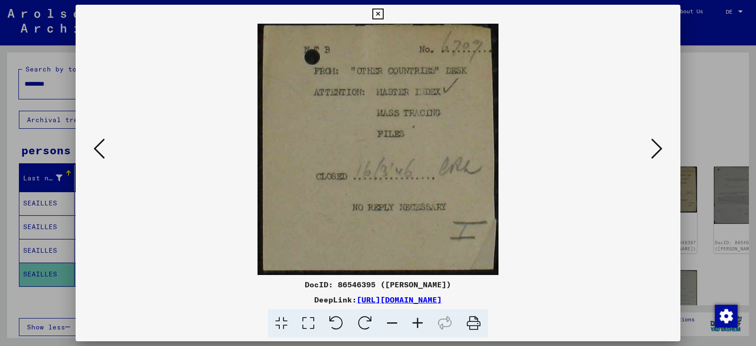
click at [377, 148] on icon at bounding box center [656, 148] width 11 height 23
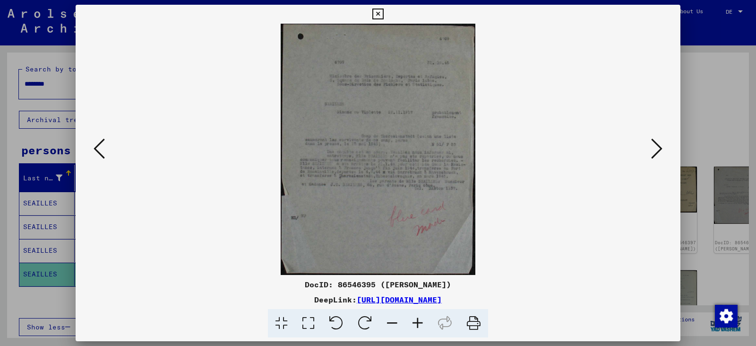
click at [377, 326] on icon at bounding box center [418, 323] width 26 height 29
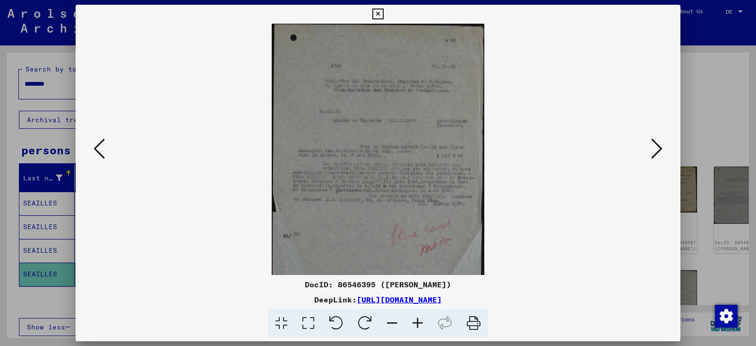
click at [377, 326] on icon at bounding box center [418, 323] width 26 height 29
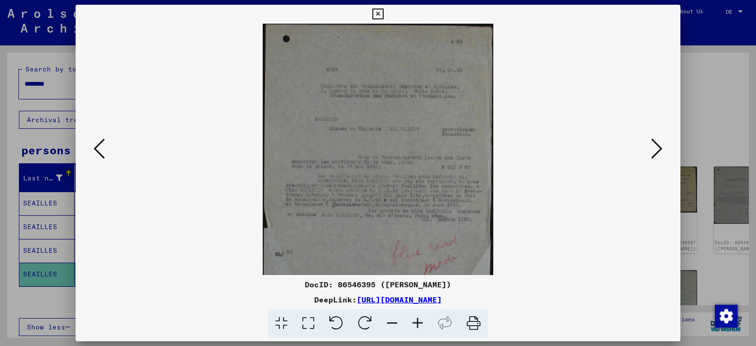
click at [377, 326] on icon at bounding box center [418, 323] width 26 height 29
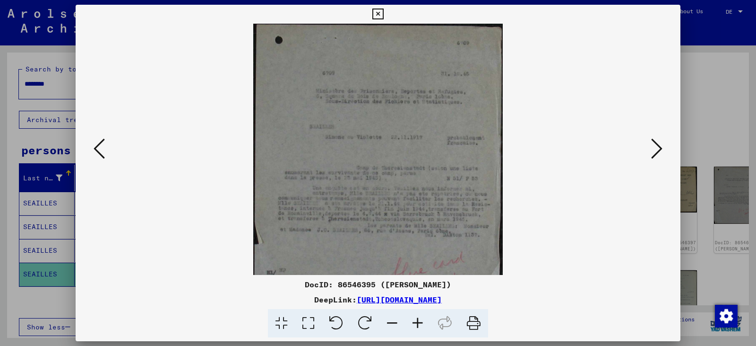
click at [377, 326] on icon at bounding box center [418, 323] width 26 height 29
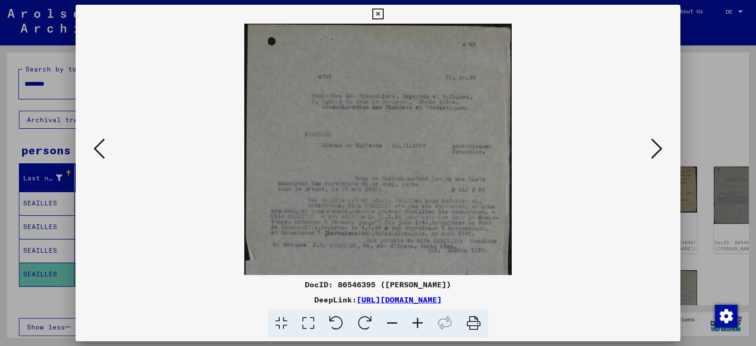
click at [377, 326] on icon at bounding box center [418, 323] width 26 height 29
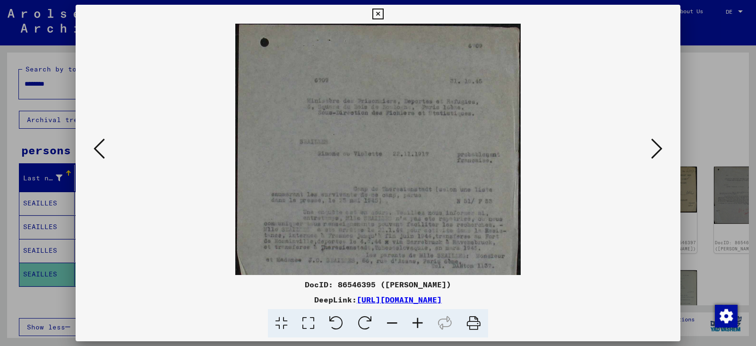
click at [377, 326] on icon at bounding box center [418, 323] width 26 height 29
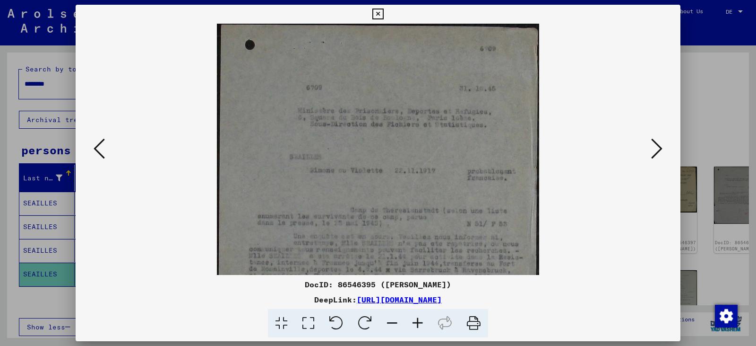
click at [377, 326] on icon at bounding box center [418, 323] width 26 height 29
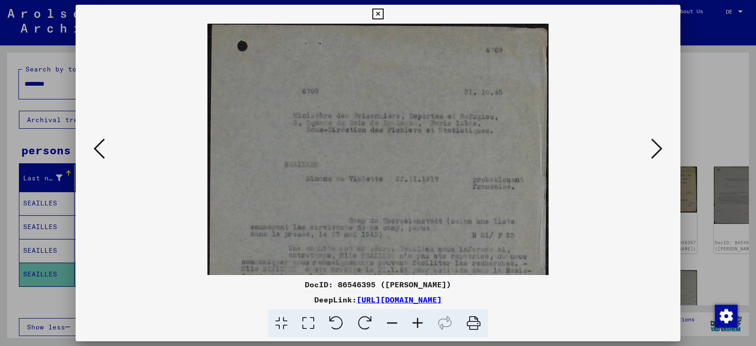
click at [377, 326] on icon at bounding box center [418, 323] width 26 height 29
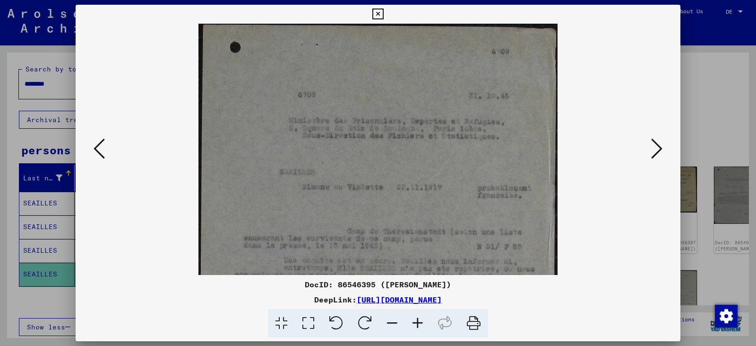
drag, startPoint x: 412, startPoint y: 285, endPoint x: 429, endPoint y: 188, distance: 98.5
click at [377, 188] on div "DocID: 86546395 ([PERSON_NAME]) DeepLink: [URL][DOMAIN_NAME]" at bounding box center [378, 171] width 605 height 333
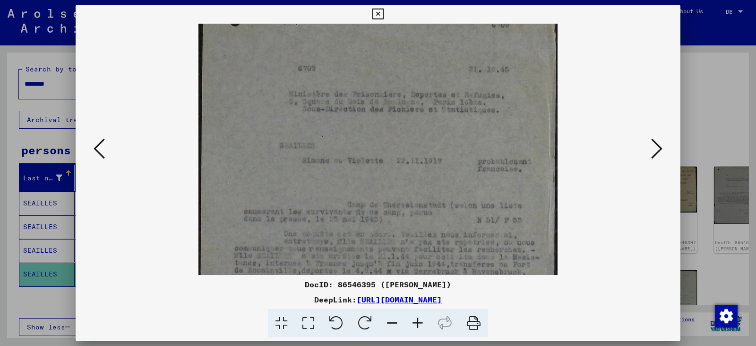
scroll to position [62, 0]
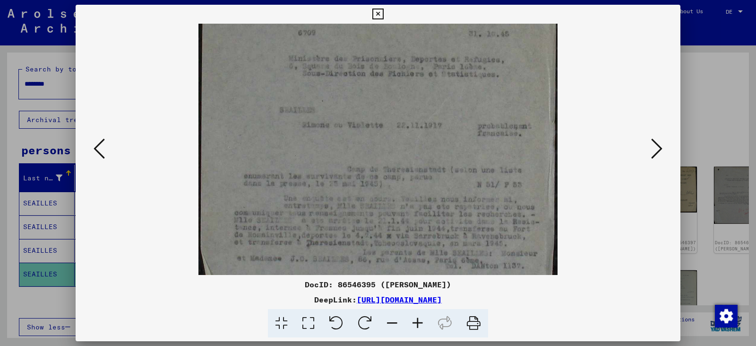
drag, startPoint x: 423, startPoint y: 190, endPoint x: 432, endPoint y: 129, distance: 62.5
click at [377, 129] on img at bounding box center [378, 194] width 359 height 464
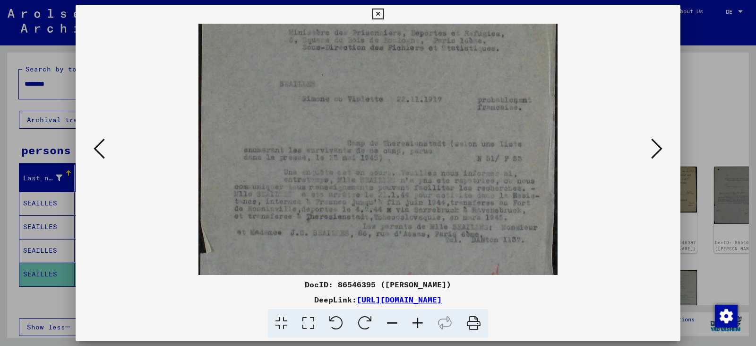
scroll to position [91, 0]
drag, startPoint x: 411, startPoint y: 193, endPoint x: 415, endPoint y: 164, distance: 28.6
click at [377, 164] on img at bounding box center [378, 165] width 359 height 464
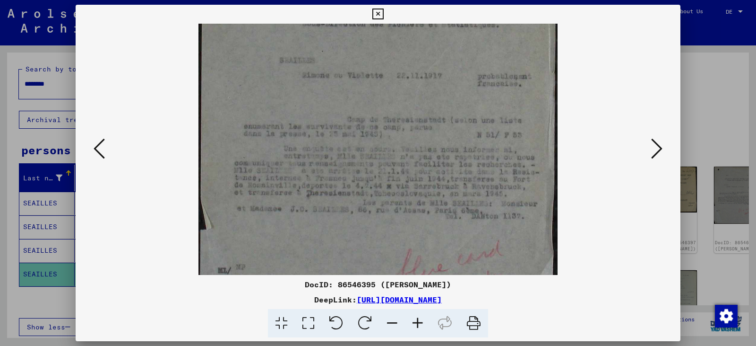
scroll to position [112, 0]
drag, startPoint x: 404, startPoint y: 178, endPoint x: 412, endPoint y: 156, distance: 23.2
click at [377, 156] on img at bounding box center [378, 143] width 359 height 464
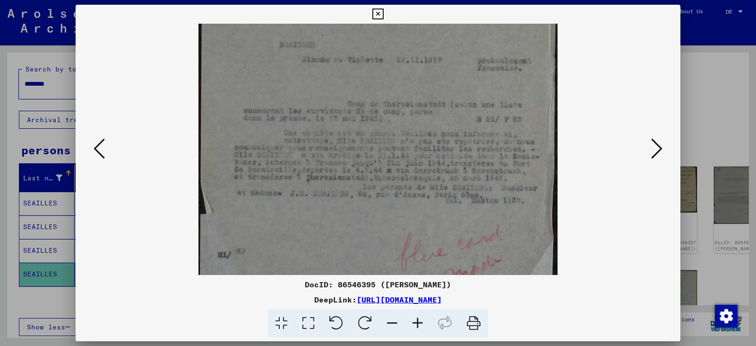
scroll to position [128, 0]
drag, startPoint x: 402, startPoint y: 175, endPoint x: 406, endPoint y: 160, distance: 15.6
click at [377, 160] on img at bounding box center [378, 128] width 359 height 464
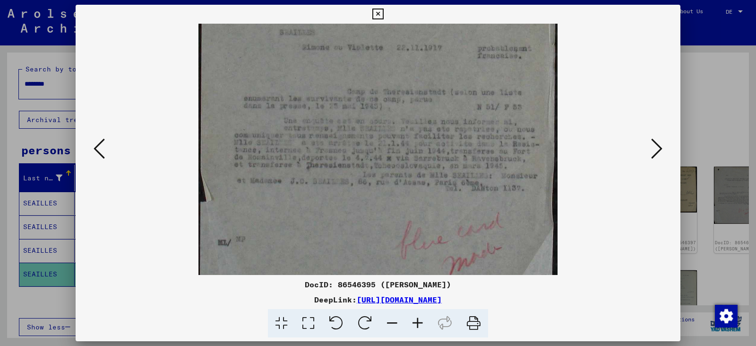
scroll to position [140, 0]
drag, startPoint x: 404, startPoint y: 182, endPoint x: 407, endPoint y: 170, distance: 12.9
click at [377, 170] on img at bounding box center [378, 116] width 359 height 464
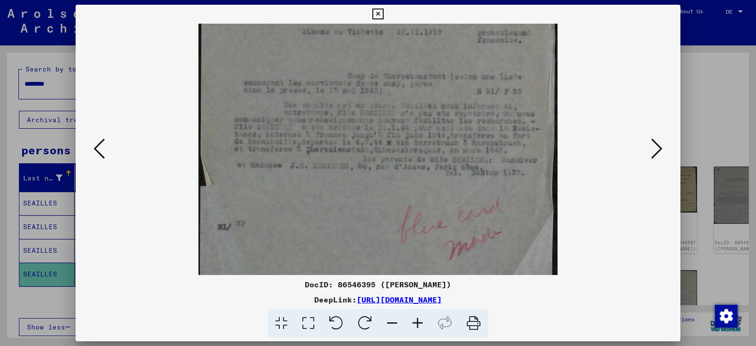
scroll to position [156, 0]
drag, startPoint x: 406, startPoint y: 182, endPoint x: 410, endPoint y: 166, distance: 16.5
click at [377, 166] on img at bounding box center [378, 100] width 359 height 464
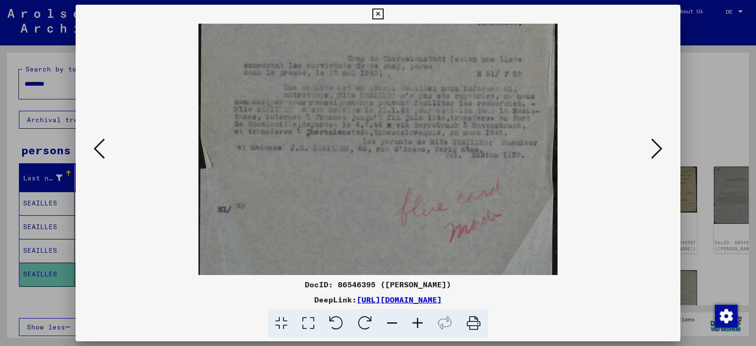
scroll to position [173, 0]
drag, startPoint x: 408, startPoint y: 178, endPoint x: 413, endPoint y: 161, distance: 17.5
click at [377, 161] on img at bounding box center [378, 83] width 359 height 464
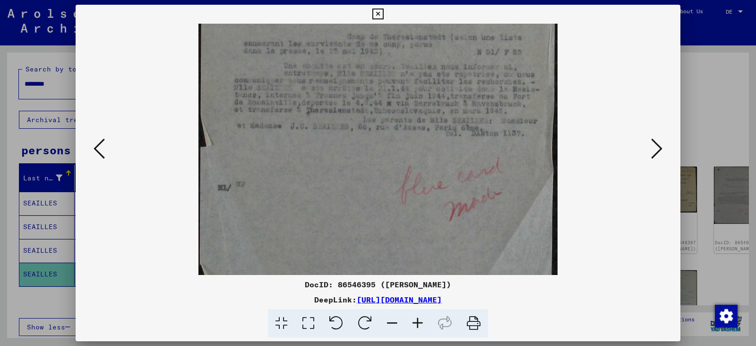
drag, startPoint x: 408, startPoint y: 179, endPoint x: 415, endPoint y: 156, distance: 23.5
click at [377, 156] on img at bounding box center [378, 61] width 359 height 464
click at [377, 145] on icon at bounding box center [656, 148] width 11 height 23
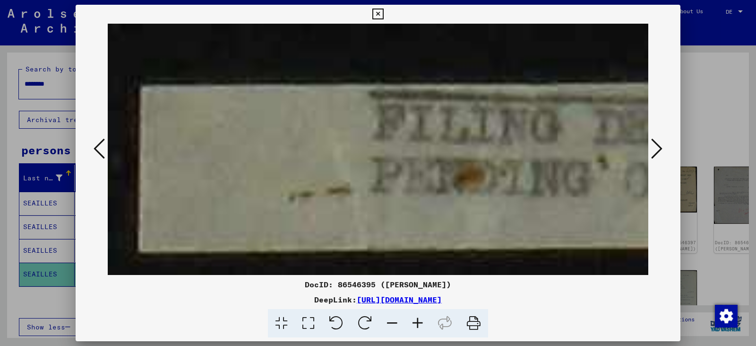
scroll to position [0, 0]
click at [377, 145] on icon at bounding box center [656, 148] width 11 height 23
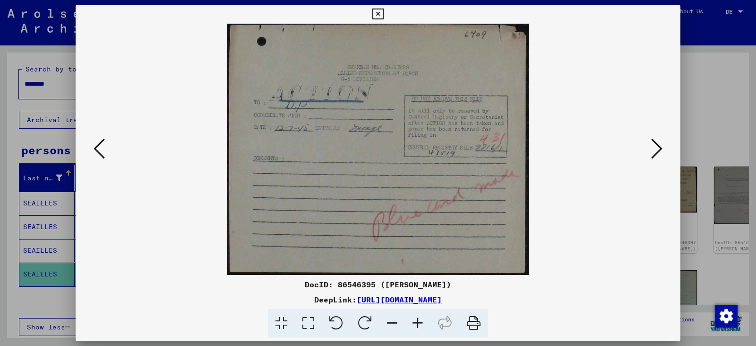
click at [377, 147] on icon at bounding box center [656, 148] width 11 height 23
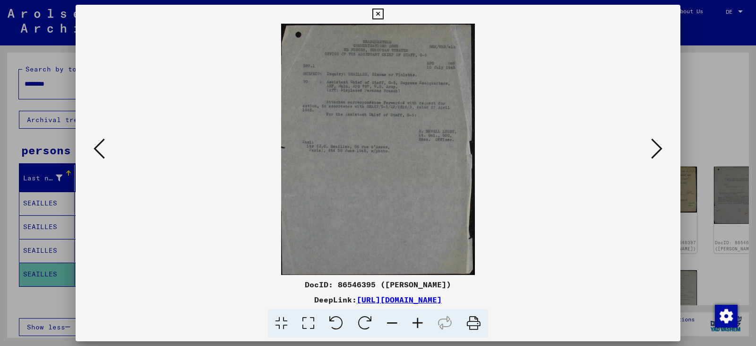
click at [377, 321] on icon at bounding box center [418, 323] width 26 height 29
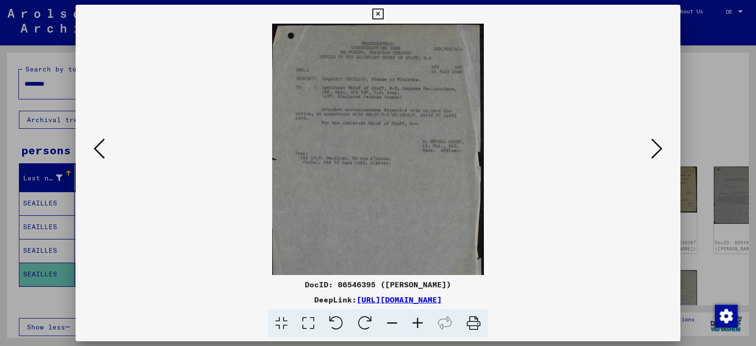
click at [377, 321] on icon at bounding box center [418, 323] width 26 height 29
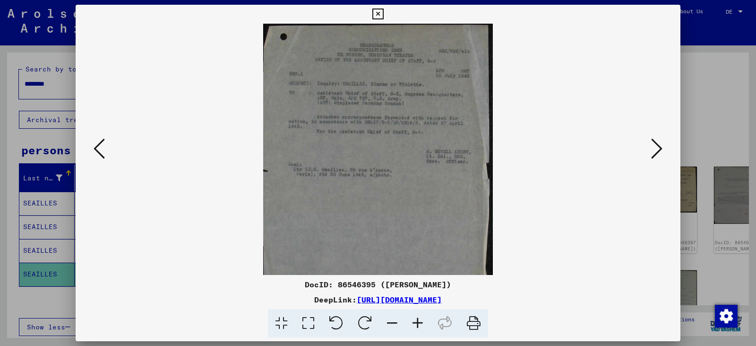
click at [377, 321] on icon at bounding box center [418, 323] width 26 height 29
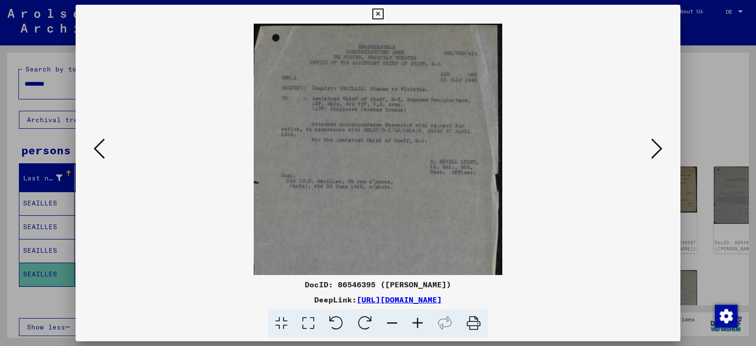
click at [377, 321] on icon at bounding box center [418, 323] width 26 height 29
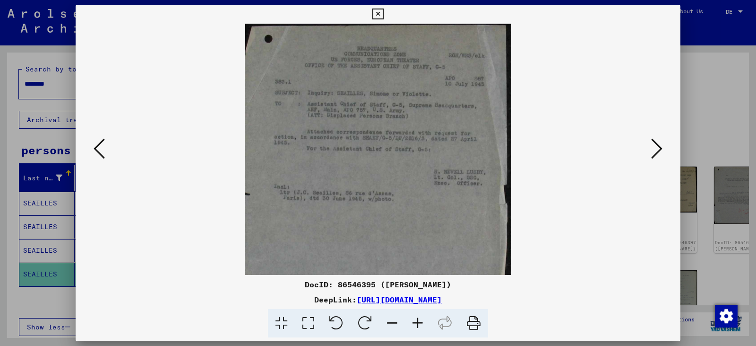
click at [377, 321] on icon at bounding box center [418, 323] width 26 height 29
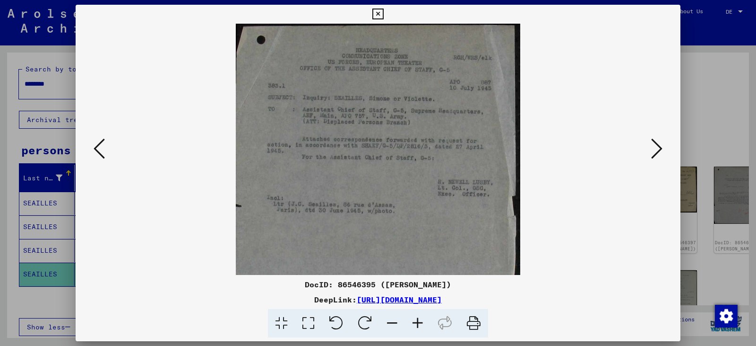
click at [377, 321] on icon at bounding box center [418, 323] width 26 height 29
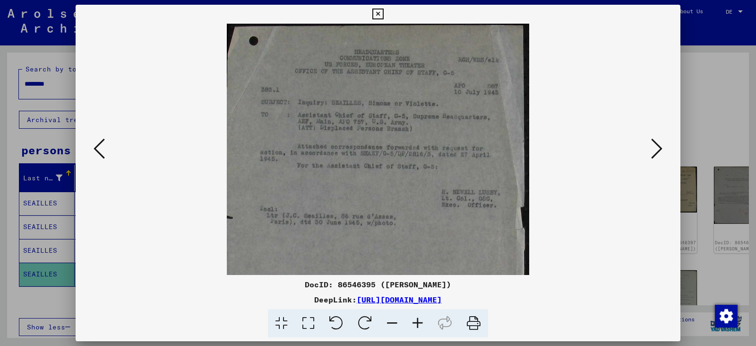
click at [377, 321] on icon at bounding box center [418, 323] width 26 height 29
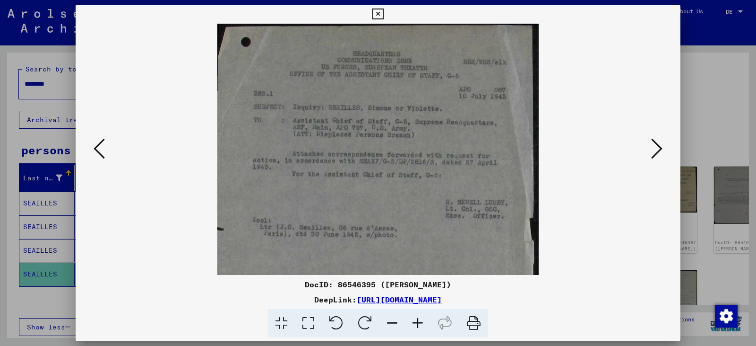
click at [377, 321] on icon at bounding box center [418, 323] width 26 height 29
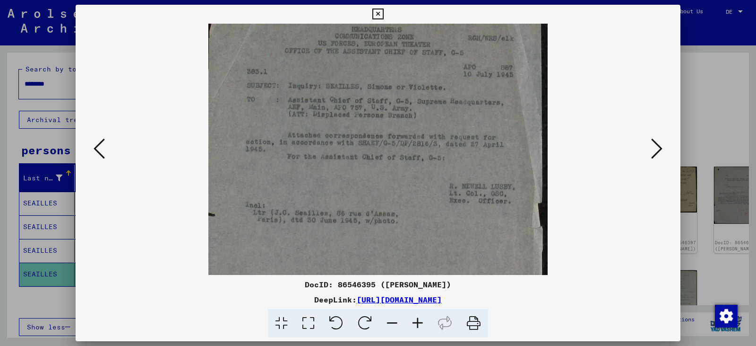
drag, startPoint x: 316, startPoint y: 142, endPoint x: 334, endPoint y: 115, distance: 32.1
click at [334, 115] on img at bounding box center [377, 218] width 339 height 440
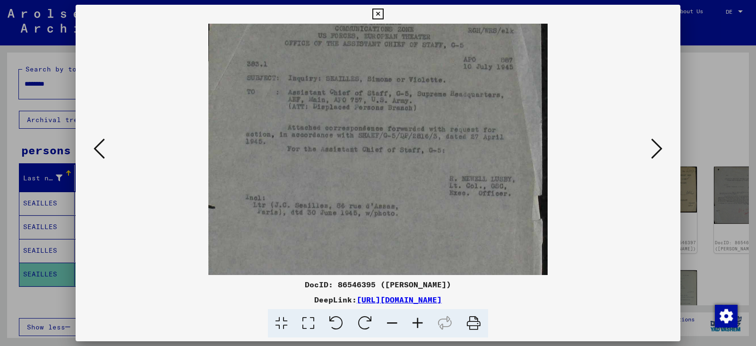
scroll to position [38, 0]
drag, startPoint x: 340, startPoint y: 169, endPoint x: 345, endPoint y: 158, distance: 12.1
click at [345, 158] on img at bounding box center [377, 206] width 339 height 440
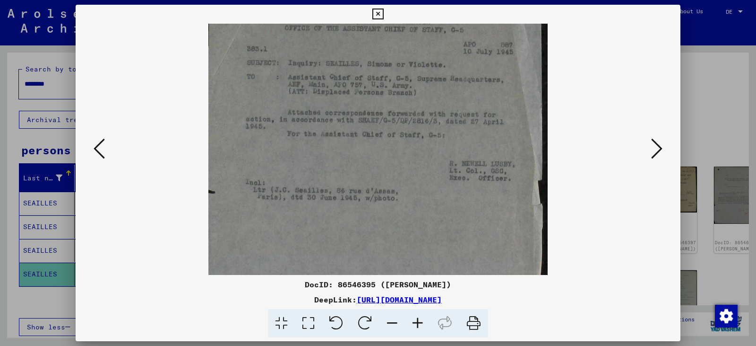
scroll to position [52, 0]
drag, startPoint x: 345, startPoint y: 182, endPoint x: 350, endPoint y: 167, distance: 15.4
click at [350, 167] on img at bounding box center [377, 191] width 339 height 440
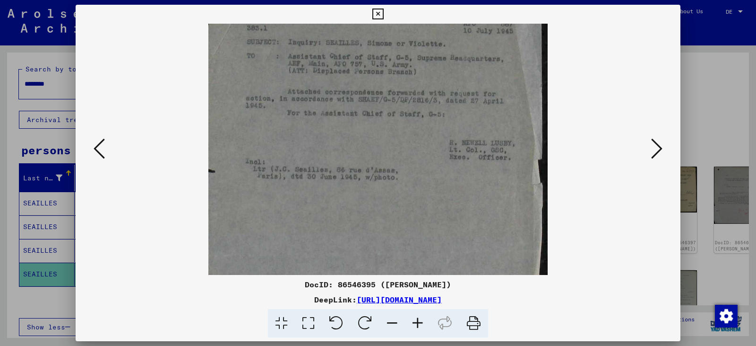
scroll to position [72, 0]
drag, startPoint x: 359, startPoint y: 188, endPoint x: 367, endPoint y: 169, distance: 21.0
click at [367, 169] on img at bounding box center [377, 172] width 339 height 440
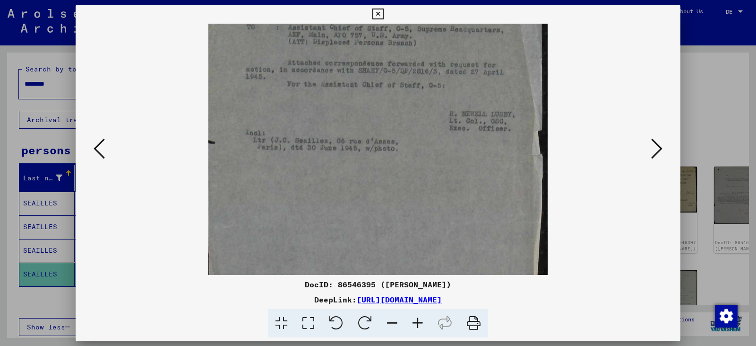
scroll to position [100, 0]
drag, startPoint x: 372, startPoint y: 187, endPoint x: 380, endPoint y: 159, distance: 28.9
click at [377, 159] on img at bounding box center [377, 144] width 339 height 440
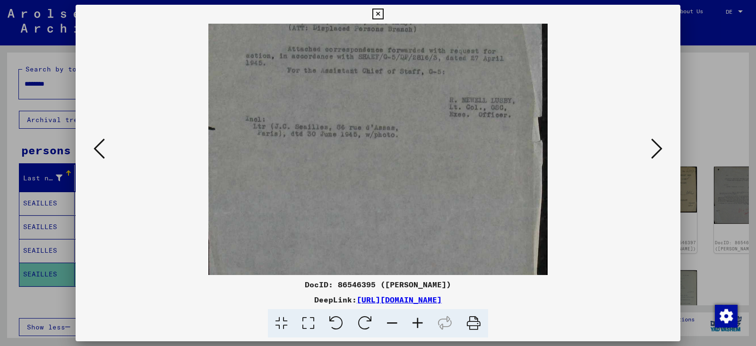
scroll to position [117, 0]
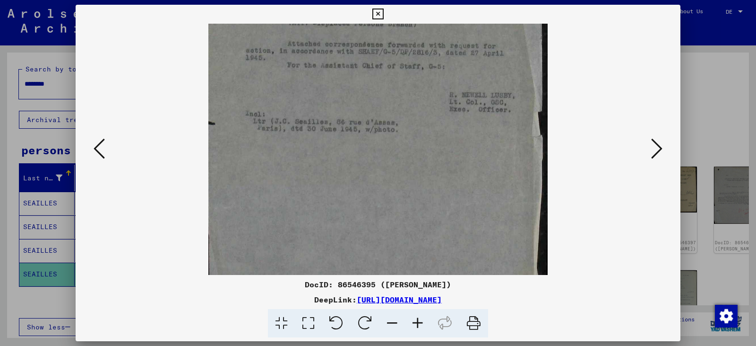
drag, startPoint x: 380, startPoint y: 181, endPoint x: 385, endPoint y: 163, distance: 18.1
click at [377, 163] on img at bounding box center [377, 126] width 339 height 440
click at [377, 147] on icon at bounding box center [656, 148] width 11 height 23
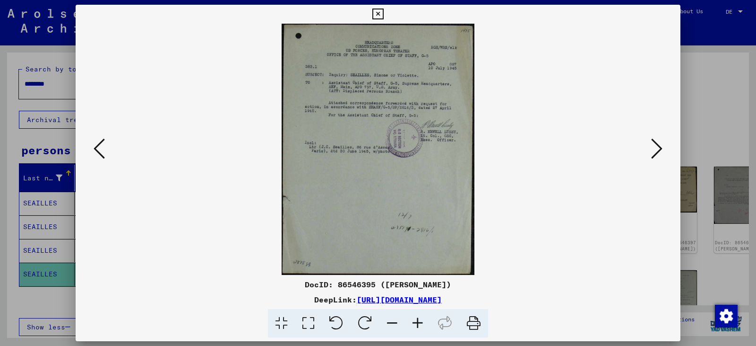
click at [377, 144] on icon at bounding box center [656, 148] width 11 height 23
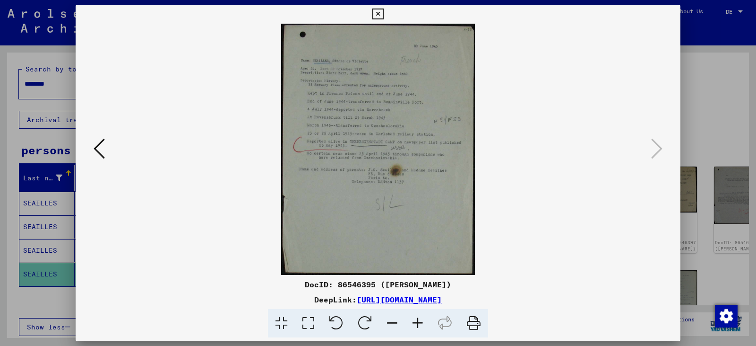
click at [377, 325] on icon at bounding box center [418, 323] width 26 height 29
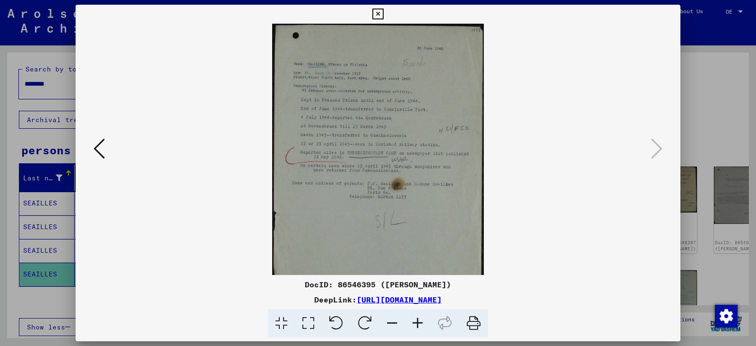
click at [377, 325] on icon at bounding box center [418, 323] width 26 height 29
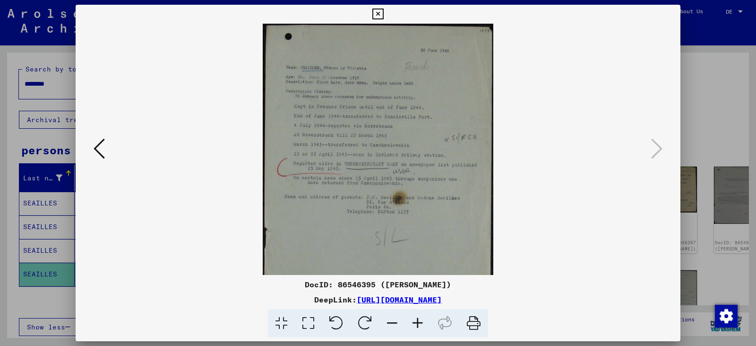
click at [377, 325] on icon at bounding box center [418, 323] width 26 height 29
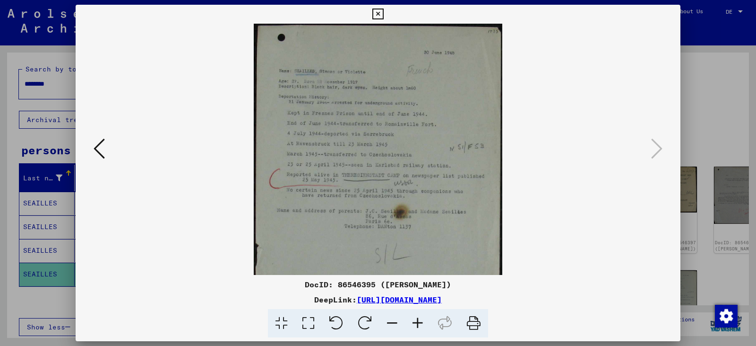
click at [377, 325] on icon at bounding box center [418, 323] width 26 height 29
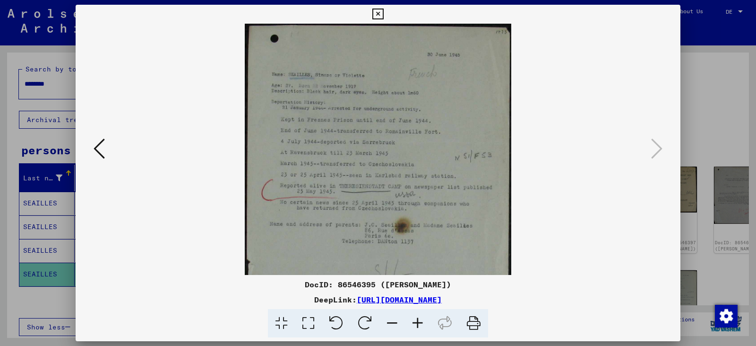
click at [377, 325] on icon at bounding box center [418, 323] width 26 height 29
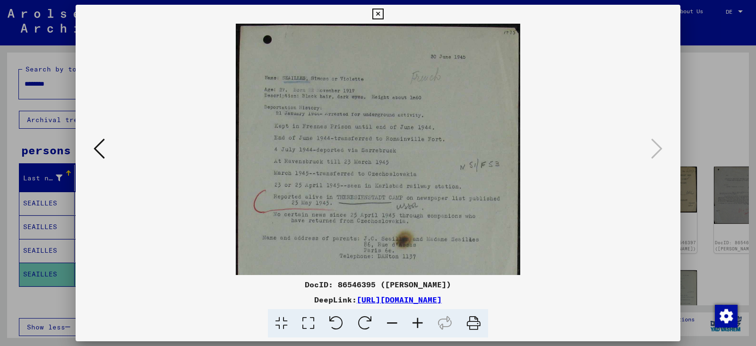
click at [377, 325] on icon at bounding box center [418, 323] width 26 height 29
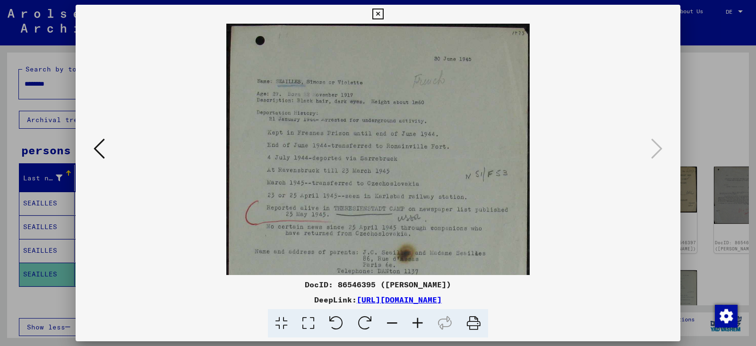
click at [377, 325] on icon at bounding box center [418, 323] width 26 height 29
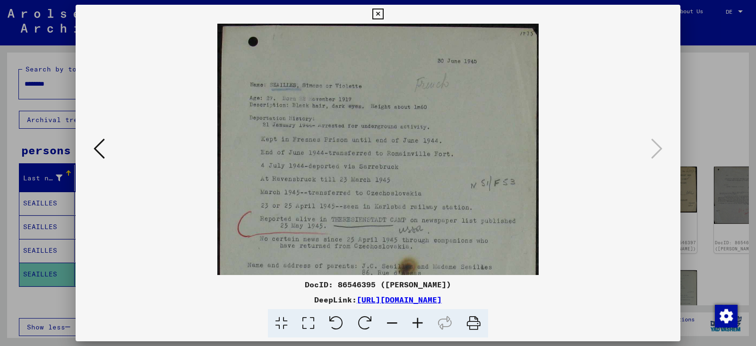
click at [377, 325] on icon at bounding box center [418, 323] width 26 height 29
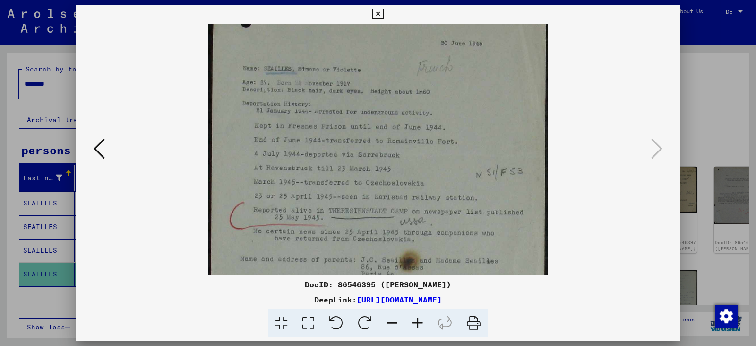
scroll to position [22, 0]
drag, startPoint x: 381, startPoint y: 257, endPoint x: 389, endPoint y: 234, distance: 23.6
click at [377, 234] on img at bounding box center [378, 221] width 340 height 440
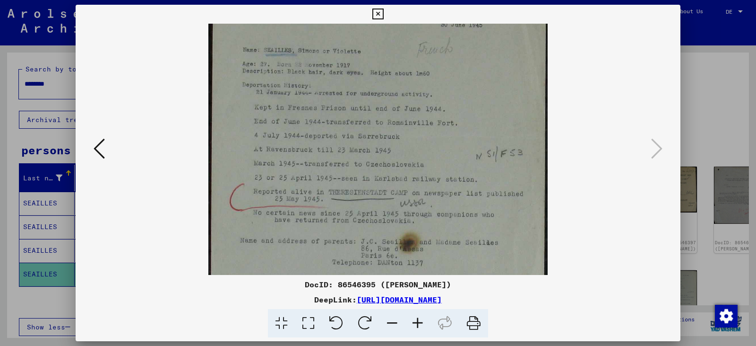
scroll to position [46, 0]
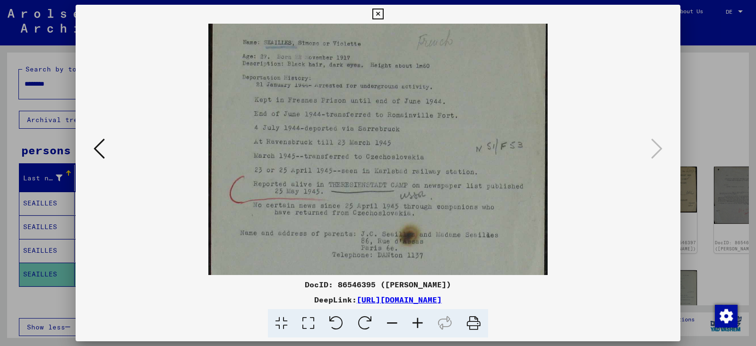
drag, startPoint x: 344, startPoint y: 208, endPoint x: 351, endPoint y: 184, distance: 24.7
click at [351, 184] on img at bounding box center [378, 198] width 340 height 440
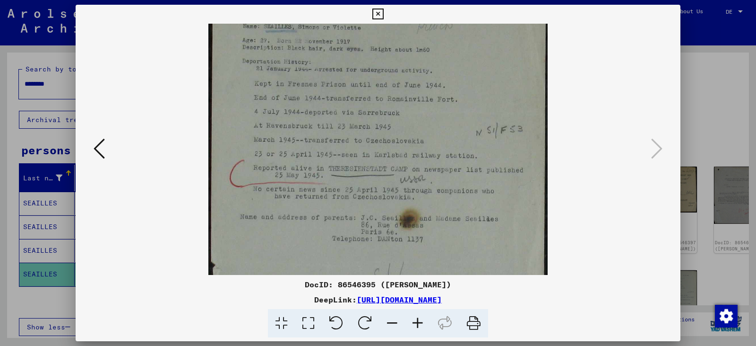
scroll to position [64, 0]
drag, startPoint x: 347, startPoint y: 204, endPoint x: 352, endPoint y: 186, distance: 18.5
click at [352, 186] on img at bounding box center [378, 180] width 340 height 440
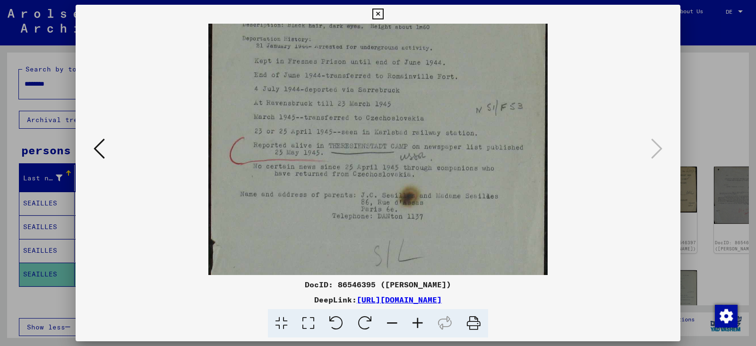
scroll to position [86, 0]
drag, startPoint x: 338, startPoint y: 201, endPoint x: 344, endPoint y: 180, distance: 22.5
click at [344, 180] on img at bounding box center [378, 158] width 340 height 440
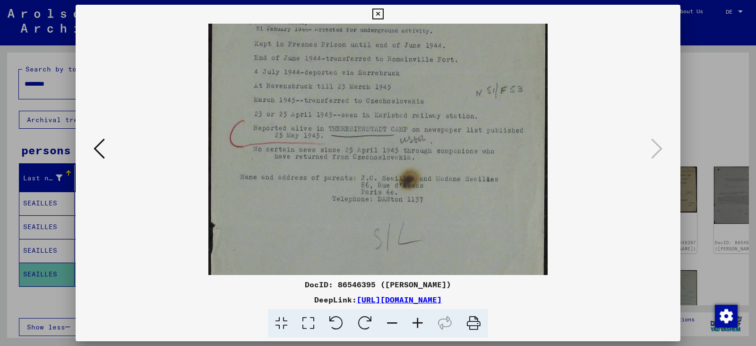
scroll to position [102, 0]
drag, startPoint x: 335, startPoint y: 199, endPoint x: 341, endPoint y: 183, distance: 17.6
click at [341, 183] on img at bounding box center [378, 142] width 340 height 440
click at [96, 150] on icon at bounding box center [99, 148] width 11 height 23
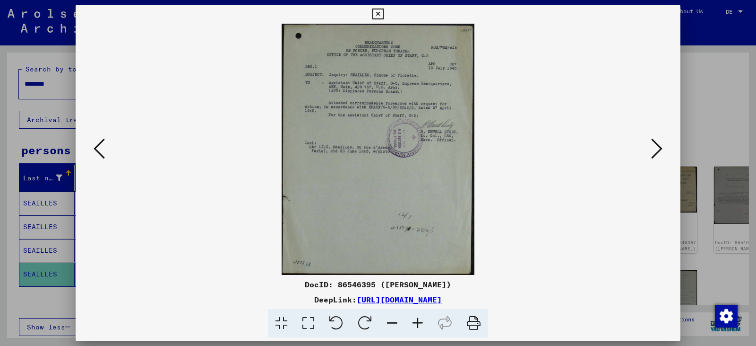
click at [34, 273] on div at bounding box center [378, 173] width 756 height 346
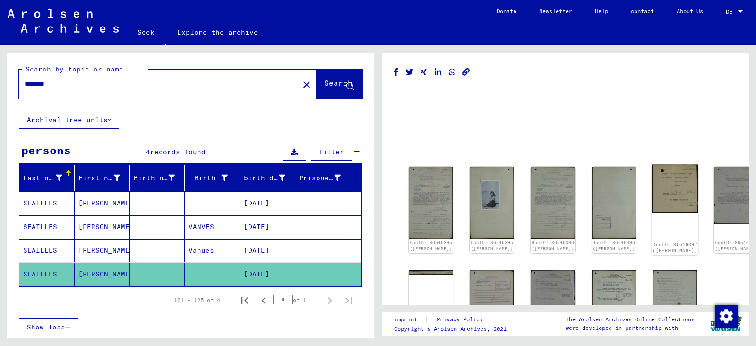
click at [377, 181] on img at bounding box center [675, 188] width 46 height 48
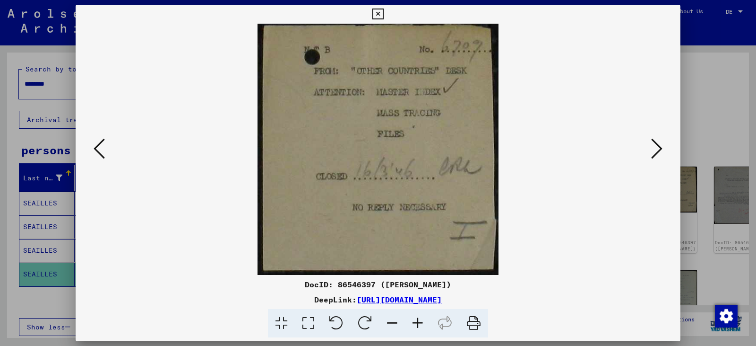
click at [93, 149] on button at bounding box center [99, 149] width 17 height 27
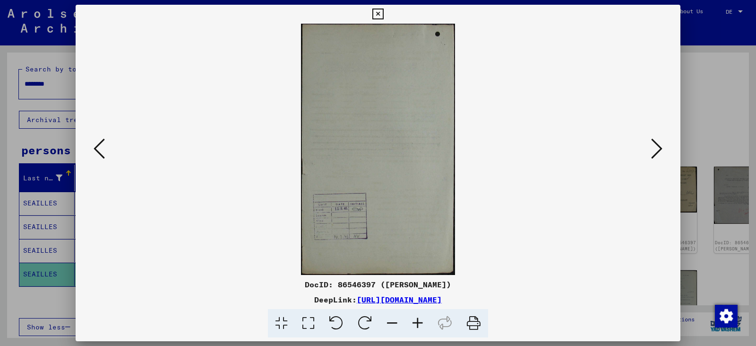
click at [93, 149] on button at bounding box center [99, 149] width 17 height 27
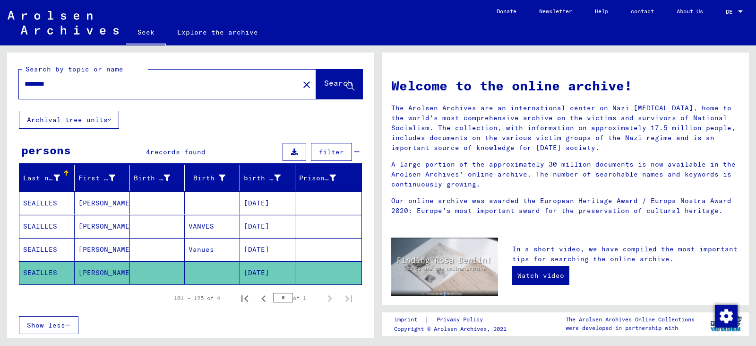
drag, startPoint x: 25, startPoint y: 81, endPoint x: 71, endPoint y: 86, distance: 46.6
click at [71, 86] on input "********" at bounding box center [156, 84] width 263 height 10
click at [324, 85] on font "Search" at bounding box center [338, 82] width 28 height 9
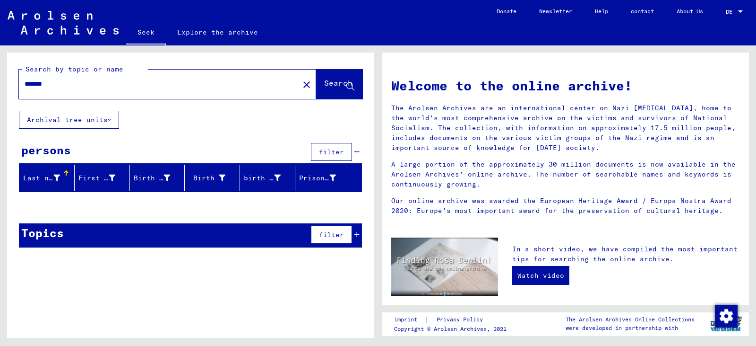
click at [58, 84] on input "*******" at bounding box center [156, 84] width 263 height 10
type input "**********"
click at [335, 83] on font "Search" at bounding box center [338, 82] width 28 height 9
drag, startPoint x: 24, startPoint y: 84, endPoint x: 71, endPoint y: 90, distance: 47.7
click at [71, 90] on div "**********" at bounding box center [153, 83] width 269 height 21
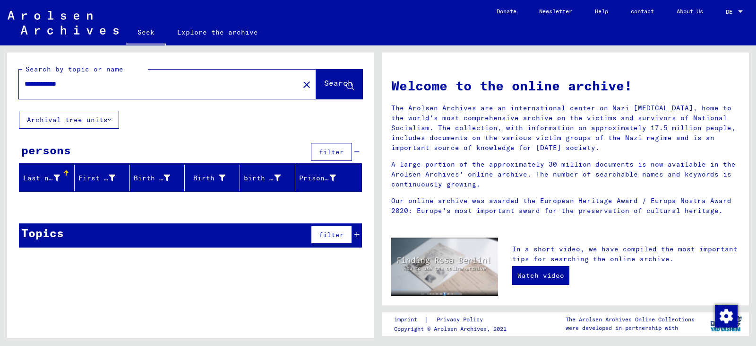
click at [301, 86] on mat-icon "close" at bounding box center [306, 84] width 11 height 11
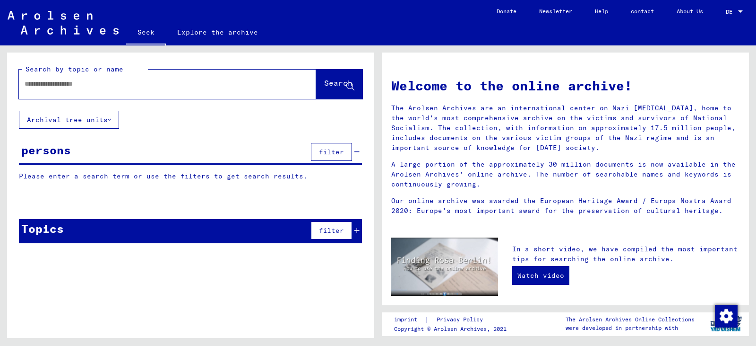
click at [27, 83] on input "text" at bounding box center [156, 84] width 263 height 10
type input "**********"
click at [324, 86] on font "Search" at bounding box center [338, 82] width 28 height 9
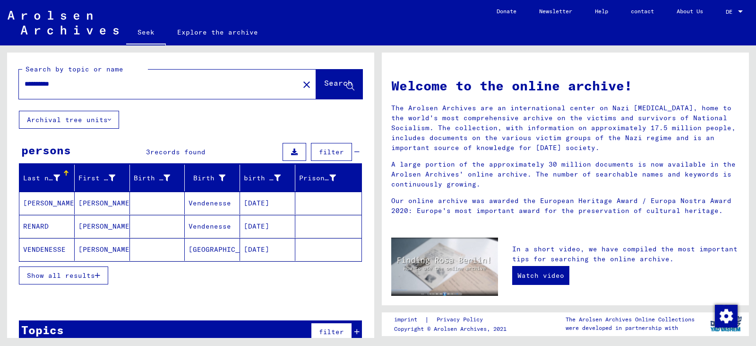
click at [97, 275] on icon "button" at bounding box center [97, 275] width 5 height 7
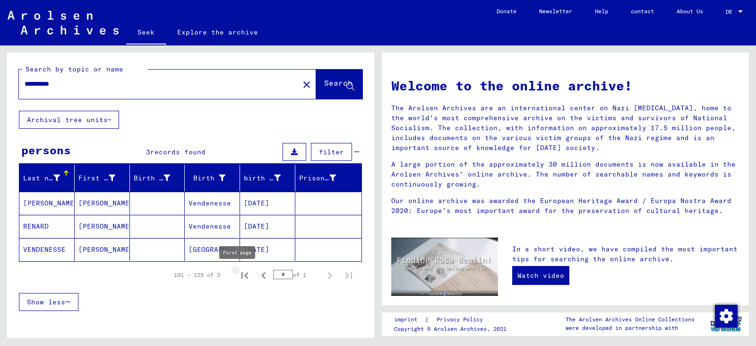
click at [241, 276] on icon "First page" at bounding box center [244, 274] width 13 height 13
click at [30, 247] on font "VENDENESSE" at bounding box center [44, 249] width 43 height 9
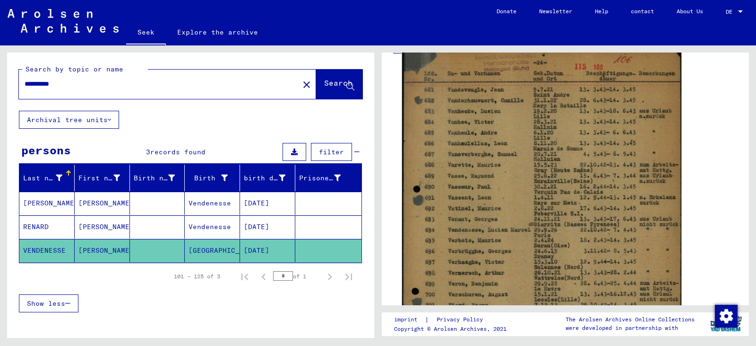
scroll to position [189, 0]
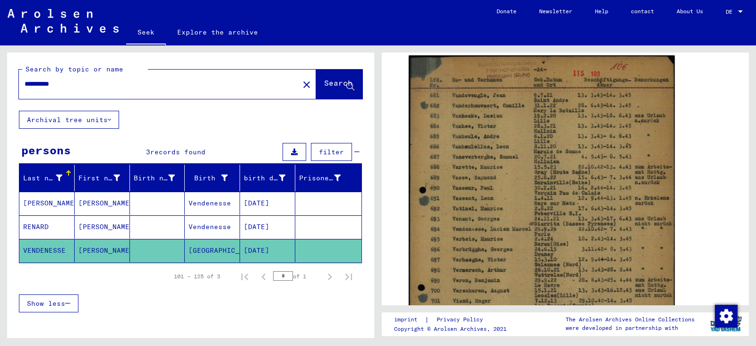
click at [274, 277] on input "*" at bounding box center [283, 275] width 20 height 9
type input "*"
click at [279, 244] on mat-cell "[DATE]" at bounding box center [267, 250] width 55 height 23
click at [277, 218] on mat-cell "[DATE]" at bounding box center [267, 226] width 55 height 23
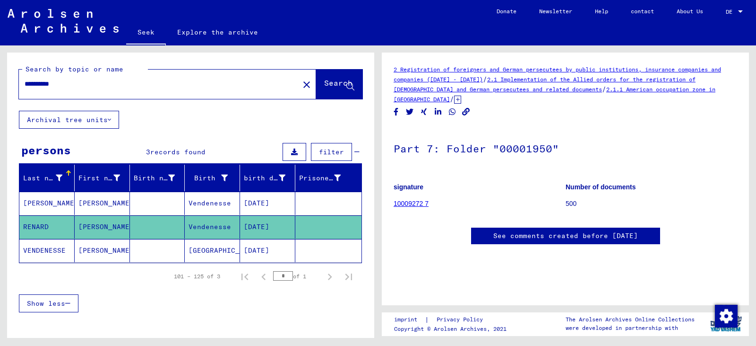
click at [41, 251] on font "VENDENESSE" at bounding box center [44, 250] width 43 height 9
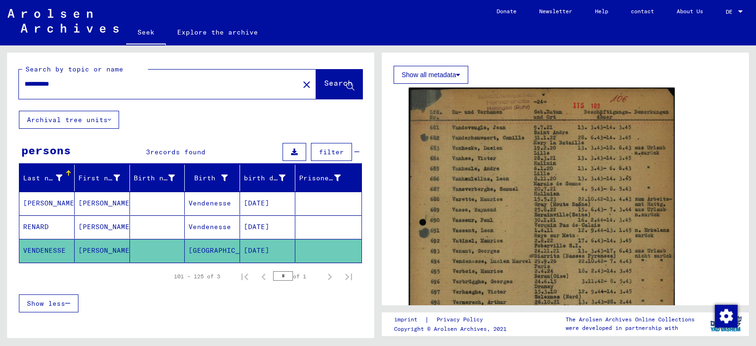
scroll to position [142, 0]
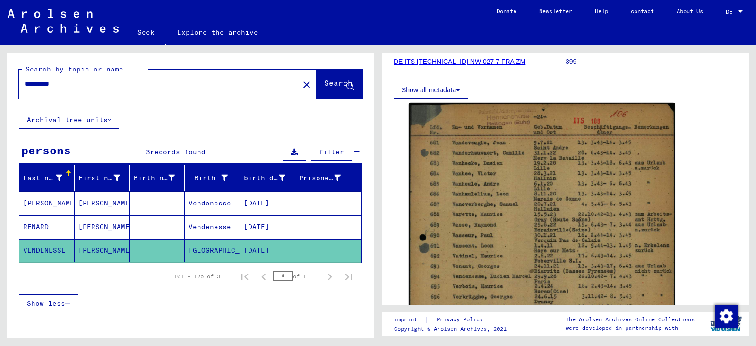
click at [75, 84] on input "**********" at bounding box center [159, 84] width 269 height 10
type input "**********"
click at [333, 87] on font "Search" at bounding box center [338, 82] width 28 height 9
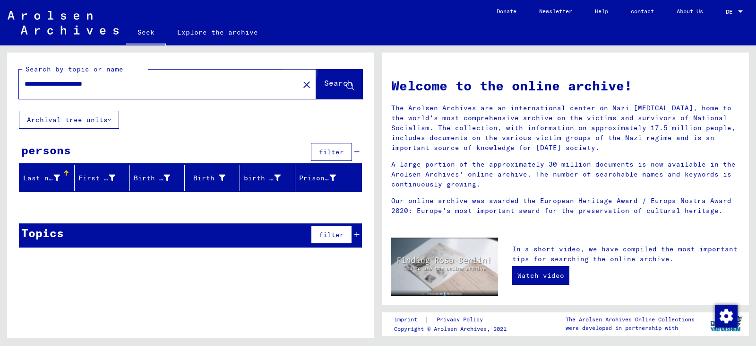
click at [338, 83] on font "Search" at bounding box center [338, 82] width 28 height 9
click at [348, 84] on icon at bounding box center [350, 87] width 8 height 8
drag, startPoint x: 26, startPoint y: 83, endPoint x: 141, endPoint y: 92, distance: 115.6
click at [141, 92] on div "**********" at bounding box center [153, 83] width 269 height 21
drag, startPoint x: 26, startPoint y: 82, endPoint x: 81, endPoint y: 86, distance: 55.5
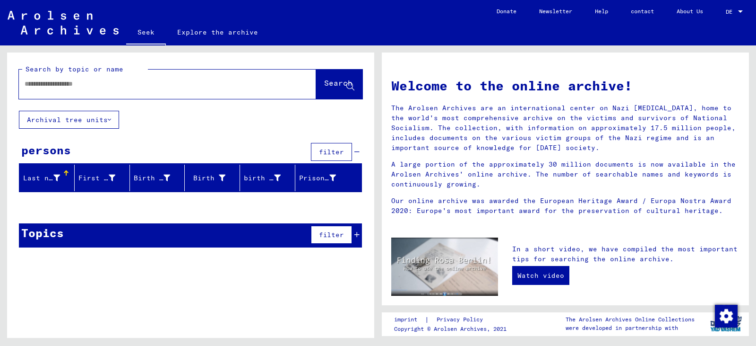
click at [81, 86] on input "text" at bounding box center [156, 84] width 263 height 10
